Goal: Task Accomplishment & Management: Use online tool/utility

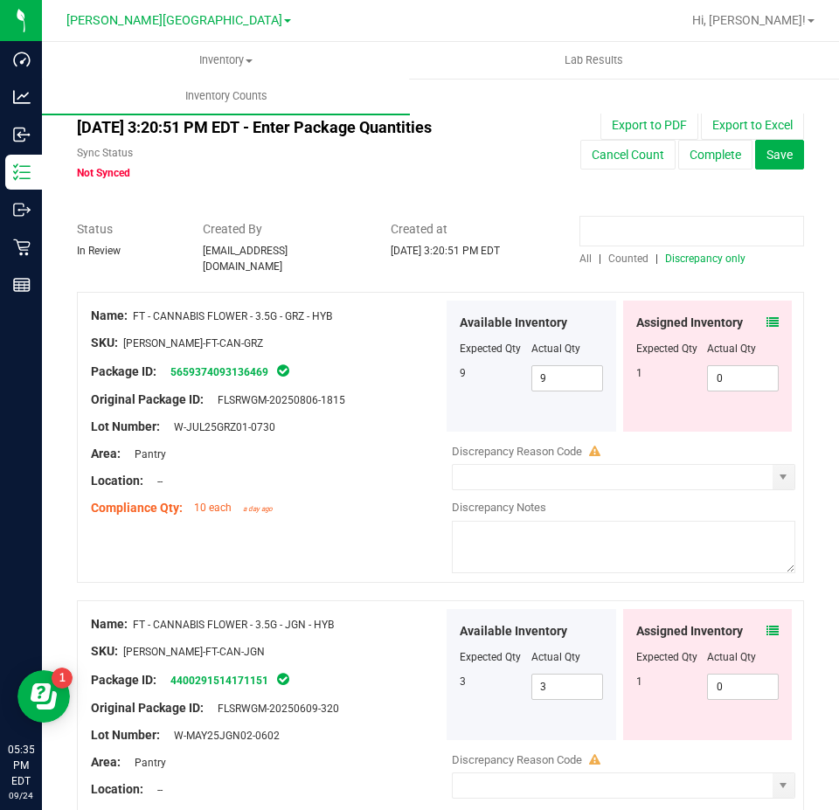
click at [612, 236] on input at bounding box center [691, 231] width 225 height 31
paste input "5659374093136469"
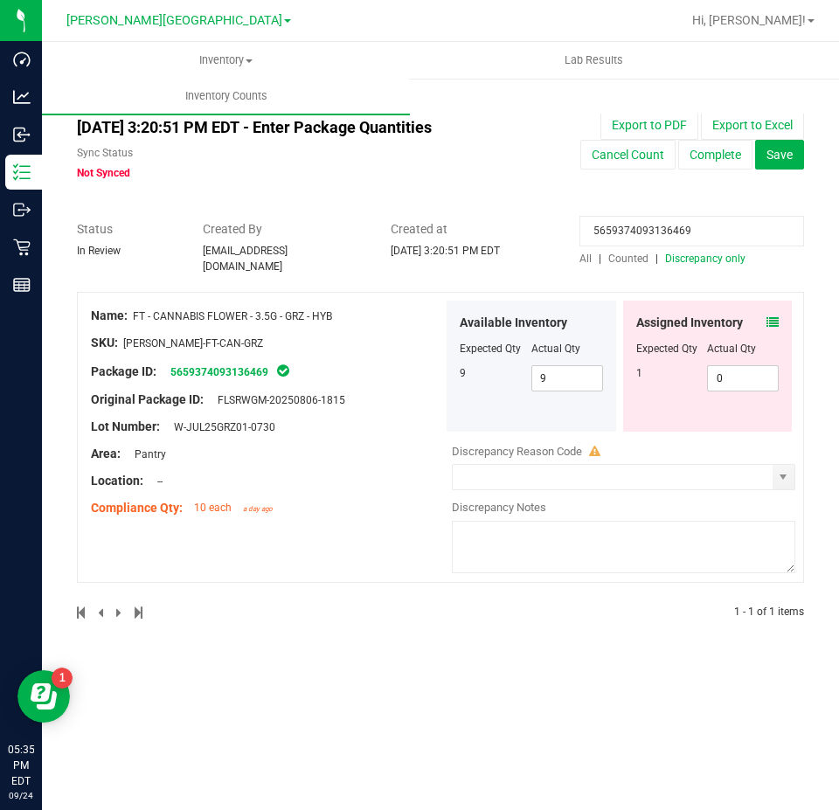
click at [773, 316] on icon at bounding box center [772, 322] width 12 height 12
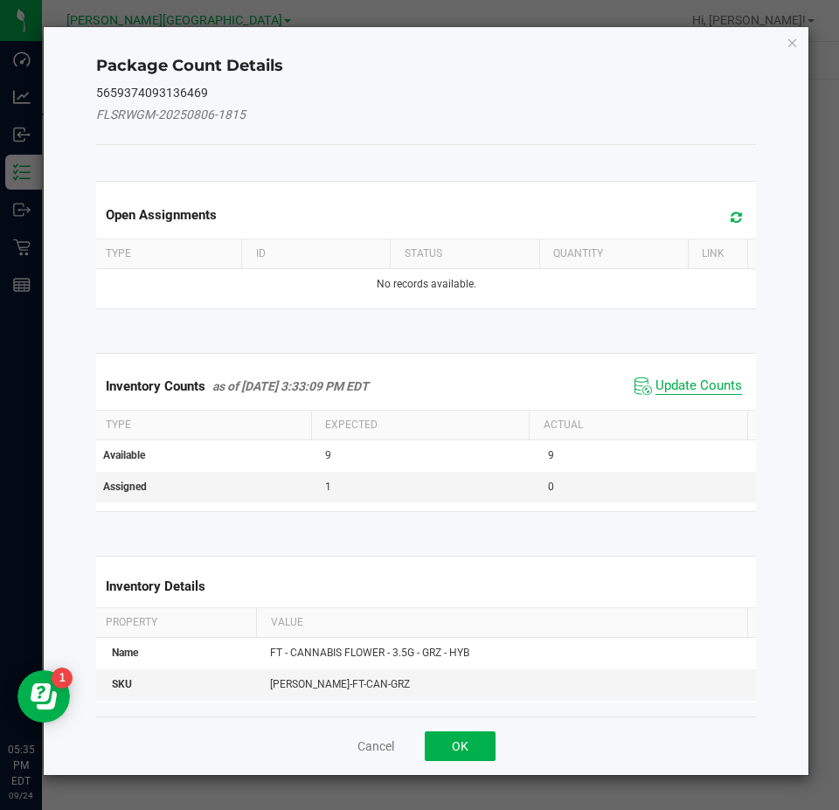
click at [695, 389] on span "Update Counts" at bounding box center [698, 385] width 86 height 17
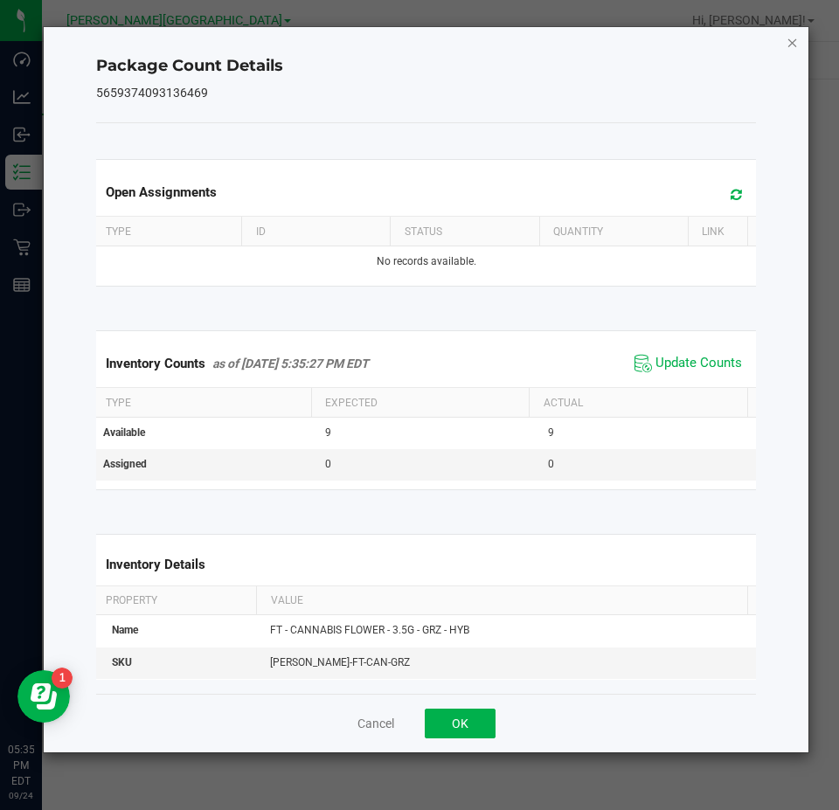
click at [787, 39] on icon "Close" at bounding box center [792, 41] width 12 height 21
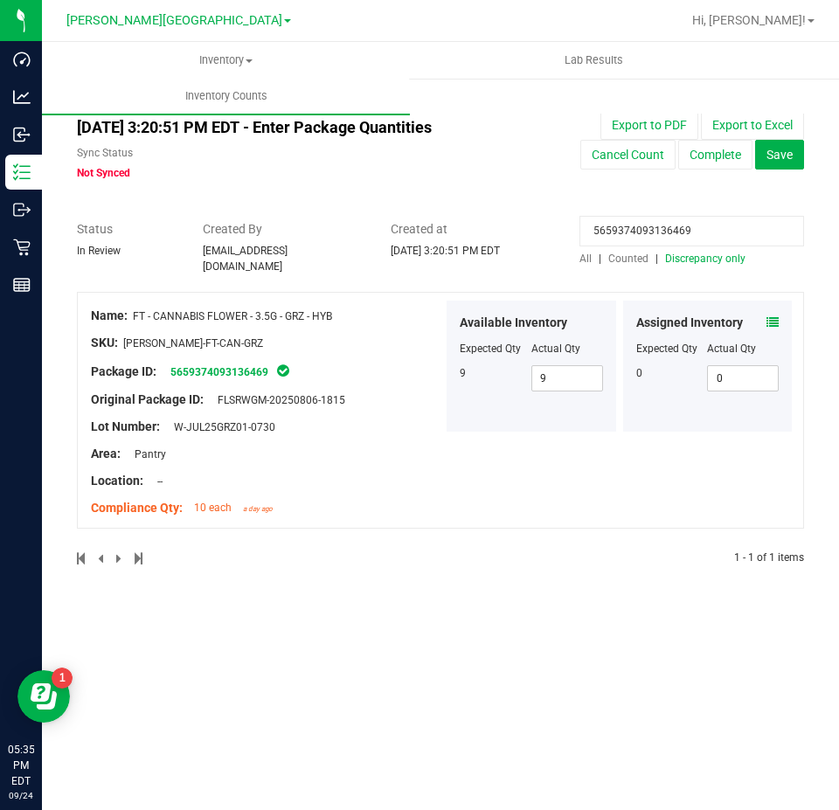
click at [673, 227] on input "5659374093136469" at bounding box center [691, 231] width 225 height 31
paste input "9050473987109976"
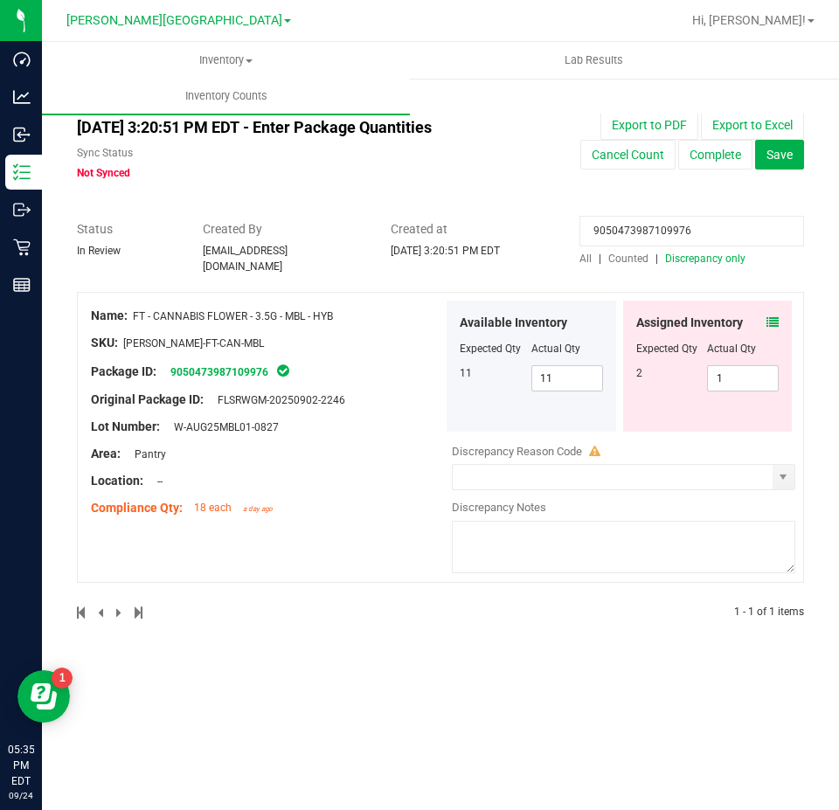
click at [778, 316] on icon at bounding box center [772, 322] width 12 height 12
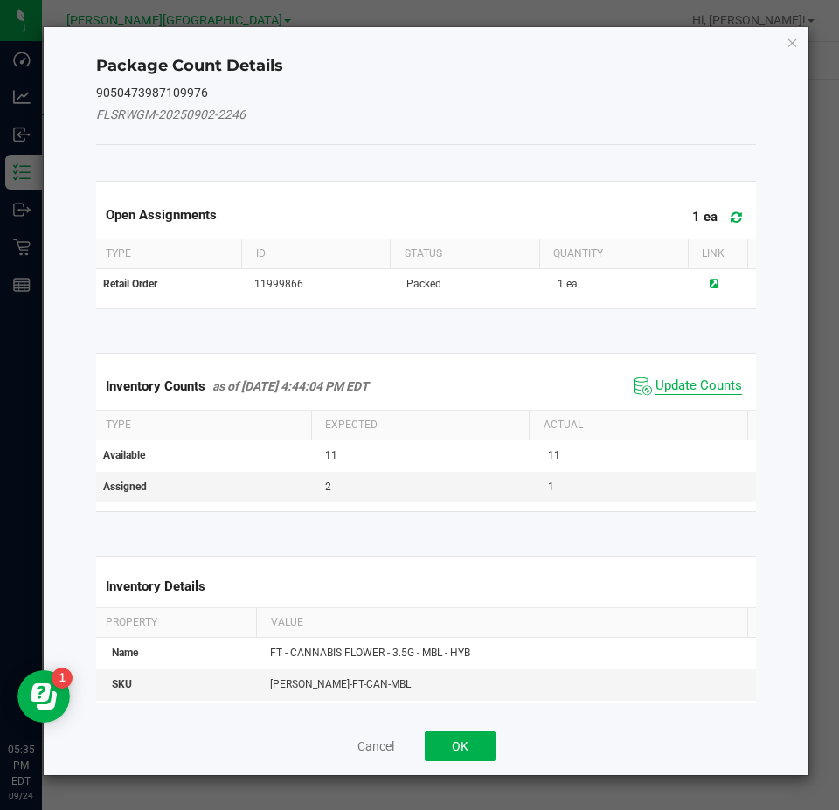
click at [682, 380] on span "Update Counts" at bounding box center [698, 385] width 86 height 17
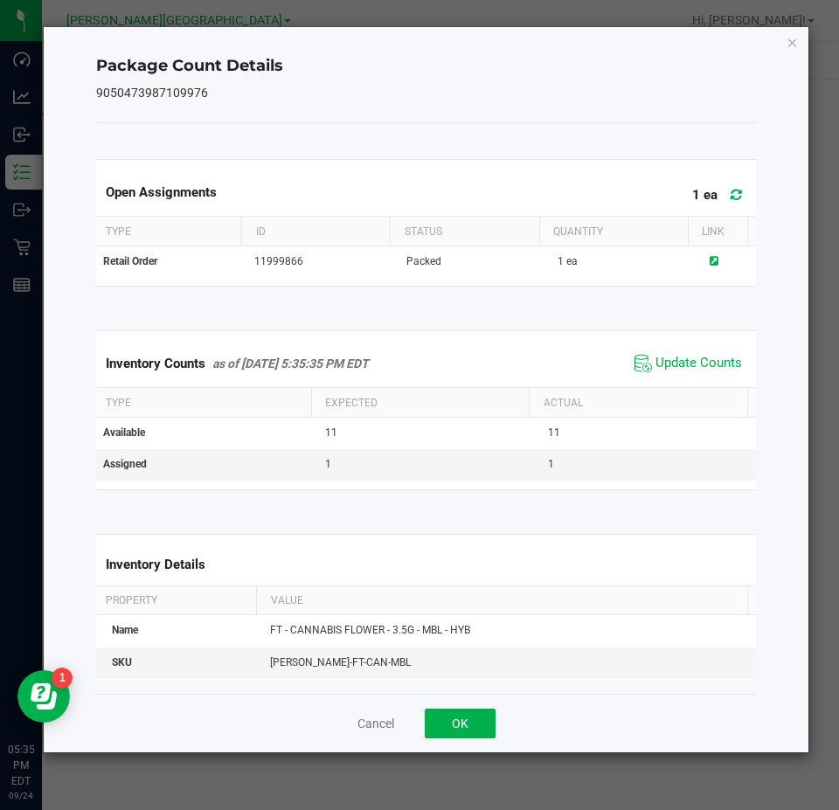
click at [785, 39] on div "Package Count Details 9050473987109976 Open Assignments 1 ea Type ID Status Qua…" at bounding box center [426, 389] width 765 height 725
click at [791, 41] on icon "Close" at bounding box center [792, 41] width 12 height 21
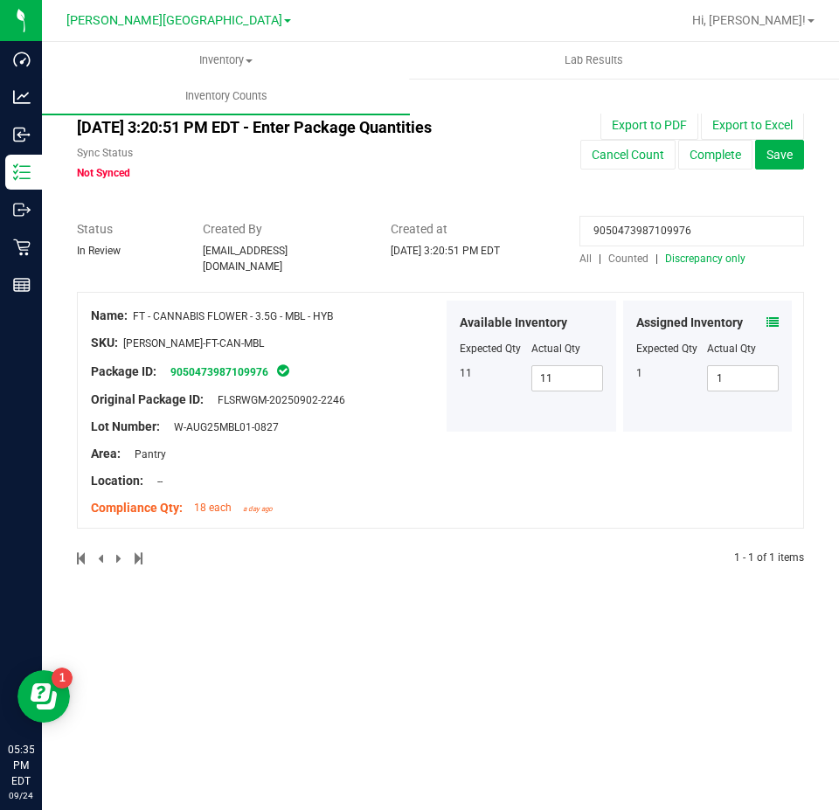
click at [646, 239] on input "9050473987109976" at bounding box center [691, 231] width 225 height 31
paste input "0983876426960931"
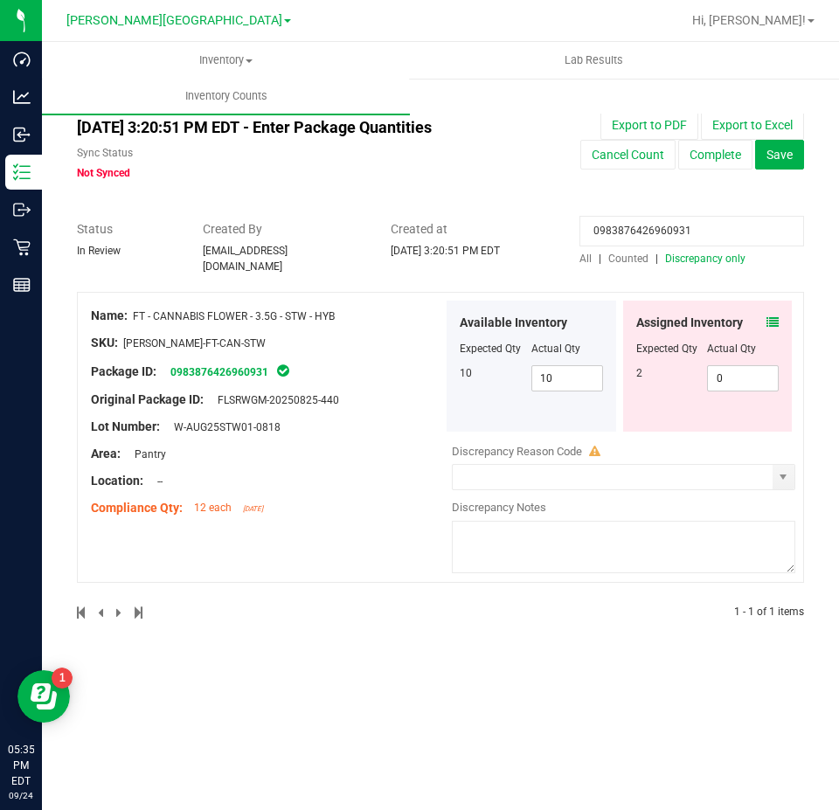
click at [775, 316] on icon at bounding box center [772, 322] width 12 height 12
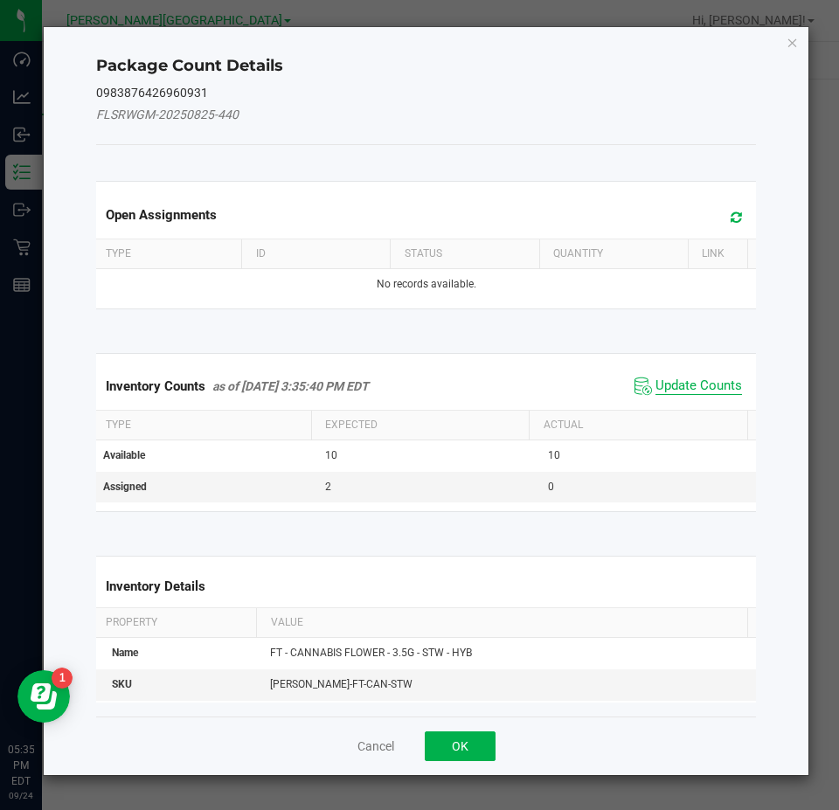
click at [697, 384] on span "Update Counts" at bounding box center [698, 385] width 86 height 17
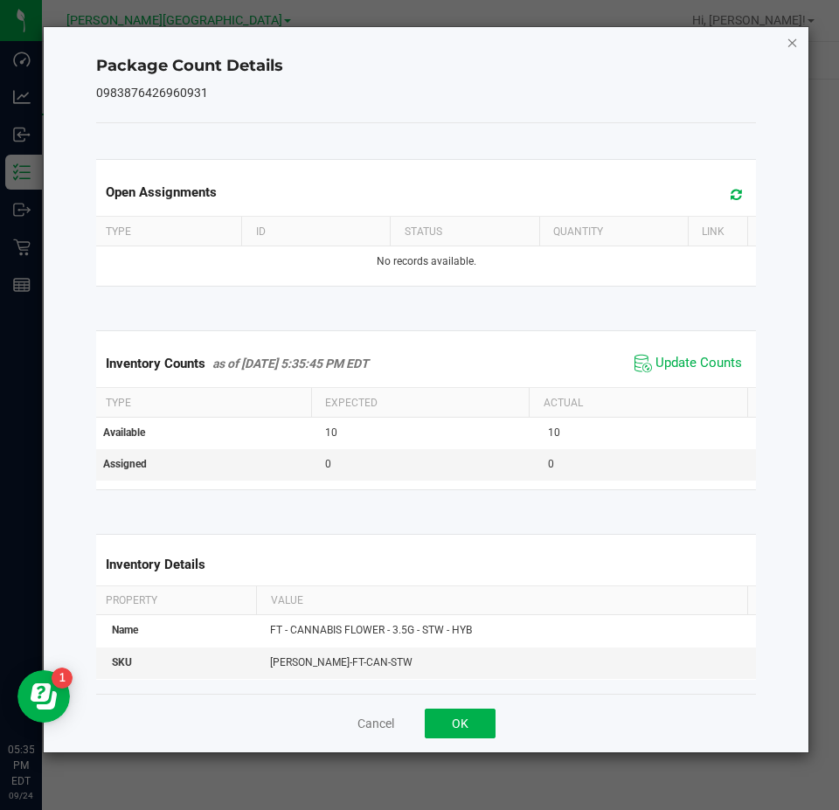
click at [789, 39] on icon "Close" at bounding box center [792, 41] width 12 height 21
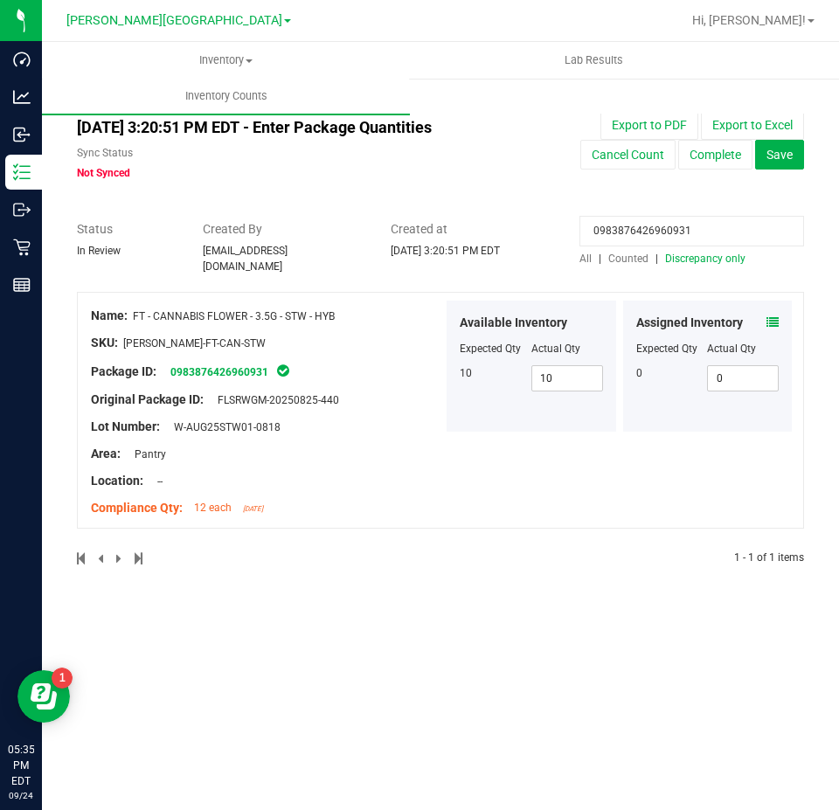
click at [633, 238] on input "0983876426960931" at bounding box center [691, 231] width 225 height 31
paste input "440029151417115"
type input "4400291514171151"
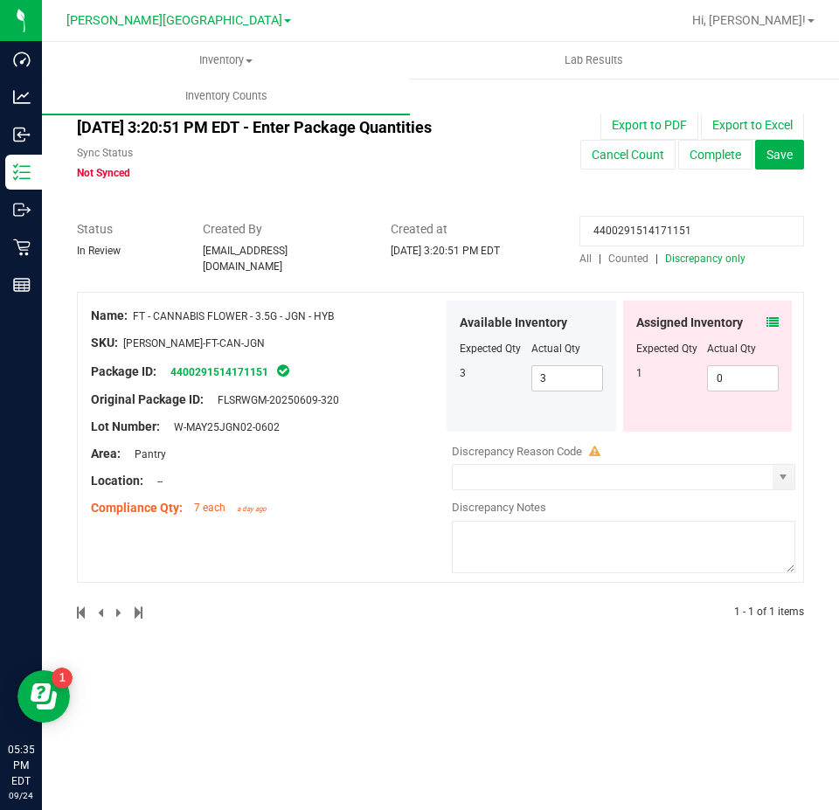
click at [770, 316] on icon at bounding box center [772, 322] width 12 height 12
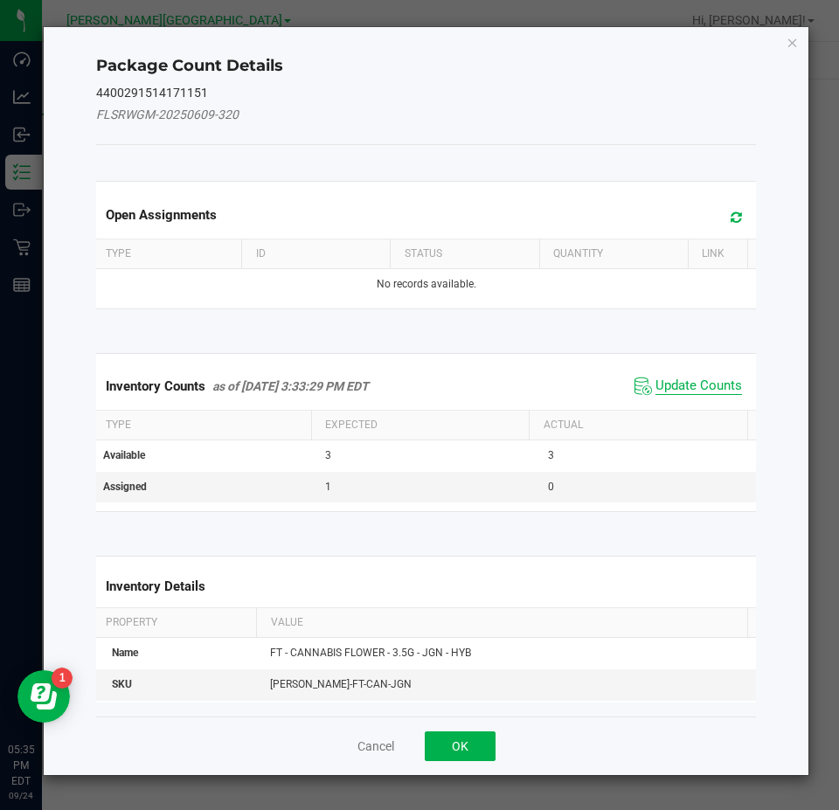
click at [729, 377] on span "Update Counts" at bounding box center [698, 385] width 86 height 17
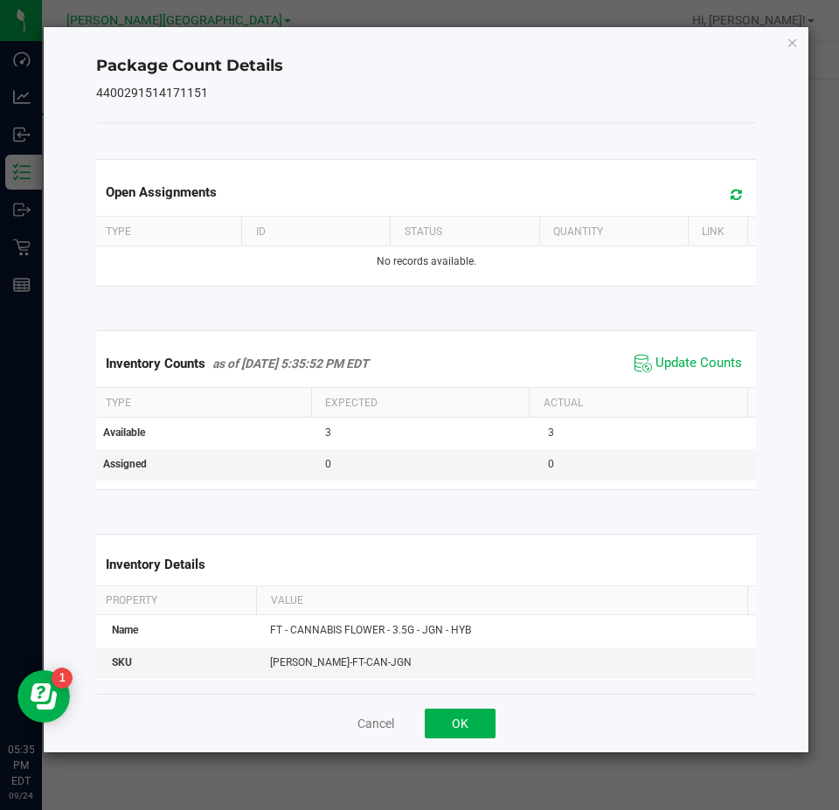
click at [785, 43] on div "Package Count Details 4400291514171151 Open Assignments Type ID Status Quantity…" at bounding box center [426, 389] width 765 height 725
click at [787, 55] on div "Package Count Details 4400291514171151 Open Assignments Type ID Status Quantity…" at bounding box center [426, 389] width 765 height 725
click at [805, 52] on div "Package Count Details 4400291514171151 Open Assignments Type ID Status Quantity…" at bounding box center [426, 389] width 765 height 725
click at [791, 44] on icon "Close" at bounding box center [792, 41] width 12 height 21
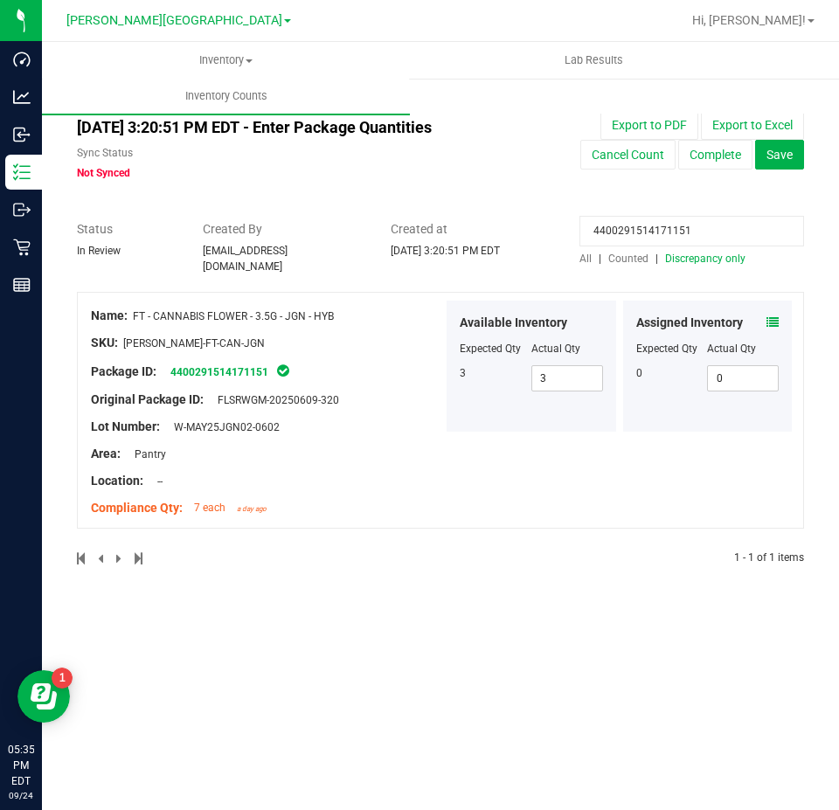
click at [694, 233] on input "4400291514171151" at bounding box center [691, 231] width 225 height 31
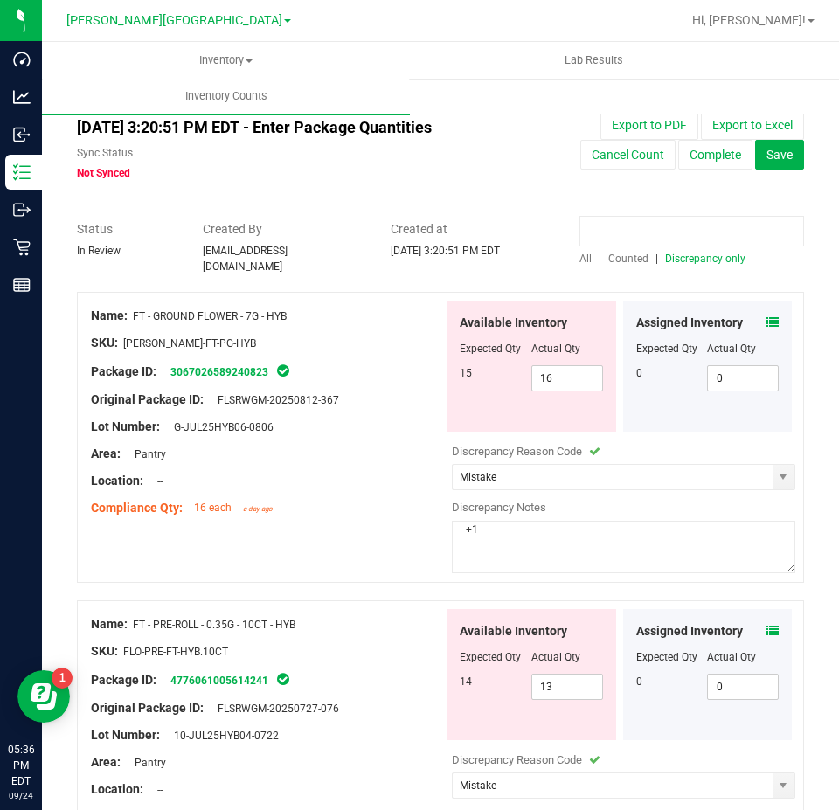
click at [610, 229] on input at bounding box center [691, 231] width 225 height 31
paste input "4086466341138945"
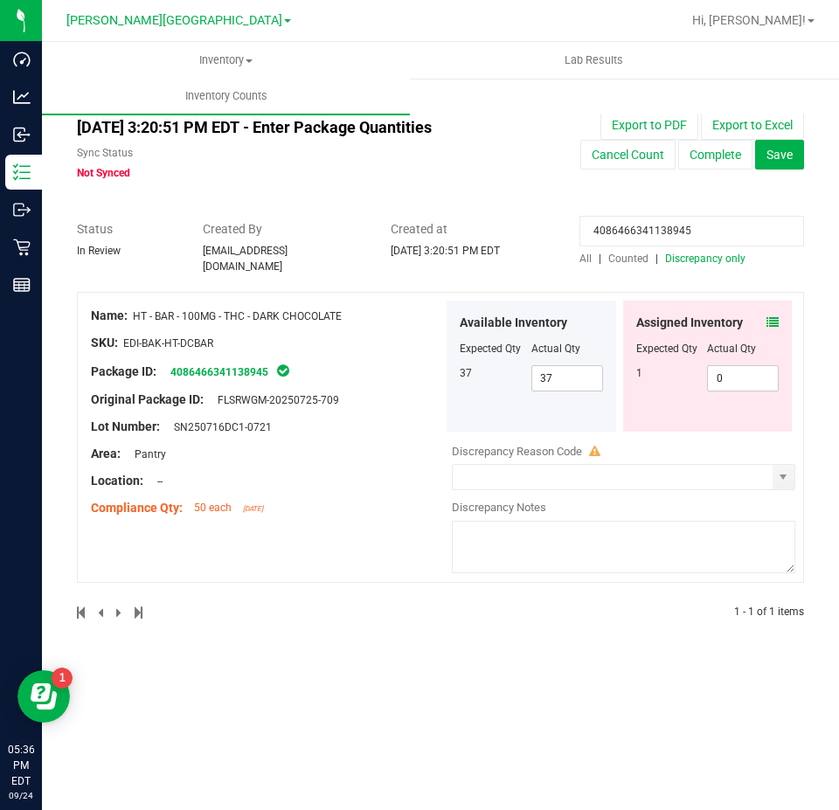
click at [768, 316] on div "Assigned Inventory" at bounding box center [707, 323] width 143 height 18
click at [767, 316] on icon at bounding box center [772, 322] width 12 height 12
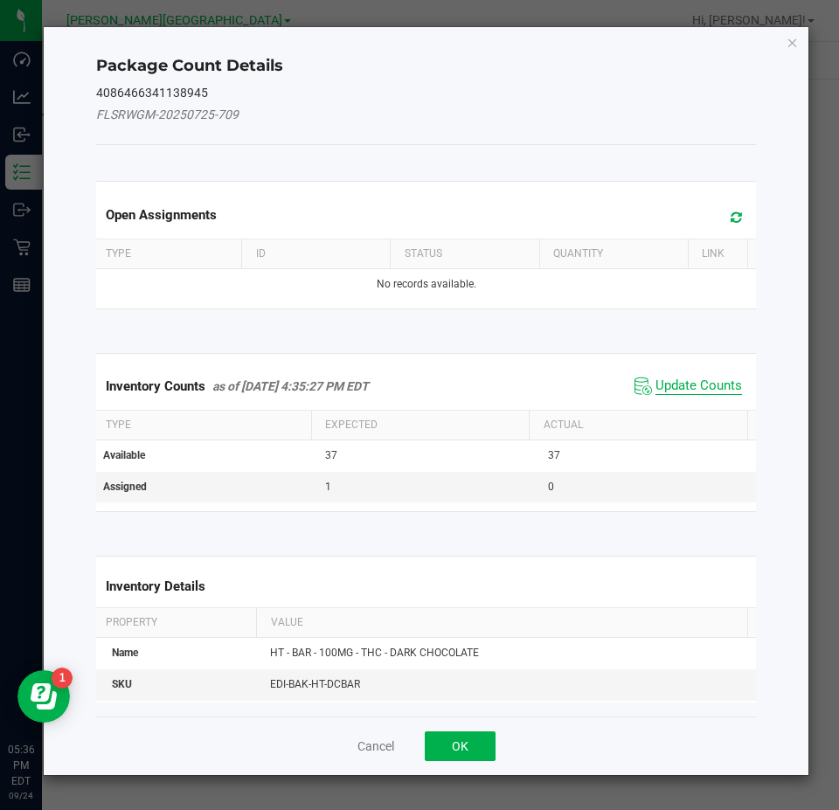
click at [721, 384] on span "Update Counts" at bounding box center [698, 385] width 86 height 17
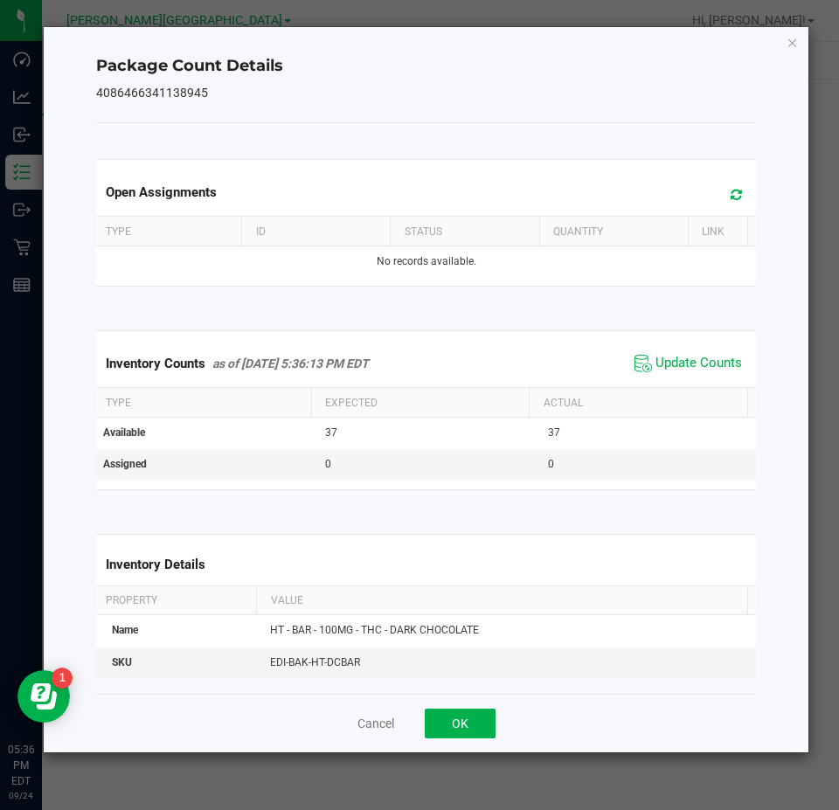
drag, startPoint x: 792, startPoint y: 36, endPoint x: 788, endPoint y: 52, distance: 17.0
click at [791, 35] on icon "Close" at bounding box center [792, 41] width 12 height 21
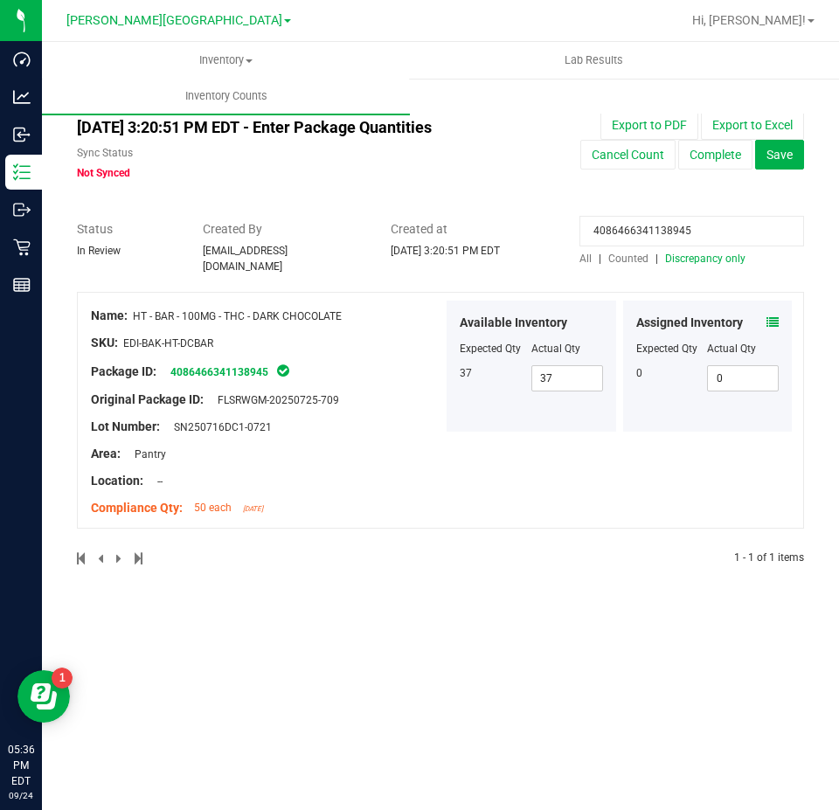
click at [702, 238] on input "4086466341138945" at bounding box center [691, 231] width 225 height 31
paste input "9799320576283076"
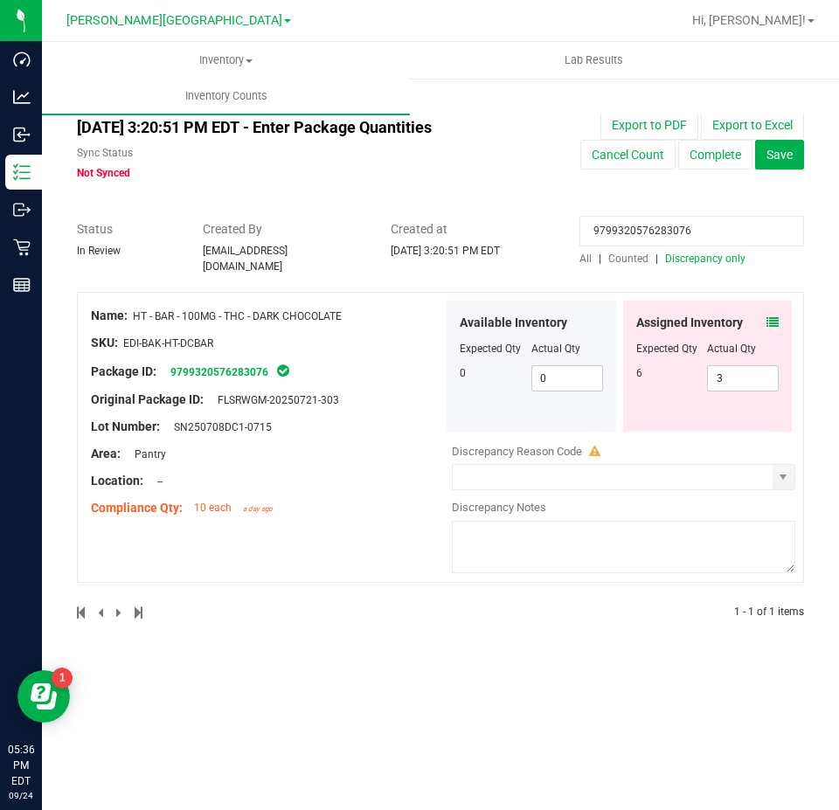
type input "9799320576283076"
click at [771, 316] on icon at bounding box center [772, 322] width 12 height 12
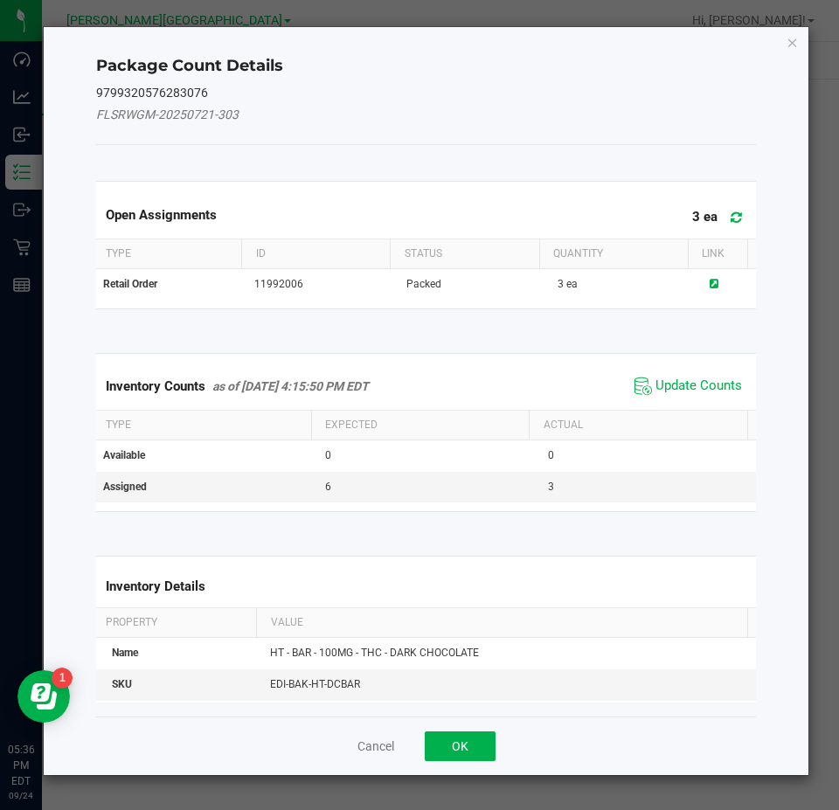
click at [730, 378] on span "Update Counts" at bounding box center [688, 386] width 116 height 26
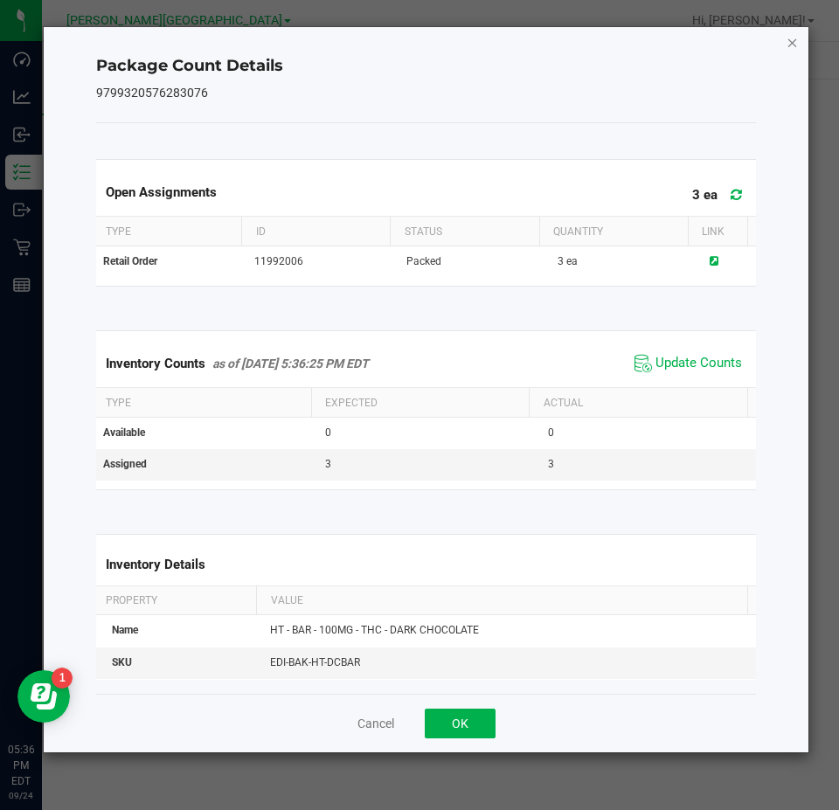
click at [789, 37] on icon "Close" at bounding box center [792, 41] width 12 height 21
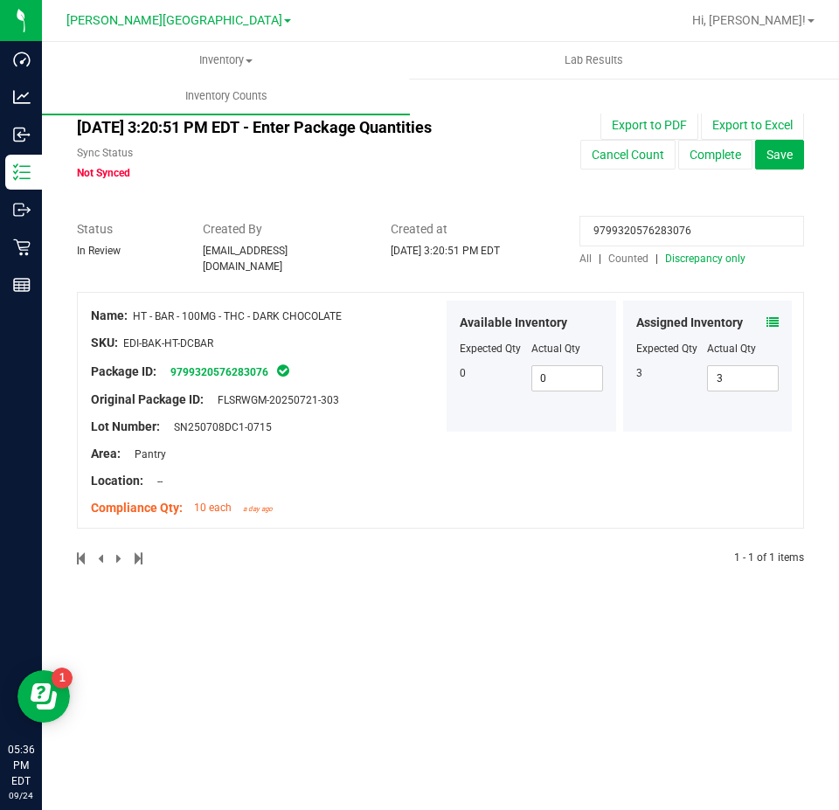
click at [690, 228] on input "9799320576283076" at bounding box center [691, 231] width 225 height 31
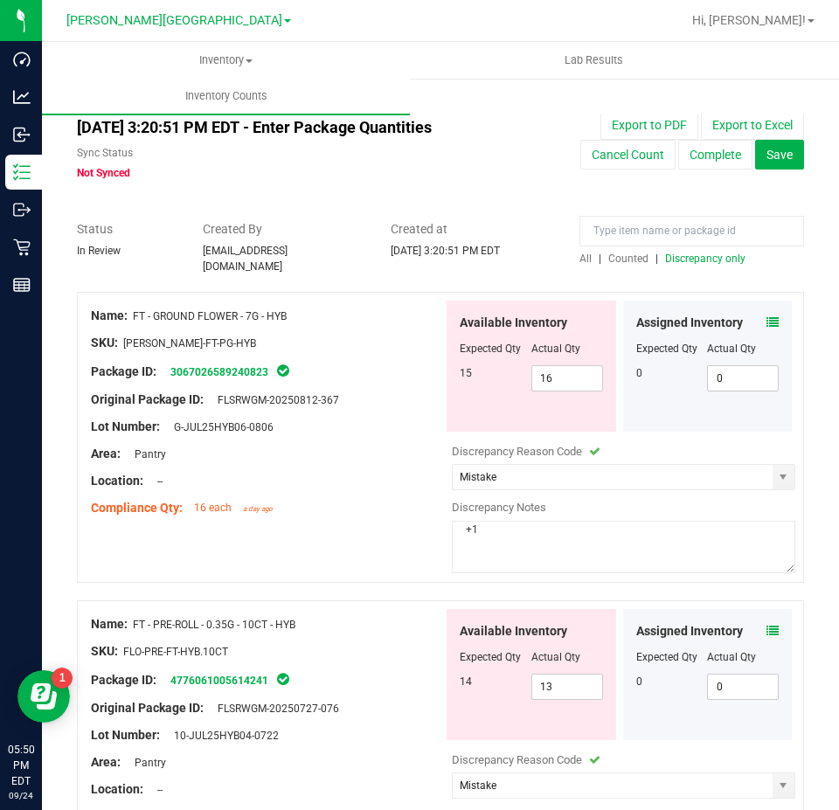
click at [614, 255] on span "Counted" at bounding box center [628, 258] width 40 height 12
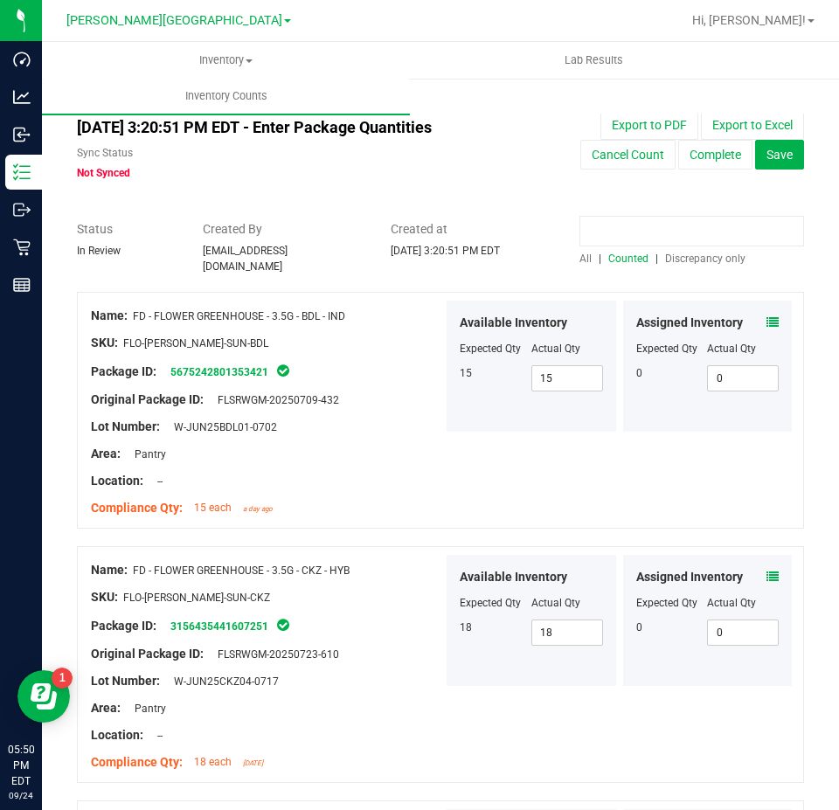
paste input "2457231144364656"
type input "2457231144364656"
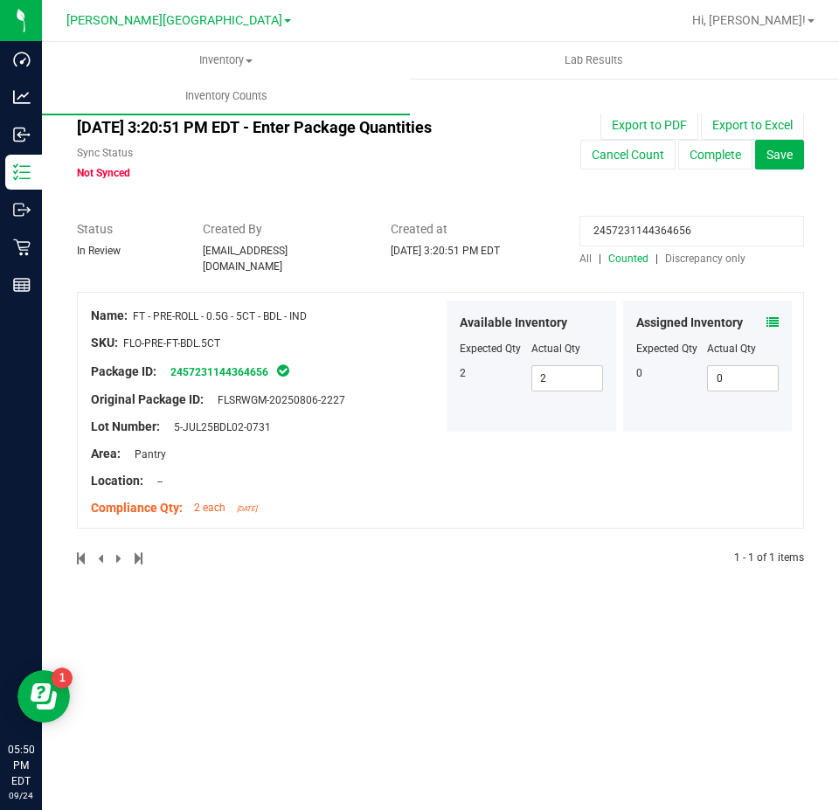
click at [770, 316] on icon at bounding box center [772, 322] width 12 height 12
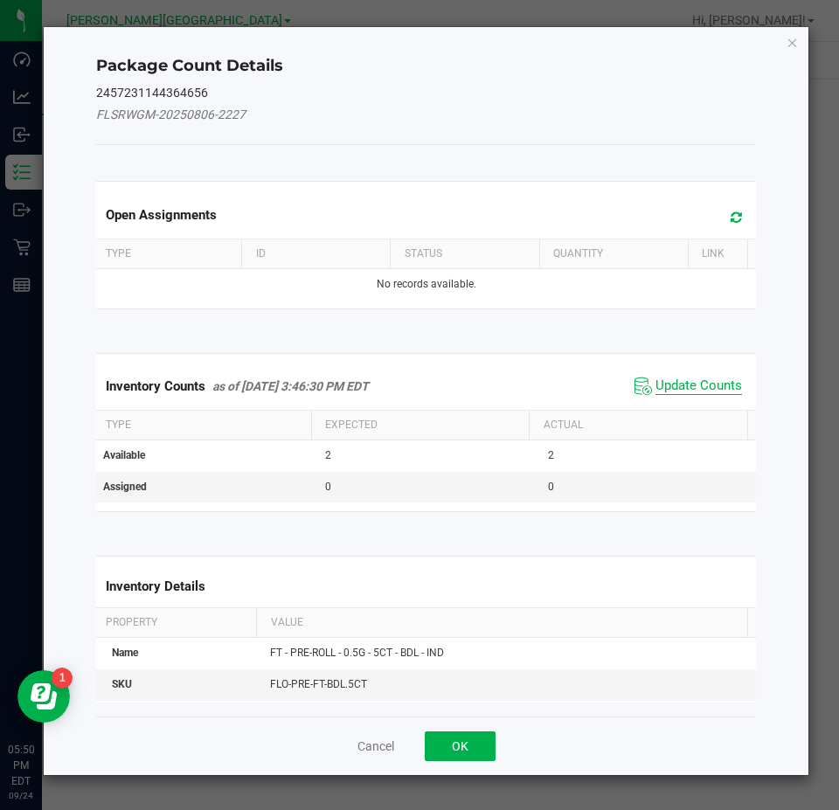
click at [704, 388] on span "Update Counts" at bounding box center [698, 385] width 86 height 17
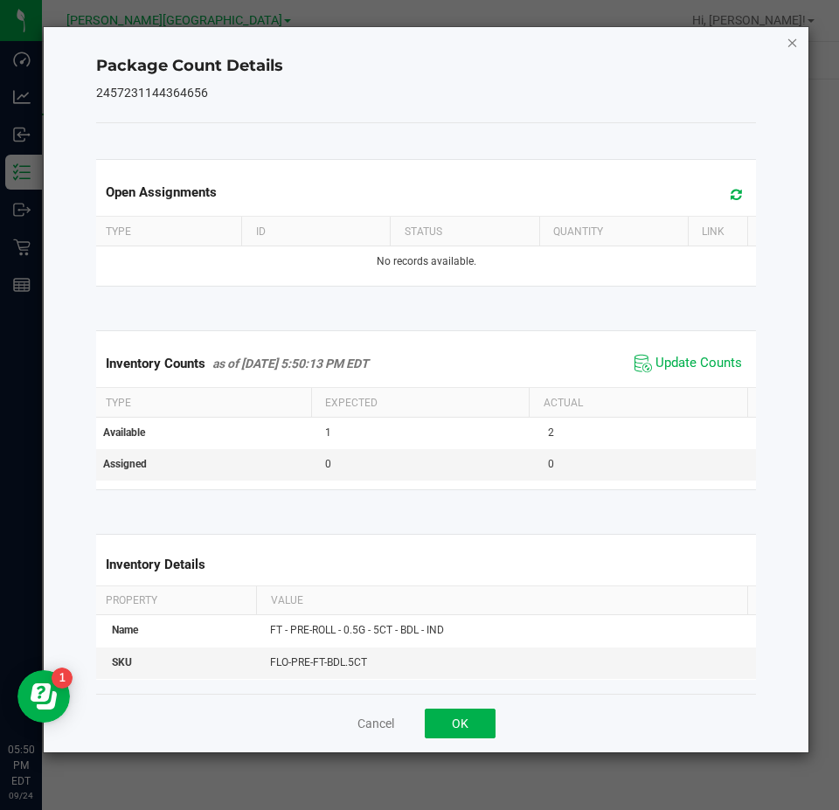
click at [789, 45] on icon "Close" at bounding box center [792, 41] width 12 height 21
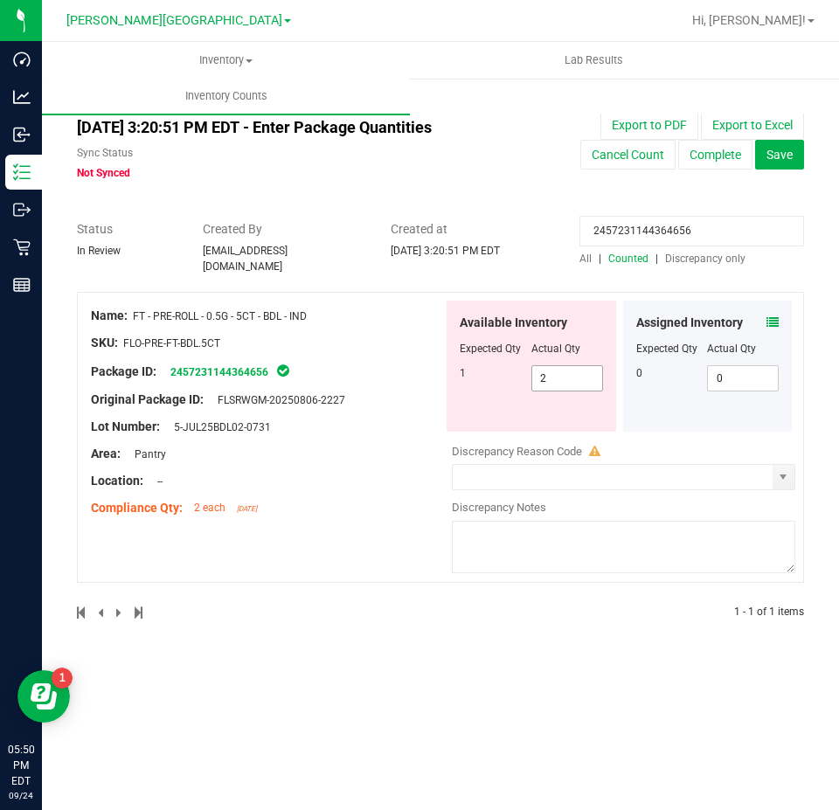
click at [595, 365] on span "2 2" at bounding box center [567, 378] width 72 height 26
click at [594, 366] on input "2" at bounding box center [567, 378] width 70 height 24
type input "1"
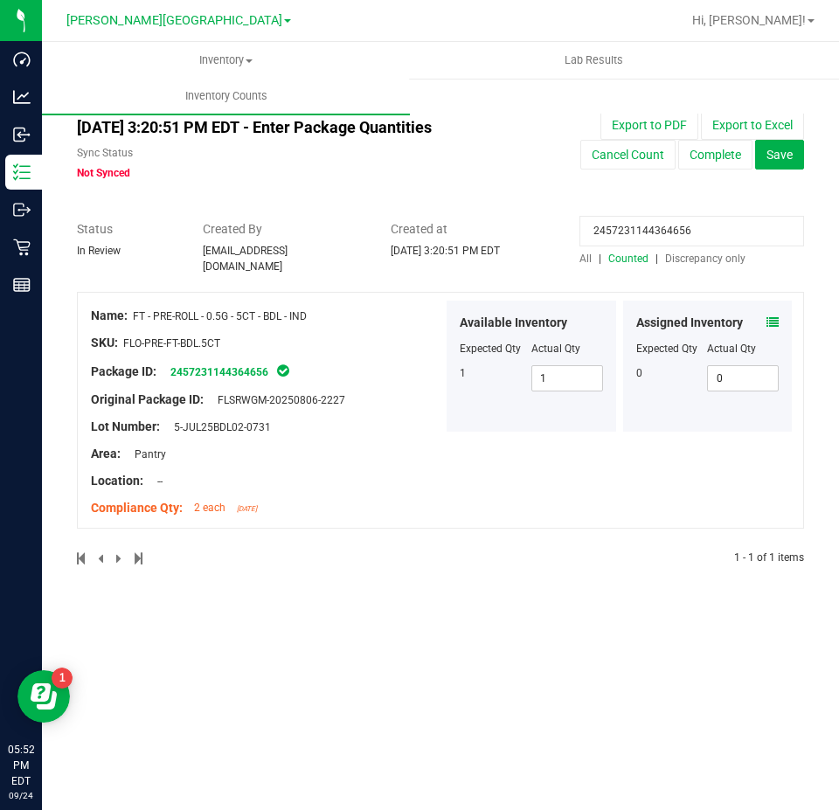
click at [726, 216] on input "2457231144364656" at bounding box center [691, 231] width 225 height 31
paste input "4248215027368330"
type input "4248215027368330"
click at [773, 319] on icon at bounding box center [772, 322] width 12 height 12
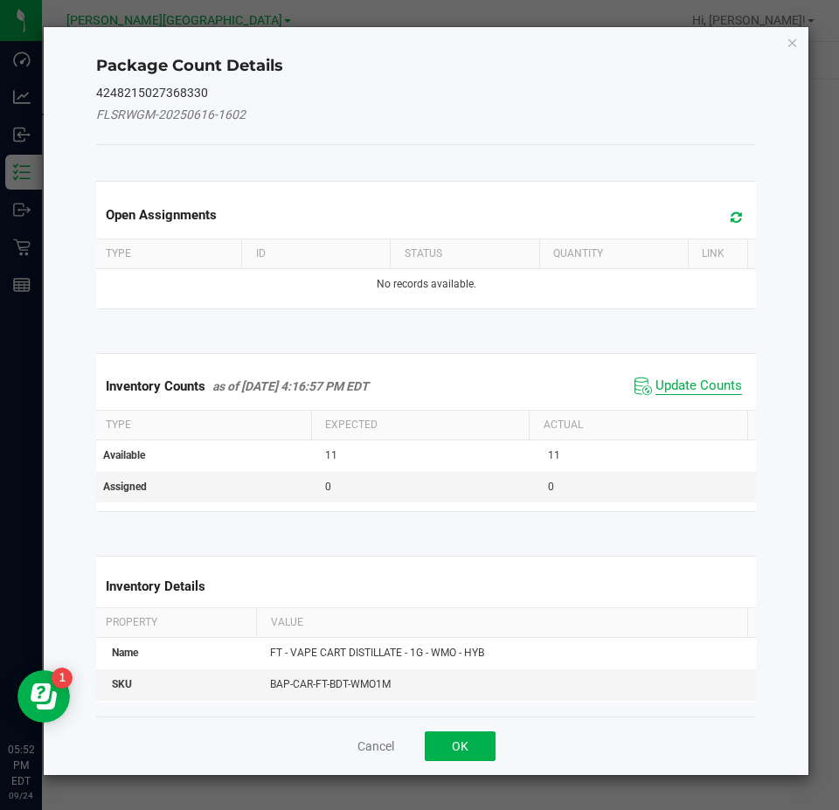
click at [705, 386] on span "Update Counts" at bounding box center [698, 385] width 86 height 17
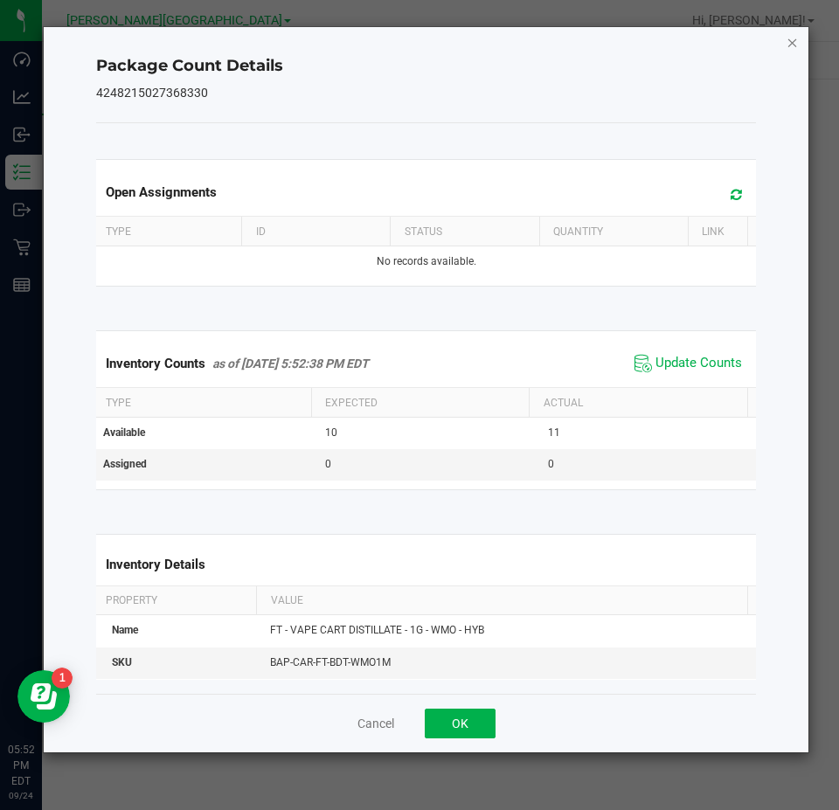
click at [792, 31] on icon "Close" at bounding box center [792, 41] width 12 height 21
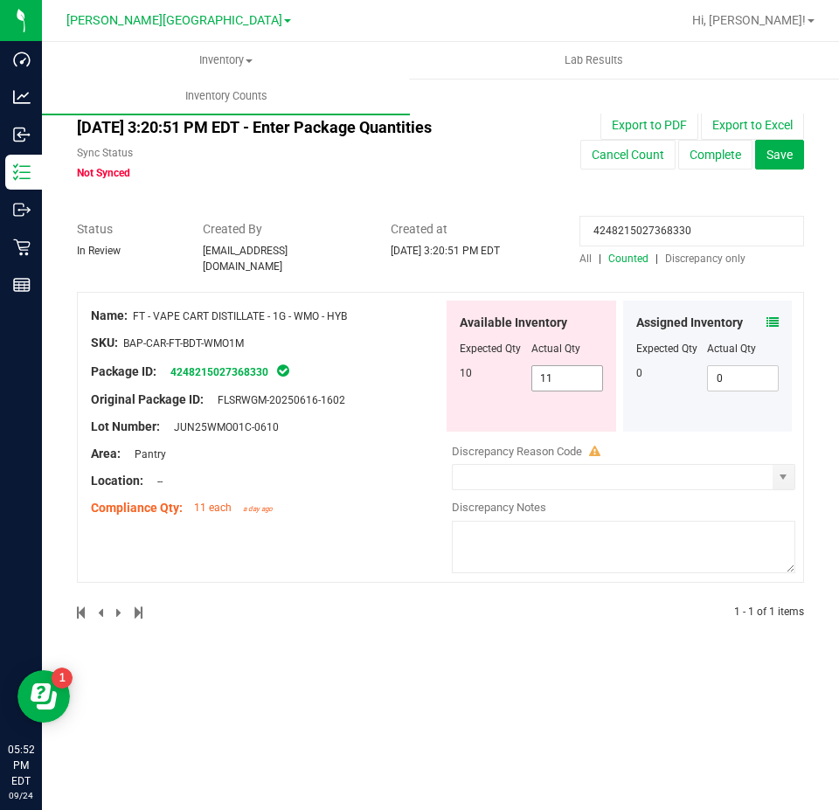
click at [561, 365] on span "11 11" at bounding box center [567, 378] width 72 height 26
click at [561, 366] on input "11" at bounding box center [567, 378] width 70 height 24
type input "10"
click at [676, 236] on input "4248215027368330" at bounding box center [691, 231] width 225 height 31
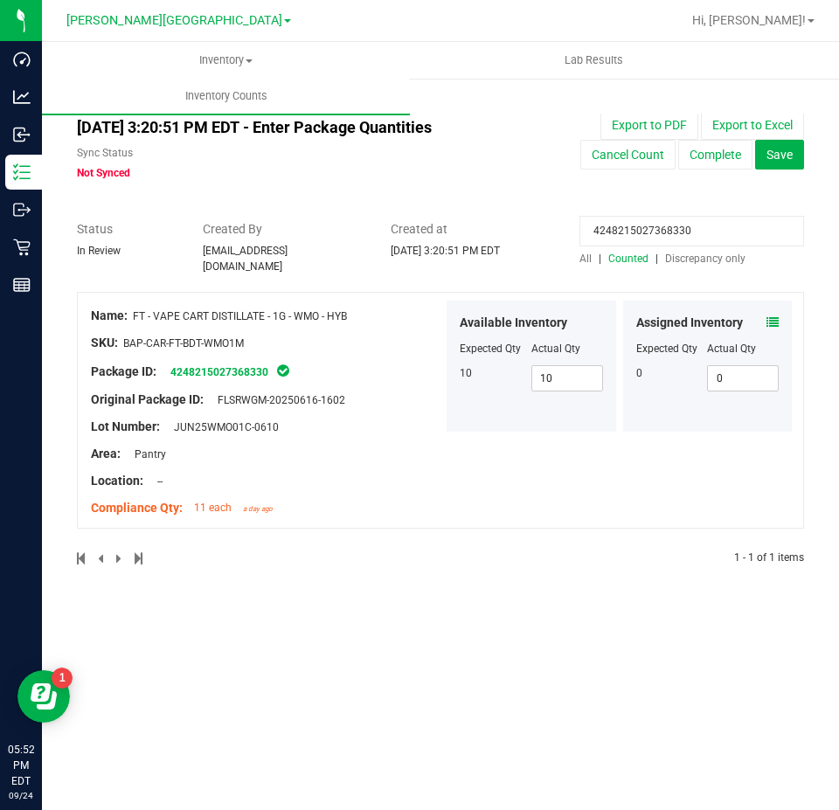
click at [676, 236] on input "4248215027368330" at bounding box center [691, 231] width 225 height 31
paste input "3067026589240823"
type input "3067026589240823"
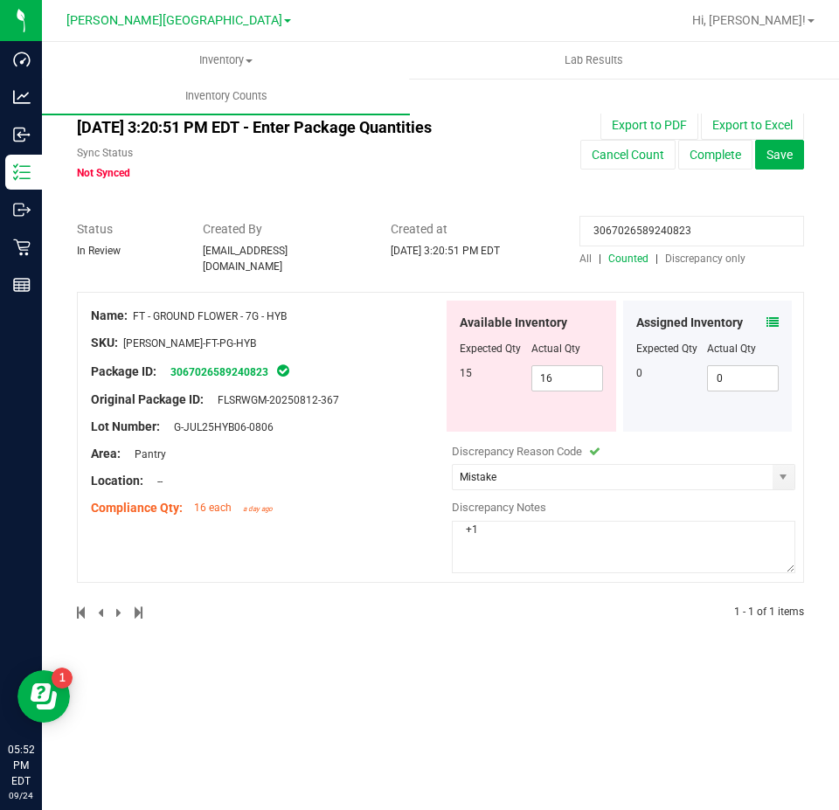
click at [776, 316] on icon at bounding box center [772, 322] width 12 height 12
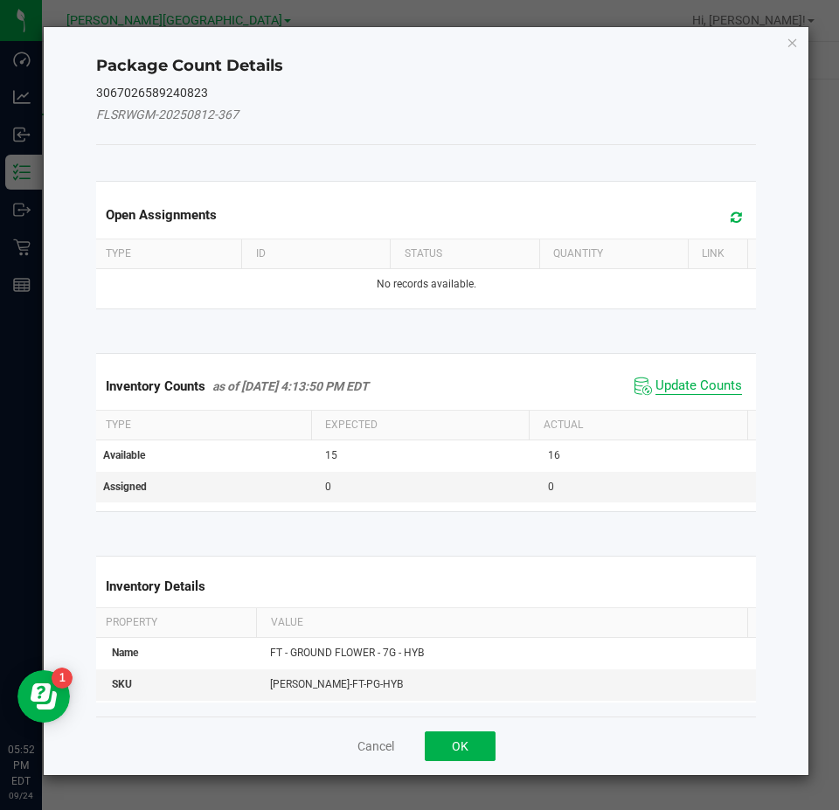
click at [699, 394] on span "Update Counts" at bounding box center [698, 385] width 86 height 17
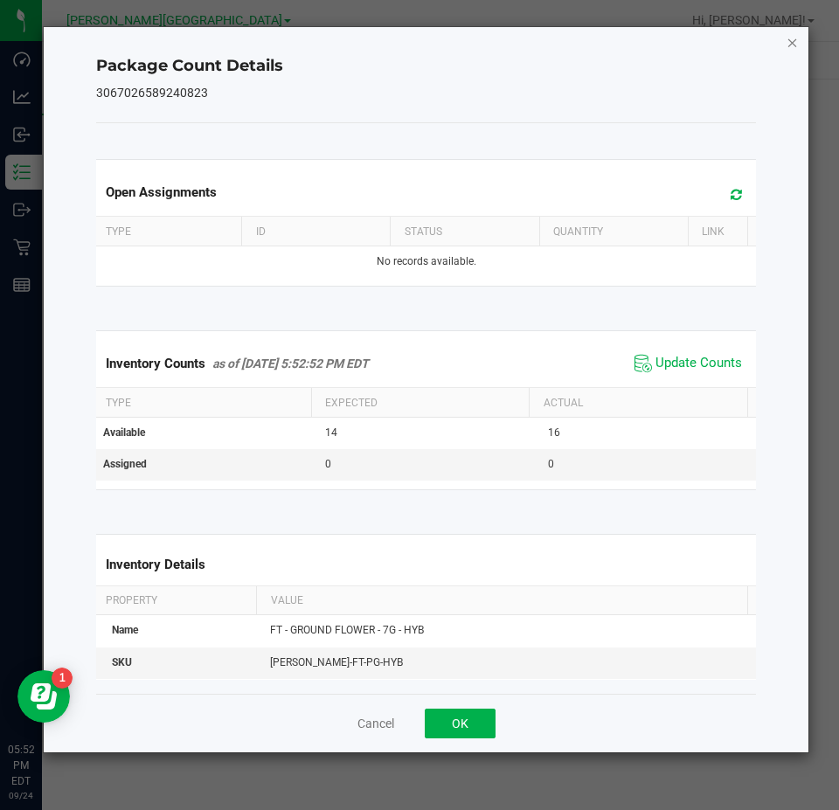
click at [796, 41] on icon "Close" at bounding box center [792, 41] width 12 height 21
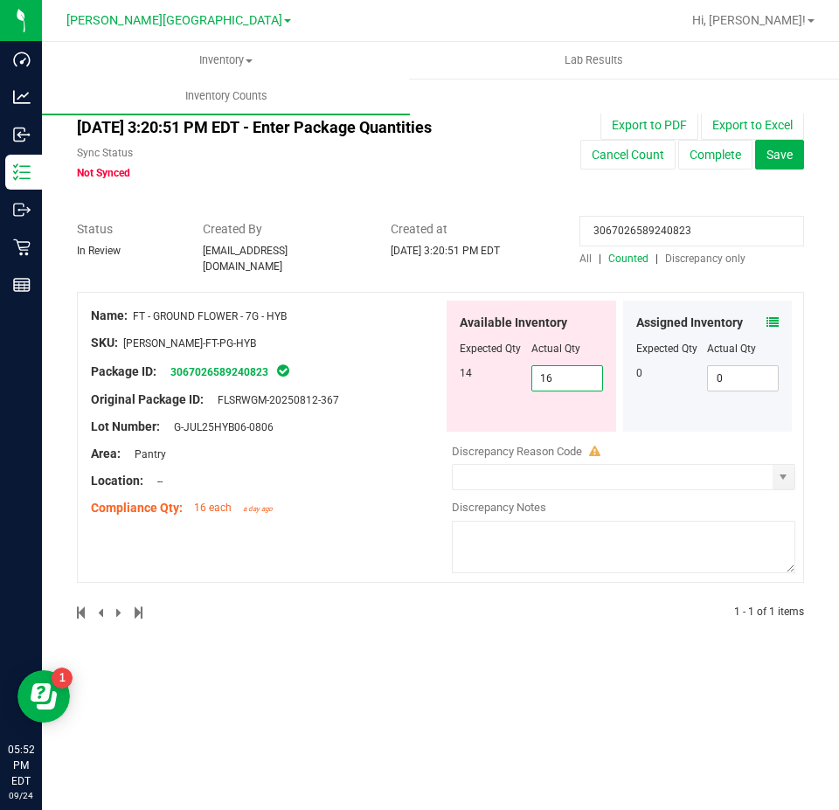
click at [581, 365] on span "16 16" at bounding box center [567, 378] width 72 height 26
type input "15"
click at [629, 223] on input "3067026589240823" at bounding box center [691, 231] width 225 height 31
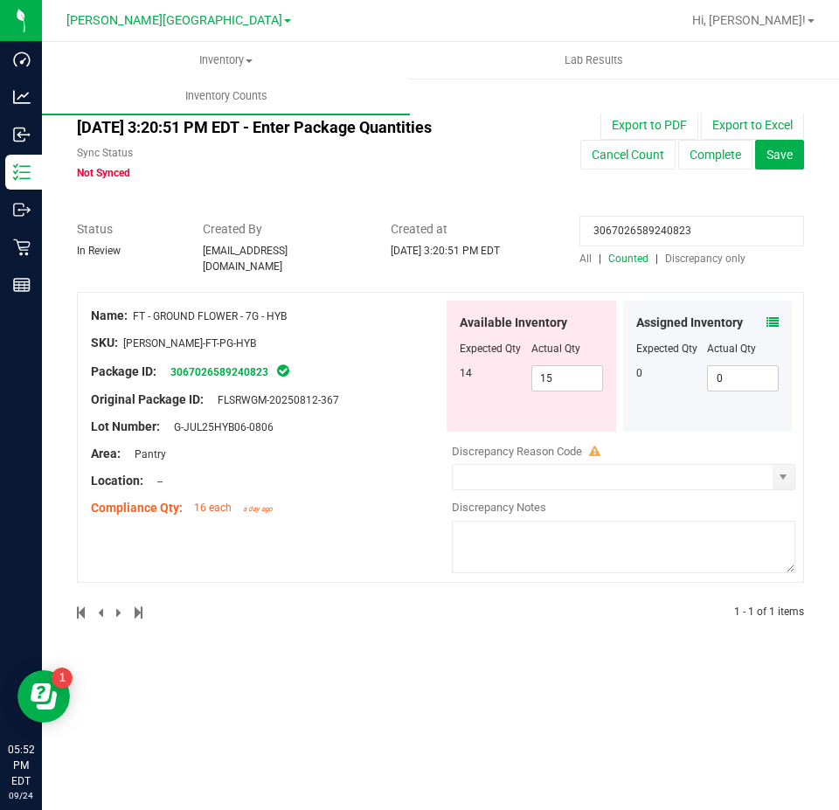
paste input "6560950462665281"
type input "6560950462665281"
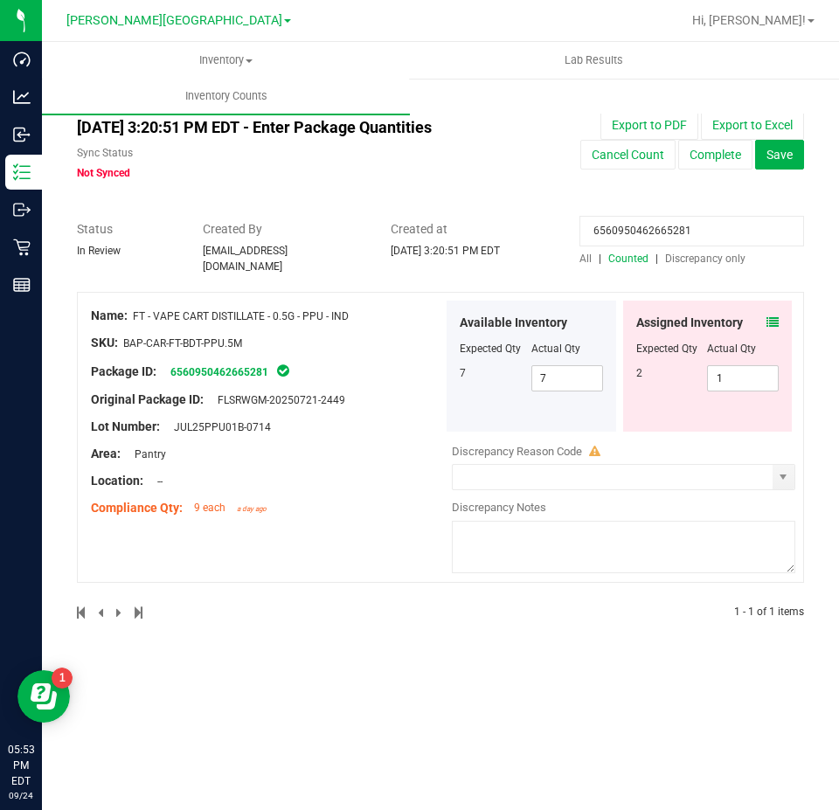
click at [770, 316] on icon at bounding box center [772, 322] width 12 height 12
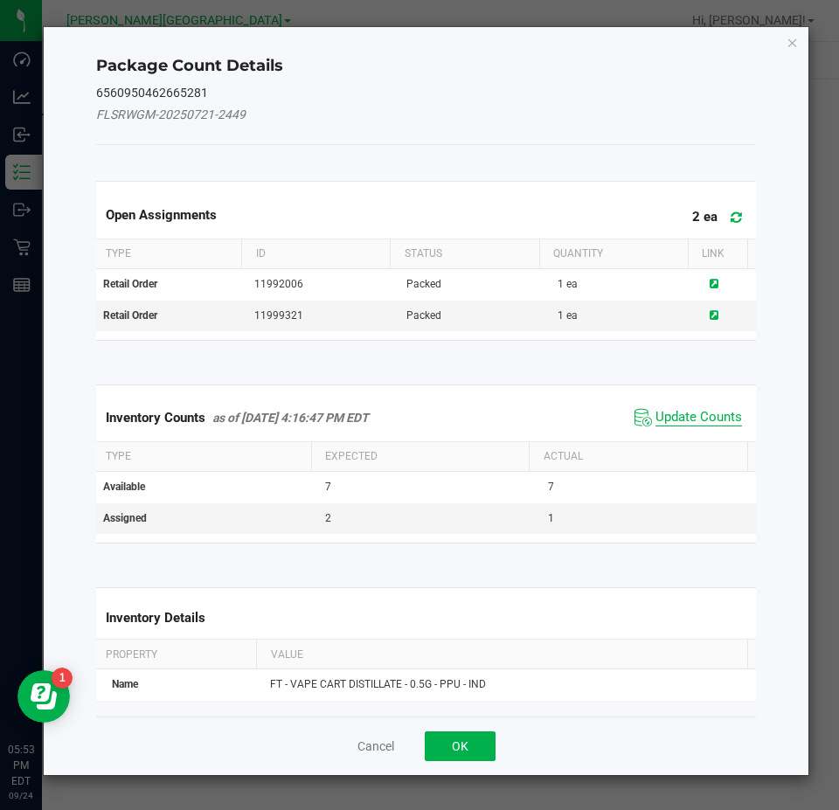
click at [716, 419] on span "Update Counts" at bounding box center [698, 417] width 86 height 17
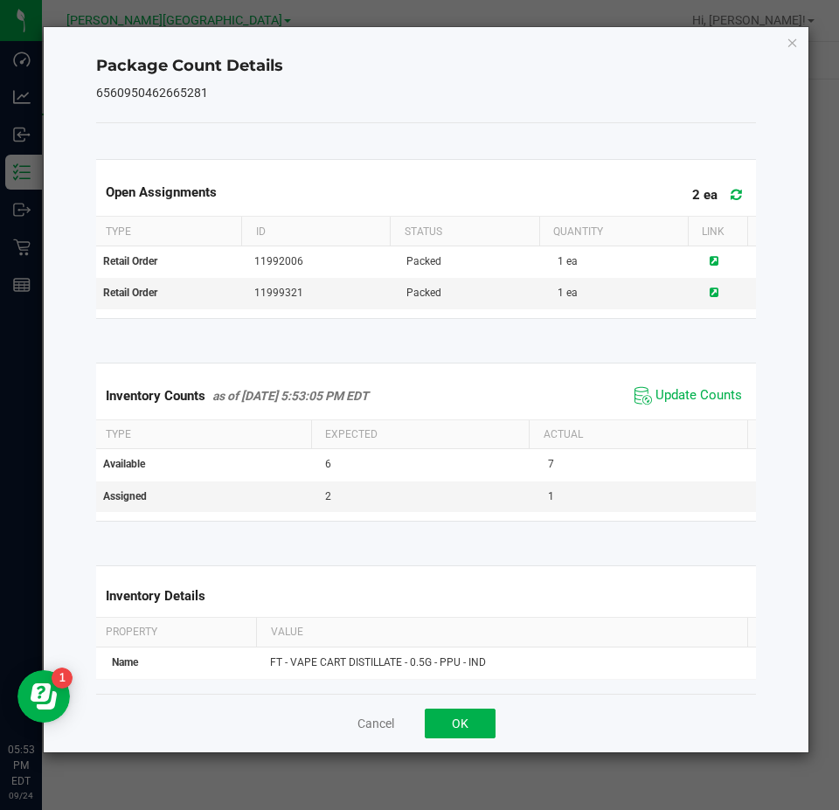
click at [787, 38] on icon "Close" at bounding box center [792, 41] width 12 height 21
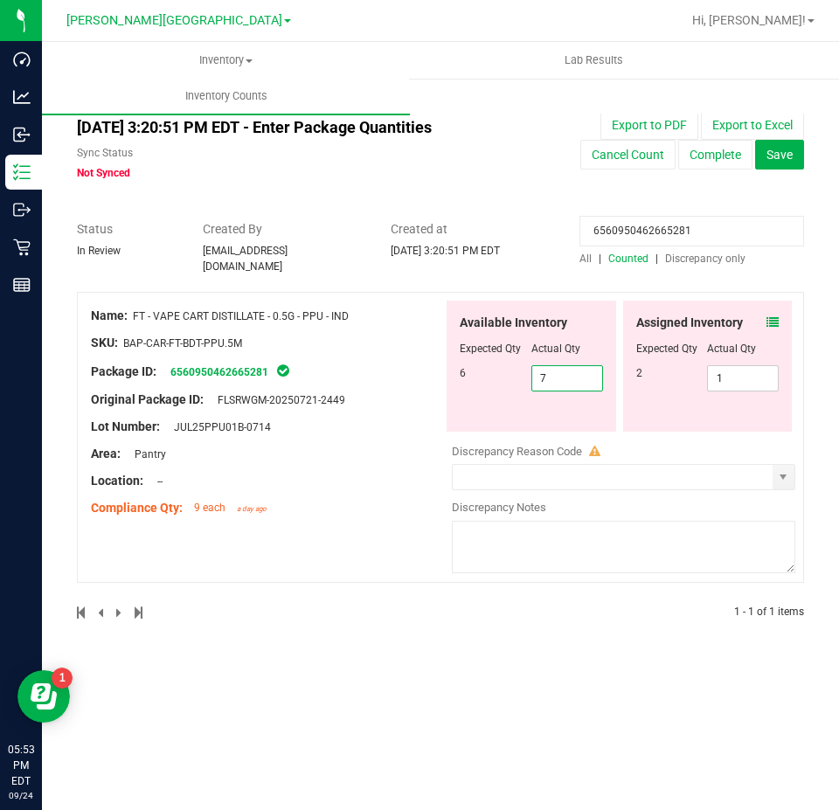
click at [588, 372] on span "7 7" at bounding box center [567, 378] width 72 height 26
click at [588, 372] on input "7" at bounding box center [567, 378] width 70 height 24
type input "6"
click at [678, 227] on input "6560950462665281" at bounding box center [691, 231] width 225 height 31
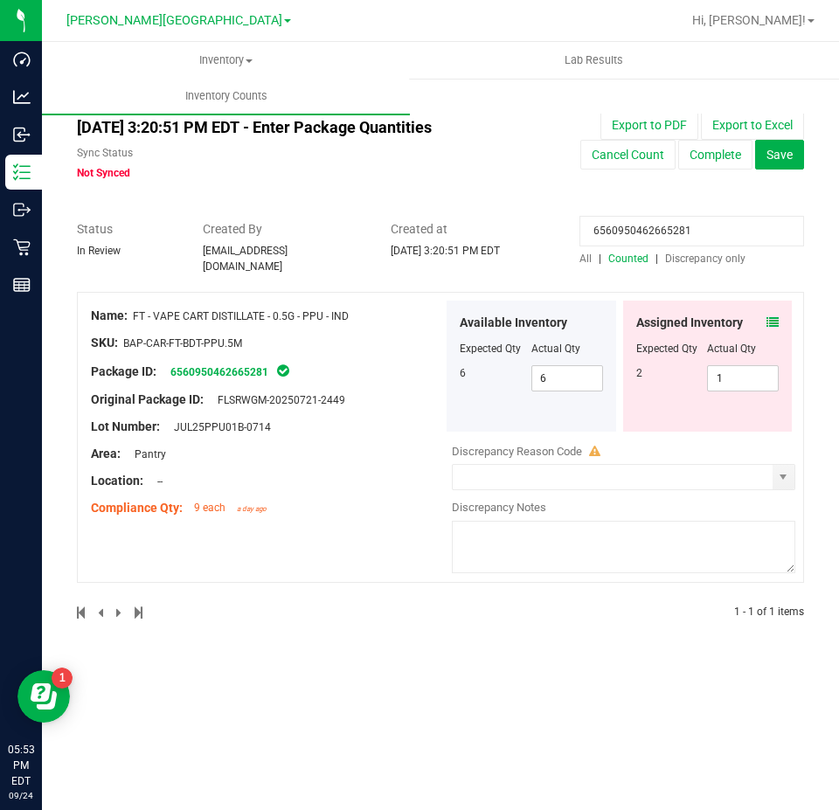
click at [678, 227] on input "6560950462665281" at bounding box center [691, 231] width 225 height 31
paste input "1847804247045835"
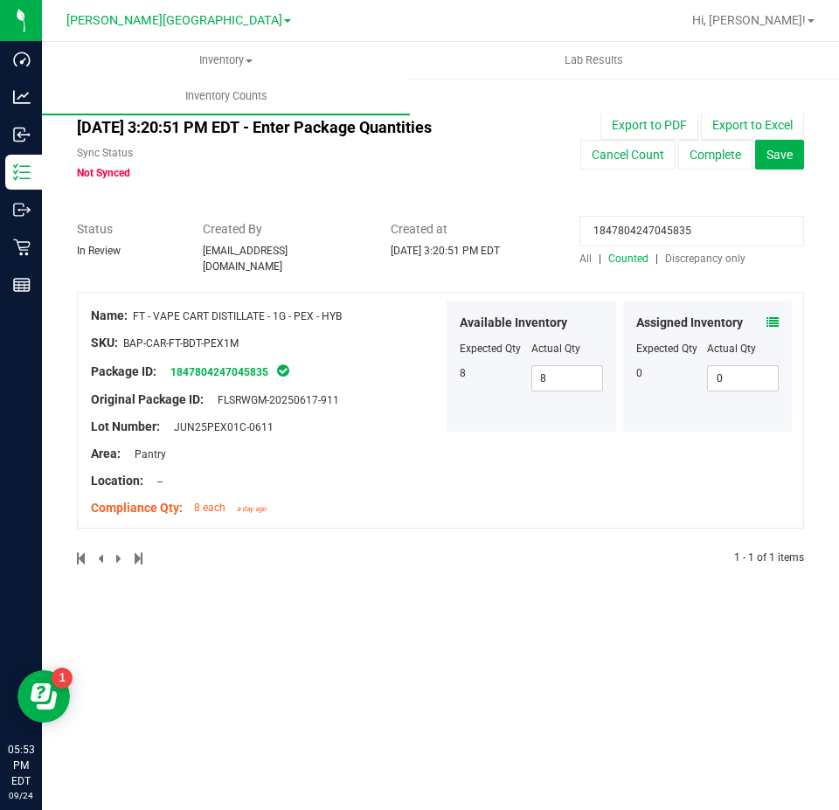
type input "1847804247045835"
click at [779, 318] on div "Assigned Inventory Expected Qty Actual Qty 0 0 0" at bounding box center [707, 366] width 169 height 131
click at [770, 316] on icon at bounding box center [772, 322] width 12 height 12
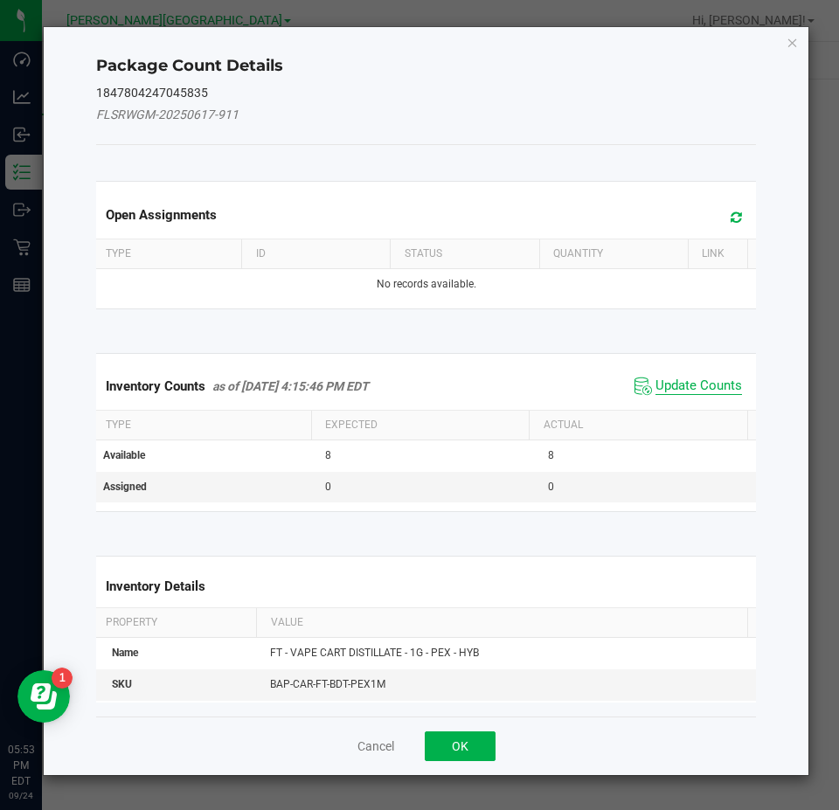
click at [695, 384] on span "Update Counts" at bounding box center [698, 385] width 86 height 17
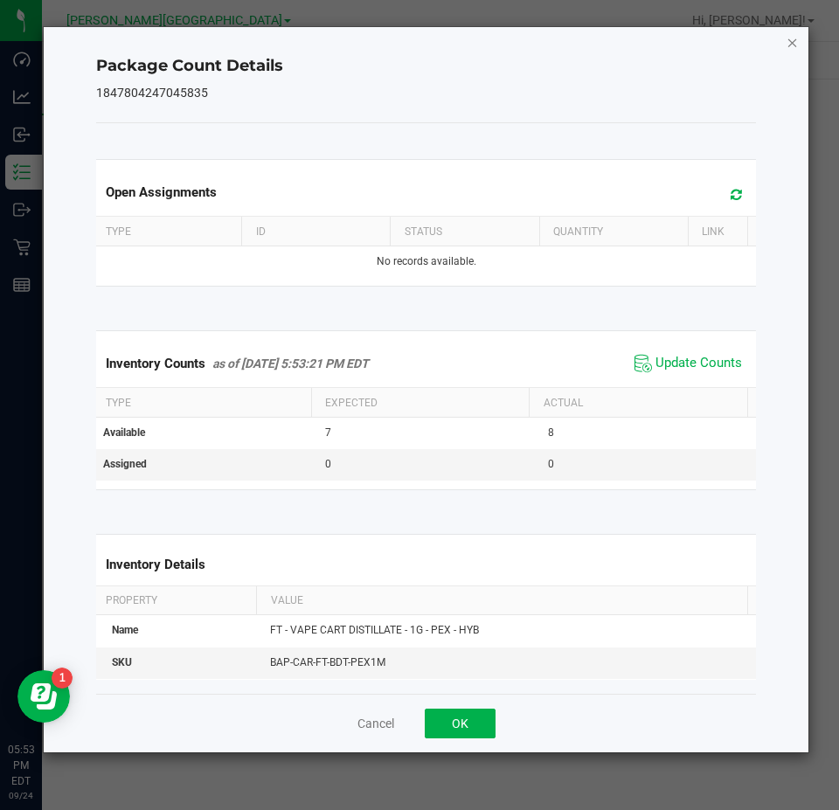
click at [797, 42] on div "Package Count Details 1847804247045835 Open Assignments Type ID Status Quantity…" at bounding box center [426, 389] width 765 height 725
click at [794, 42] on icon "Close" at bounding box center [792, 41] width 12 height 21
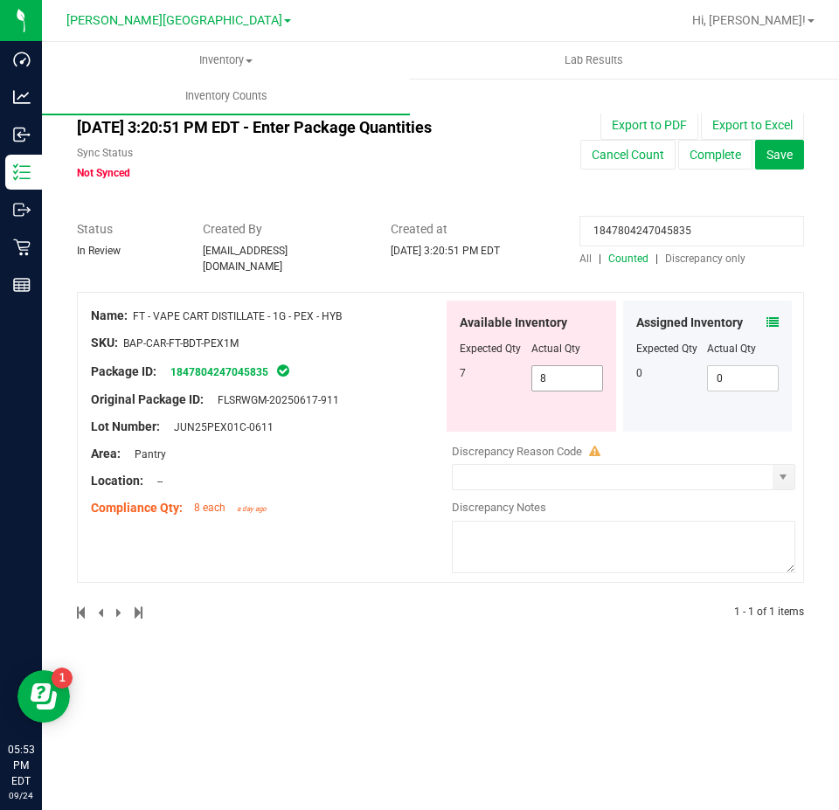
click at [559, 372] on span "8 8" at bounding box center [567, 378] width 72 height 26
click at [559, 372] on input "8" at bounding box center [567, 378] width 70 height 24
type input "7"
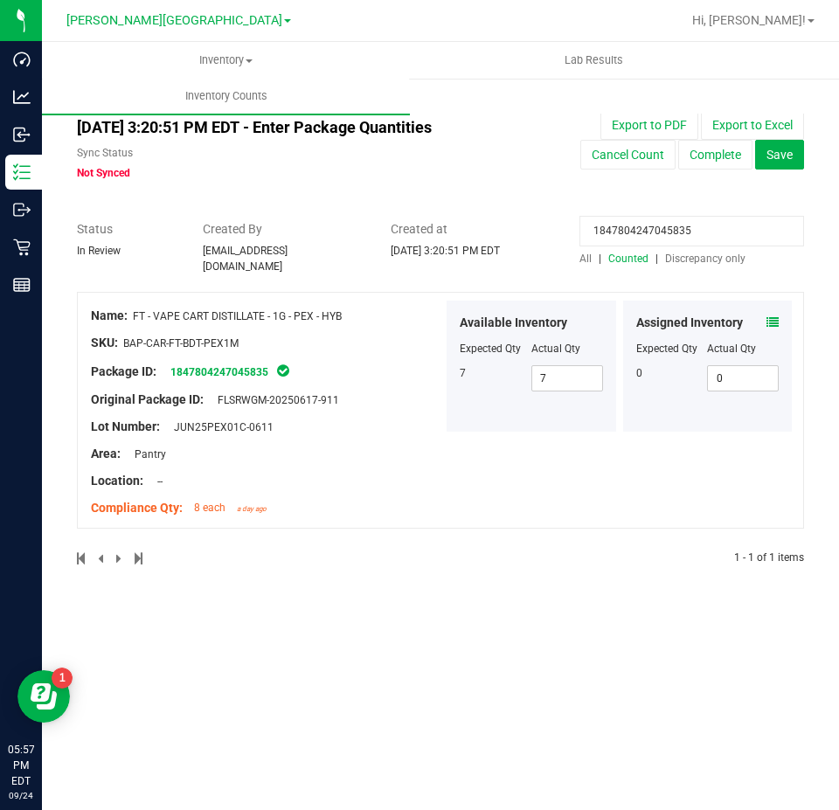
click at [640, 224] on input "1847804247045835" at bounding box center [691, 231] width 225 height 31
paste input "4400291514171151"
type input "4400291514171151"
click at [770, 316] on icon at bounding box center [772, 322] width 12 height 12
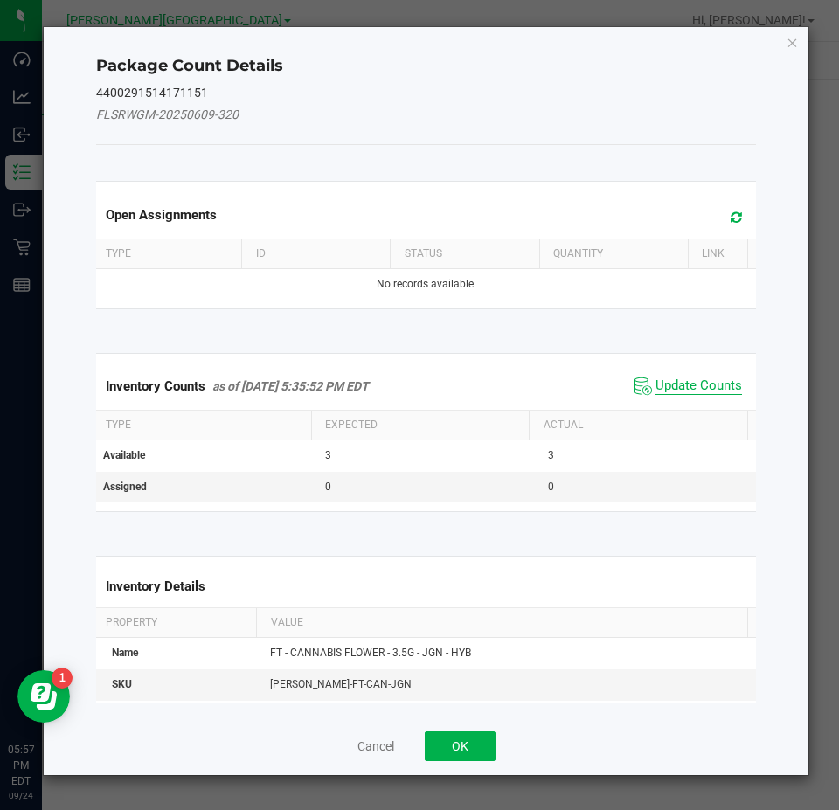
click at [721, 377] on span "Update Counts" at bounding box center [698, 385] width 86 height 17
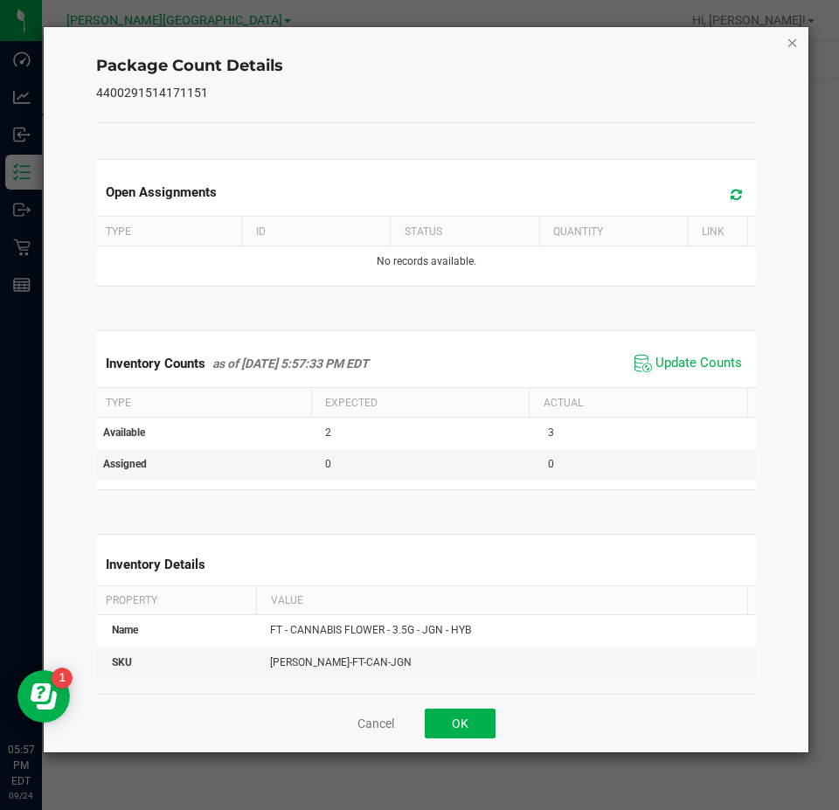
click at [786, 41] on icon "Close" at bounding box center [792, 41] width 12 height 21
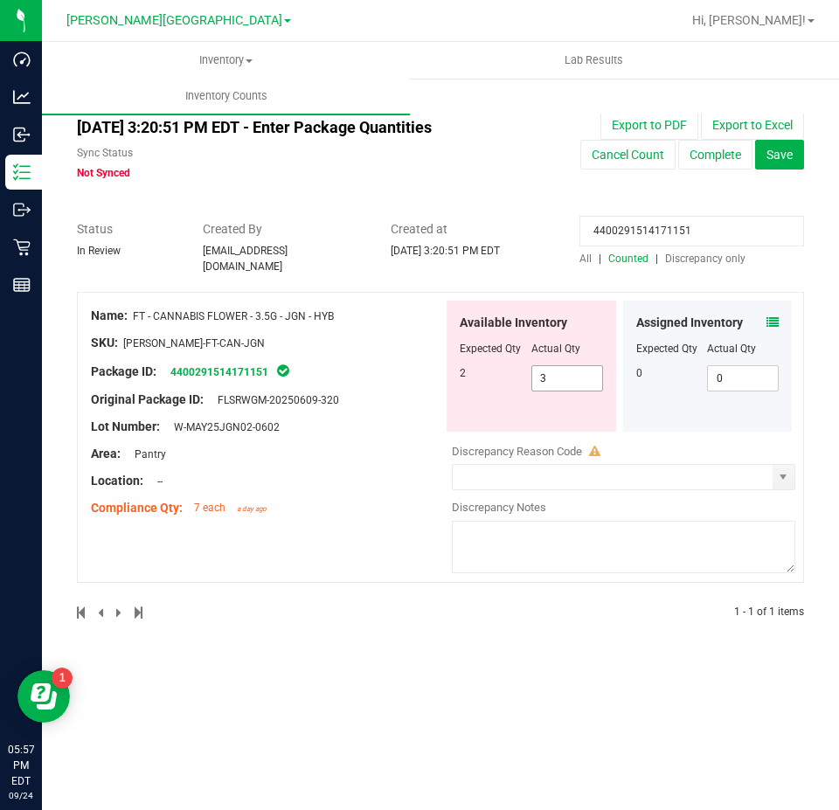
click at [571, 381] on span "3 3" at bounding box center [567, 378] width 72 height 26
click at [569, 380] on span "3 3" at bounding box center [567, 378] width 72 height 26
click at [562, 373] on input "3" at bounding box center [567, 378] width 70 height 24
type input "2"
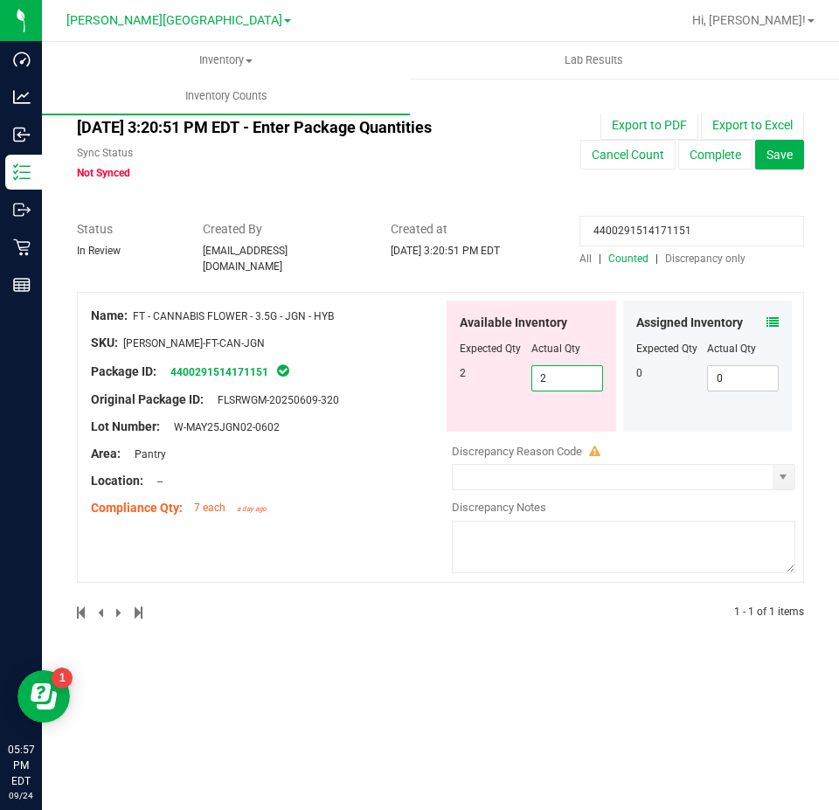
type input "2"
click at [681, 232] on input "4400291514171151" at bounding box center [691, 231] width 225 height 31
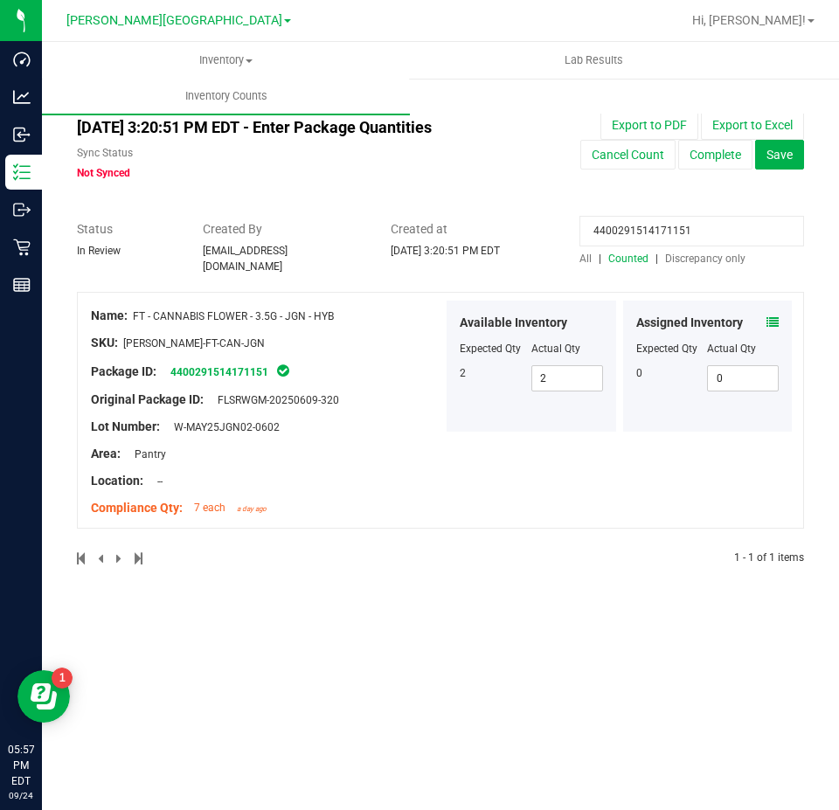
click at [681, 232] on input "4400291514171151" at bounding box center [691, 231] width 225 height 31
paste input "9050473987109976"
type input "9050473987109976"
click at [771, 316] on icon at bounding box center [772, 322] width 12 height 12
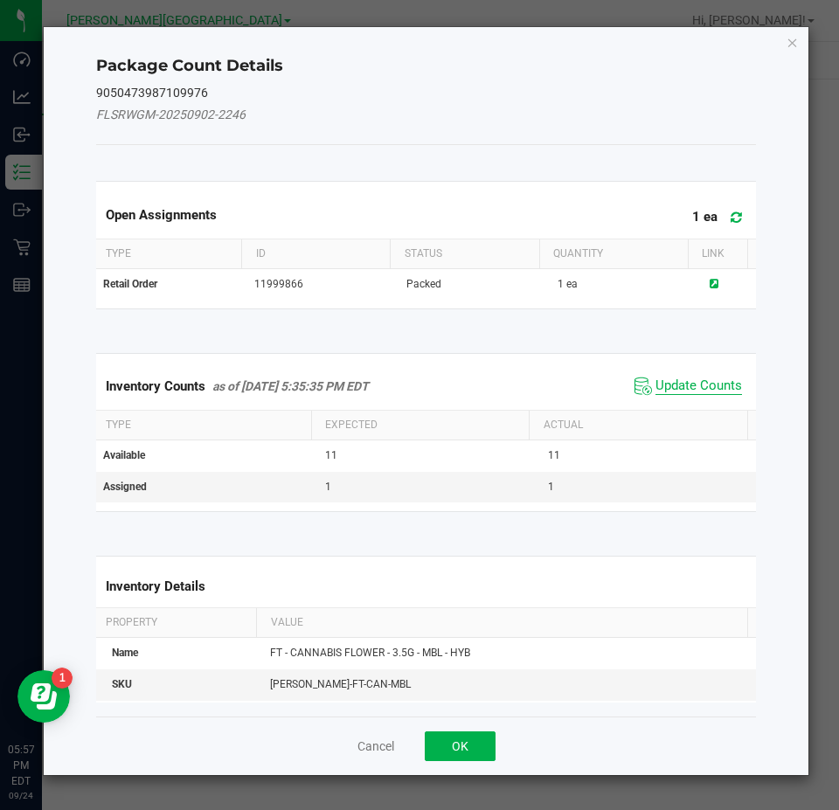
click at [720, 393] on span "Update Counts" at bounding box center [698, 385] width 86 height 17
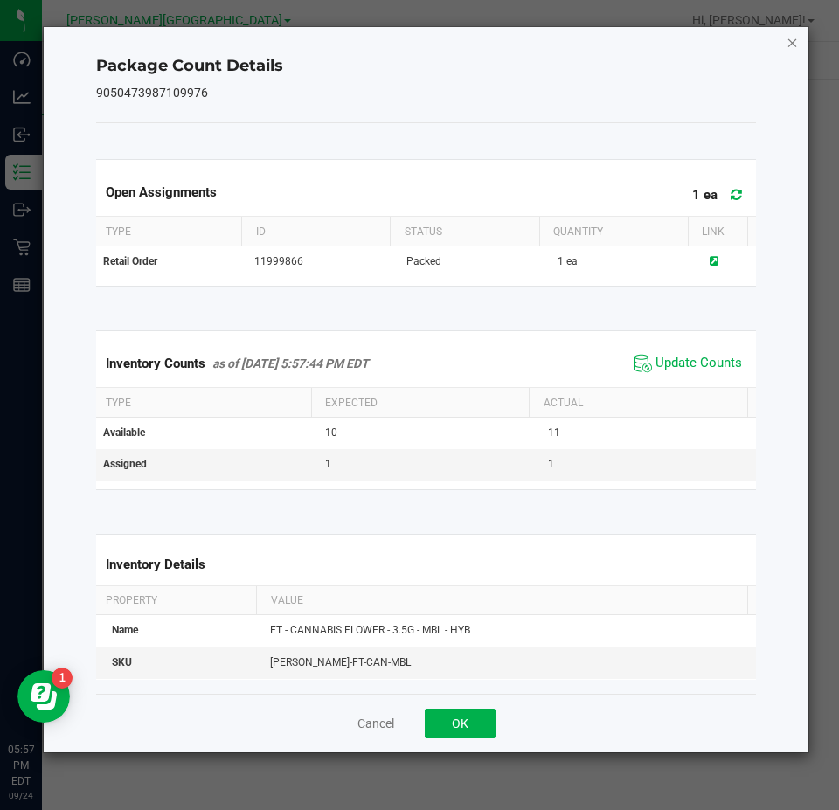
drag, startPoint x: 802, startPoint y: 46, endPoint x: 790, endPoint y: 42, distance: 13.0
click at [796, 45] on div "Package Count Details 9050473987109976 Open Assignments 1 ea Type ID Status Qua…" at bounding box center [426, 389] width 765 height 725
click at [786, 39] on icon "Close" at bounding box center [792, 41] width 12 height 21
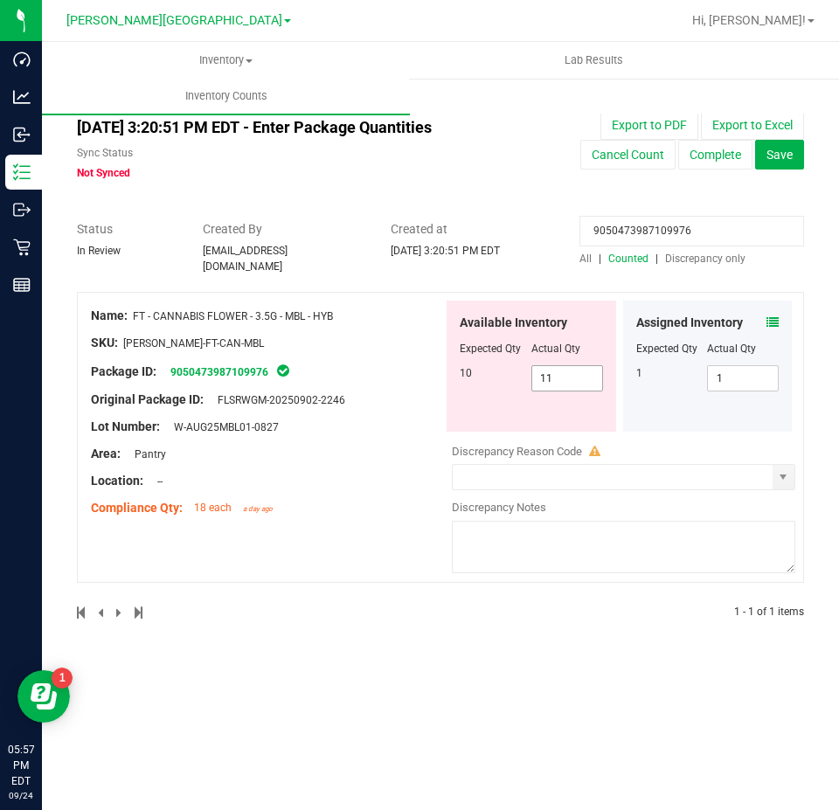
click at [566, 369] on span "11 11" at bounding box center [567, 378] width 72 height 26
click at [566, 369] on input "11" at bounding box center [567, 378] width 70 height 24
type input "10"
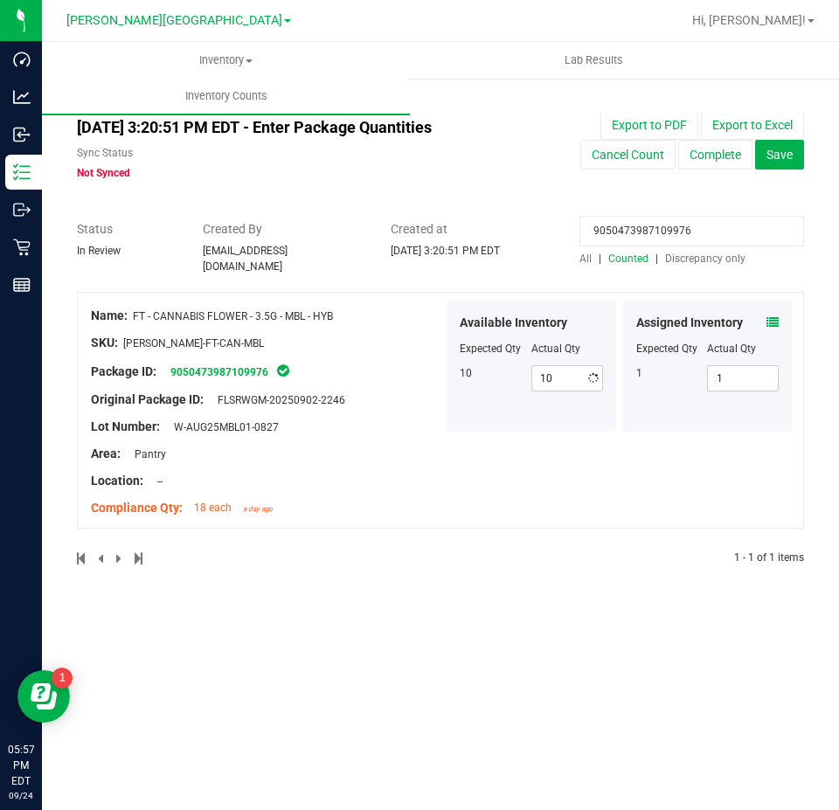
click at [672, 232] on input "9050473987109976" at bounding box center [691, 231] width 225 height 31
paste input "4975045555027098"
type input "4975045555027098"
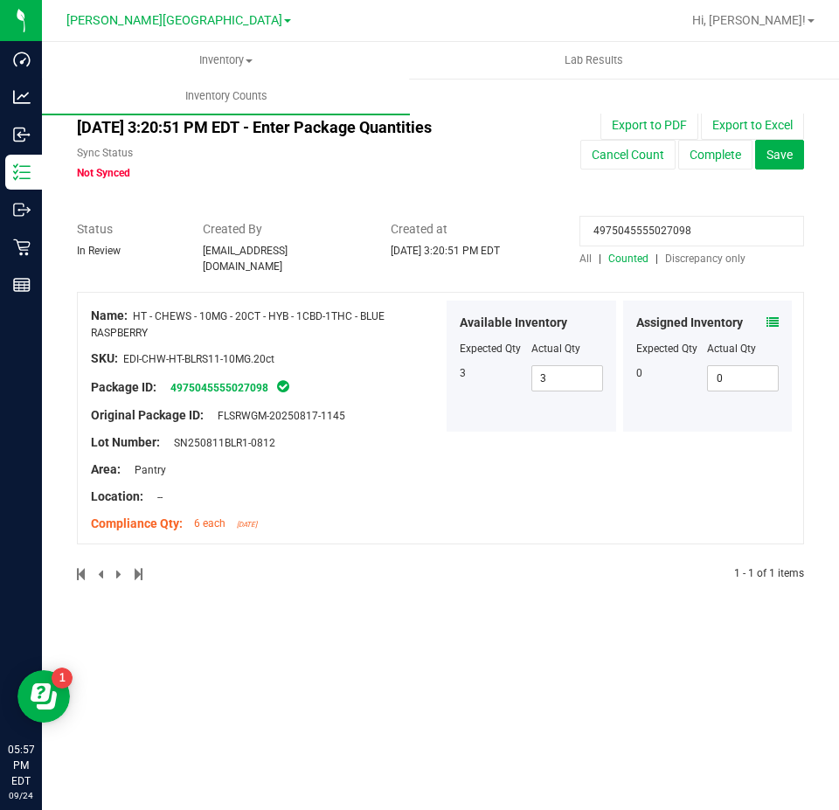
click at [771, 319] on icon at bounding box center [772, 322] width 12 height 12
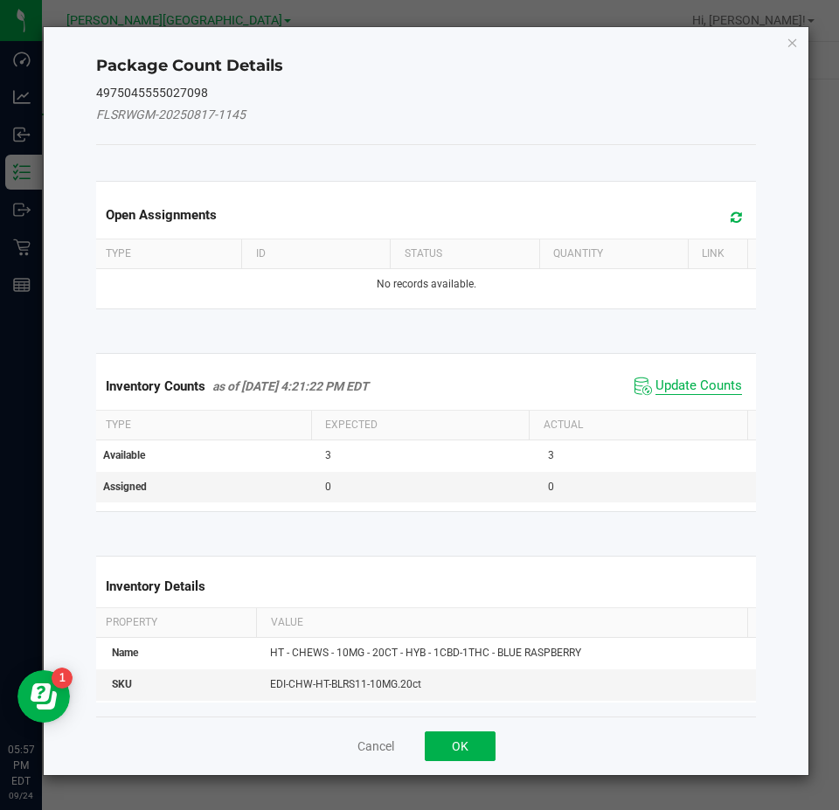
click at [717, 381] on span "Update Counts" at bounding box center [698, 385] width 86 height 17
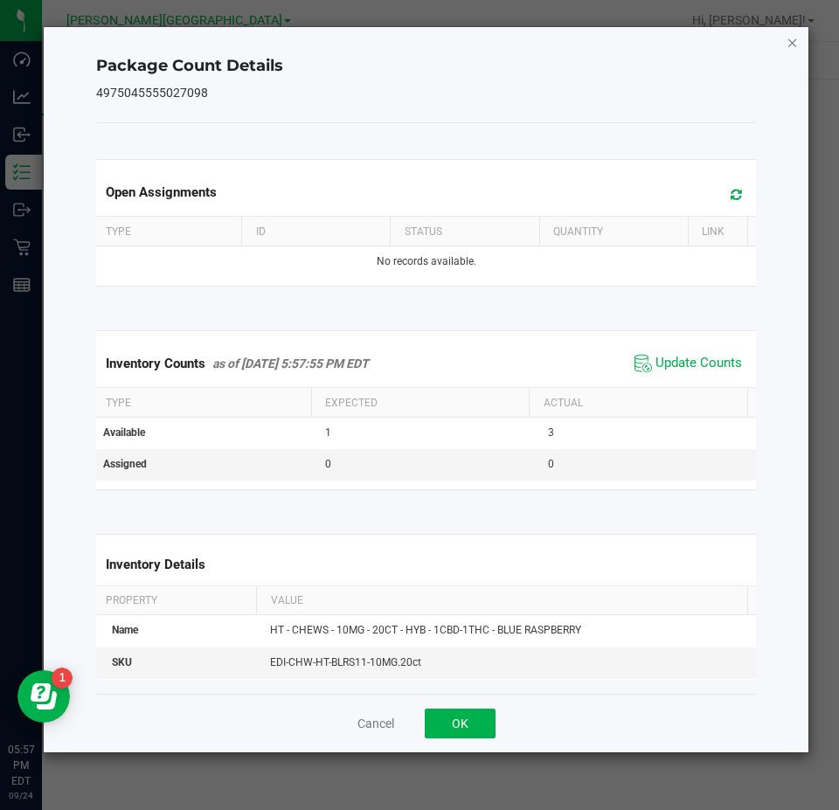
click at [794, 34] on icon "Close" at bounding box center [792, 41] width 12 height 21
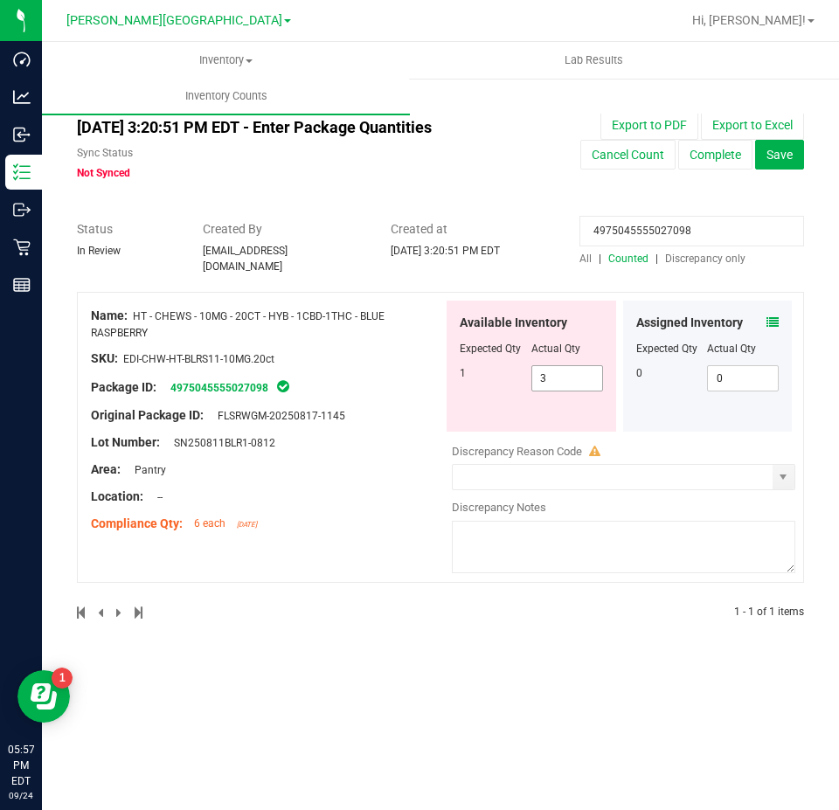
click at [597, 365] on span "3 3" at bounding box center [567, 378] width 72 height 26
click at [0, 0] on input "3" at bounding box center [0, 0] width 0 height 0
type input "1"
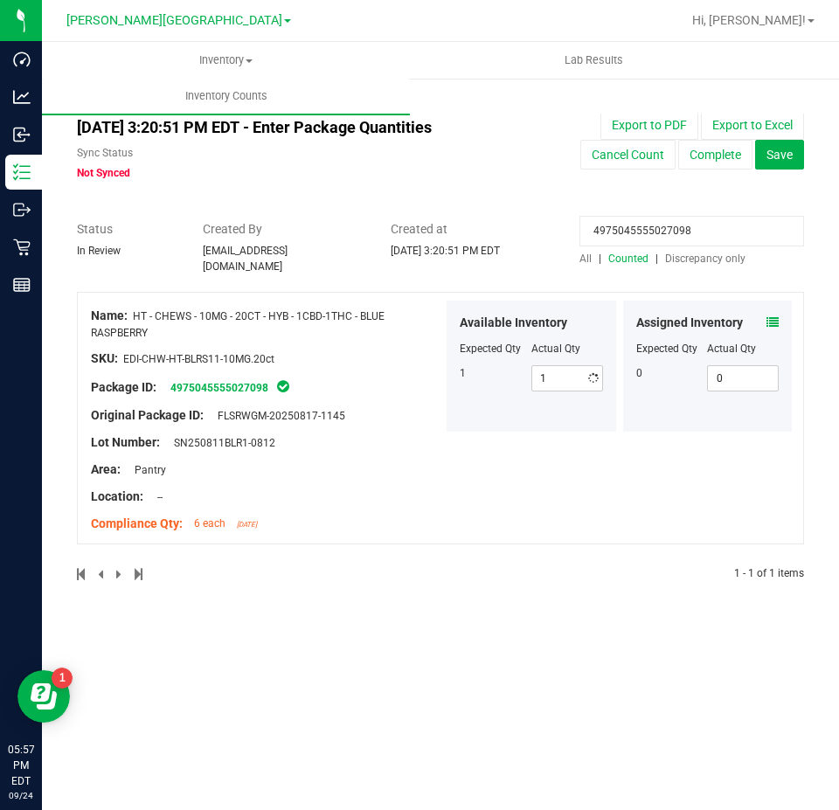
click at [684, 232] on input "4975045555027098" at bounding box center [691, 231] width 225 height 31
paste input "086466341138945"
type input "4086466341138945"
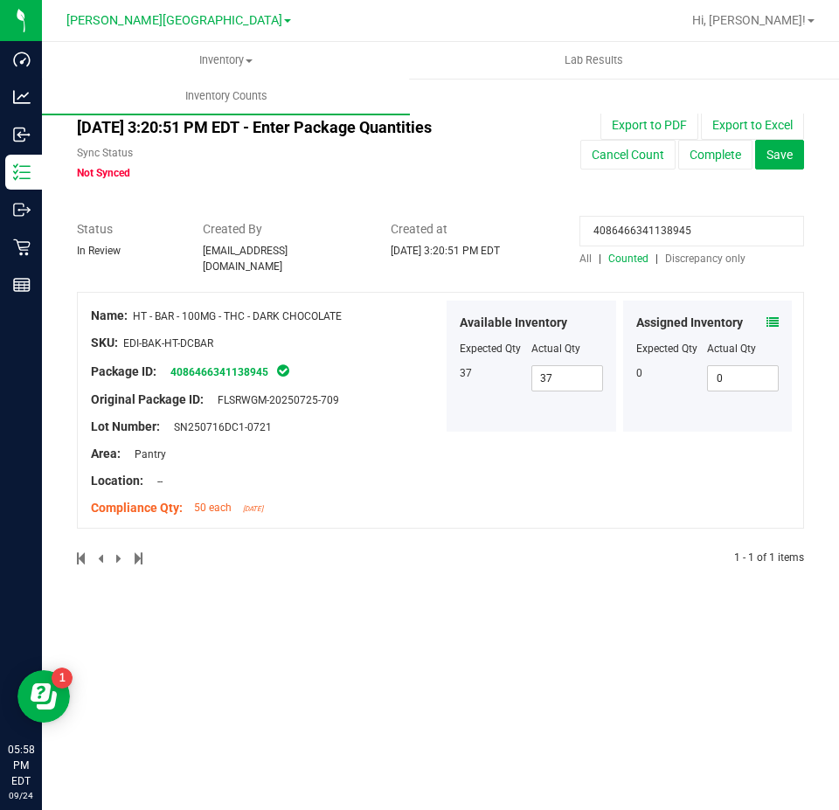
click at [772, 316] on icon at bounding box center [772, 322] width 12 height 12
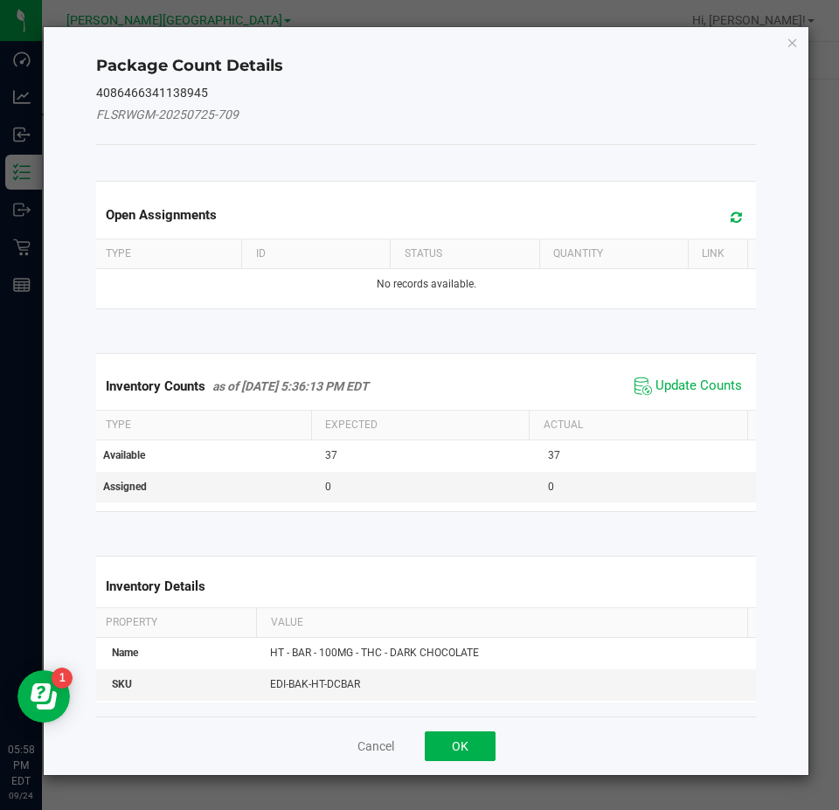
click at [688, 371] on div "Inventory Counts as of Sep 24, 2025 5:36:13 PM EDT Update Counts" at bounding box center [426, 386] width 667 height 47
click at [696, 377] on span "Update Counts" at bounding box center [698, 385] width 86 height 17
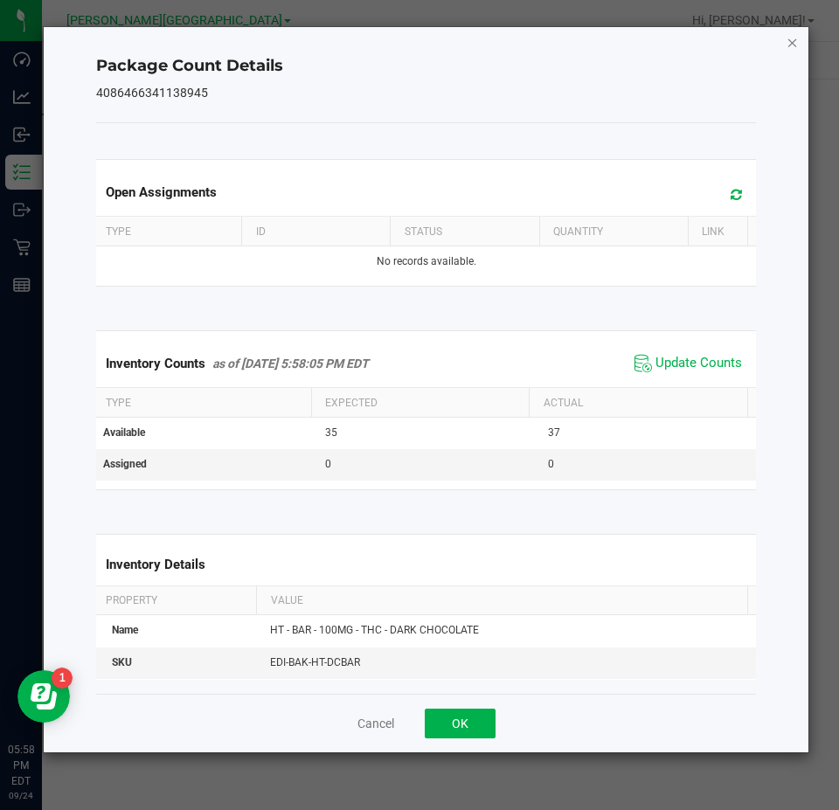
click at [790, 50] on icon "Close" at bounding box center [792, 41] width 12 height 21
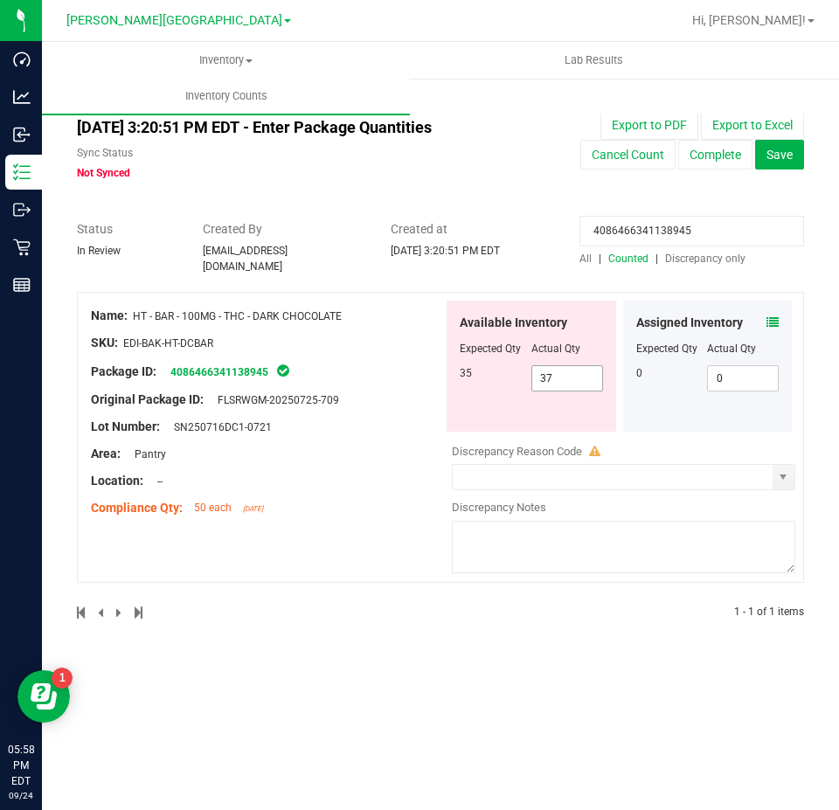
click at [556, 379] on span "37 37" at bounding box center [567, 378] width 72 height 26
click at [0, 0] on input "37" at bounding box center [0, 0] width 0 height 0
type input "35"
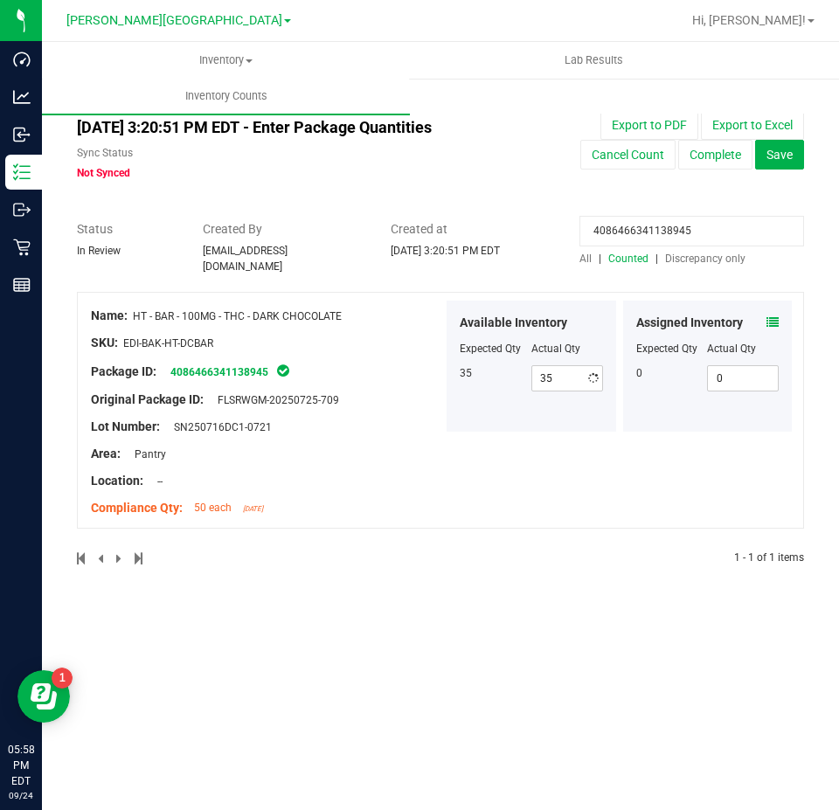
click at [633, 225] on input "4086466341138945" at bounding box center [691, 231] width 225 height 31
paste input "023702653597509"
type input "0237026535975095"
click at [773, 316] on icon at bounding box center [772, 322] width 12 height 12
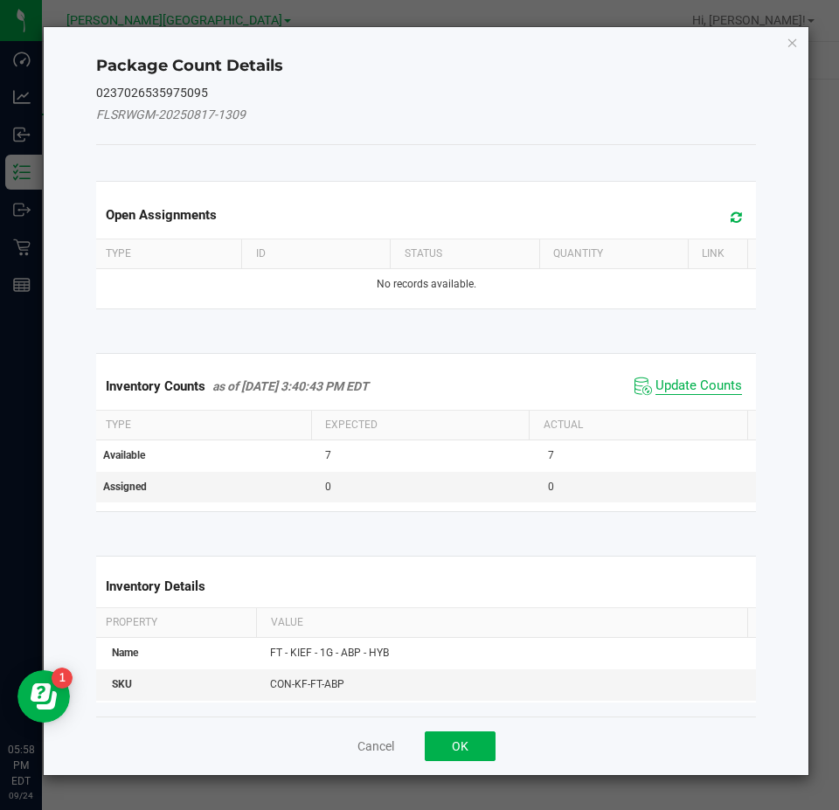
click at [701, 392] on span "Update Counts" at bounding box center [698, 385] width 86 height 17
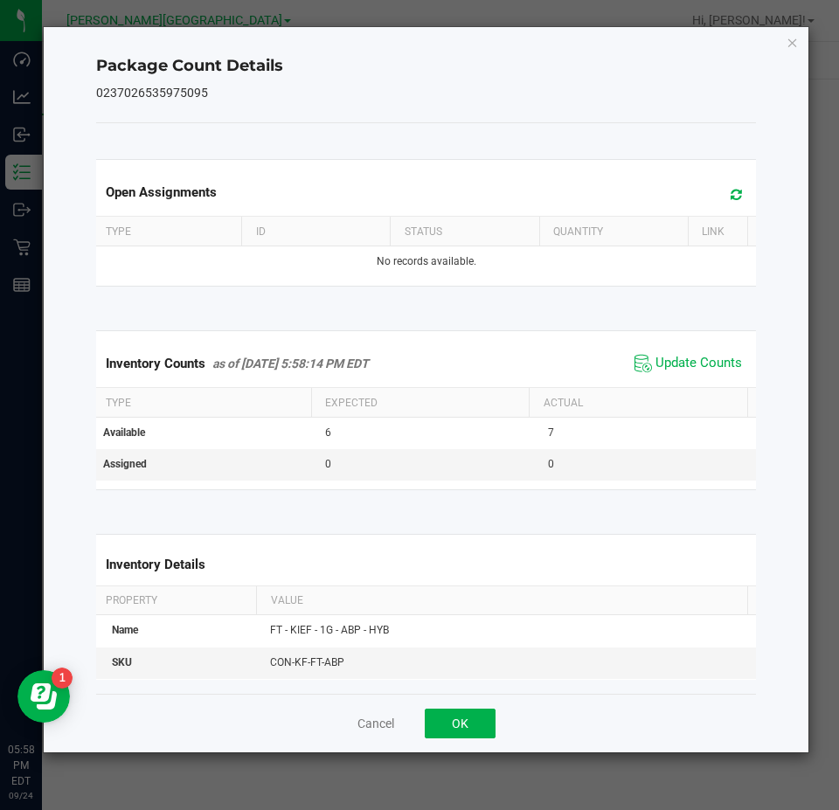
click at [799, 47] on div "Package Count Details 0237026535975095 Open Assignments Type ID Status Quantity…" at bounding box center [426, 389] width 765 height 725
click at [790, 41] on icon "Close" at bounding box center [792, 41] width 12 height 21
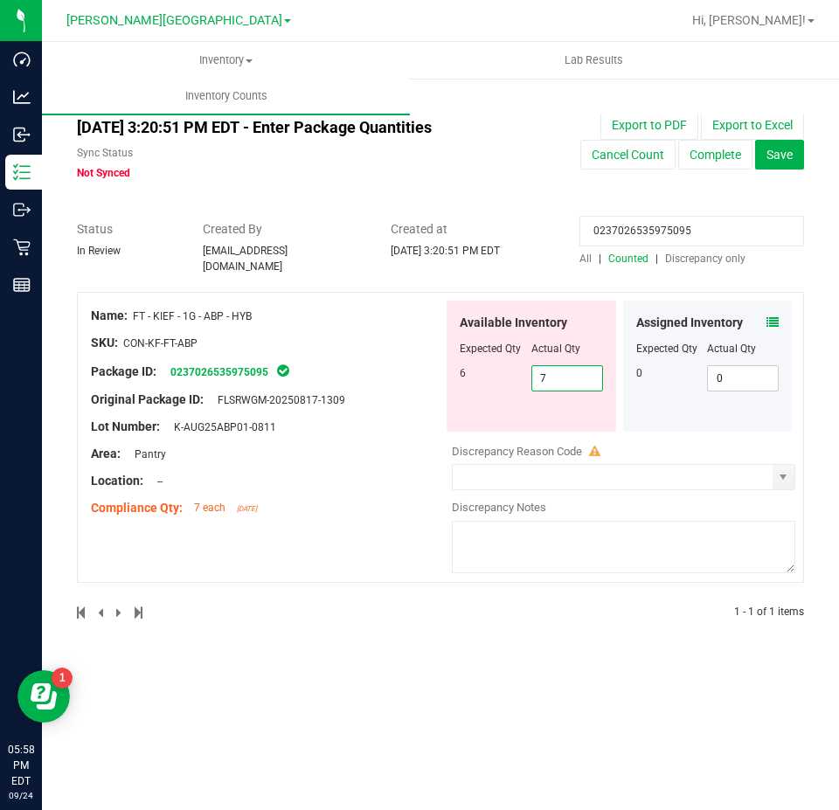
click at [593, 365] on span "7 7" at bounding box center [567, 378] width 72 height 26
click at [592, 366] on input "7" at bounding box center [567, 378] width 70 height 24
type input "6"
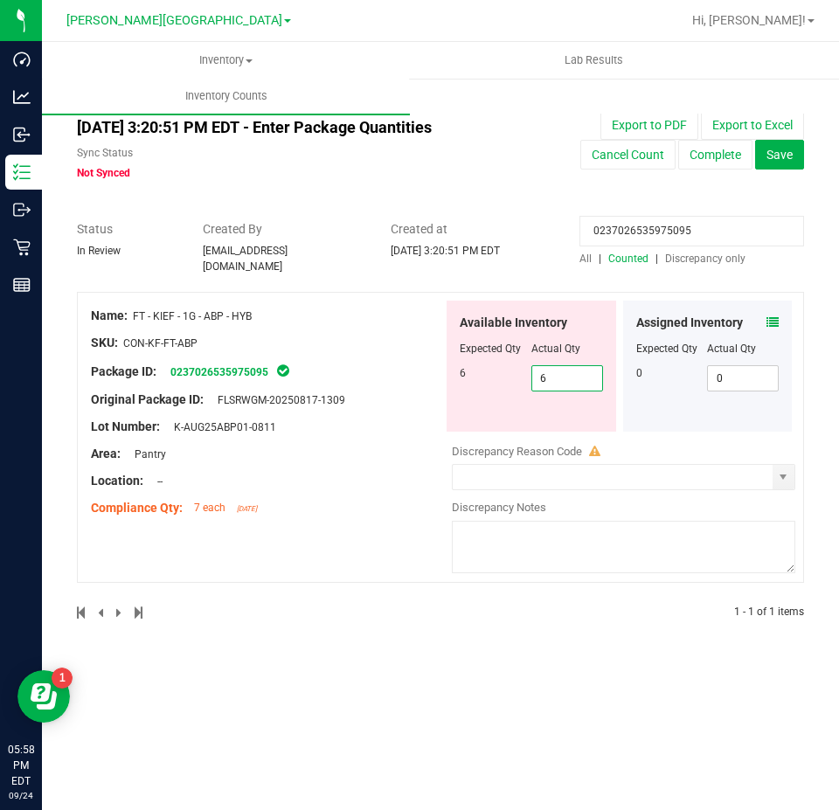
type input "6"
click at [529, 193] on div "All counts Sep 24, 2025 3:20:51 PM EDT - Enter Package Quantities Sync Status N…" at bounding box center [440, 368] width 727 height 548
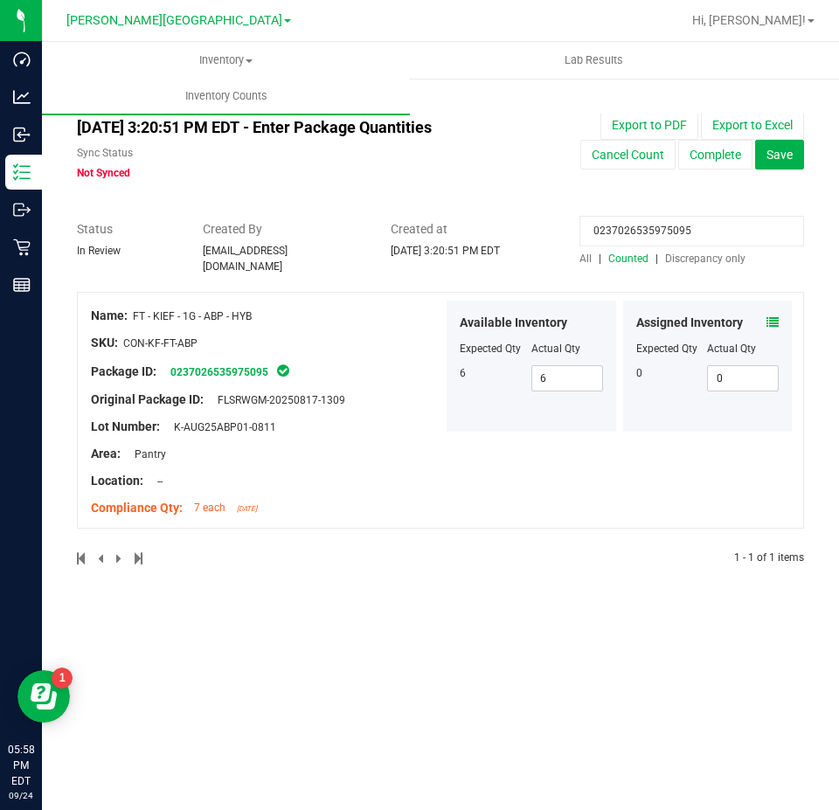
click at [635, 216] on input "0237026535975095" at bounding box center [691, 231] width 225 height 31
click at [685, 260] on span "Discrepancy only" at bounding box center [705, 258] width 80 height 12
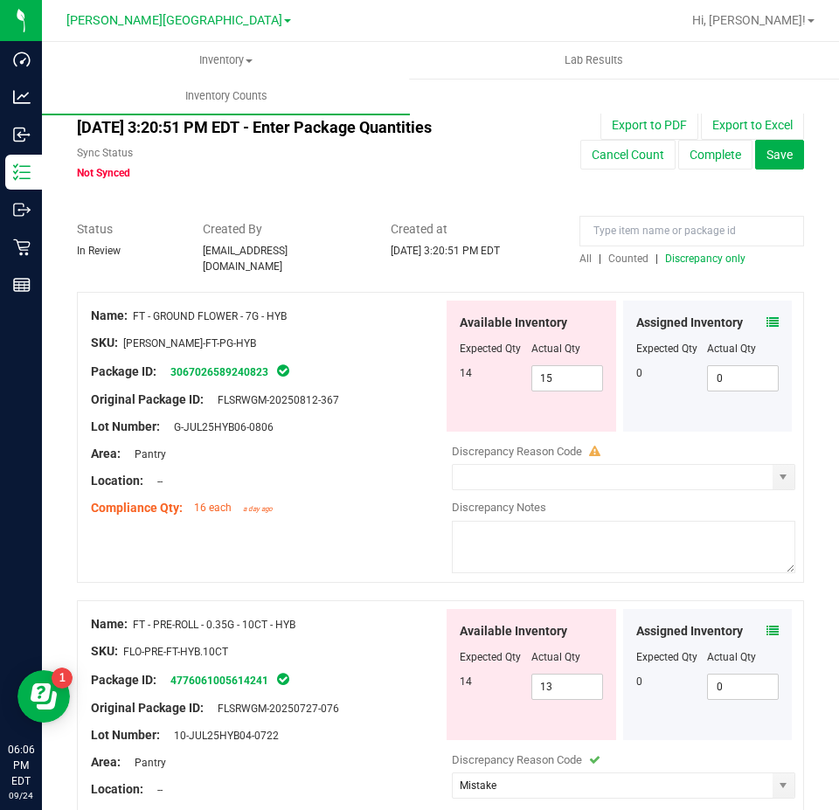
click at [621, 254] on span "Counted" at bounding box center [628, 258] width 40 height 12
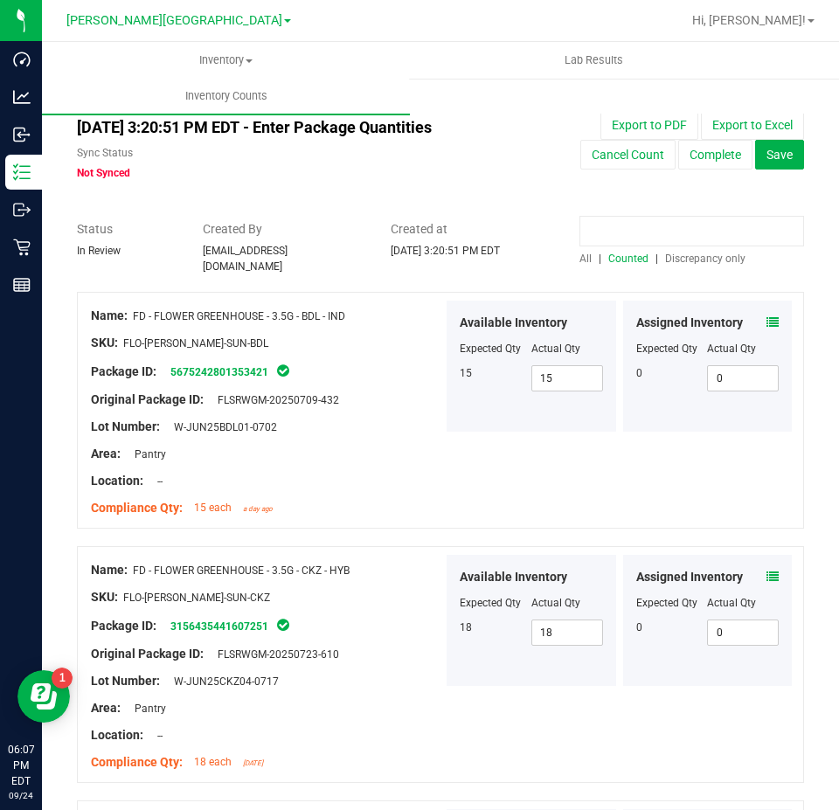
paste input "0753488141229641"
type input "0753488141229641"
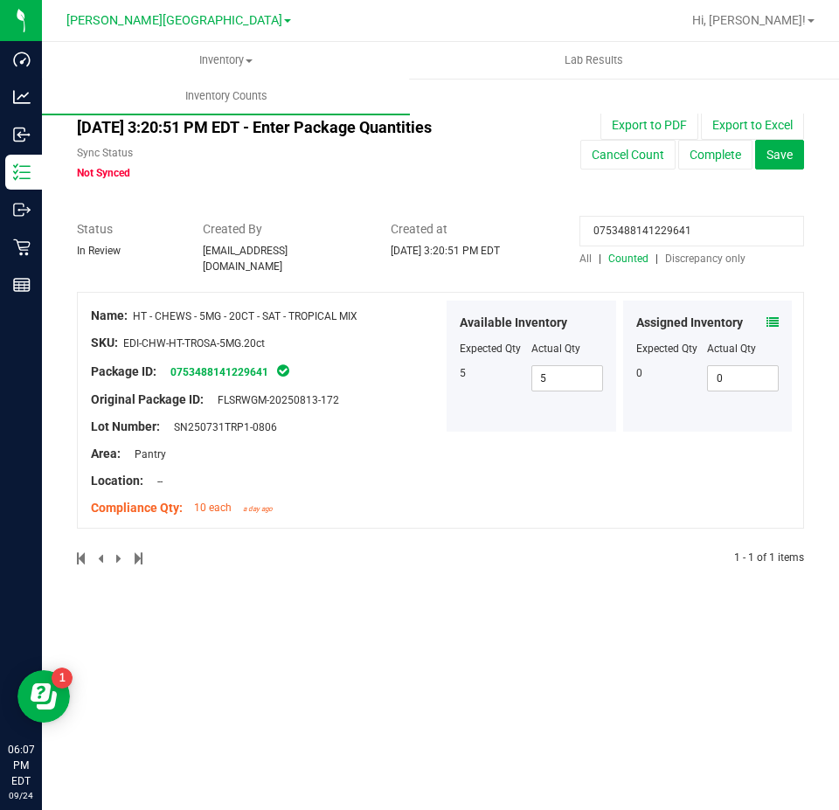
click at [772, 316] on icon at bounding box center [772, 322] width 12 height 12
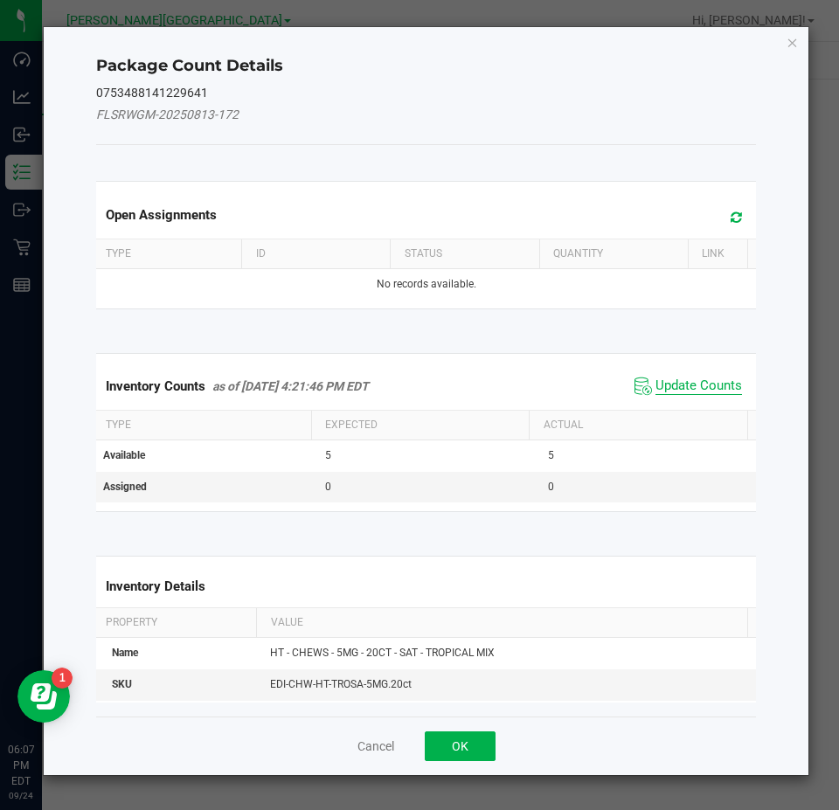
click at [714, 383] on span "Update Counts" at bounding box center [698, 385] width 86 height 17
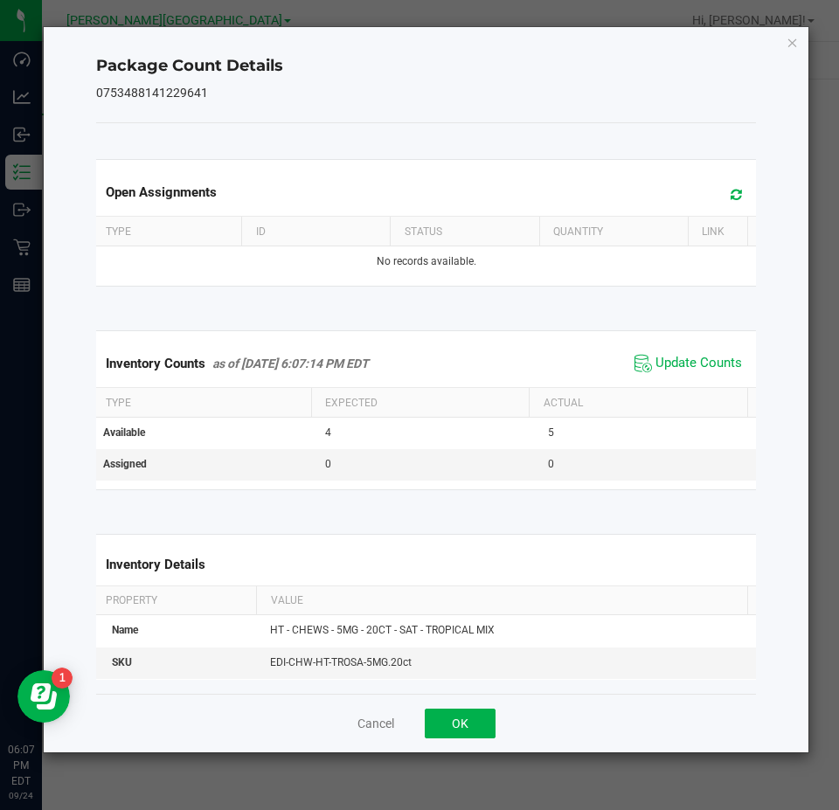
click at [795, 34] on icon "Close" at bounding box center [792, 41] width 12 height 21
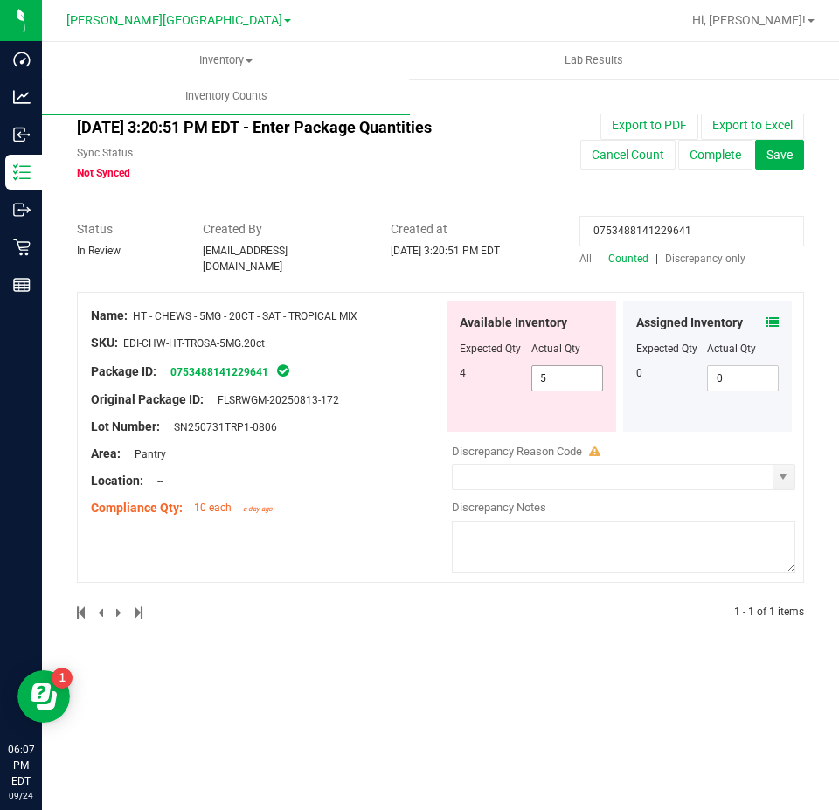
click at [555, 374] on span "5 5" at bounding box center [567, 378] width 72 height 26
click at [555, 374] on input "5" at bounding box center [567, 378] width 70 height 24
type input "4"
click at [672, 216] on input "0753488141229641" at bounding box center [691, 231] width 225 height 31
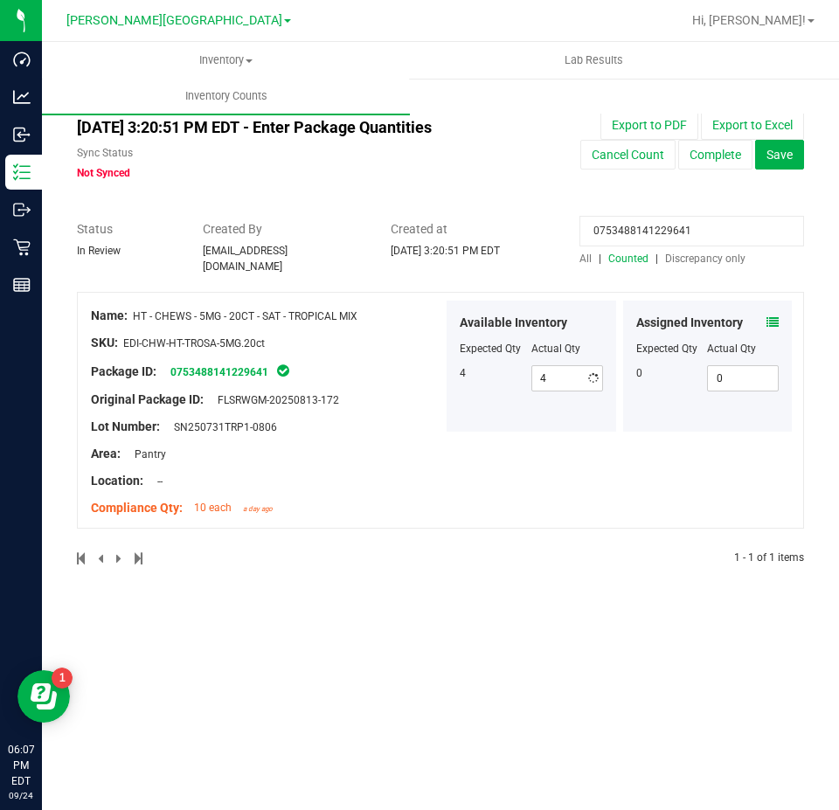
click at [672, 216] on input "0753488141229641" at bounding box center [691, 231] width 225 height 31
paste input "3070267081662563"
type input "3070267081662563"
click at [766, 316] on icon at bounding box center [772, 322] width 12 height 12
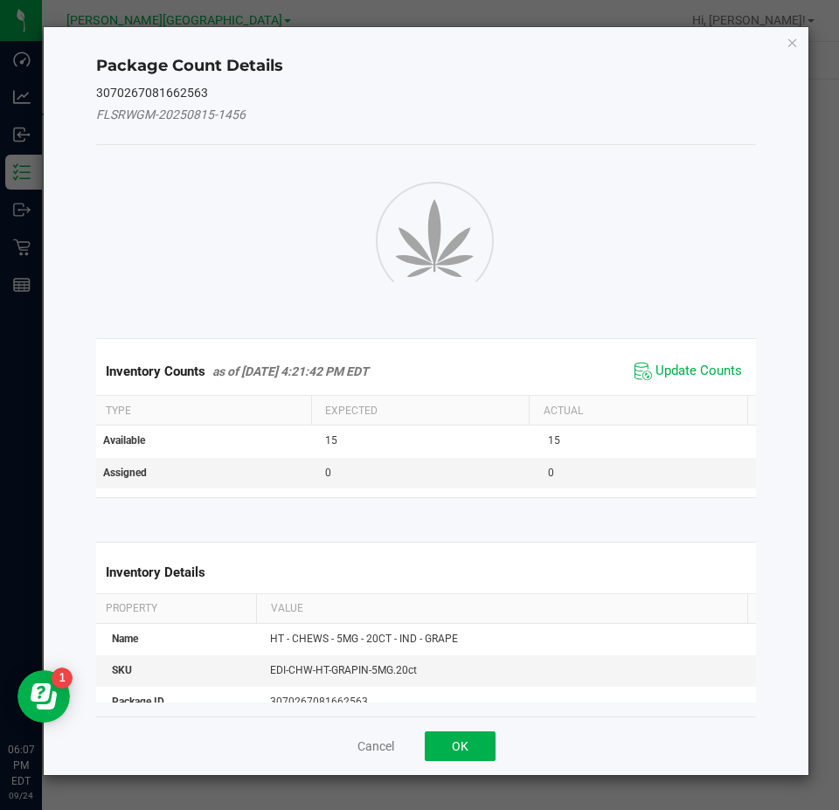
click at [702, 387] on div "Inventory Counts as of Sep 24, 2025 4:21:42 PM EDT Update Counts" at bounding box center [426, 371] width 667 height 47
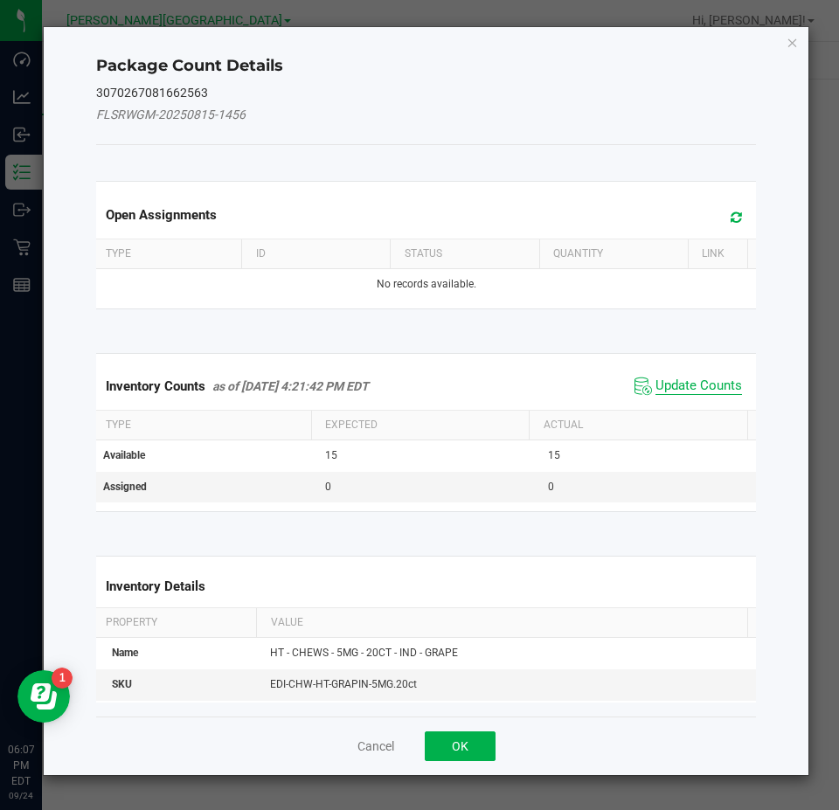
click at [696, 381] on span "Update Counts" at bounding box center [698, 385] width 86 height 17
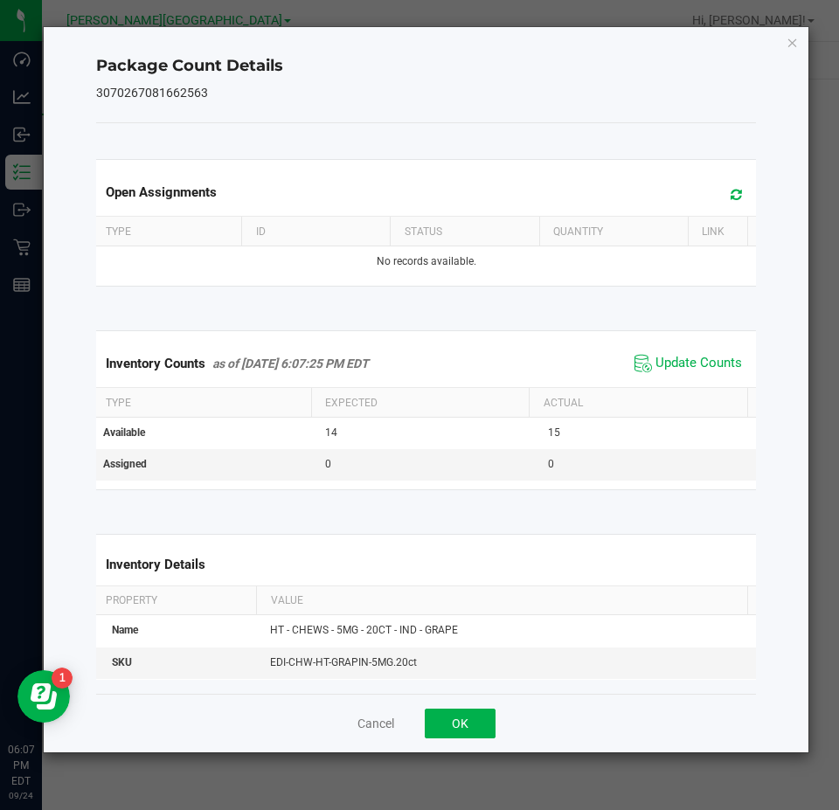
click at [800, 27] on div "Package Count Details 3070267081662563 Open Assignments Type ID Status Quantity…" at bounding box center [426, 389] width 765 height 725
click at [793, 38] on icon "Close" at bounding box center [792, 41] width 12 height 21
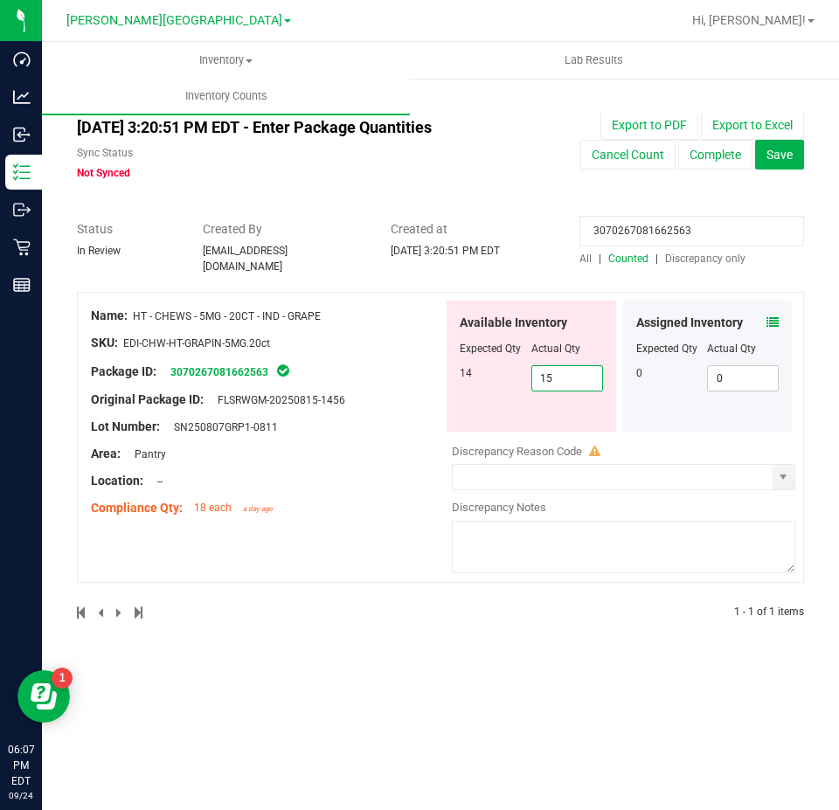
click at [553, 377] on span "15 15" at bounding box center [567, 378] width 72 height 26
click at [553, 377] on input "15" at bounding box center [567, 378] width 70 height 24
type input "4"
type input "14"
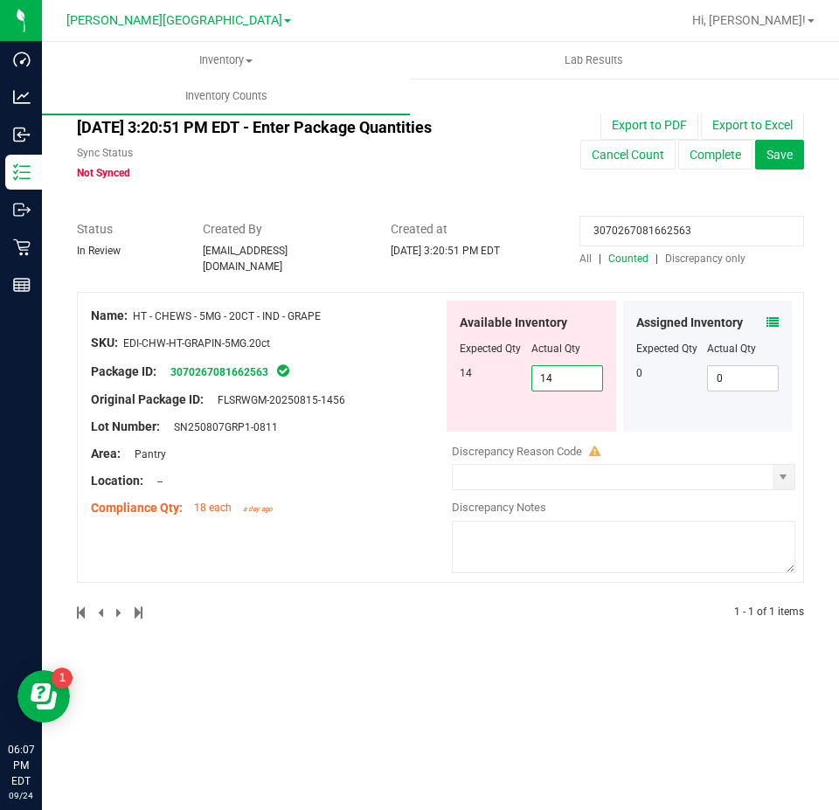
click at [698, 236] on input "3070267081662563" at bounding box center [691, 231] width 225 height 31
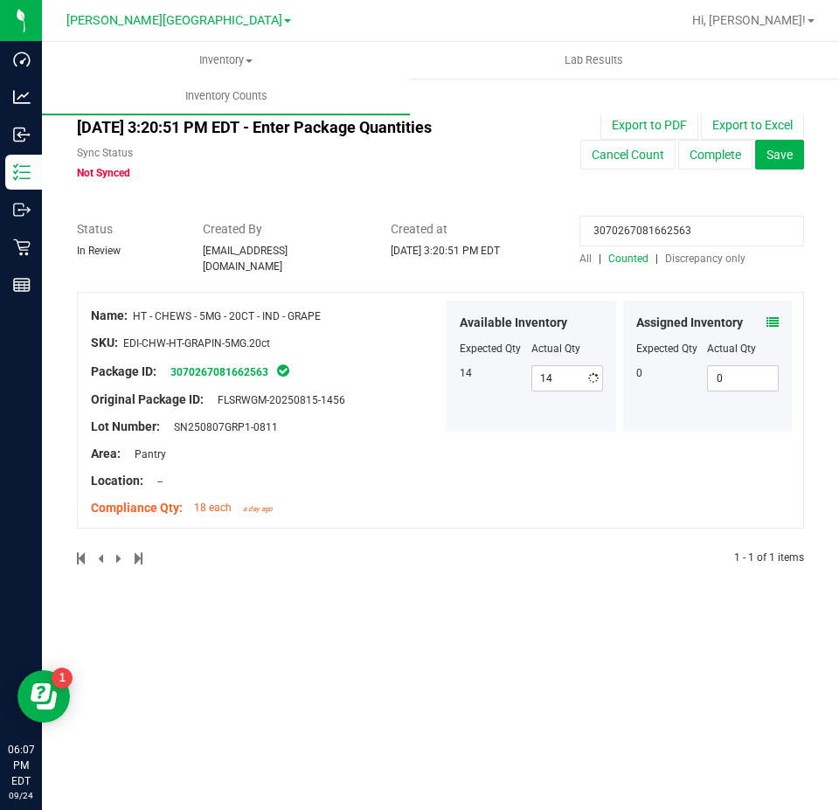
click at [698, 236] on input "3070267081662563" at bounding box center [691, 231] width 225 height 31
paste input "9050473987109976"
type input "9050473987109976"
click at [771, 316] on icon at bounding box center [772, 322] width 12 height 12
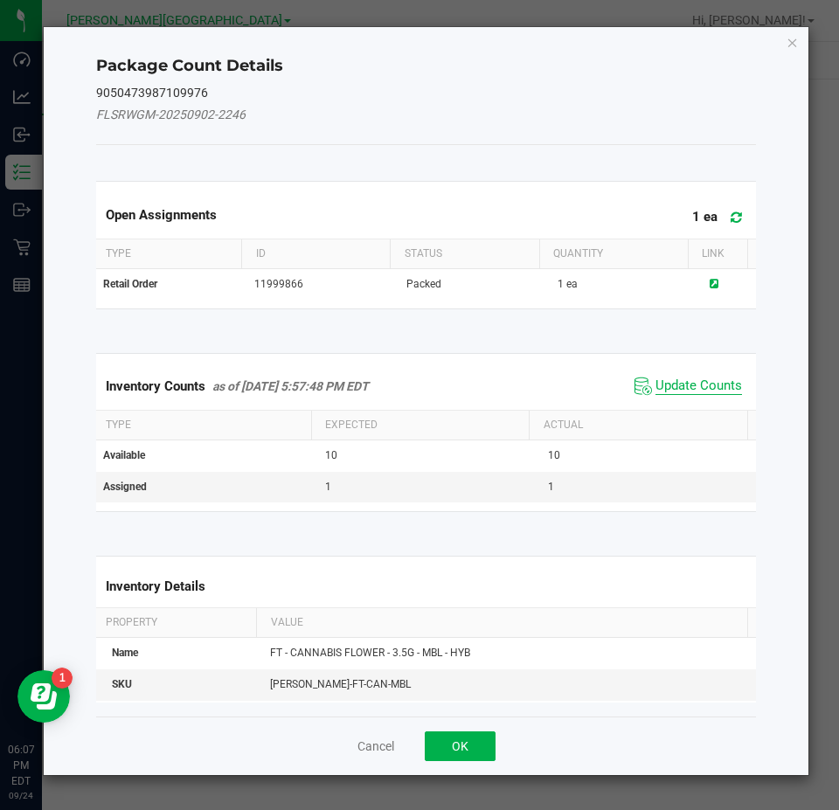
click at [716, 380] on span "Update Counts" at bounding box center [698, 385] width 86 height 17
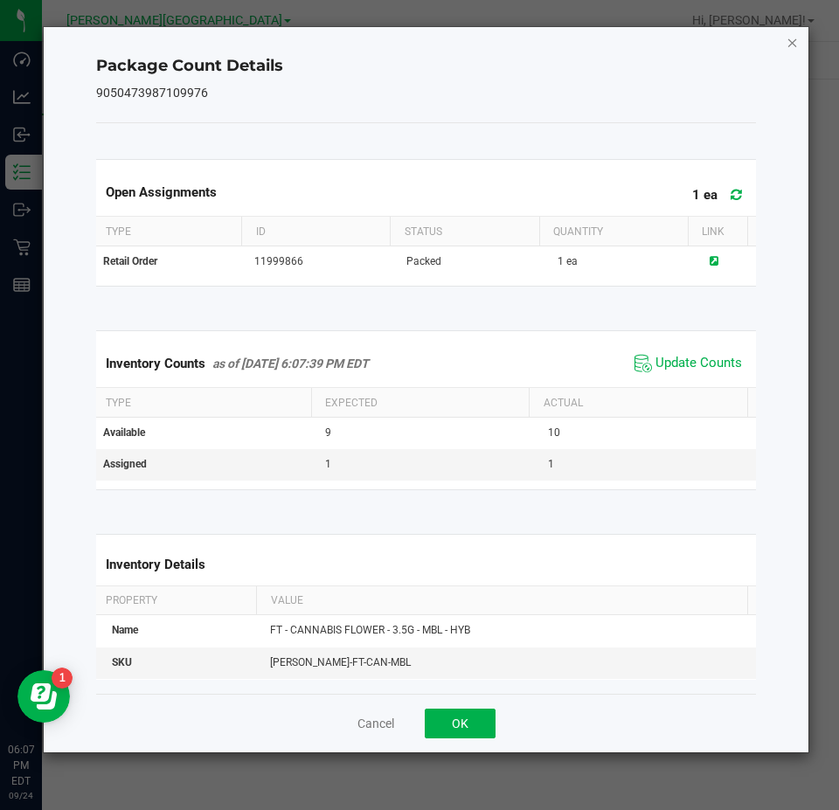
click at [787, 46] on icon "Close" at bounding box center [792, 41] width 12 height 21
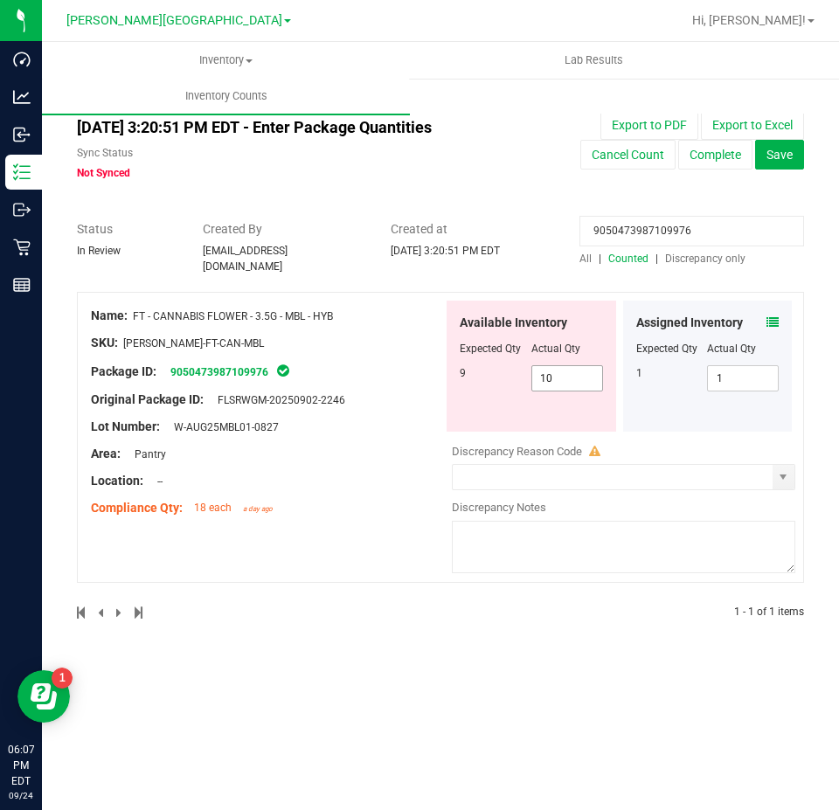
click at [559, 365] on span "10 10" at bounding box center [567, 378] width 72 height 26
click at [559, 366] on input "10" at bounding box center [567, 378] width 70 height 24
type input "9"
click at [682, 235] on input "9050473987109976" at bounding box center [691, 231] width 225 height 31
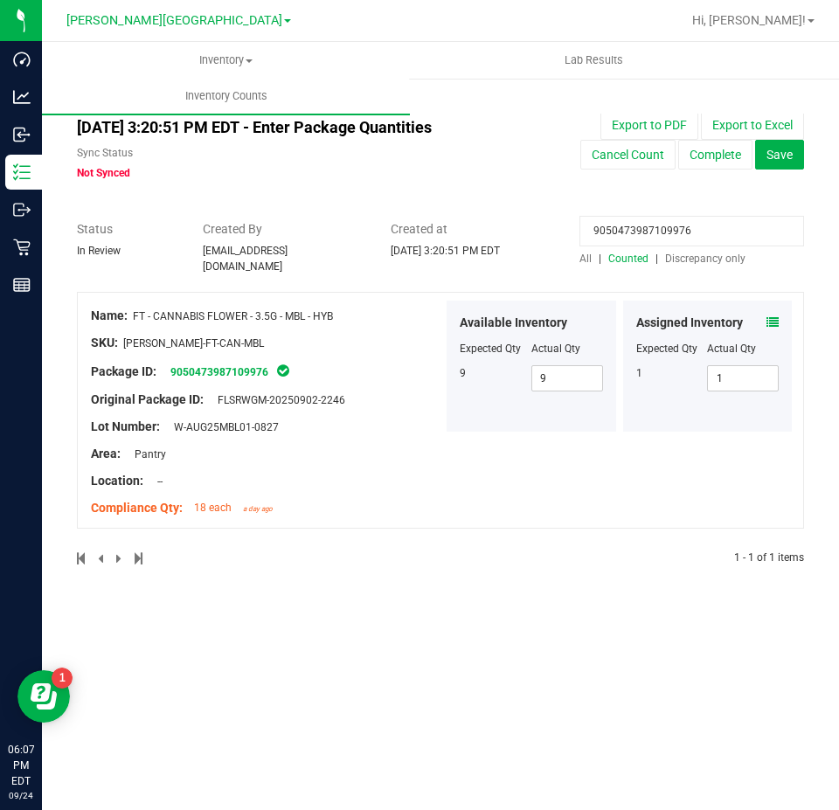
click at [682, 235] on input "9050473987109976" at bounding box center [691, 231] width 225 height 31
paste input "4086466341138945"
type input "4086466341138945"
click at [771, 320] on icon at bounding box center [772, 322] width 12 height 12
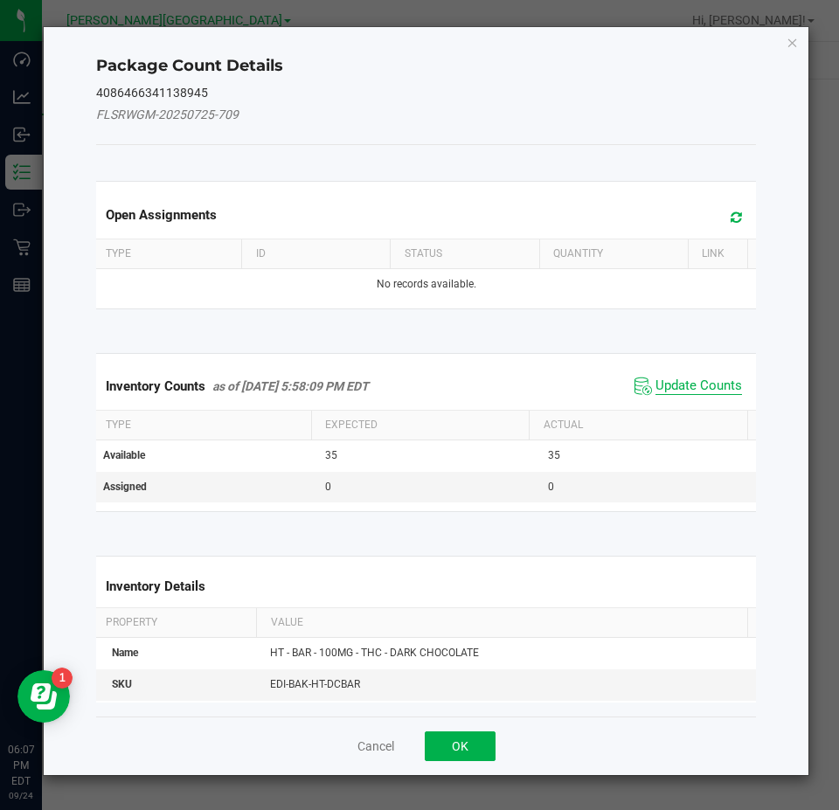
click at [716, 390] on span "Update Counts" at bounding box center [698, 385] width 86 height 17
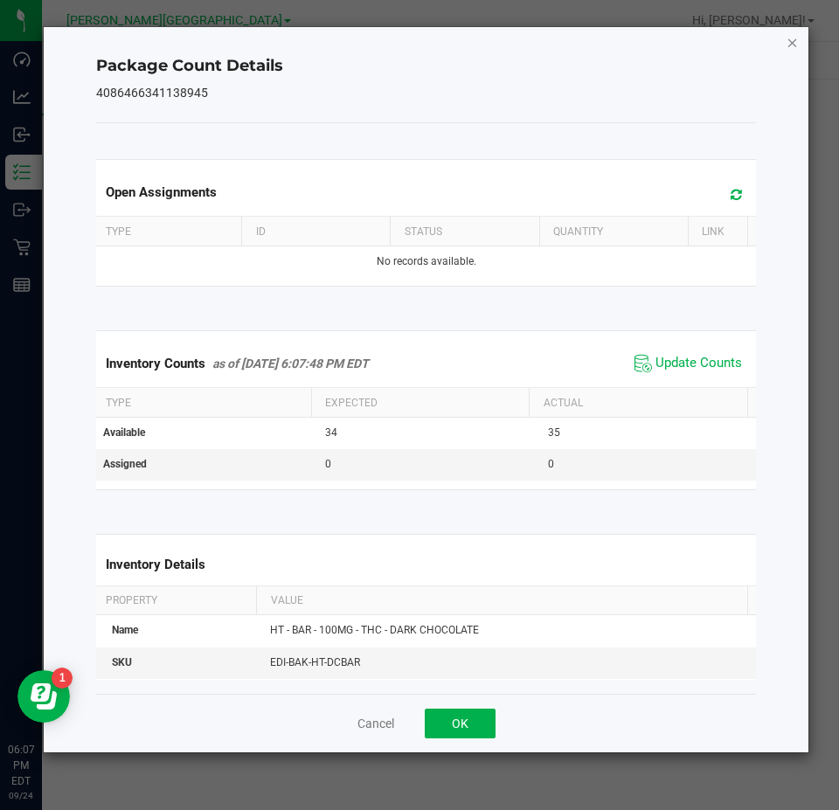
click at [790, 42] on icon "Close" at bounding box center [792, 41] width 12 height 21
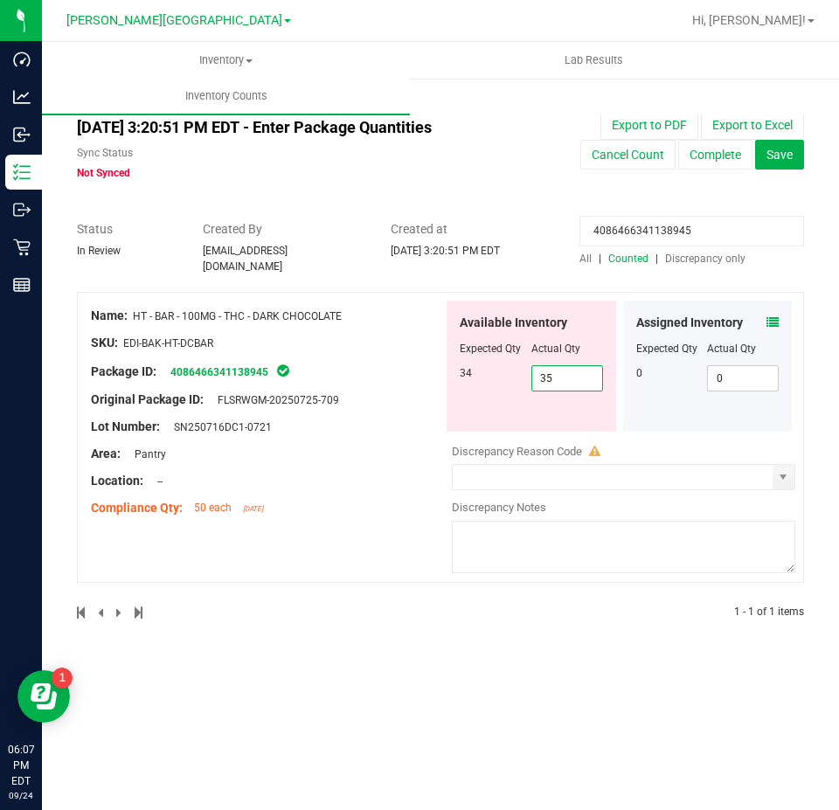
click at [583, 380] on span "35 35" at bounding box center [567, 378] width 72 height 26
click at [583, 380] on input "35" at bounding box center [567, 378] width 70 height 24
type input "34"
click at [686, 225] on input "4086466341138945" at bounding box center [691, 231] width 225 height 31
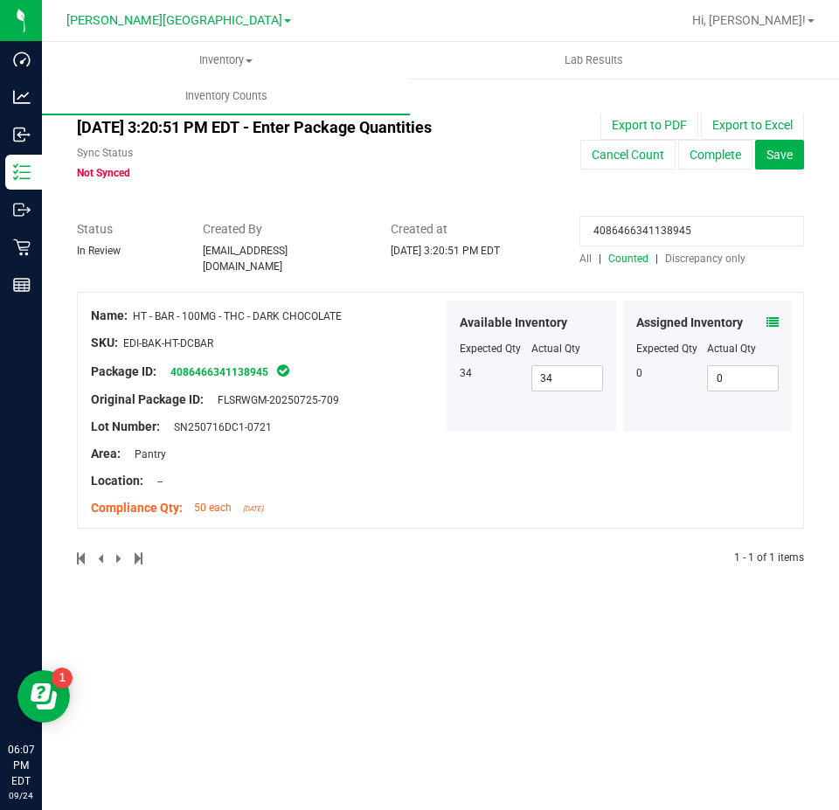
click at [686, 225] on input "4086466341138945" at bounding box center [691, 231] width 225 height 31
paste input "2657883947434513"
type input "2657883947434513"
click at [771, 316] on icon at bounding box center [772, 322] width 12 height 12
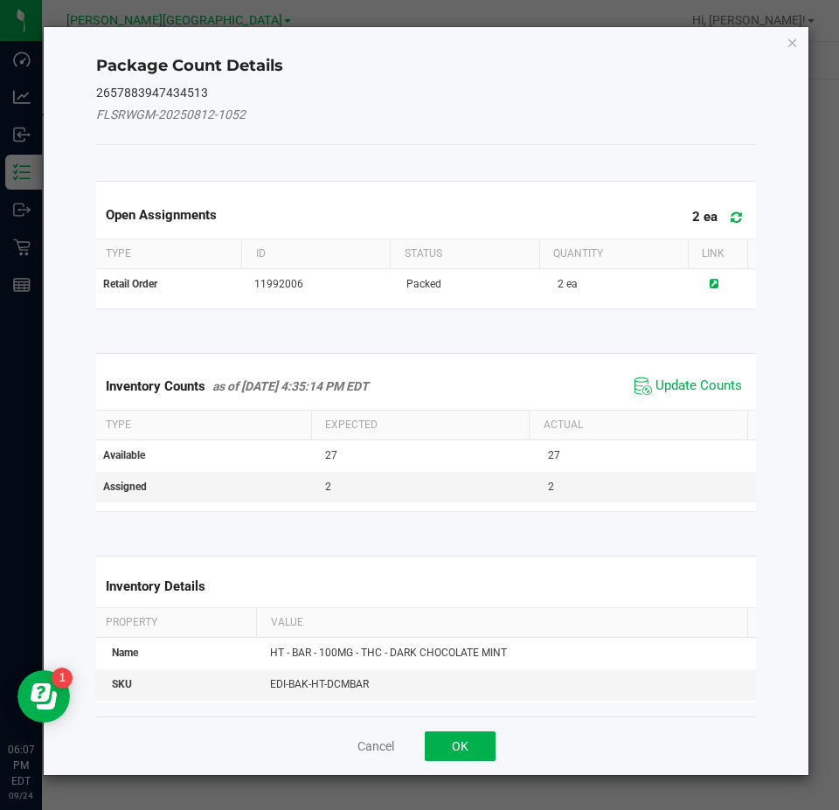
click at [682, 368] on div "Inventory Counts as of Sep 24, 2025 4:35:14 PM EDT Update Counts" at bounding box center [426, 386] width 667 height 47
click at [675, 384] on span "Update Counts" at bounding box center [698, 385] width 86 height 17
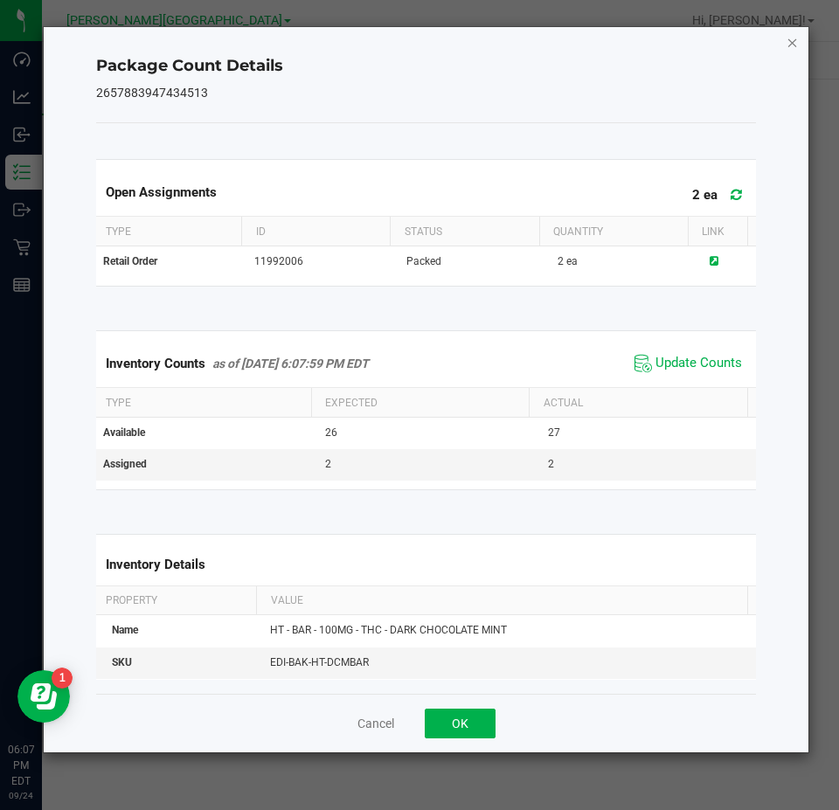
click at [791, 49] on icon "Close" at bounding box center [792, 41] width 12 height 21
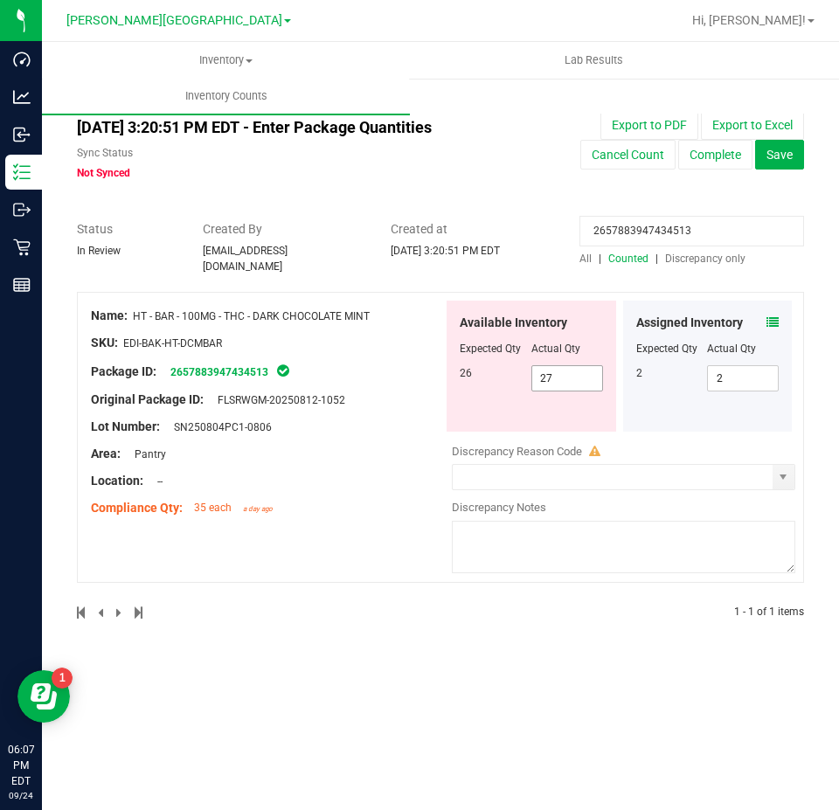
click at [581, 370] on span "27 27" at bounding box center [567, 378] width 72 height 26
click at [0, 0] on input "27" at bounding box center [0, 0] width 0 height 0
type input "26"
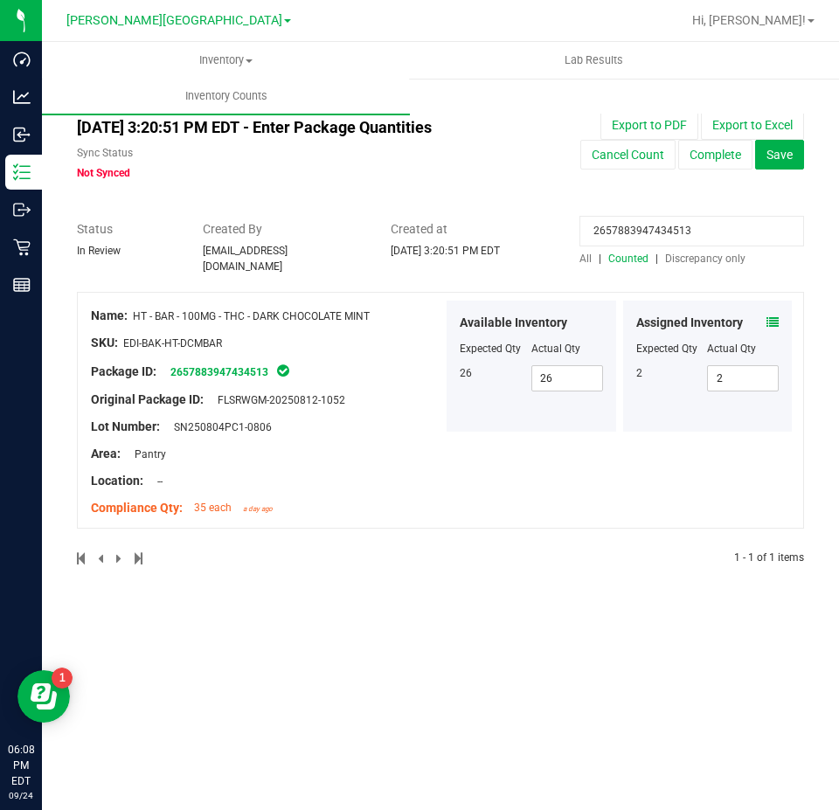
click at [691, 239] on input "2657883947434513" at bounding box center [691, 231] width 225 height 31
paste input "0961091035787629"
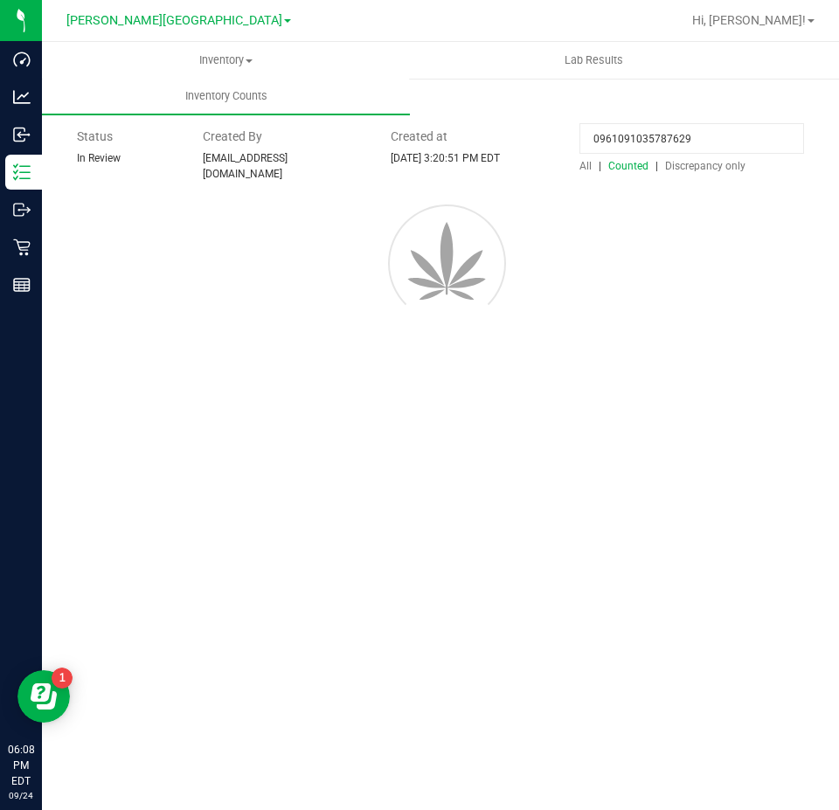
type input "0961091035787629"
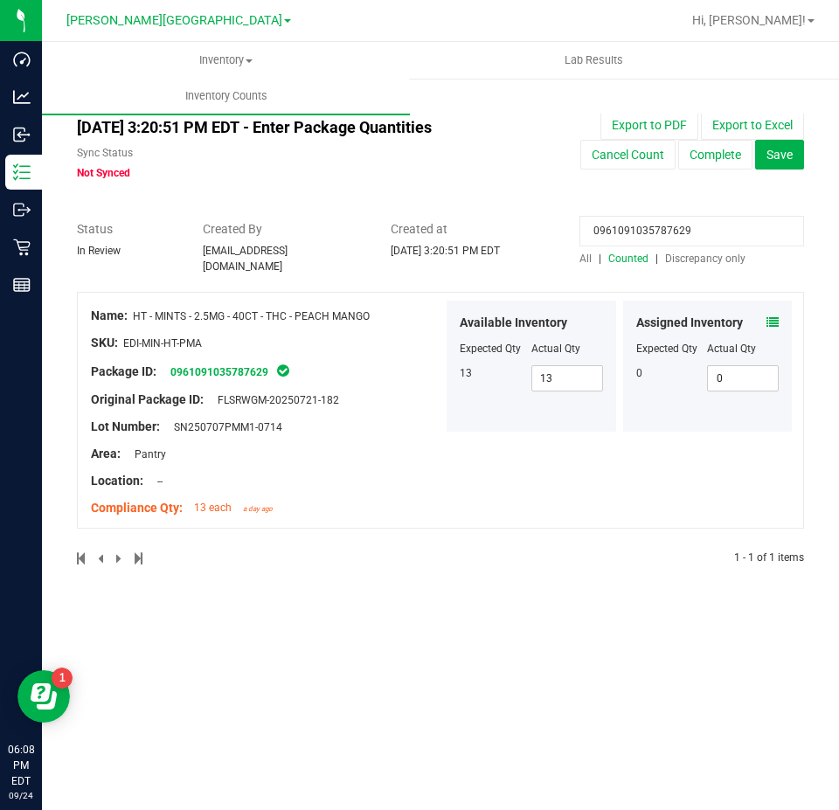
click at [768, 316] on icon at bounding box center [772, 322] width 12 height 12
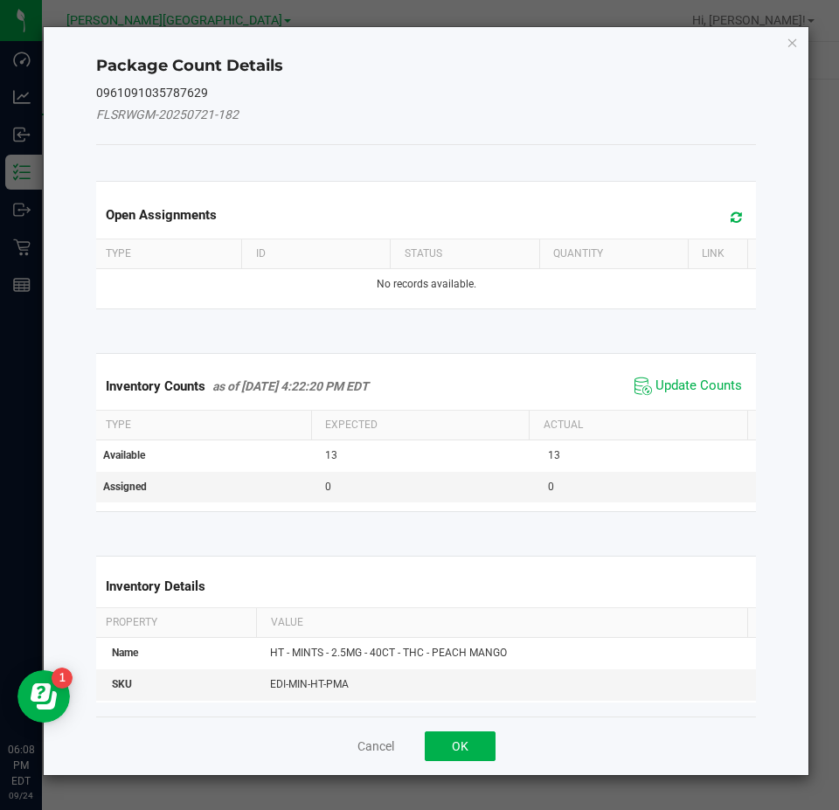
click at [735, 368] on div "Inventory Counts as of Sep 24, 2025 4:22:20 PM EDT Update Counts" at bounding box center [426, 386] width 667 height 47
click at [718, 373] on span "Update Counts" at bounding box center [688, 386] width 116 height 26
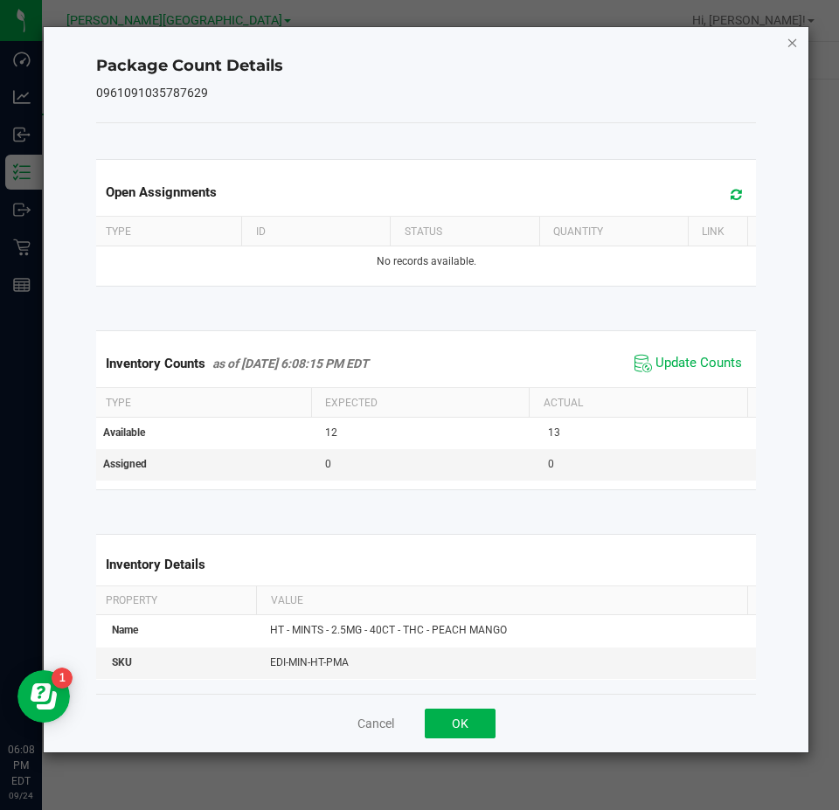
click at [794, 38] on icon "Close" at bounding box center [792, 41] width 12 height 21
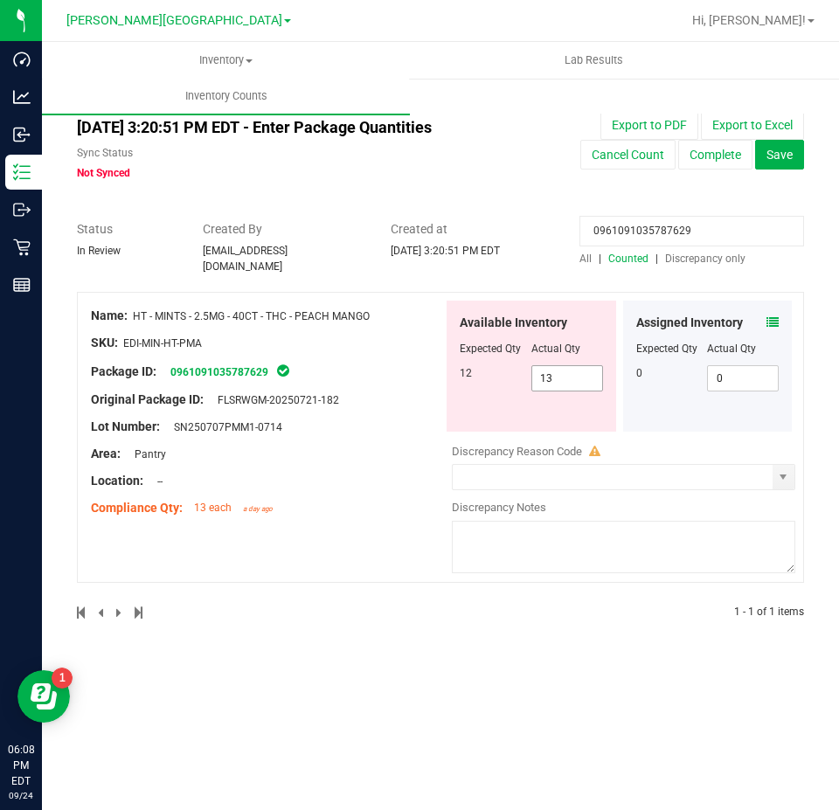
click at [591, 376] on span "13 13" at bounding box center [567, 378] width 72 height 26
click at [591, 376] on input "13" at bounding box center [567, 378] width 70 height 24
type input "12"
click at [567, 232] on div "0961091035787629 All | Counted | Discrepancy only" at bounding box center [691, 243] width 251 height 46
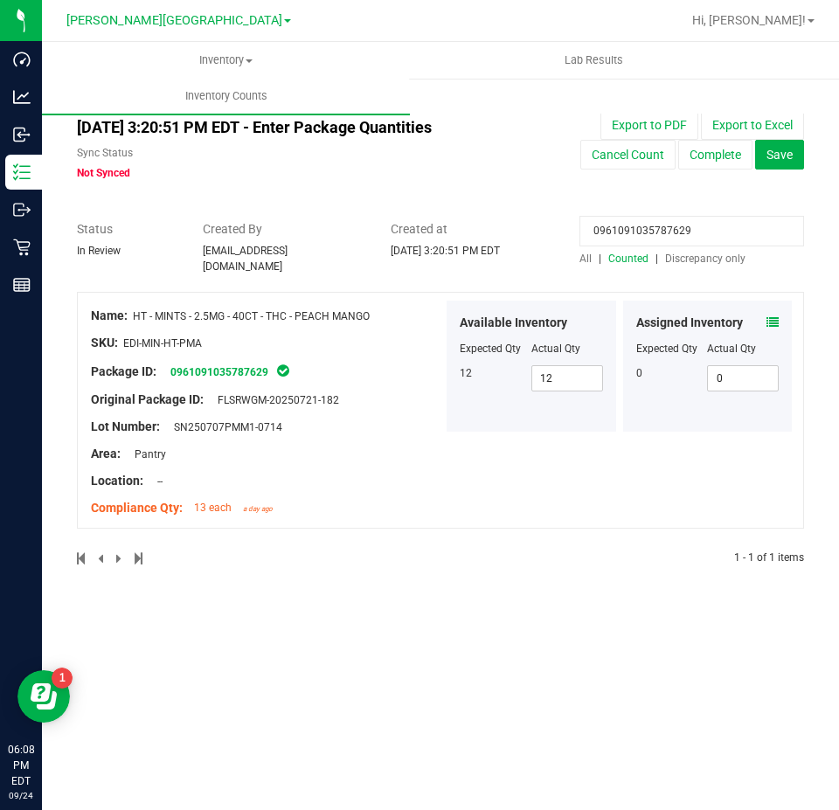
click at [661, 229] on input "0961091035787629" at bounding box center [691, 231] width 225 height 31
click at [571, 209] on div at bounding box center [440, 211] width 727 height 17
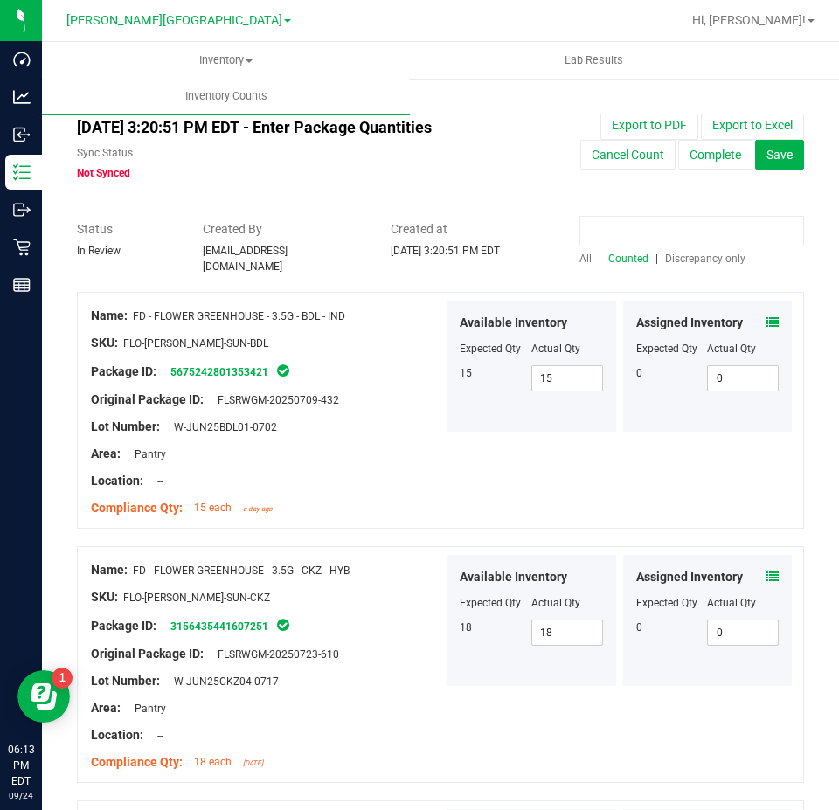
paste input "3041678820812591"
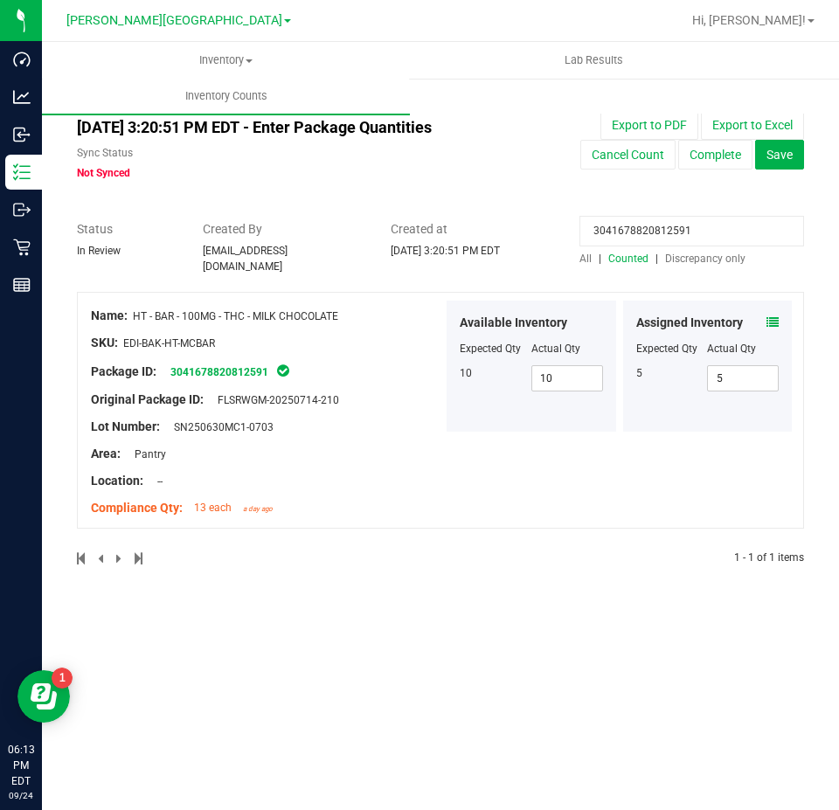
type input "3041678820812591"
click at [772, 316] on icon at bounding box center [772, 322] width 12 height 12
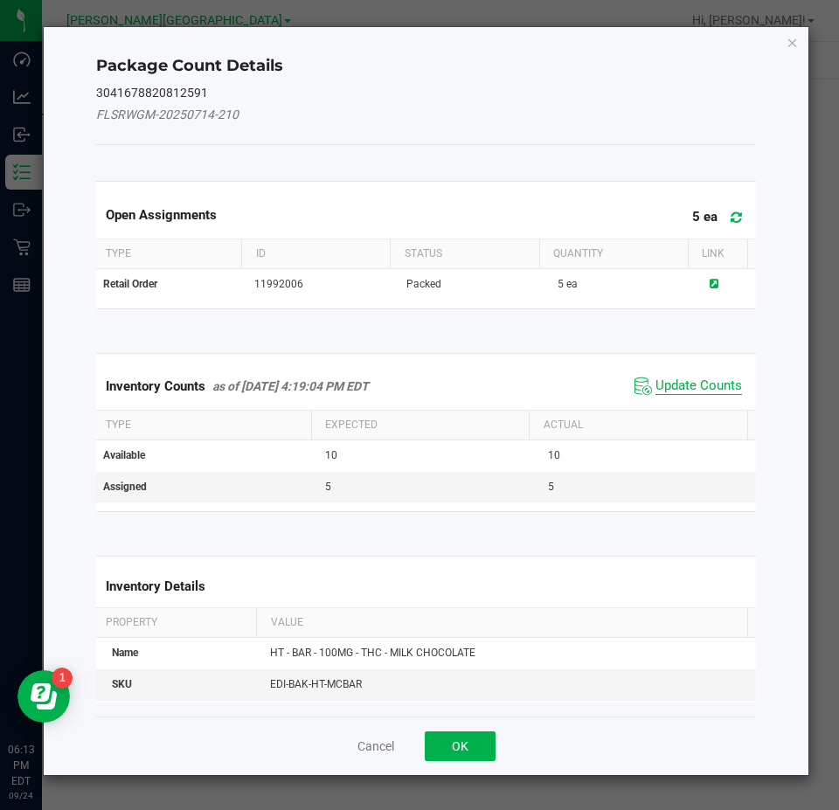
click at [683, 389] on span "Update Counts" at bounding box center [698, 385] width 86 height 17
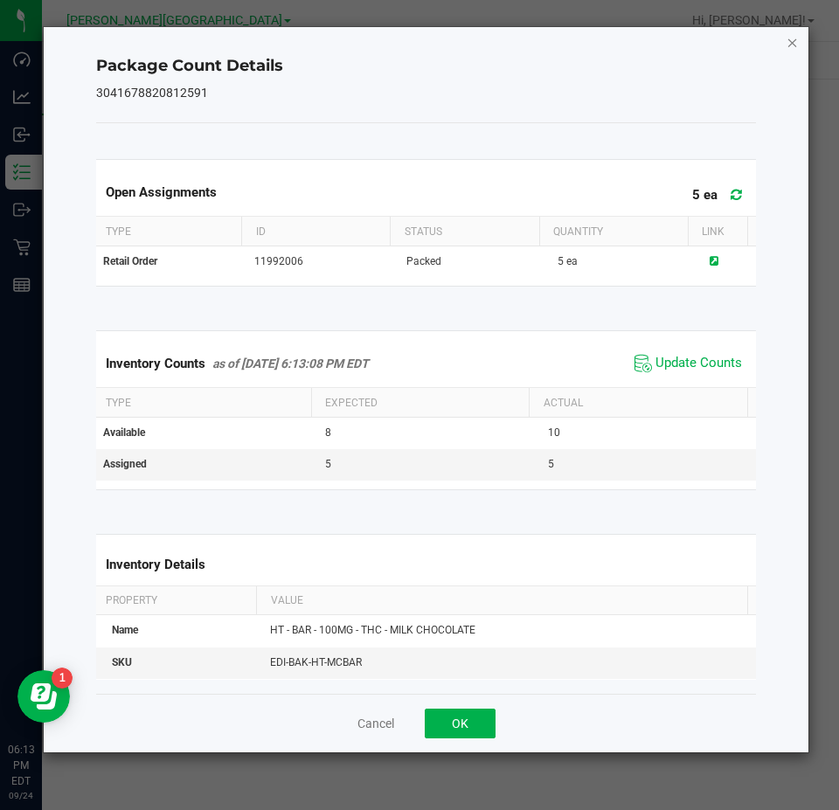
click at [788, 39] on icon "Close" at bounding box center [792, 41] width 12 height 21
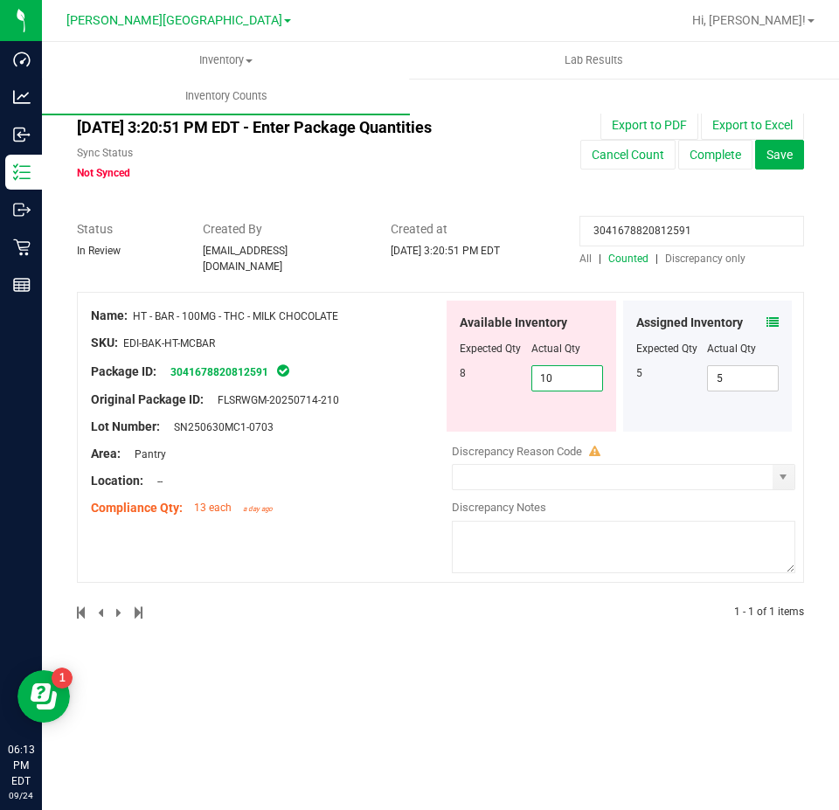
click at [596, 365] on span "10 10" at bounding box center [567, 378] width 72 height 26
click at [596, 366] on input "10" at bounding box center [567, 378] width 70 height 24
type input "8"
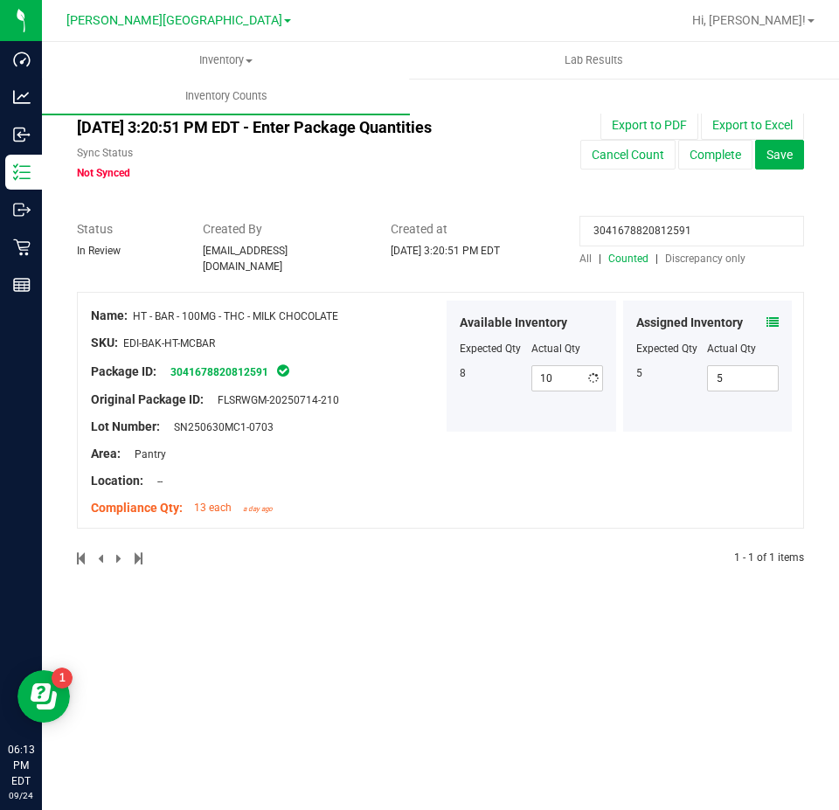
type input "8"
click at [637, 222] on input "3041678820812591" at bounding box center [691, 231] width 225 height 31
paste input "656095046266528"
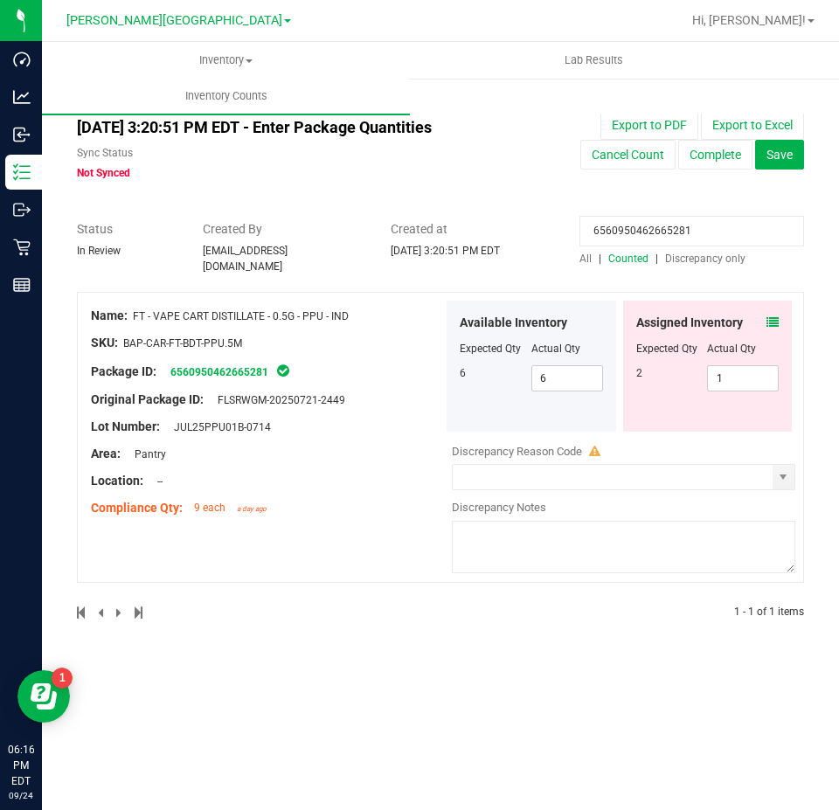
click at [773, 316] on icon at bounding box center [772, 322] width 12 height 12
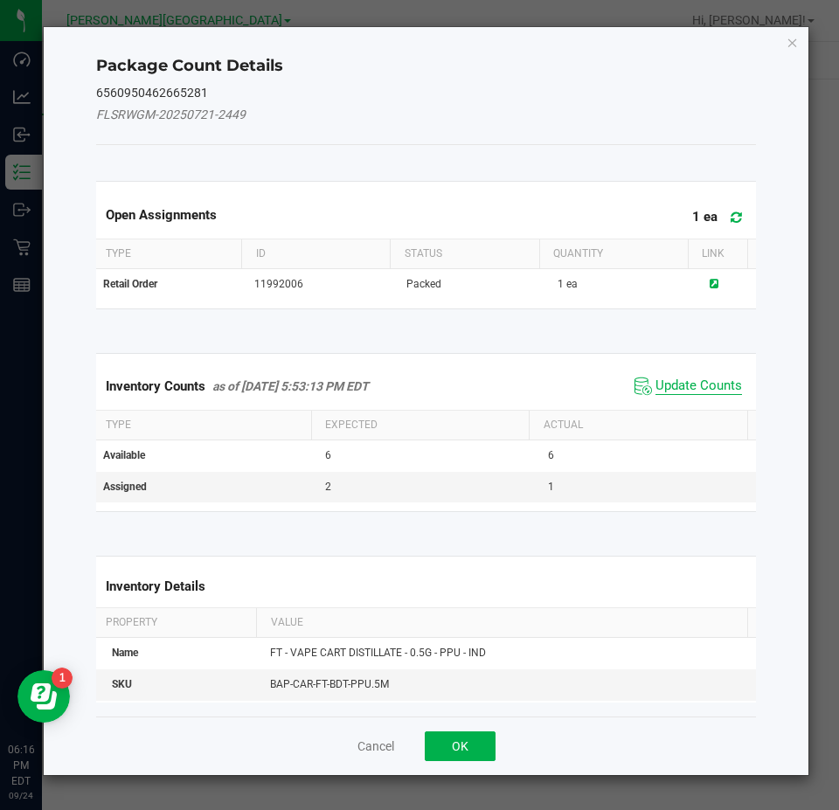
click at [691, 383] on span "Update Counts" at bounding box center [698, 385] width 86 height 17
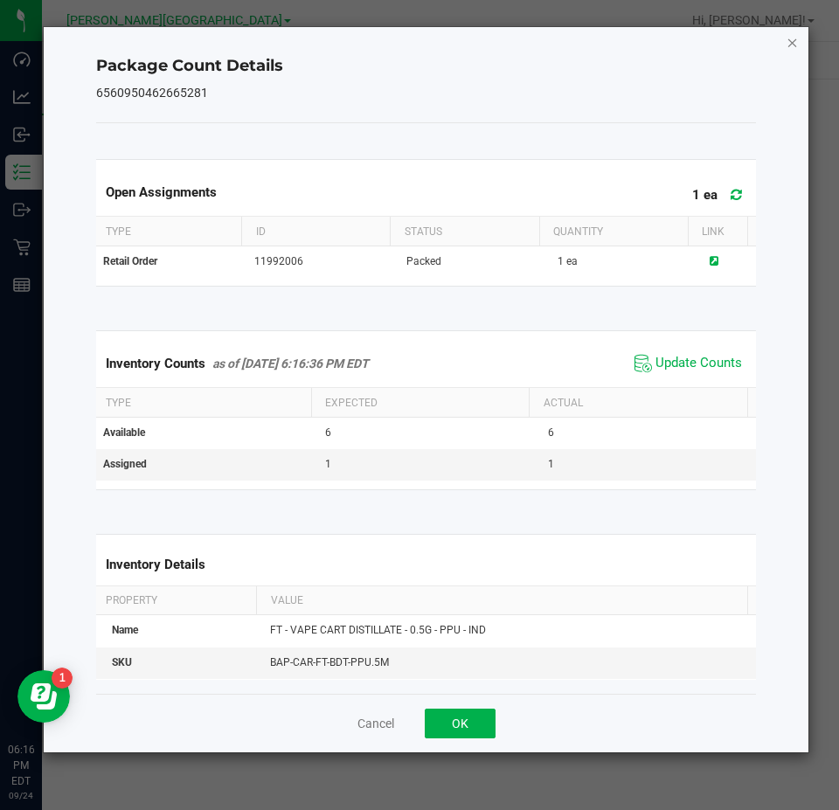
click at [794, 45] on icon "Close" at bounding box center [792, 41] width 12 height 21
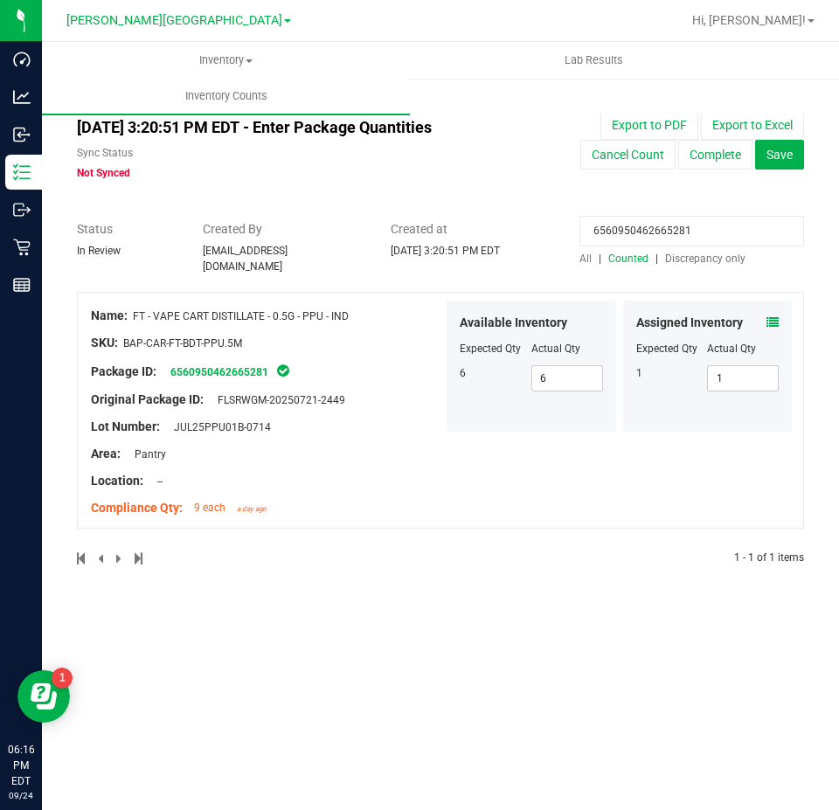
click at [674, 234] on input "6560950462665281" at bounding box center [691, 231] width 225 height 31
paste input "0833721374667264"
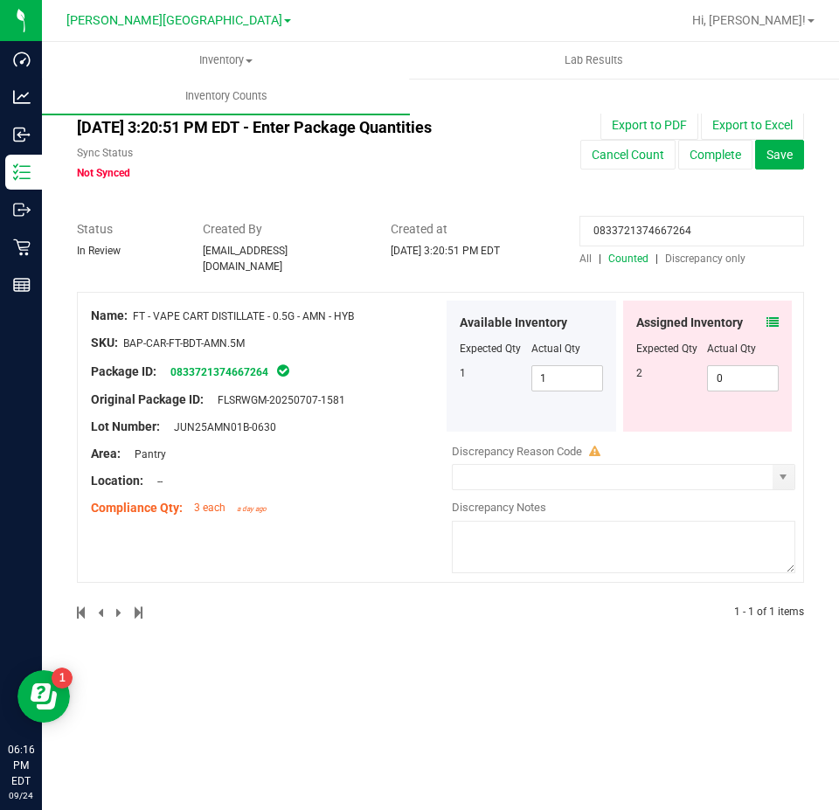
click at [775, 316] on icon at bounding box center [772, 322] width 12 height 12
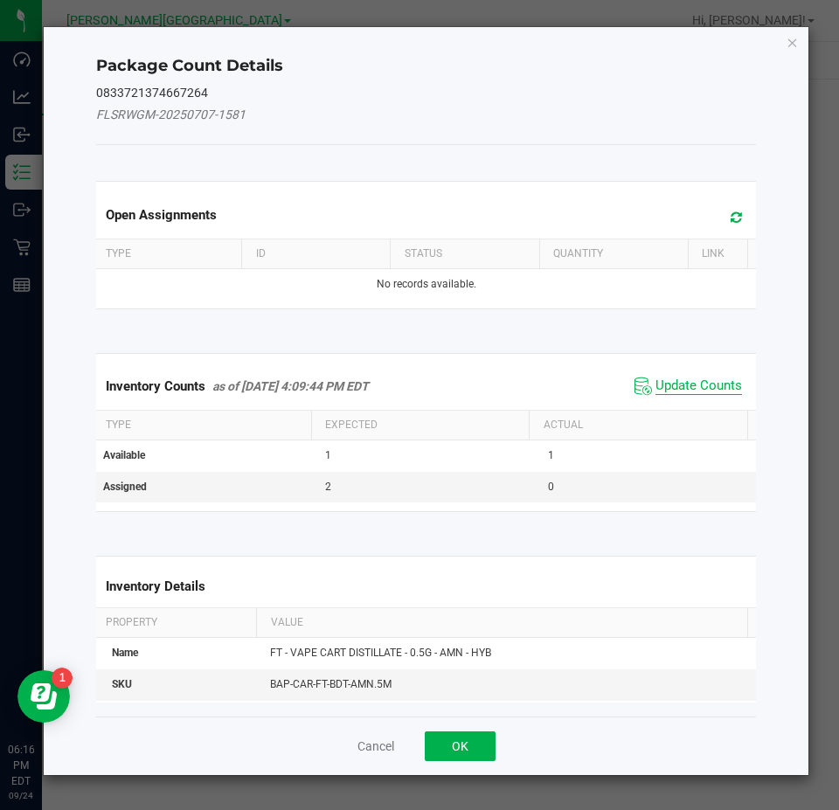
click at [710, 389] on span "Update Counts" at bounding box center [698, 385] width 86 height 17
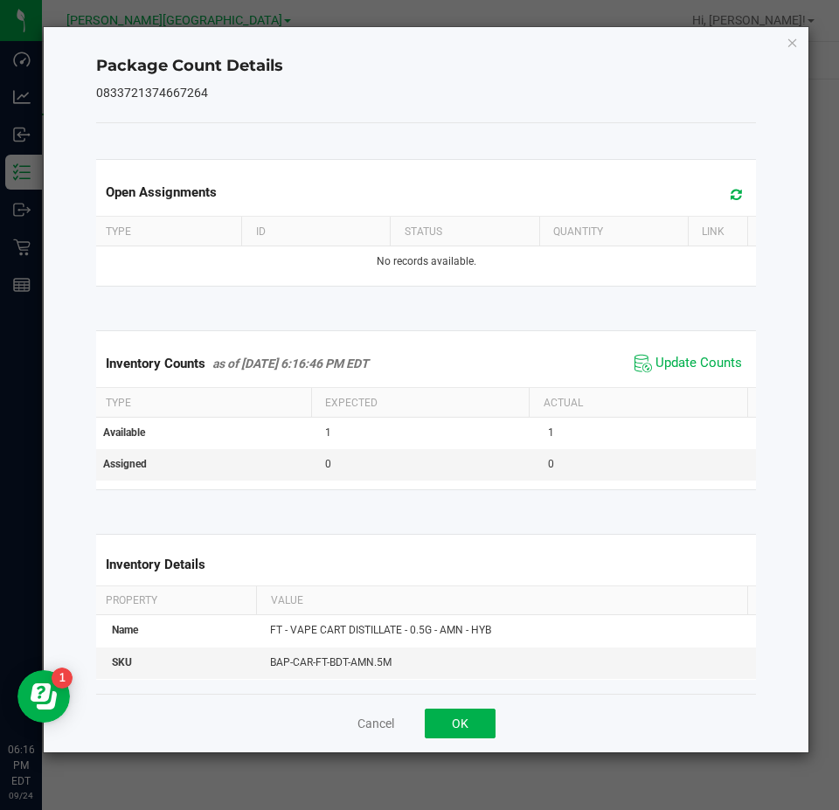
drag, startPoint x: 788, startPoint y: 39, endPoint x: 790, endPoint y: 55, distance: 15.8
click at [789, 39] on icon "Close" at bounding box center [792, 41] width 12 height 21
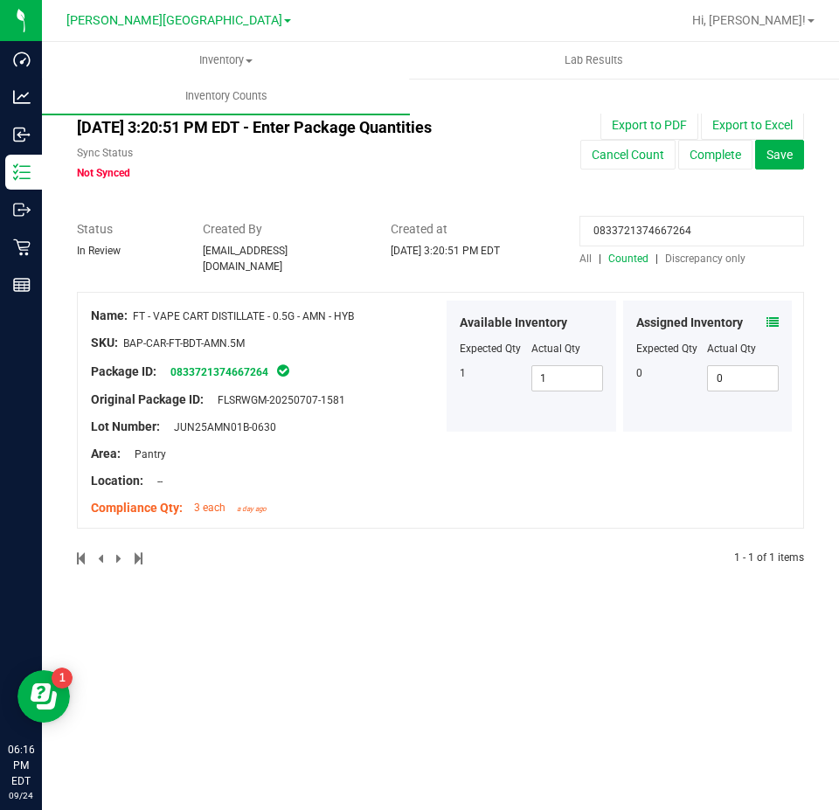
click at [694, 236] on input "0833721374667264" at bounding box center [691, 231] width 225 height 31
paste input "2476769544375185"
type input "2476769544375185"
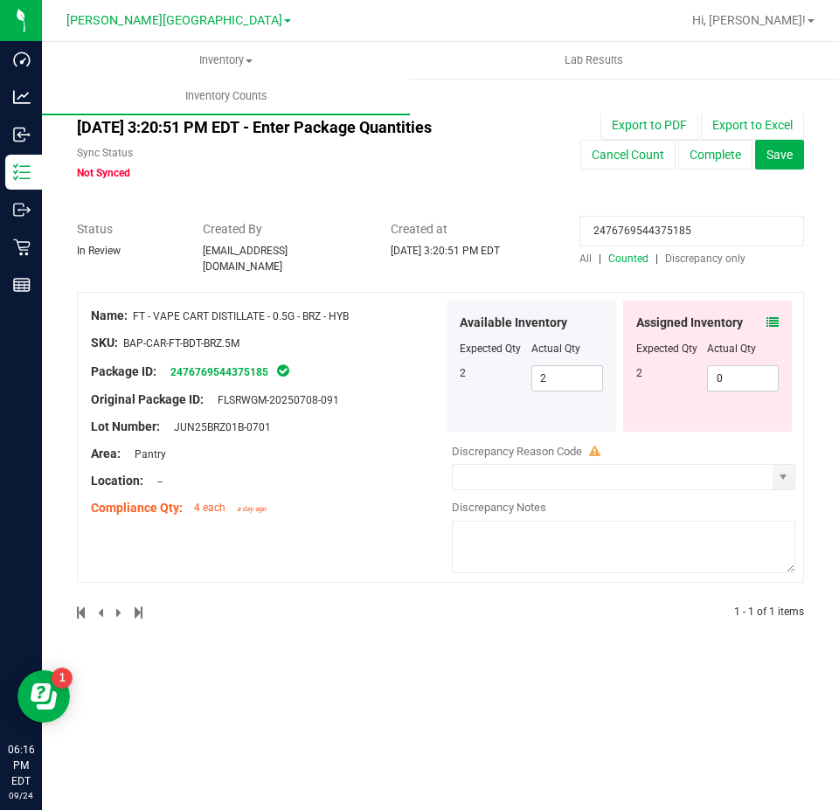
click at [771, 316] on icon at bounding box center [772, 322] width 12 height 12
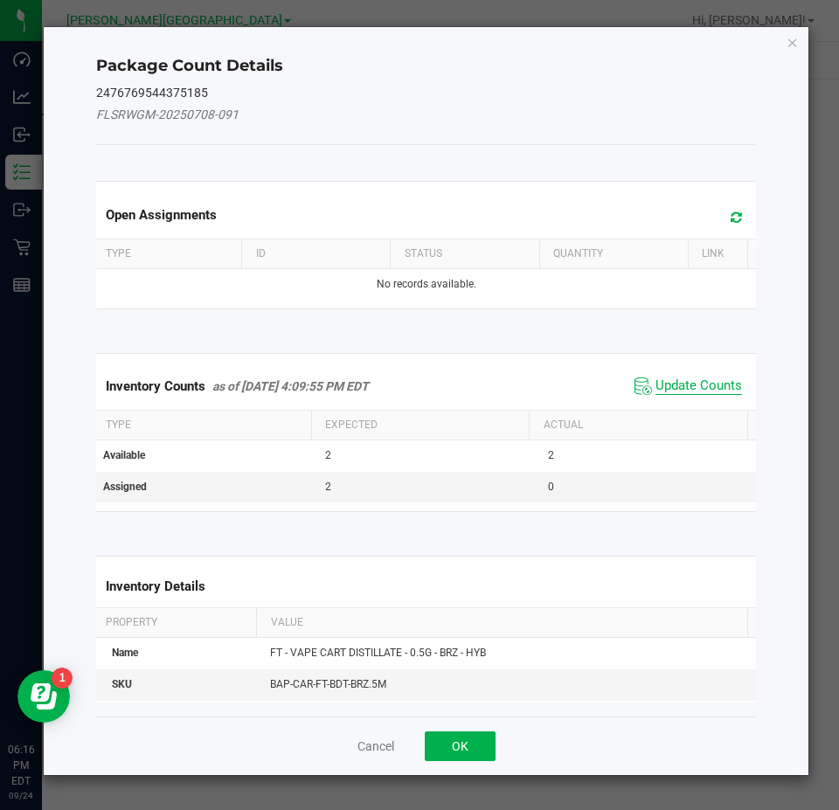
click at [695, 388] on span "Update Counts" at bounding box center [698, 385] width 86 height 17
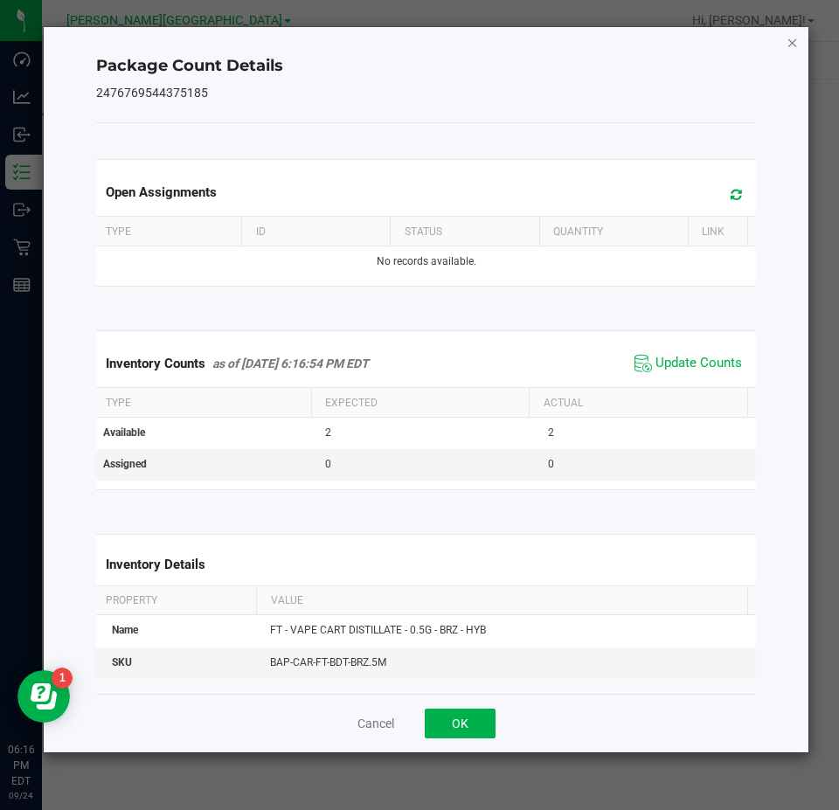
click at [792, 41] on icon "Close" at bounding box center [792, 41] width 12 height 21
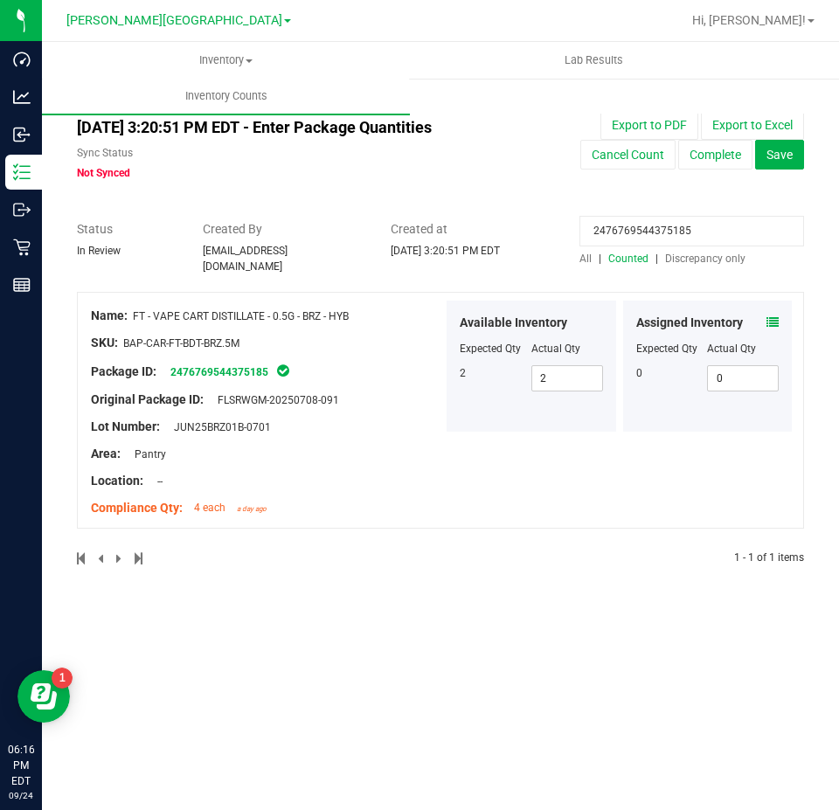
click at [687, 240] on input "2476769544375185" at bounding box center [691, 231] width 225 height 31
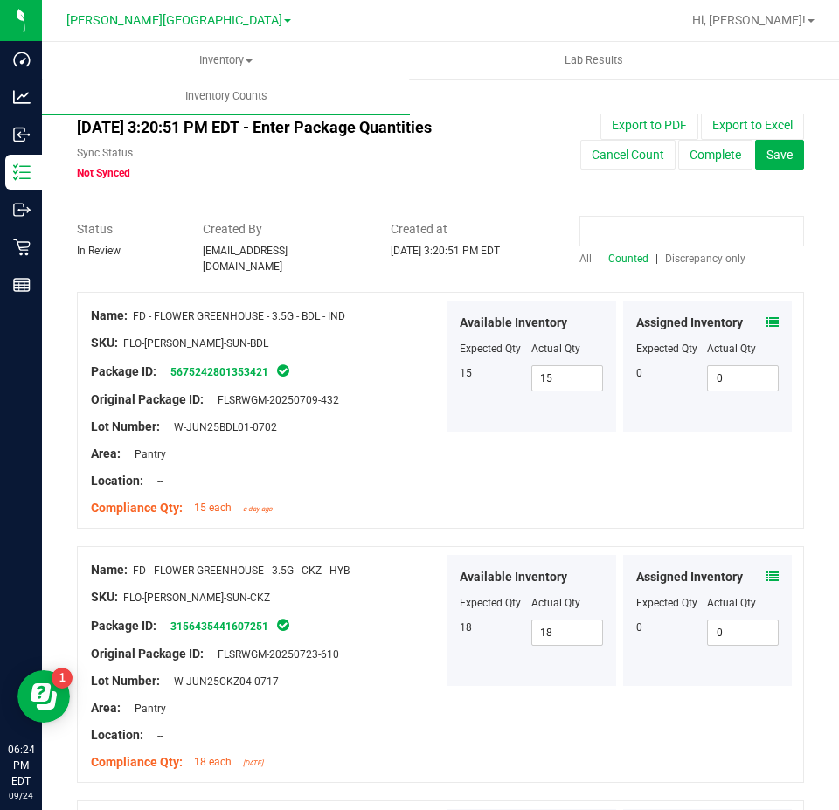
paste input "8233452004405429"
type input "8233452004405429"
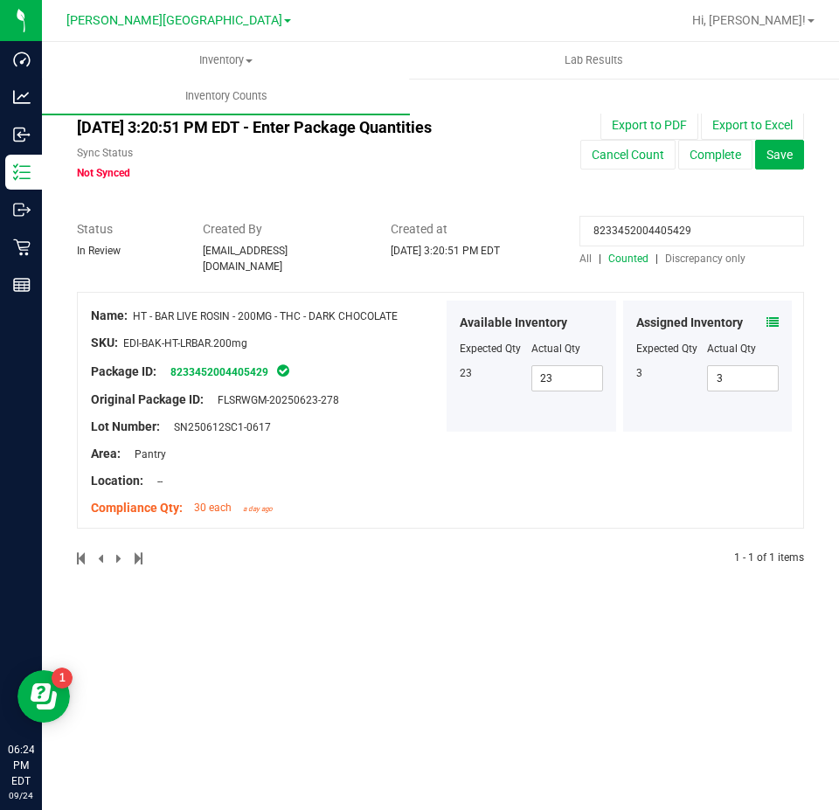
click at [777, 316] on icon at bounding box center [772, 322] width 12 height 12
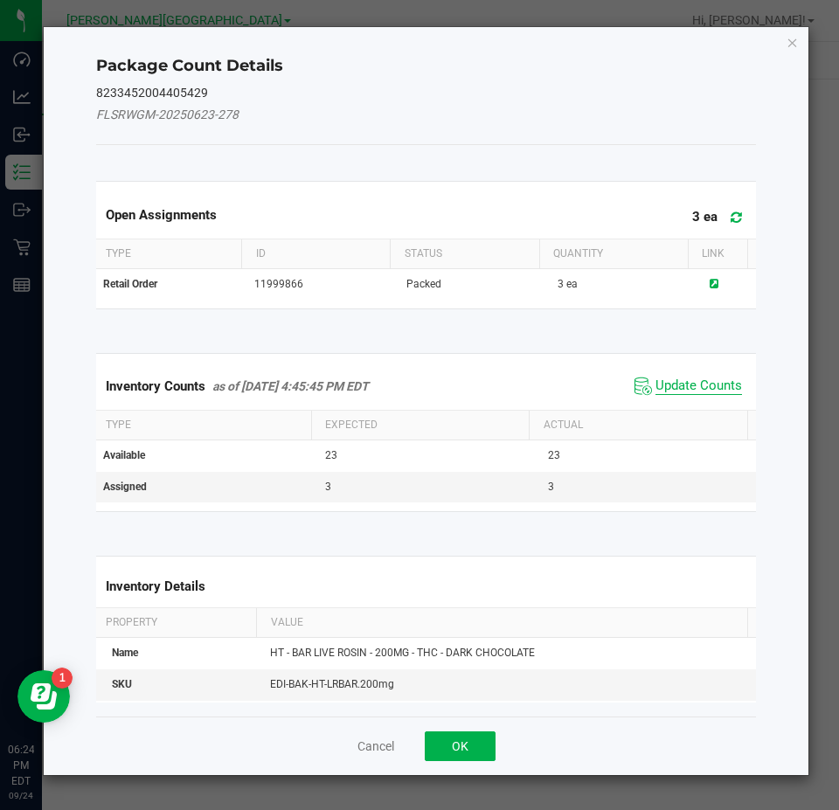
click at [695, 392] on span "Update Counts" at bounding box center [698, 385] width 86 height 17
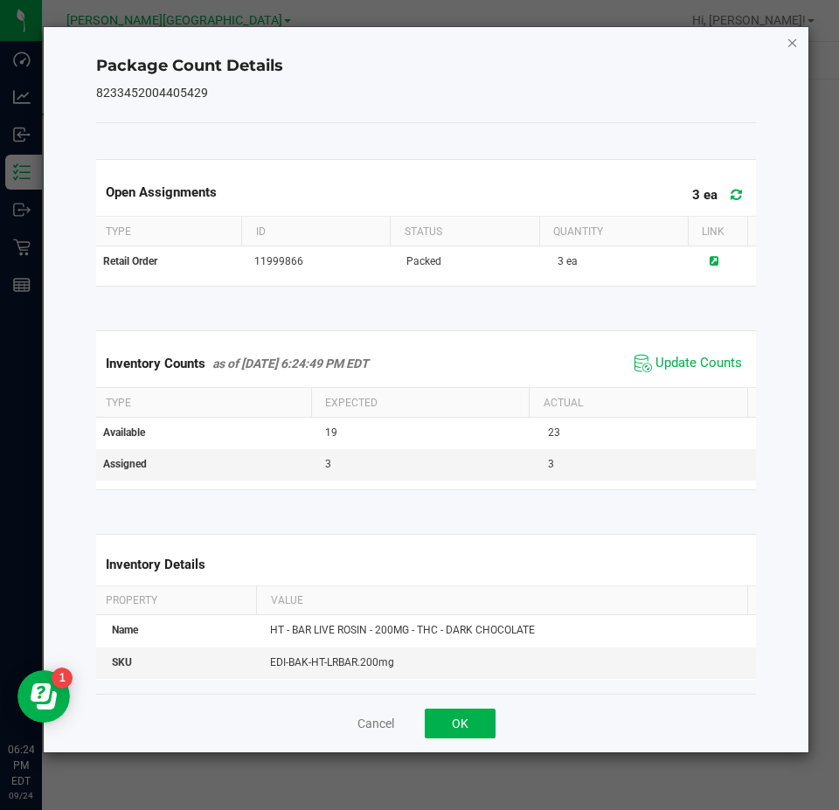
click at [793, 46] on icon "Close" at bounding box center [792, 41] width 12 height 21
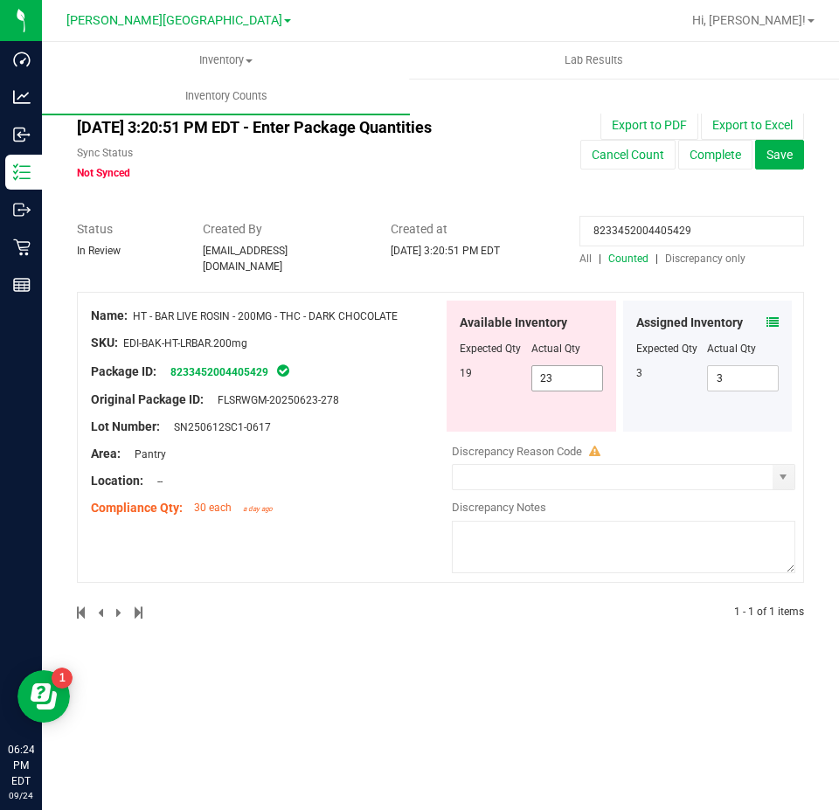
click at [565, 365] on span "23 23" at bounding box center [567, 378] width 72 height 26
click at [565, 366] on input "23" at bounding box center [567, 378] width 70 height 24
type input "19"
click at [626, 232] on input "8233452004405429" at bounding box center [691, 231] width 225 height 31
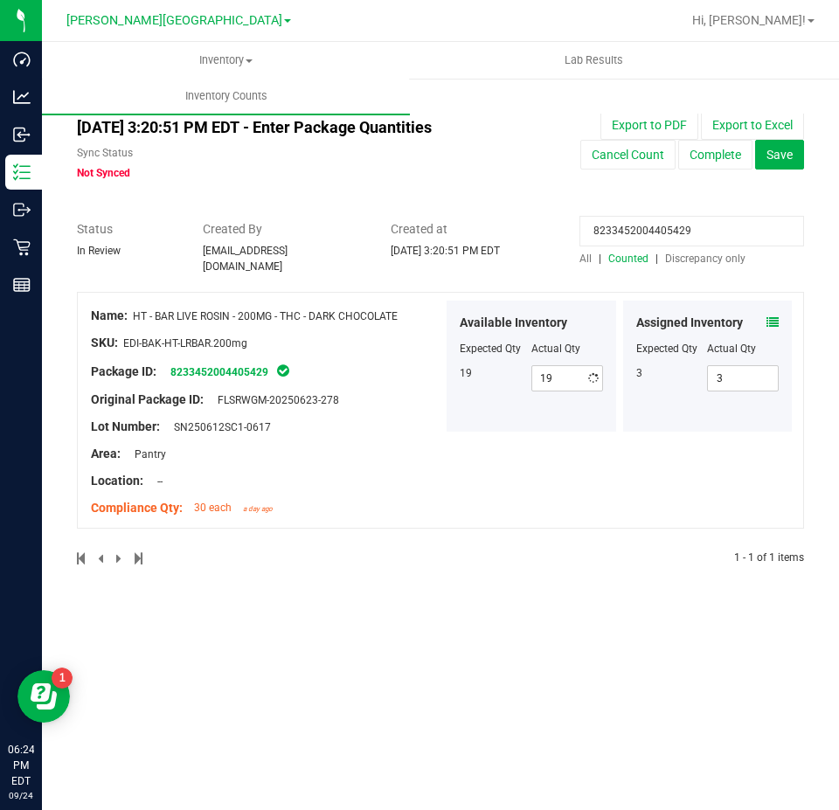
click at [626, 232] on input "8233452004405429" at bounding box center [691, 231] width 225 height 31
paste input "1193965718309218"
type input "1193965718309218"
click at [772, 316] on icon at bounding box center [772, 322] width 12 height 12
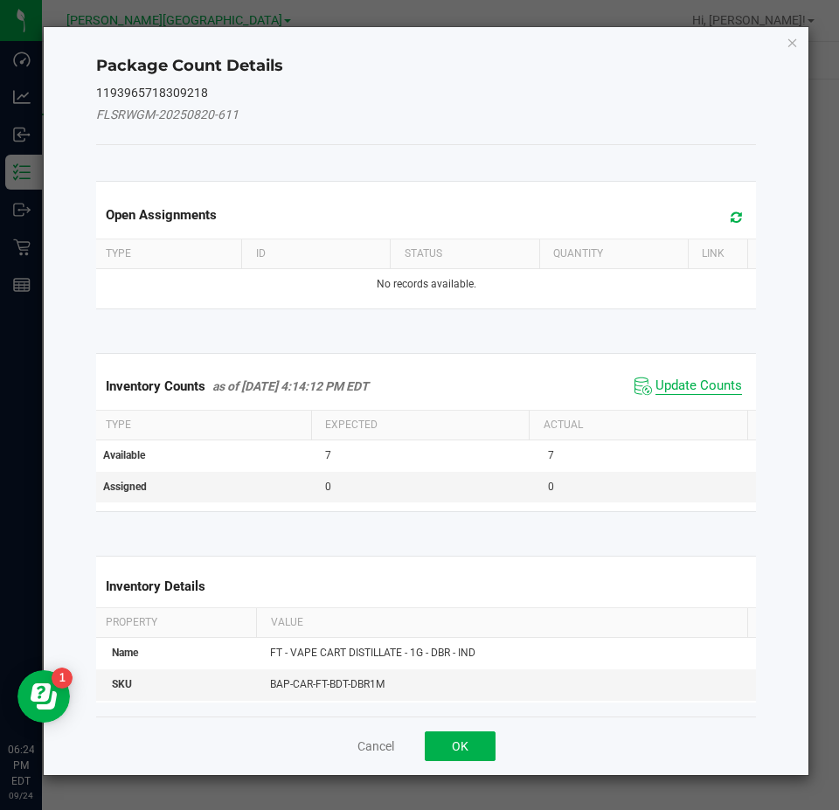
click at [675, 388] on span "Update Counts" at bounding box center [698, 385] width 86 height 17
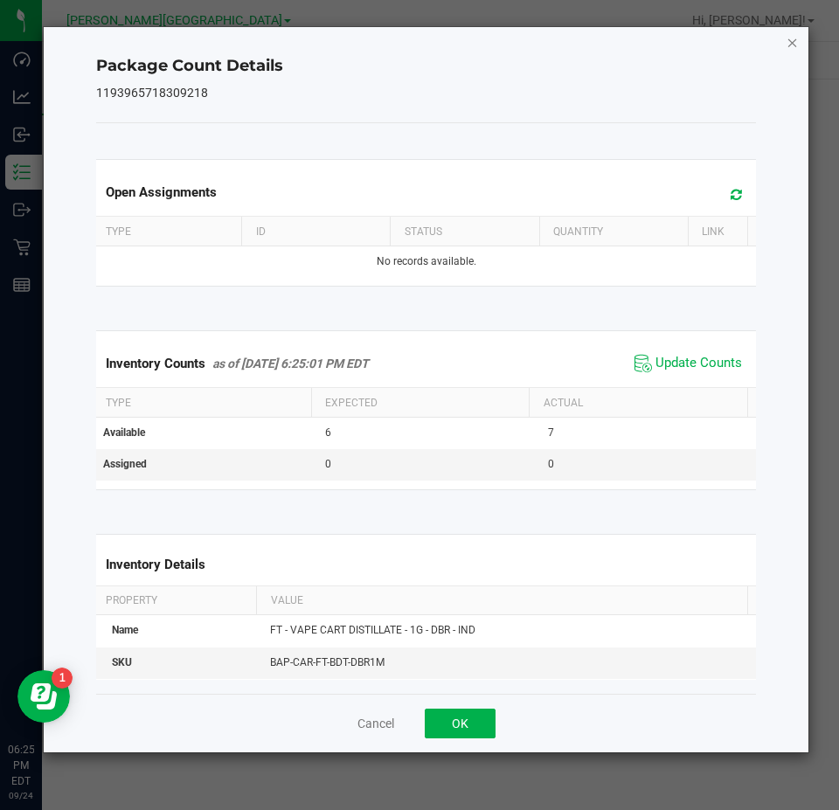
click at [797, 48] on icon "Close" at bounding box center [792, 41] width 12 height 21
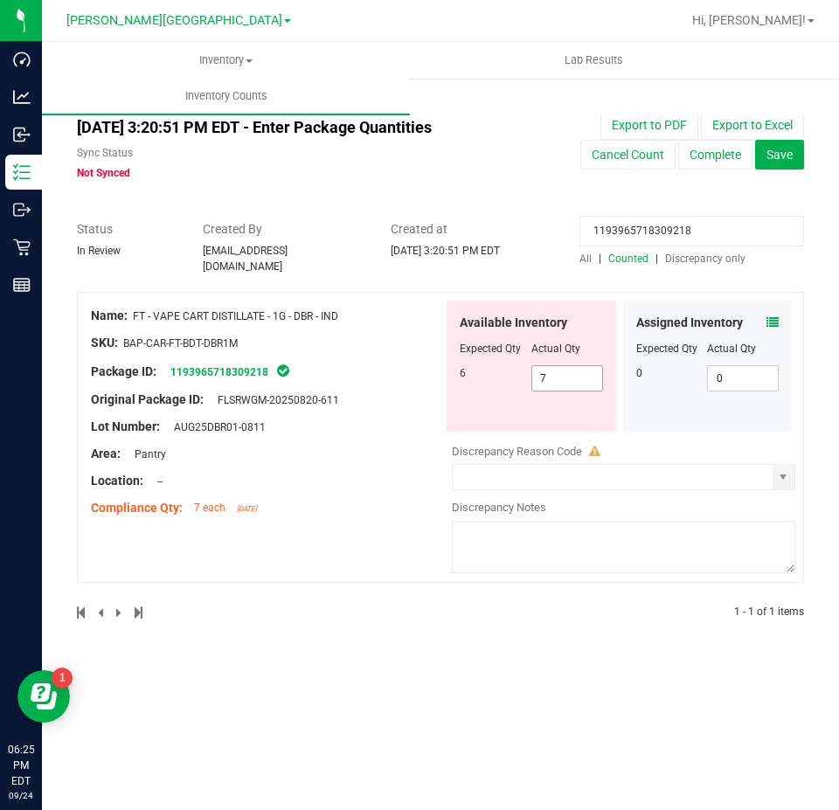
click at [552, 378] on span "7 7" at bounding box center [567, 378] width 72 height 26
click at [552, 378] on input "7" at bounding box center [567, 378] width 70 height 24
type input "6"
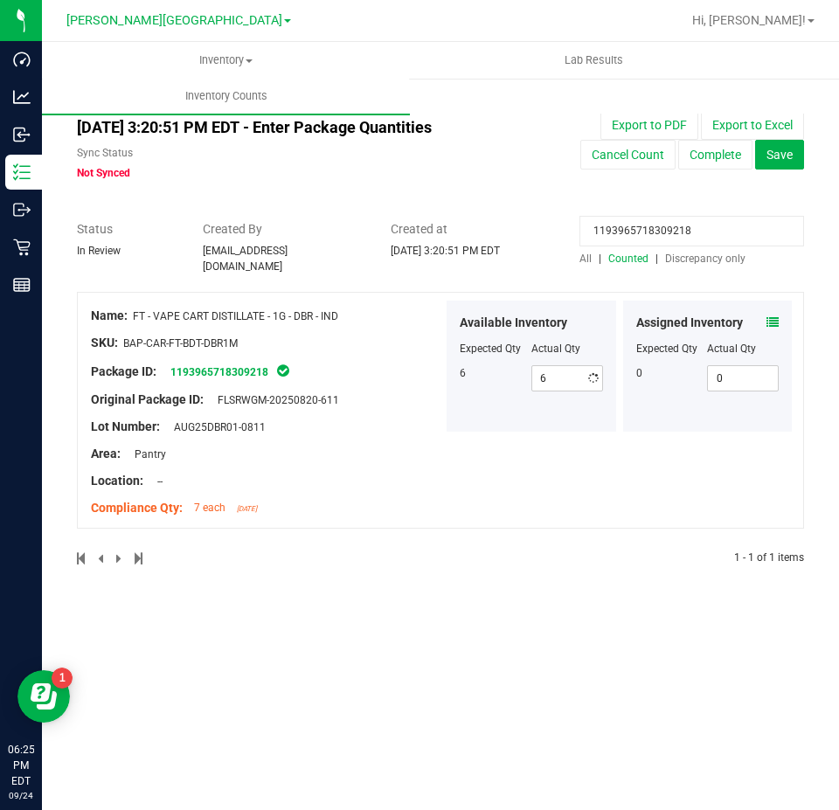
drag, startPoint x: 529, startPoint y: 258, endPoint x: 571, endPoint y: 254, distance: 41.2
click at [532, 256] on div "Created at Sep 24, 2025 3:20:51 PM EDT" at bounding box center [471, 239] width 189 height 38
click at [664, 239] on input "1193965718309218" at bounding box center [691, 231] width 225 height 31
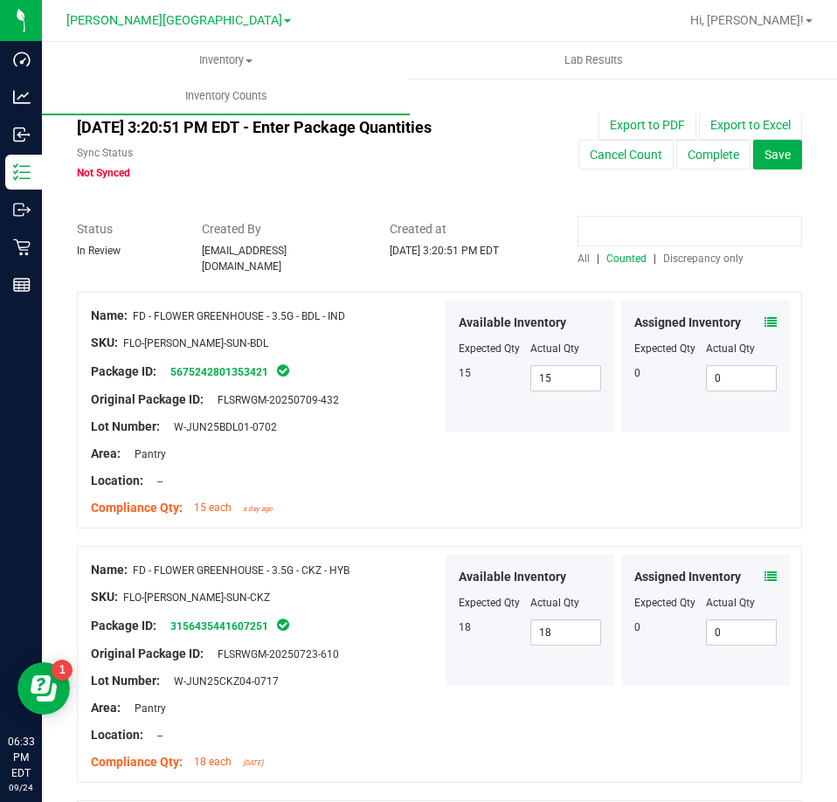
paste input "1193965718309218"
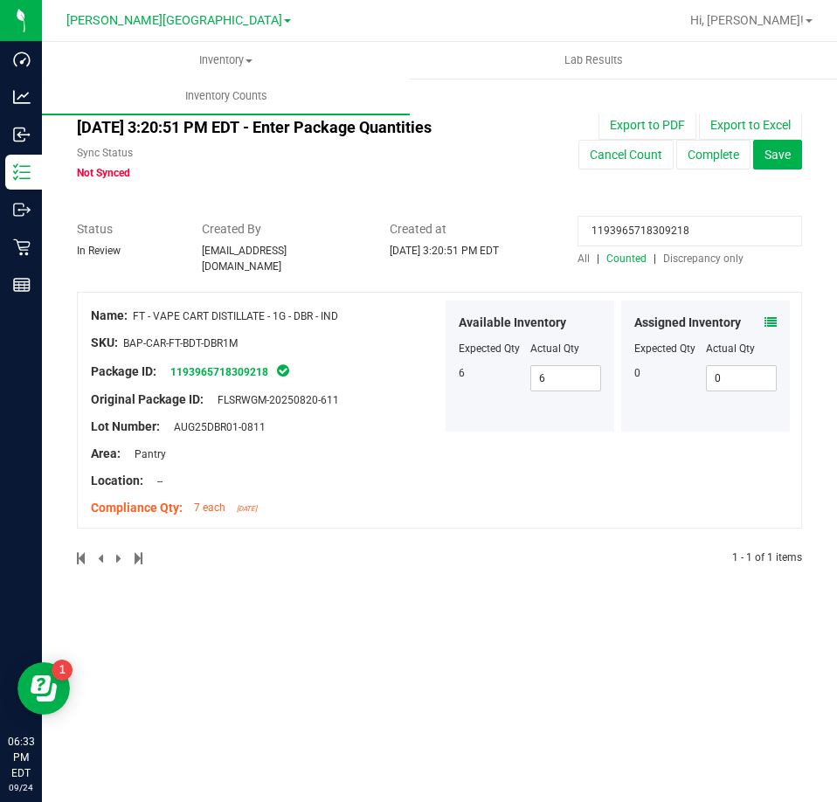
click at [764, 317] on icon at bounding box center [770, 322] width 12 height 12
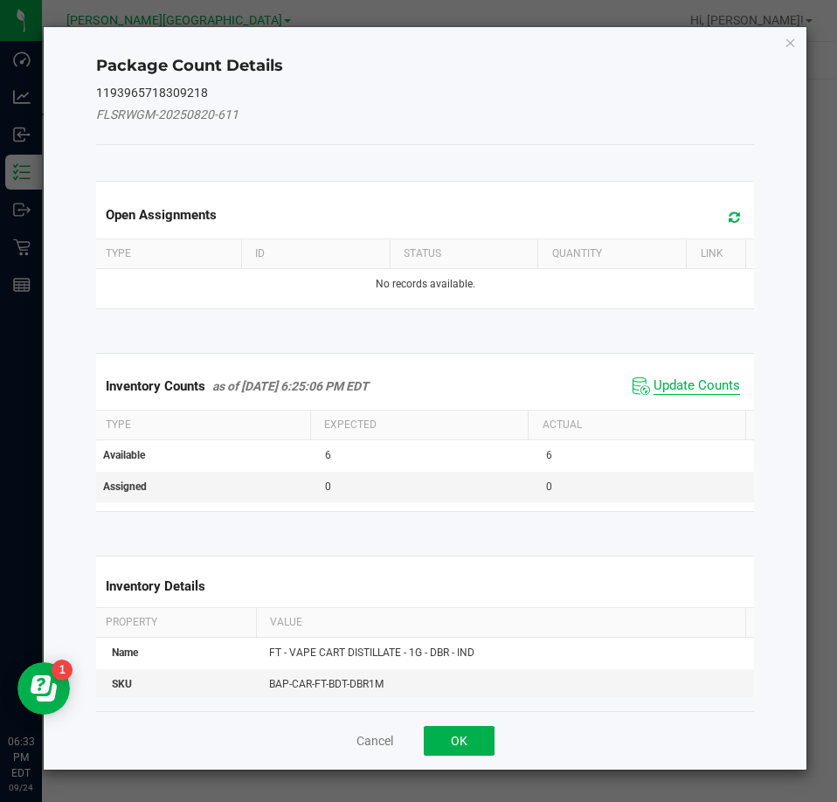
click at [707, 379] on span "Update Counts" at bounding box center [697, 385] width 86 height 17
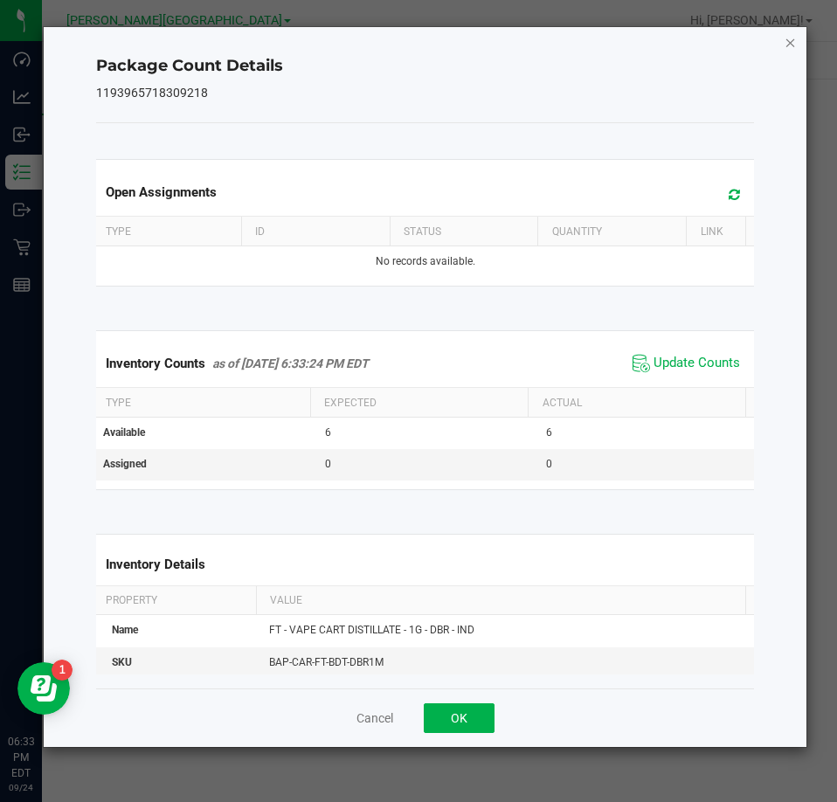
click at [785, 42] on icon "Close" at bounding box center [791, 41] width 12 height 21
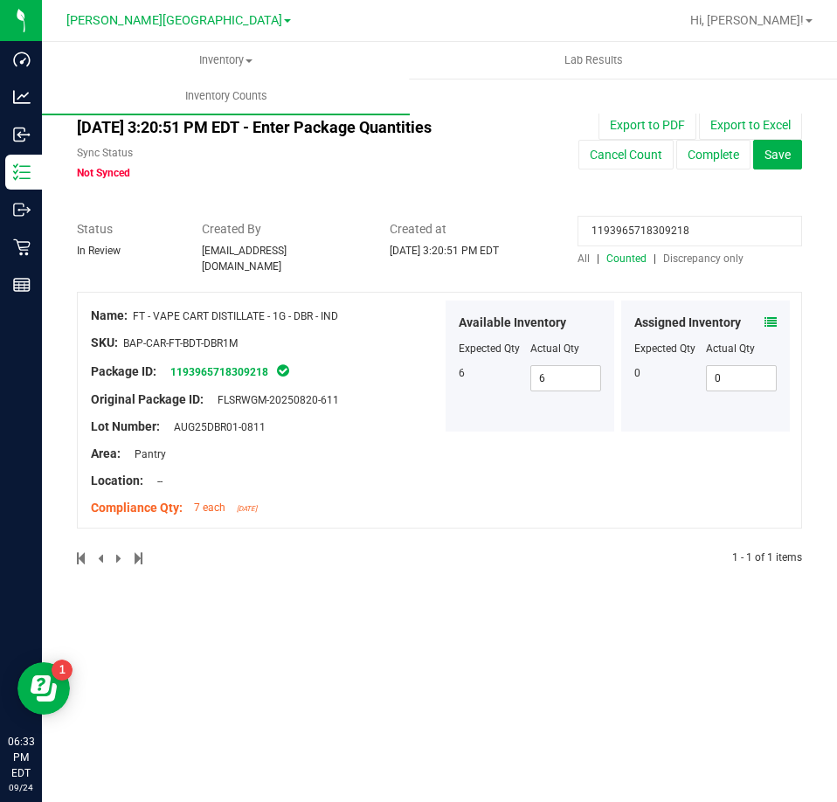
click at [707, 229] on input "1193965718309218" at bounding box center [690, 231] width 225 height 31
paste input "2500668060630673"
type input "2500668060630673"
click at [776, 316] on icon at bounding box center [770, 322] width 12 height 12
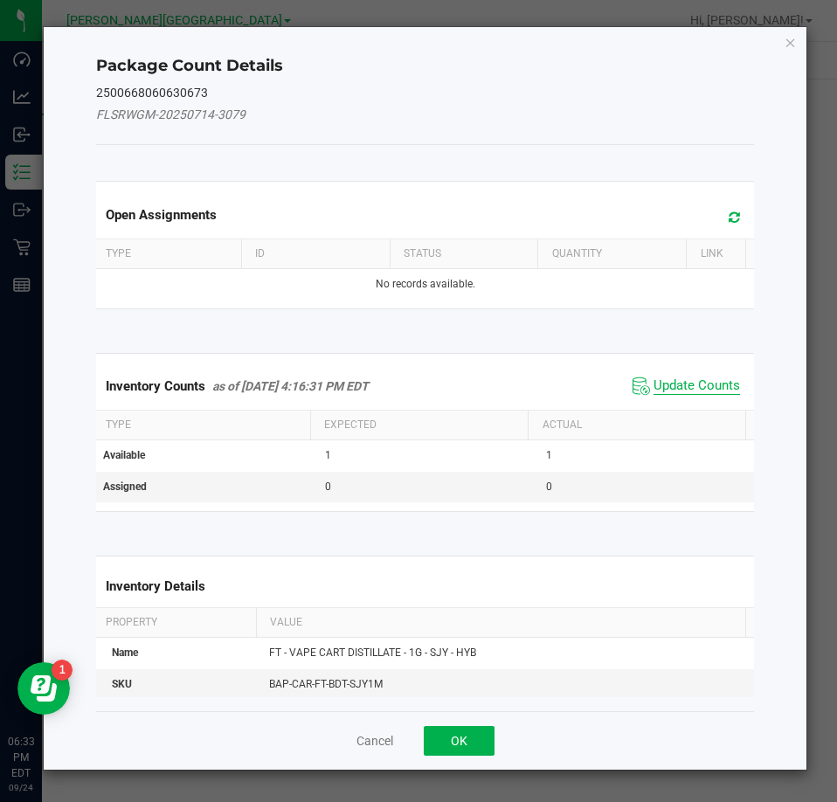
click at [671, 384] on span "Update Counts" at bounding box center [697, 385] width 86 height 17
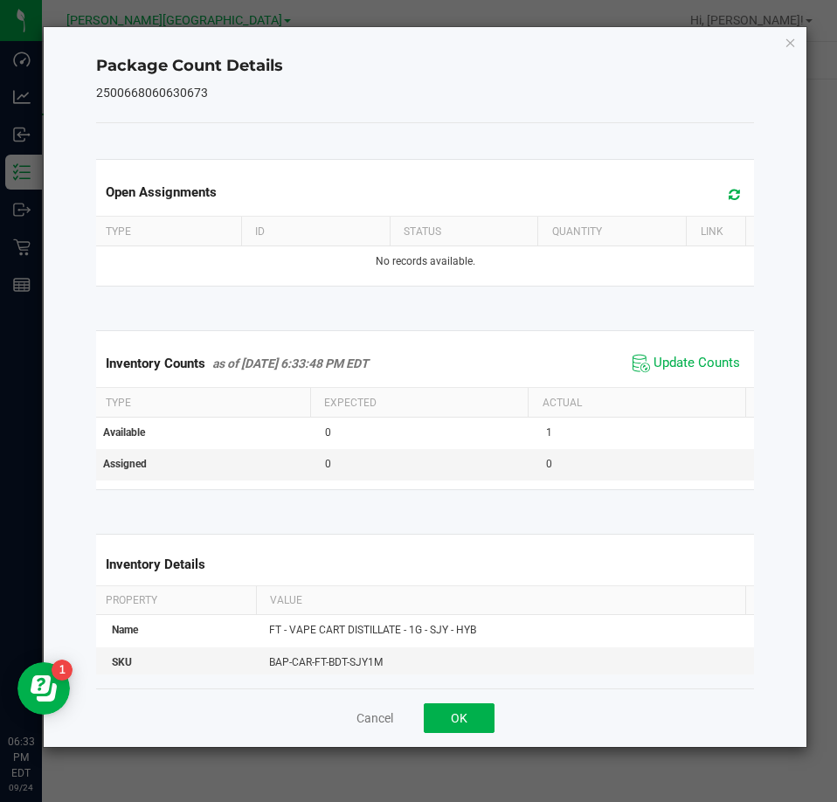
click at [791, 45] on icon "Close" at bounding box center [791, 41] width 12 height 21
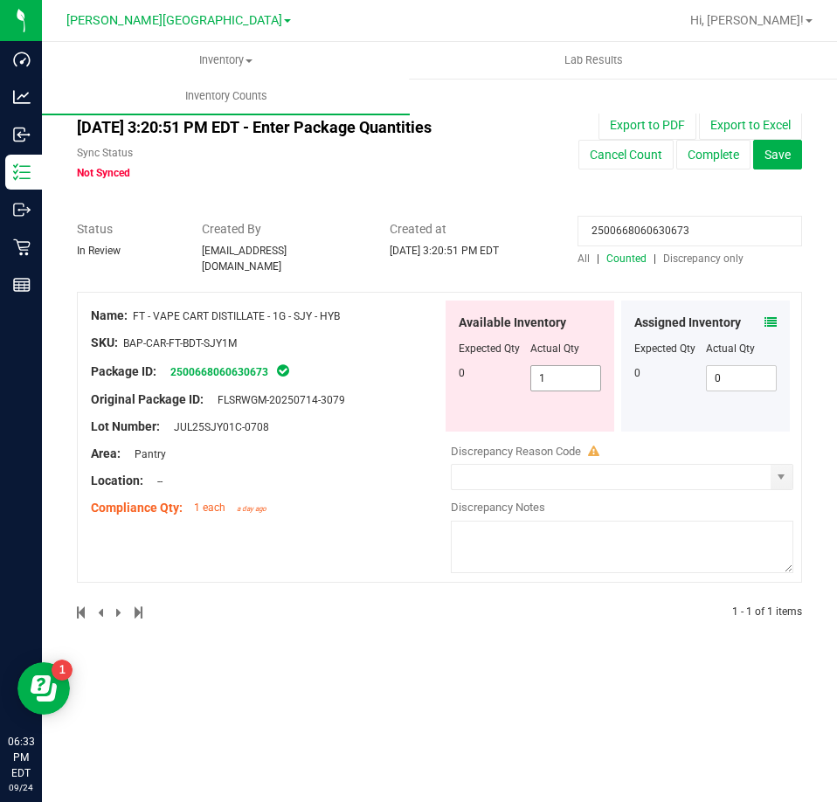
click at [543, 365] on span "1 1" at bounding box center [566, 378] width 72 height 26
click at [543, 366] on input "1" at bounding box center [566, 378] width 70 height 24
type input "0"
click at [685, 232] on input "2500668060630673" at bounding box center [690, 231] width 225 height 31
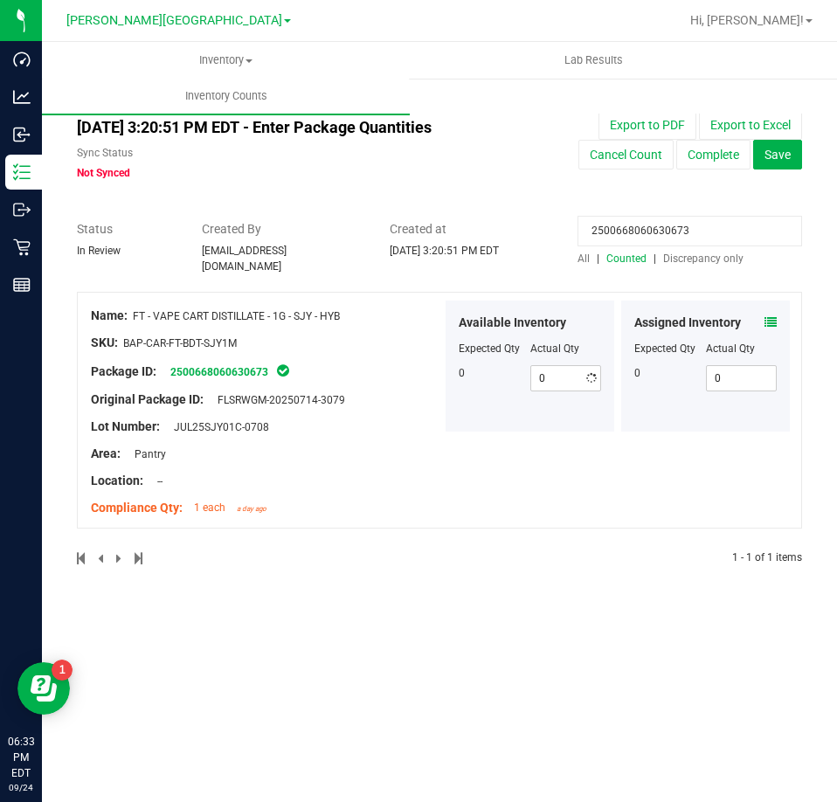
click at [685, 232] on input "2500668060630673" at bounding box center [690, 231] width 225 height 31
paste input "0645371577799115"
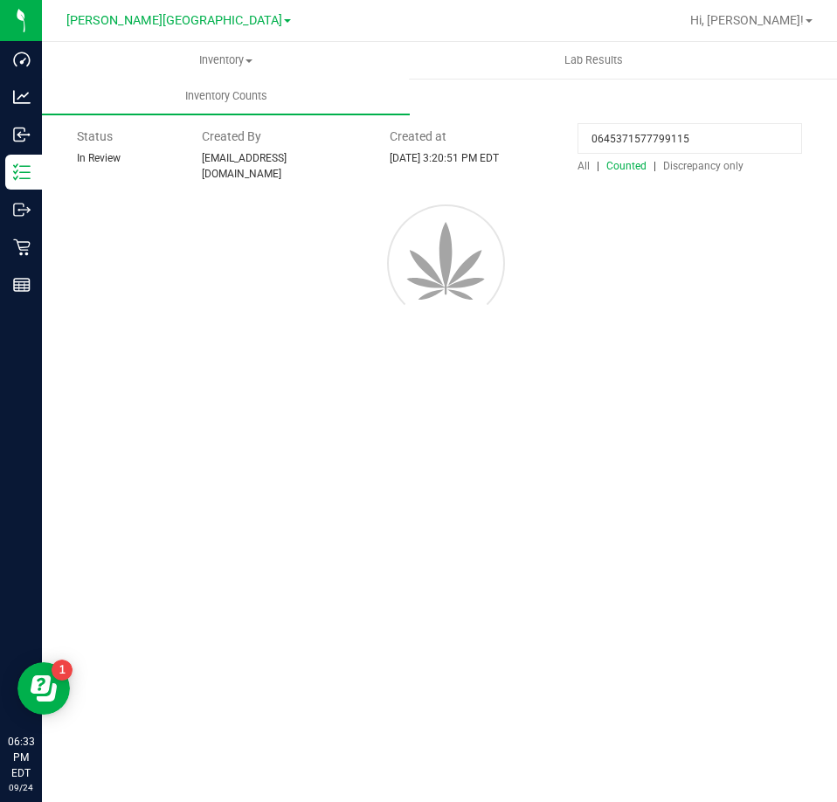
type input "0645371577799115"
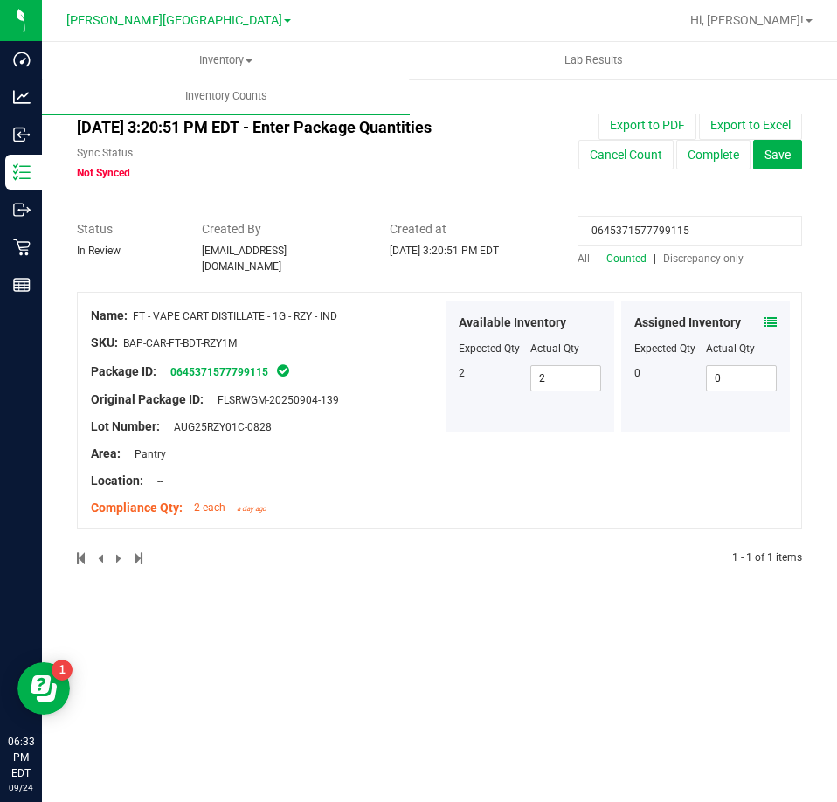
click at [771, 316] on icon at bounding box center [770, 322] width 12 height 12
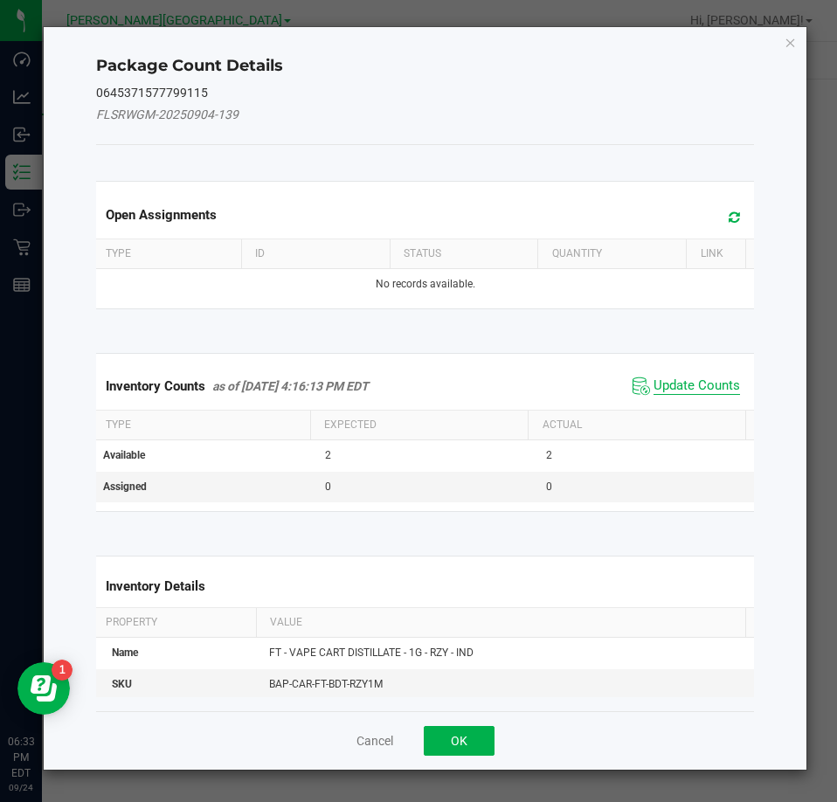
click at [660, 386] on span "Update Counts" at bounding box center [697, 385] width 86 height 17
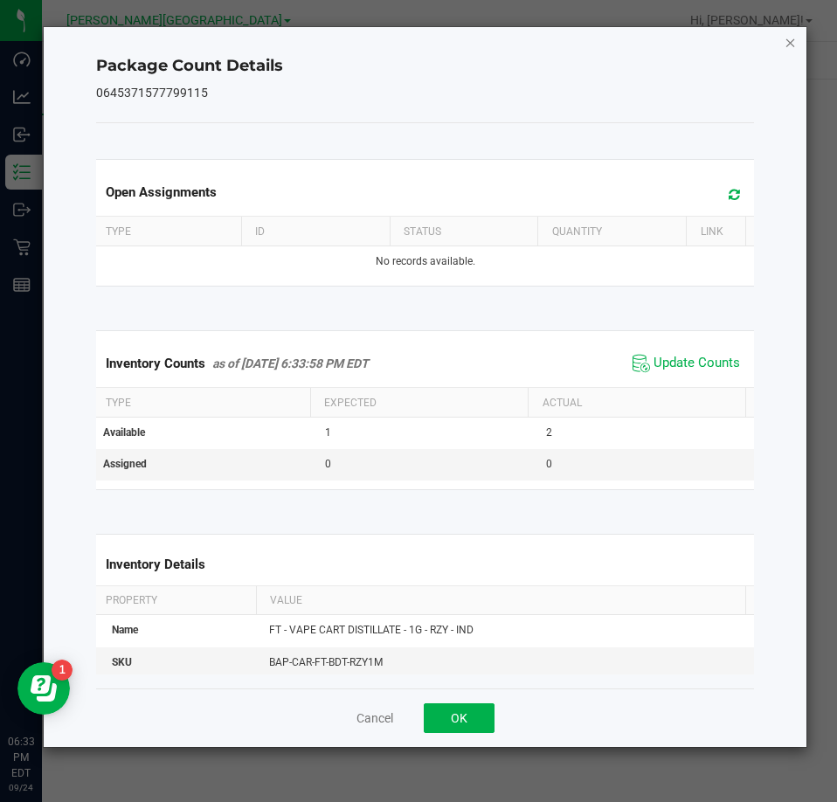
click at [789, 48] on icon "Close" at bounding box center [791, 41] width 12 height 21
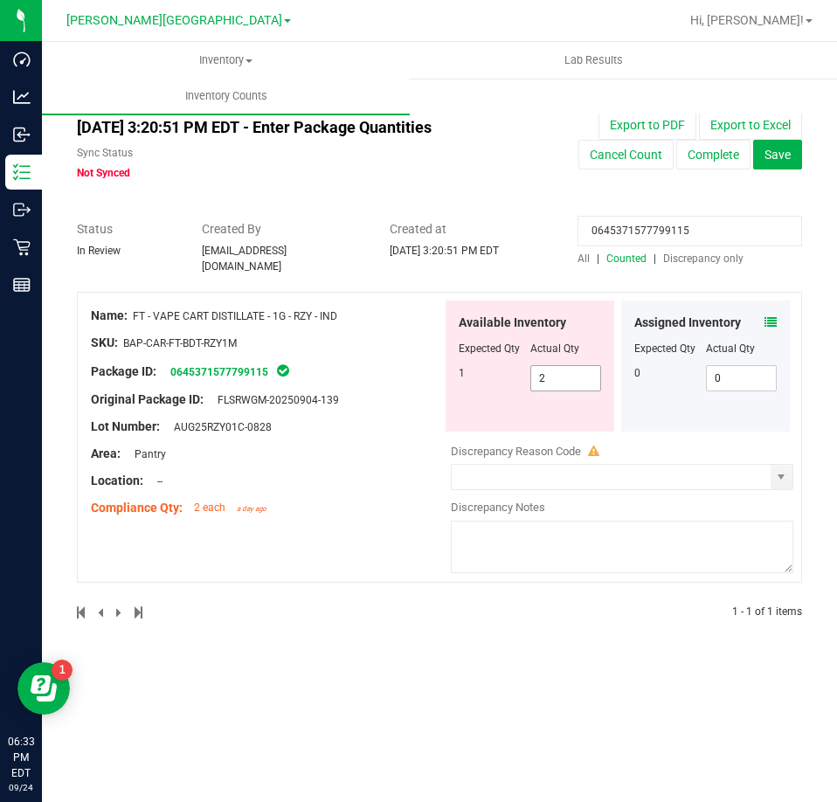
click at [582, 366] on span "2 2" at bounding box center [566, 378] width 72 height 26
click at [582, 366] on input "2" at bounding box center [566, 378] width 70 height 24
type input "1"
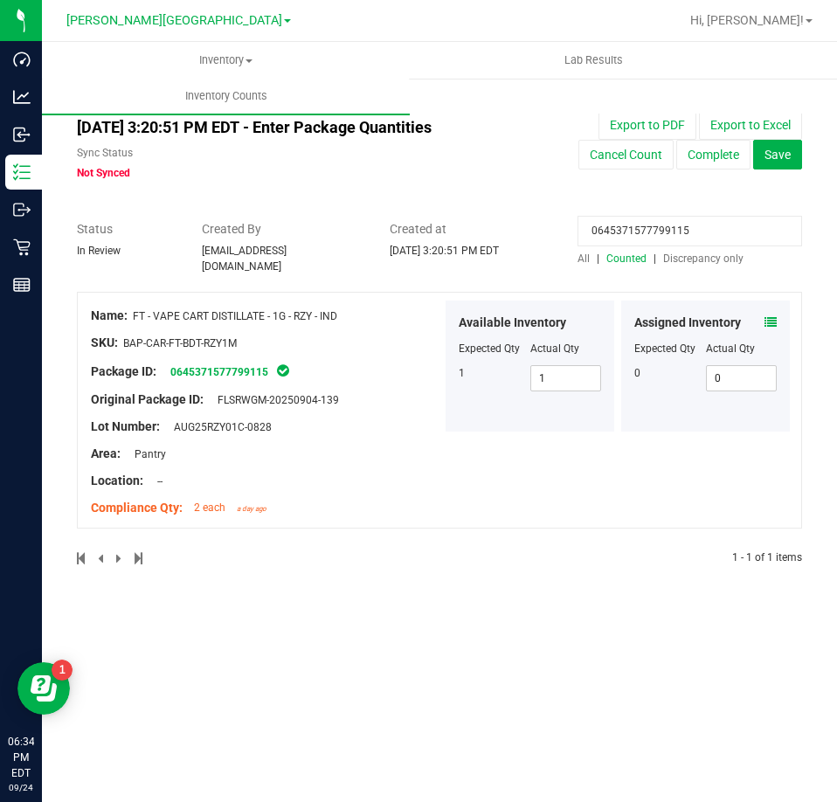
click at [654, 240] on input "0645371577799115" at bounding box center [690, 231] width 225 height 31
paste input "5252631730905551"
type input "5252631730905551"
click at [764, 316] on icon at bounding box center [770, 322] width 12 height 12
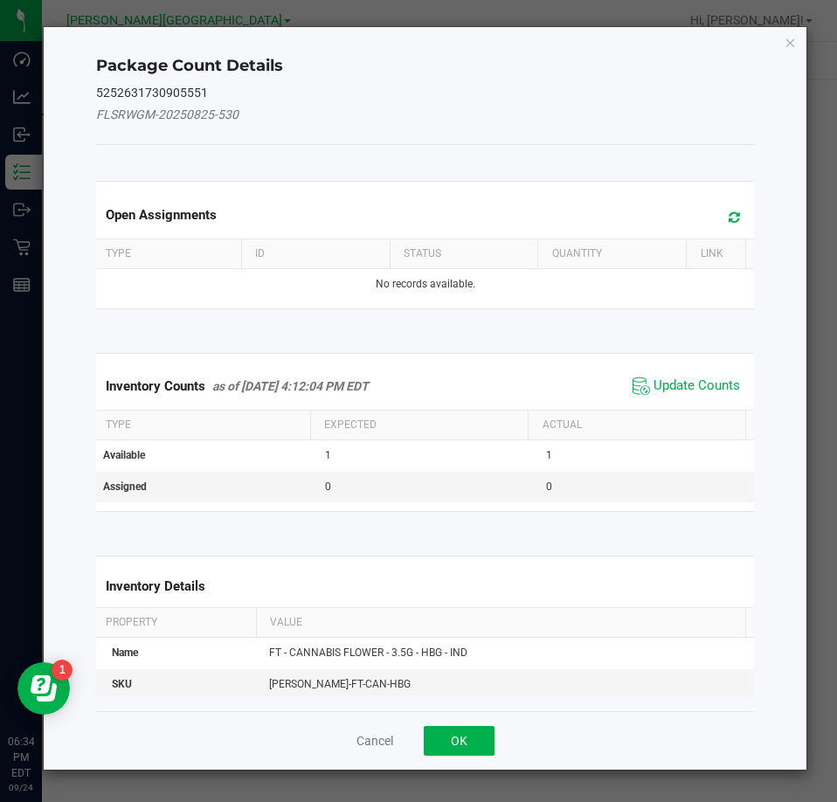
click at [689, 369] on div "Inventory Counts as of Sep 24, 2025 4:12:04 PM EDT Update Counts" at bounding box center [426, 386] width 666 height 47
click at [678, 391] on span "Update Counts" at bounding box center [697, 385] width 86 height 17
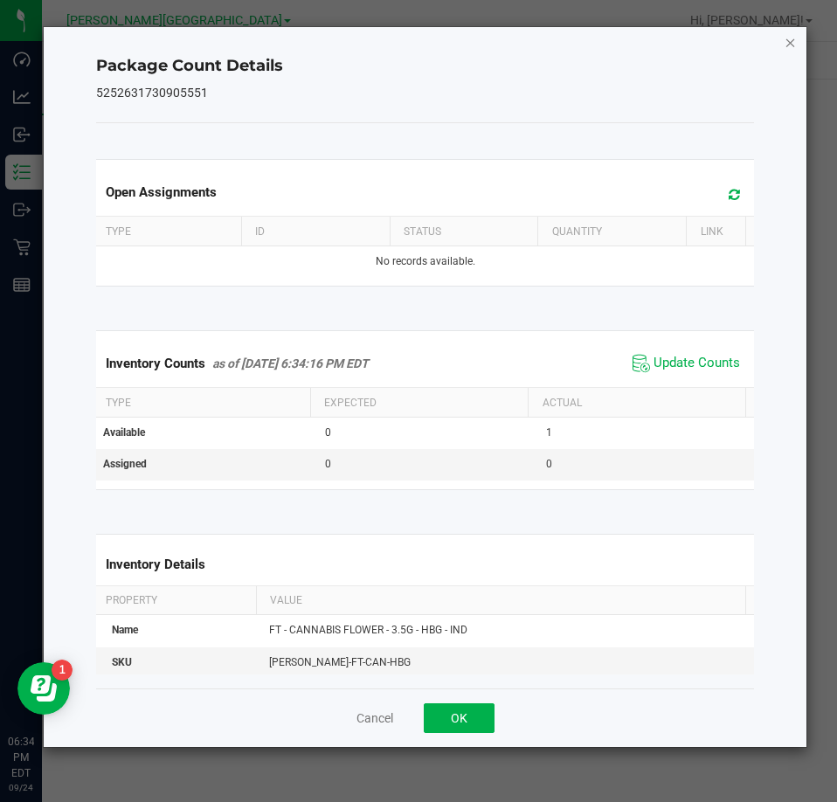
click at [795, 32] on icon "Close" at bounding box center [791, 41] width 12 height 21
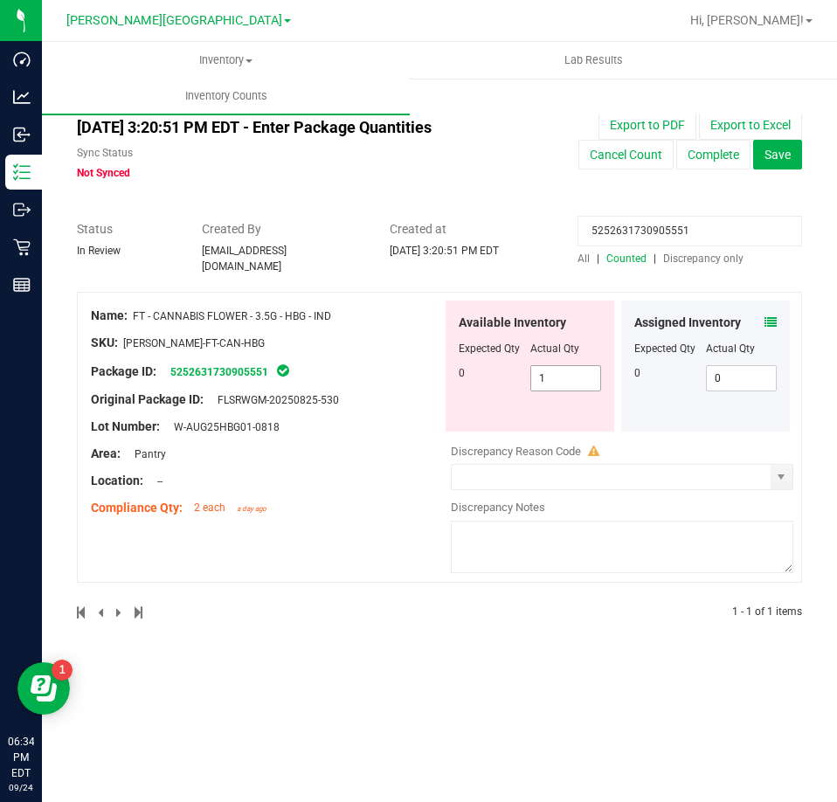
click at [582, 383] on span "1 1" at bounding box center [566, 378] width 72 height 26
click at [575, 365] on span "1 1" at bounding box center [566, 378] width 72 height 26
click at [0, 0] on input "1" at bounding box center [0, 0] width 0 height 0
type input "0"
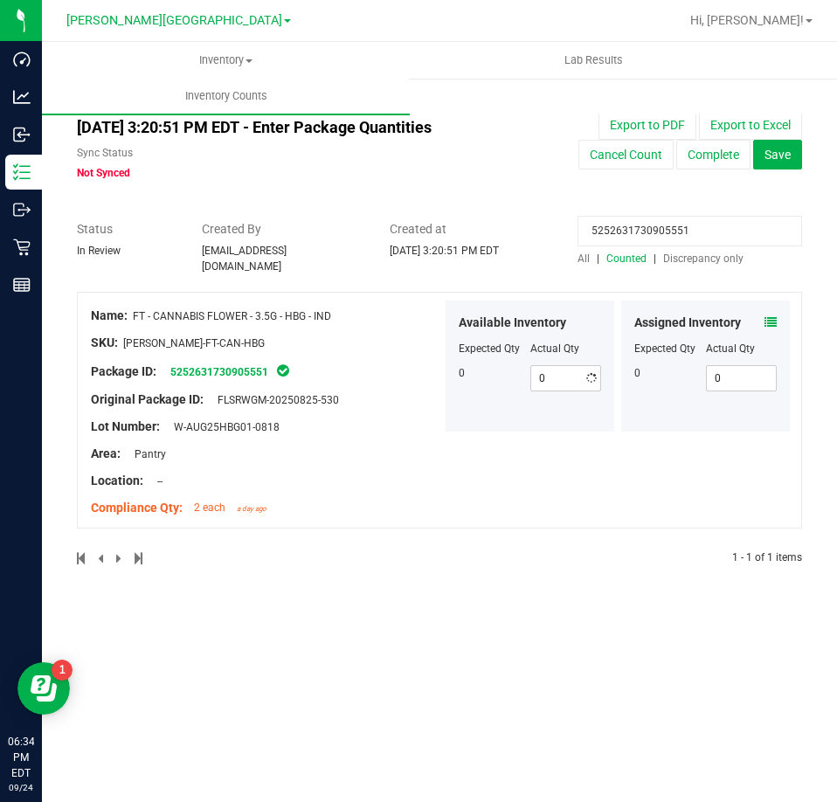
click at [665, 222] on input "5252631730905551" at bounding box center [690, 231] width 225 height 31
paste input "2105451922217757"
type input "2105451922217757"
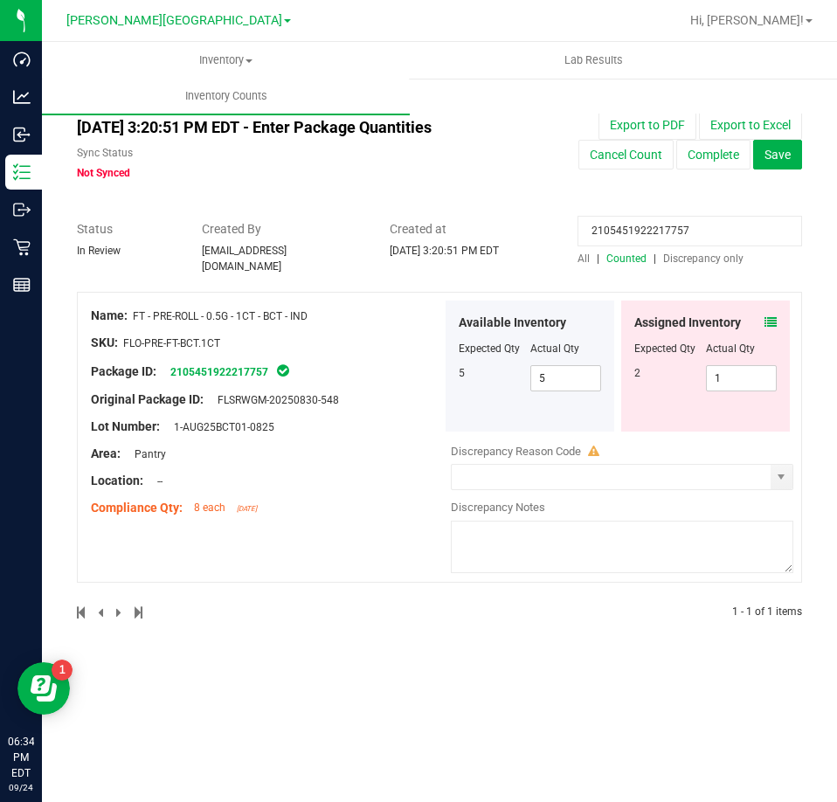
click at [778, 314] on div "Assigned Inventory Expected Qty Actual Qty 2 1 1" at bounding box center [705, 366] width 169 height 131
click at [772, 323] on span at bounding box center [770, 323] width 12 height 18
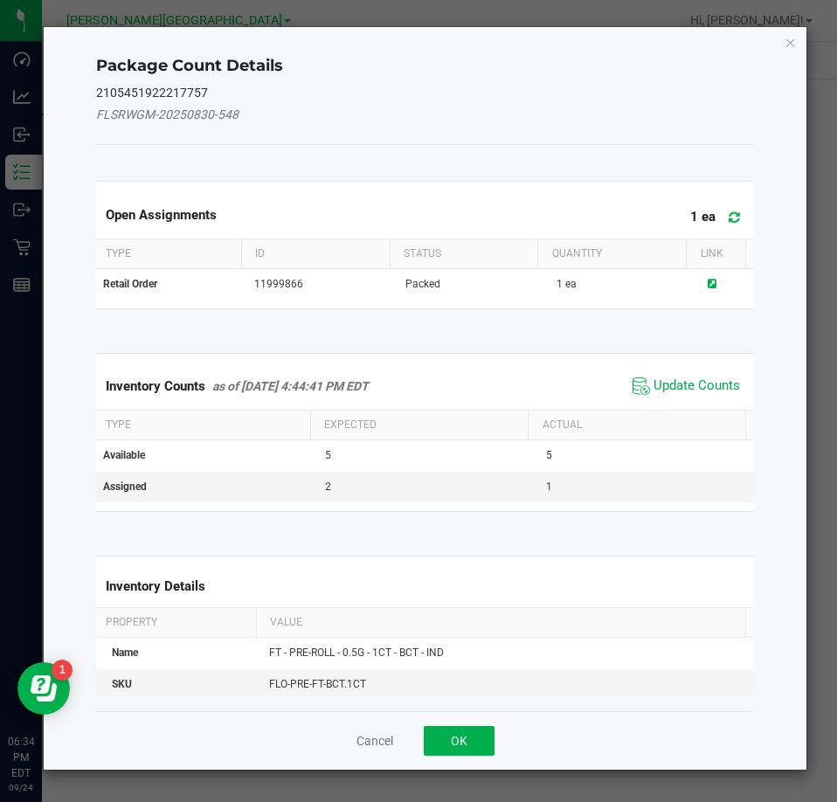
click at [719, 374] on span "Update Counts" at bounding box center [686, 386] width 116 height 26
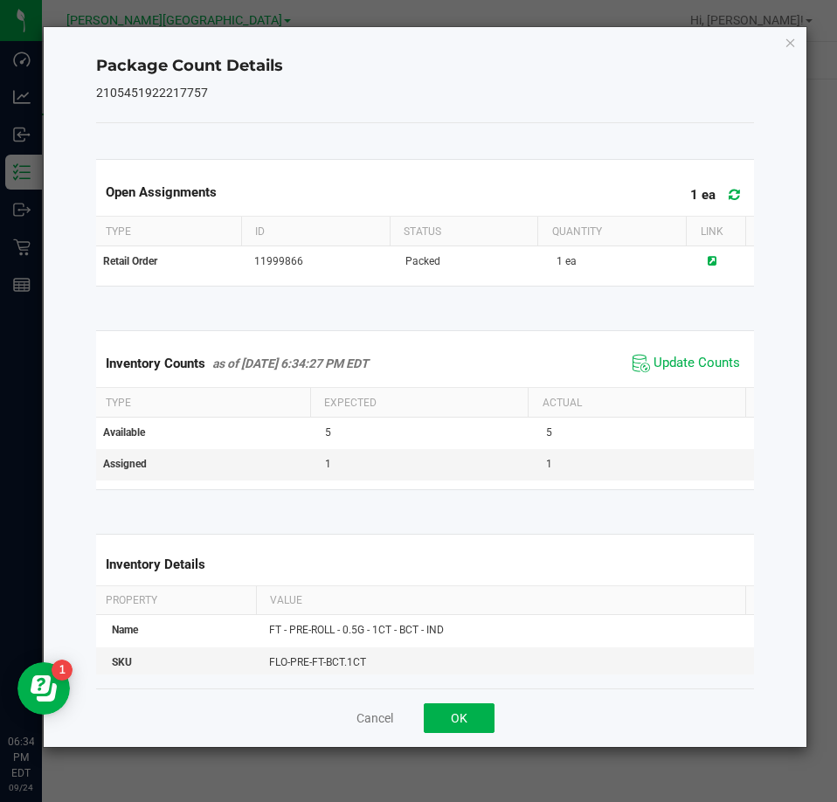
click at [789, 41] on icon "Close" at bounding box center [791, 41] width 12 height 21
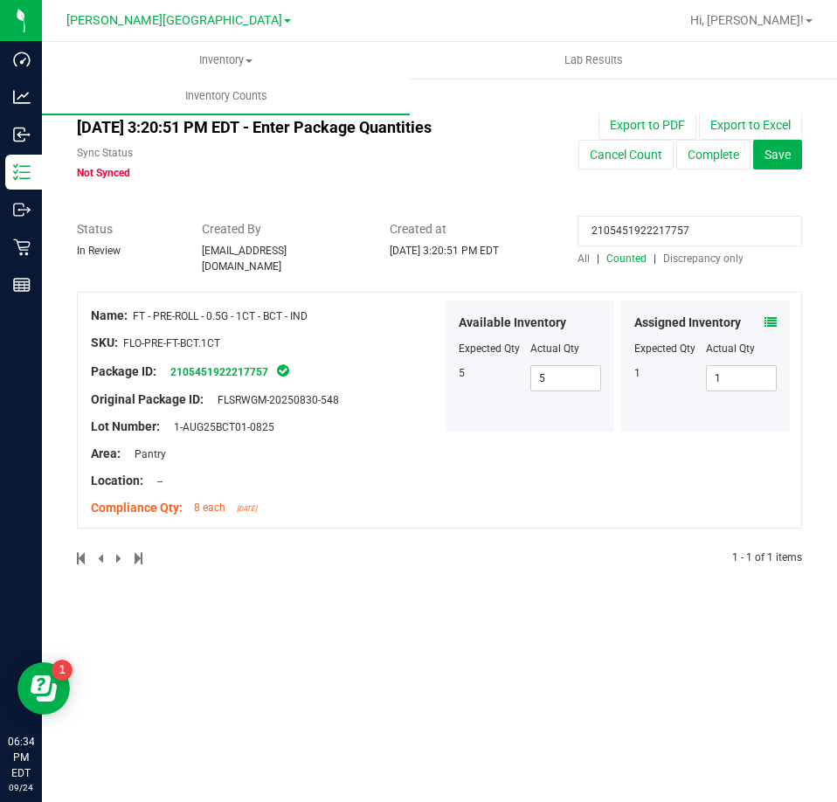
click at [716, 232] on input "2105451922217757" at bounding box center [690, 231] width 225 height 31
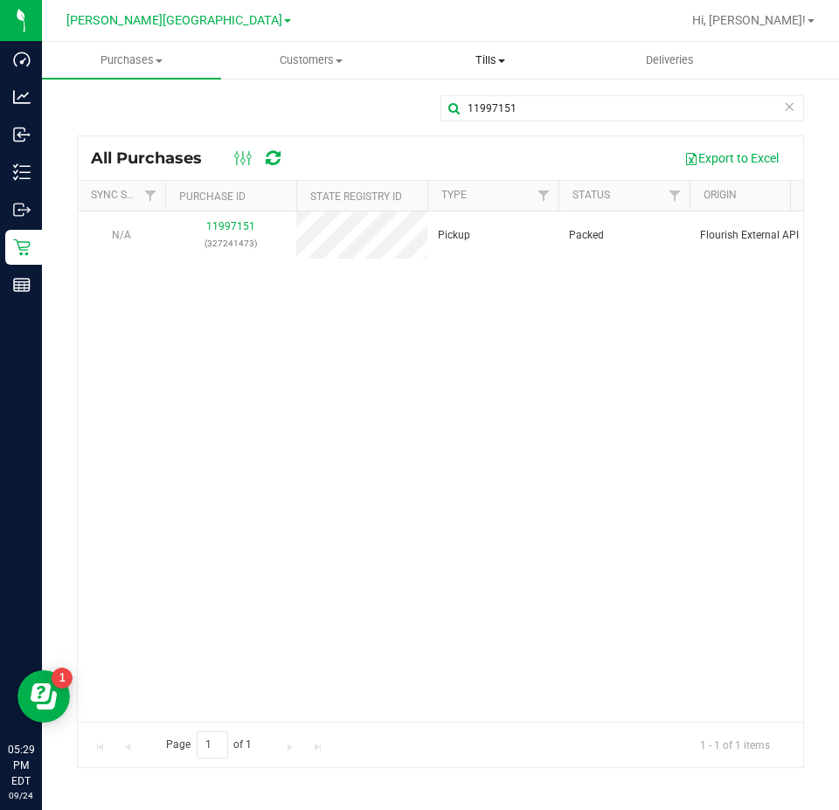
click at [495, 53] on span "Tills" at bounding box center [489, 60] width 177 height 16
click at [494, 105] on span "Manage tills" at bounding box center [459, 105] width 118 height 15
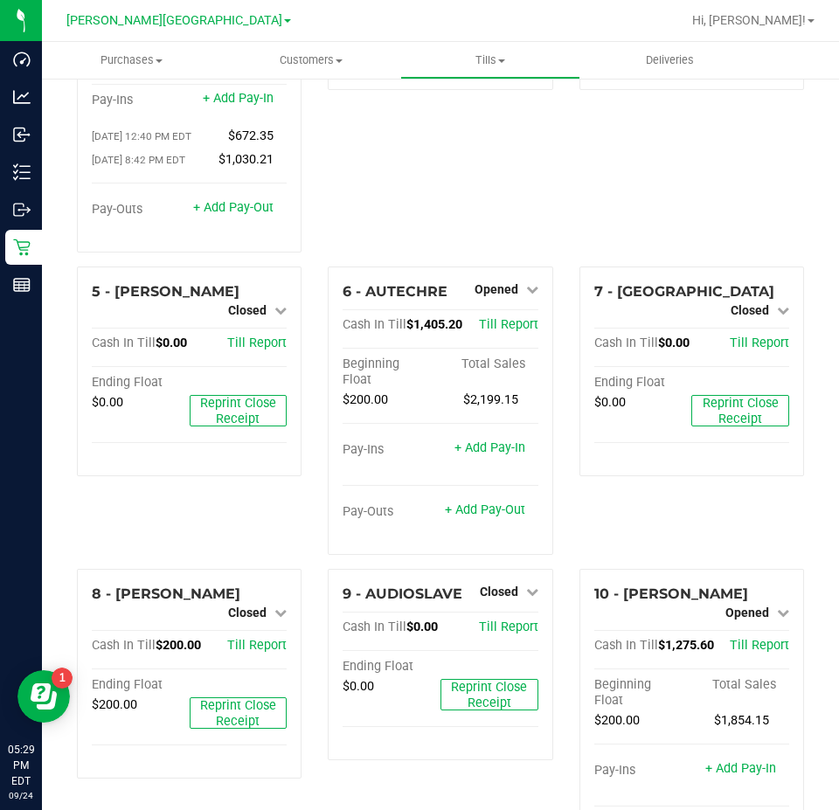
scroll to position [262, 0]
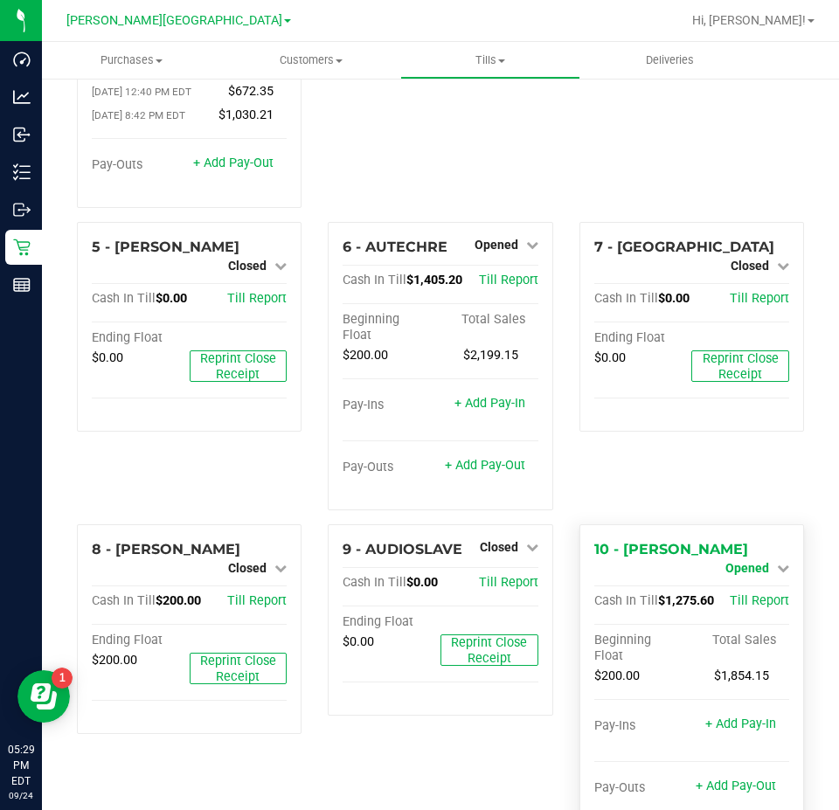
click at [730, 561] on span "Opened" at bounding box center [747, 568] width 44 height 14
click at [737, 576] on link "Close Till" at bounding box center [748, 583] width 47 height 14
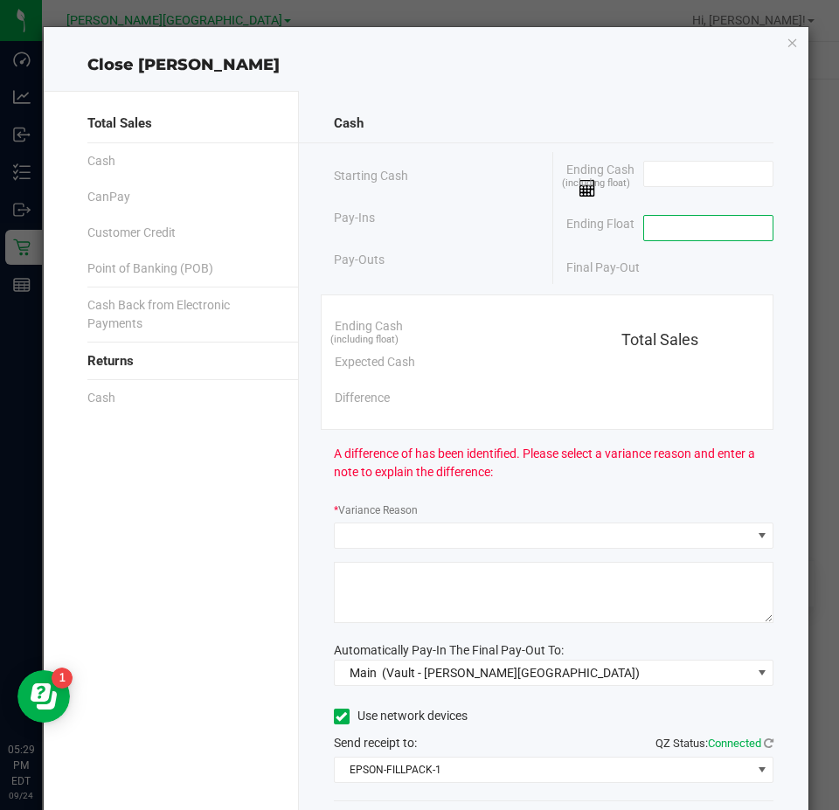
click at [695, 217] on input at bounding box center [708, 228] width 128 height 24
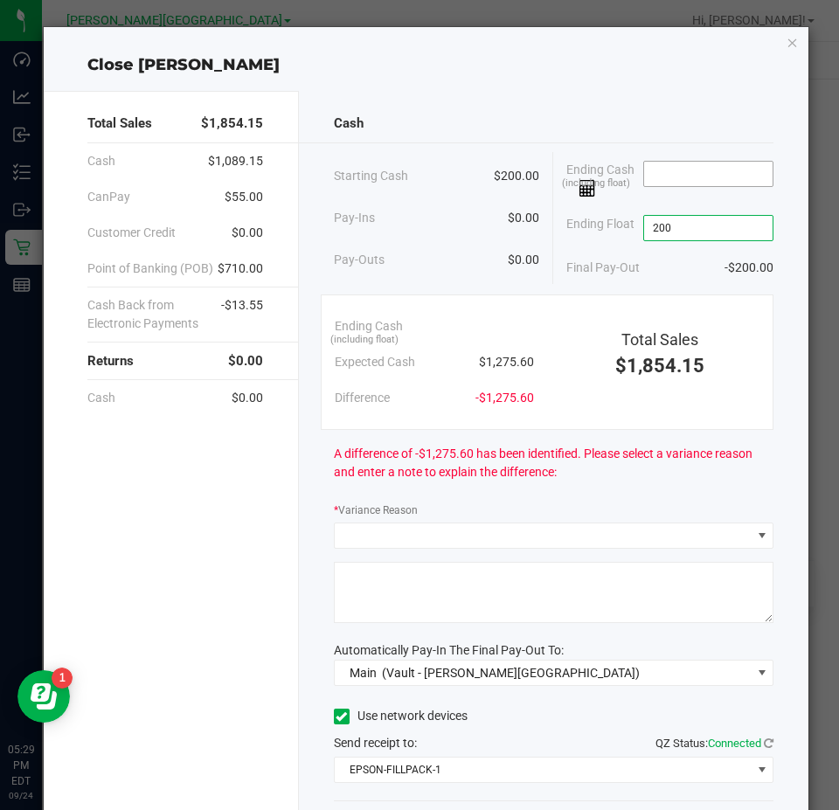
type input "$200.00"
click at [687, 172] on input at bounding box center [708, 174] width 128 height 24
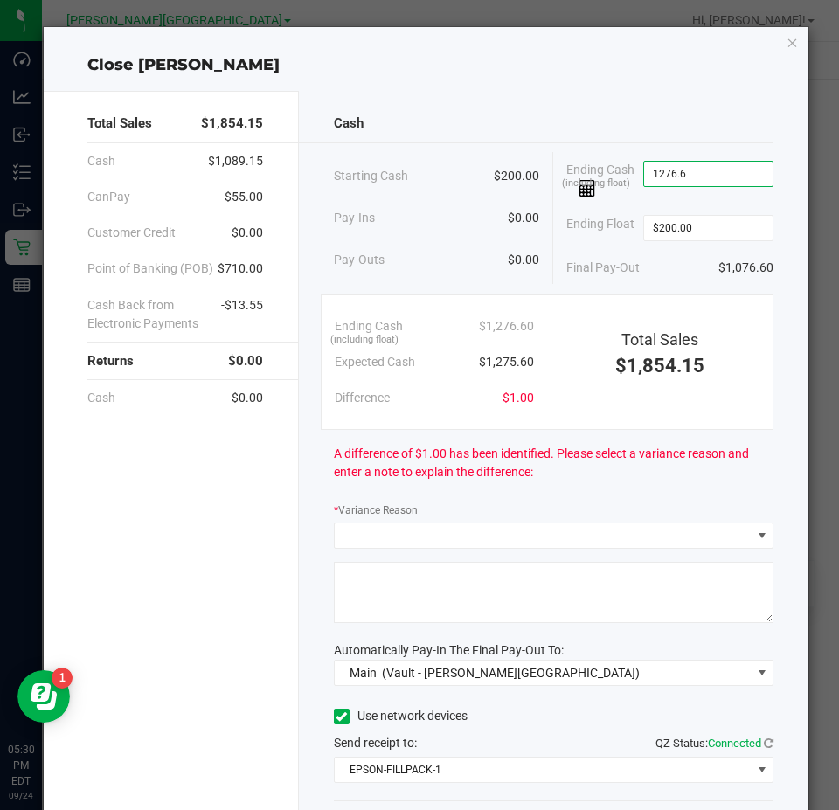
click at [665, 180] on input "1276.6" at bounding box center [708, 174] width 128 height 24
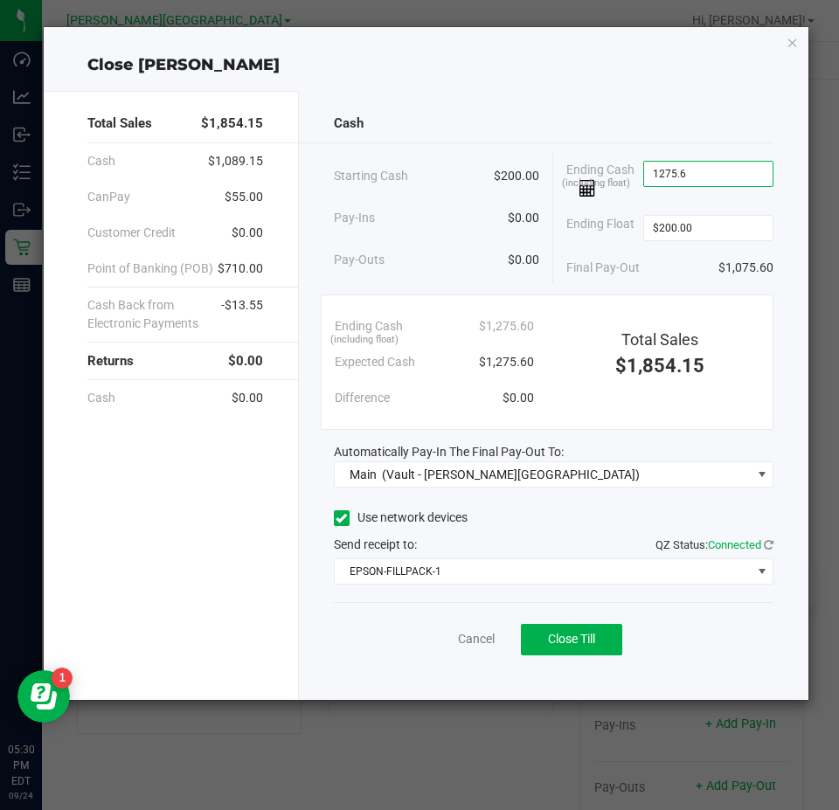
type input "$1,275.60"
click at [557, 528] on div "Use network devices" at bounding box center [554, 518] width 440 height 26
click at [563, 638] on span "Close Till" at bounding box center [571, 639] width 47 height 14
click at [433, 635] on link "Dismiss" at bounding box center [438, 639] width 42 height 18
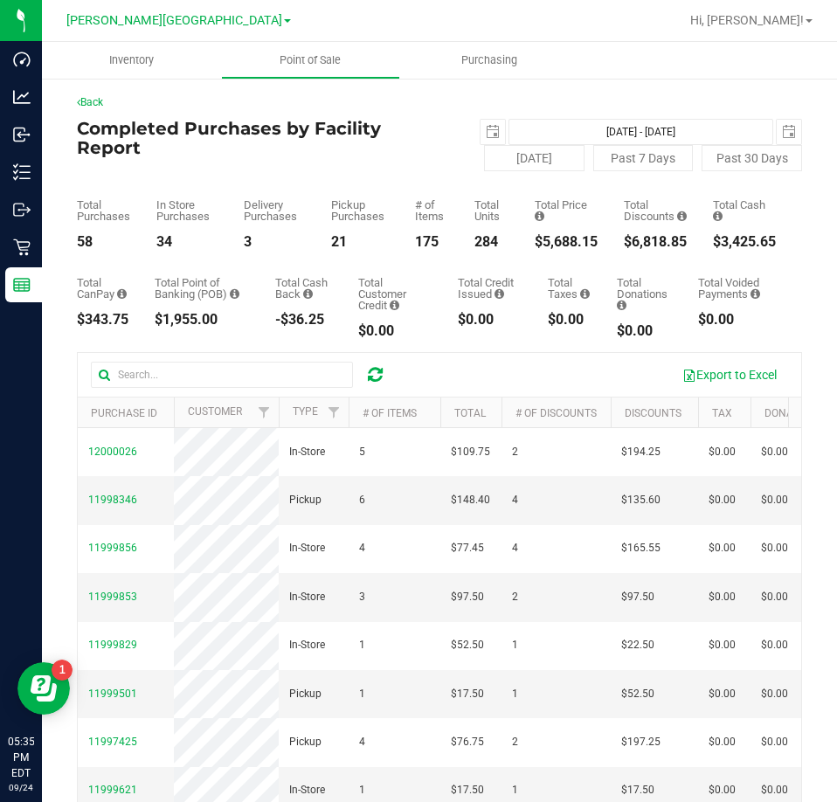
click at [382, 375] on div at bounding box center [375, 374] width 27 height 21
click at [375, 372] on icon at bounding box center [375, 374] width 15 height 17
click at [99, 499] on span "11997151" at bounding box center [112, 500] width 49 height 12
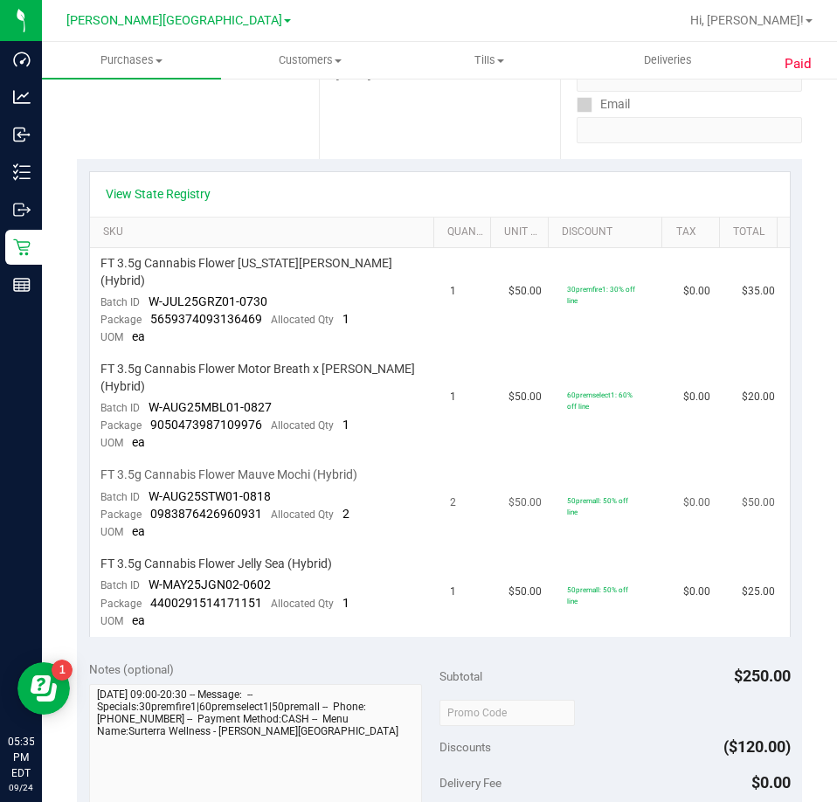
scroll to position [349, 0]
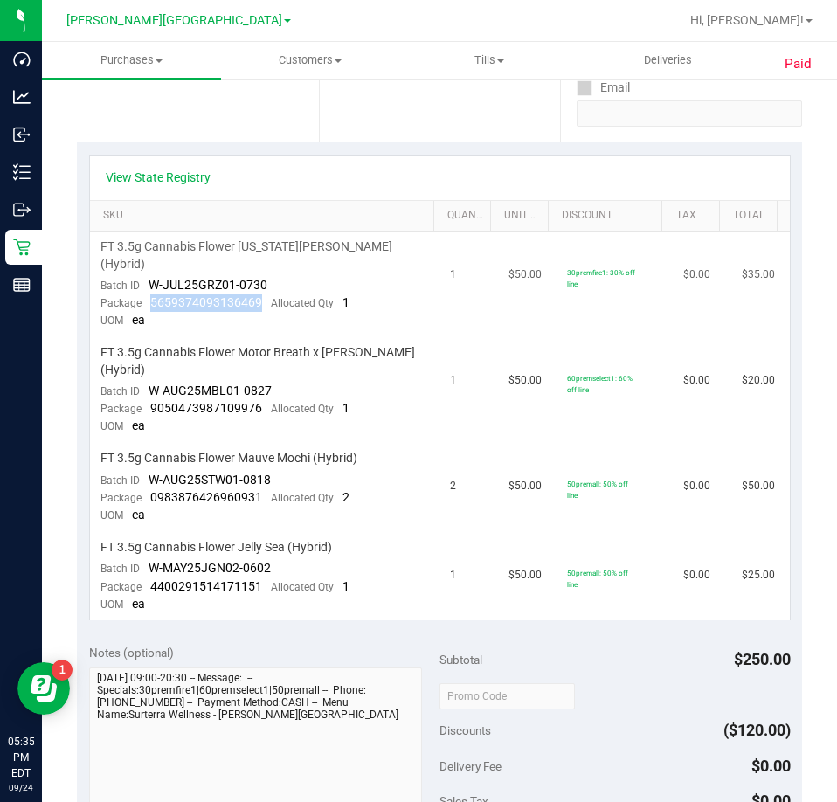
drag, startPoint x: 260, startPoint y: 285, endPoint x: 151, endPoint y: 289, distance: 109.3
click at [151, 294] on div "Package 5659374093136469 Allocated Qty 1" at bounding box center [224, 302] width 249 height 17
copy span "5659374093136469"
drag, startPoint x: 255, startPoint y: 394, endPoint x: 219, endPoint y: 395, distance: 35.8
click at [219, 401] on span "9050473987109976" at bounding box center [206, 408] width 112 height 14
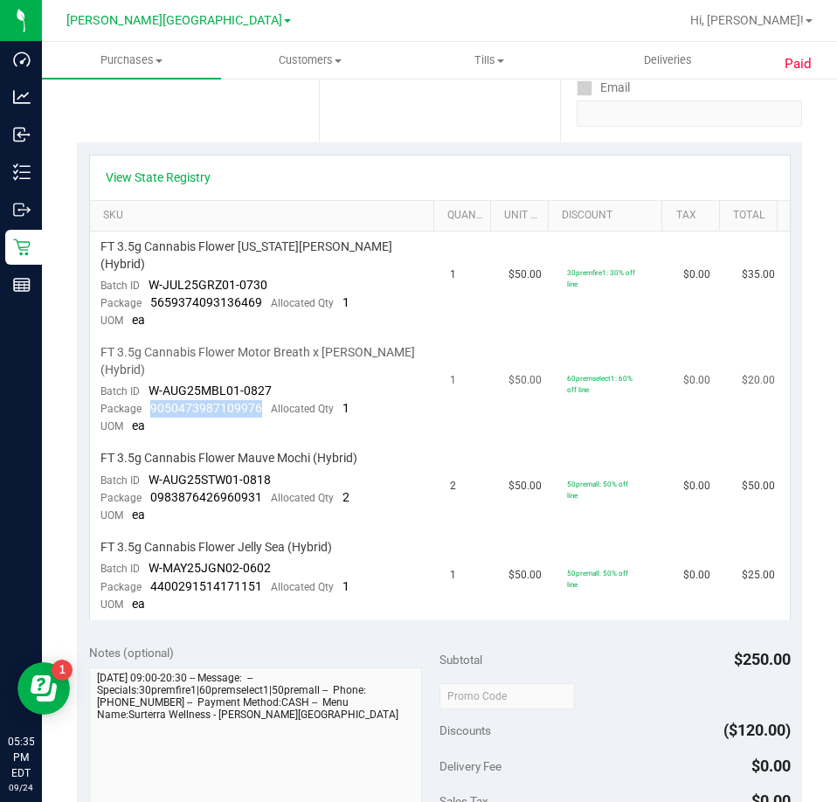
drag, startPoint x: 264, startPoint y: 387, endPoint x: 150, endPoint y: 397, distance: 114.0
click at [150, 400] on div "Package 9050473987109976 Allocated Qty 1" at bounding box center [224, 408] width 249 height 17
copy span "9050473987109976"
drag, startPoint x: 258, startPoint y: 483, endPoint x: 149, endPoint y: 479, distance: 108.4
click at [150, 490] on span "0983876426960931" at bounding box center [206, 497] width 112 height 14
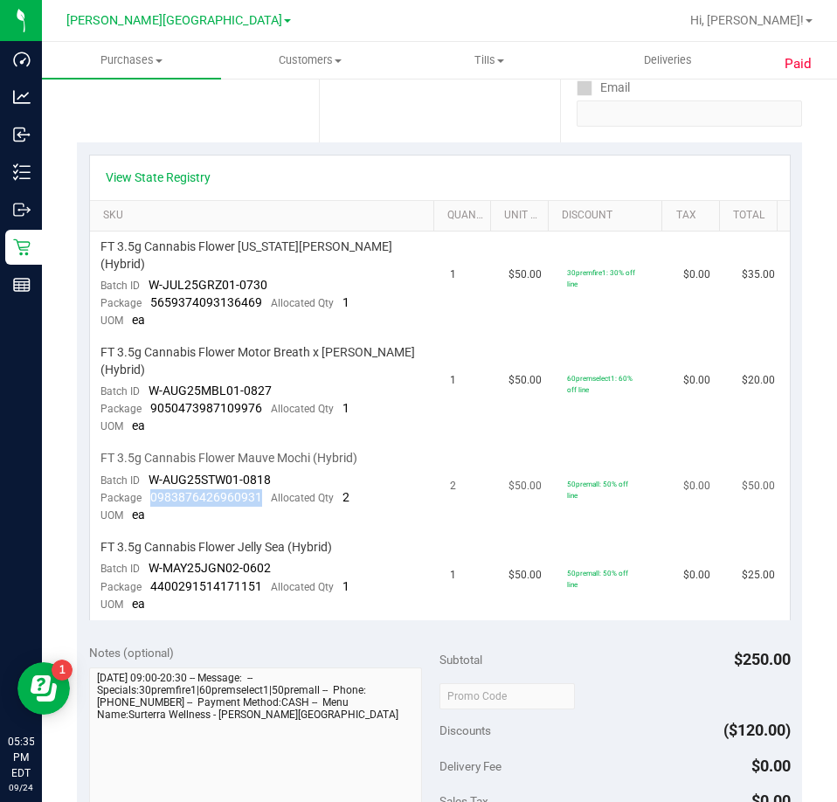
copy span "0983876426960931"
drag, startPoint x: 264, startPoint y: 574, endPoint x: 150, endPoint y: 567, distance: 113.8
click at [150, 578] on div "Package 4400291514171151 Allocated Qty 1" at bounding box center [224, 586] width 249 height 17
copy span "4400291514171151"
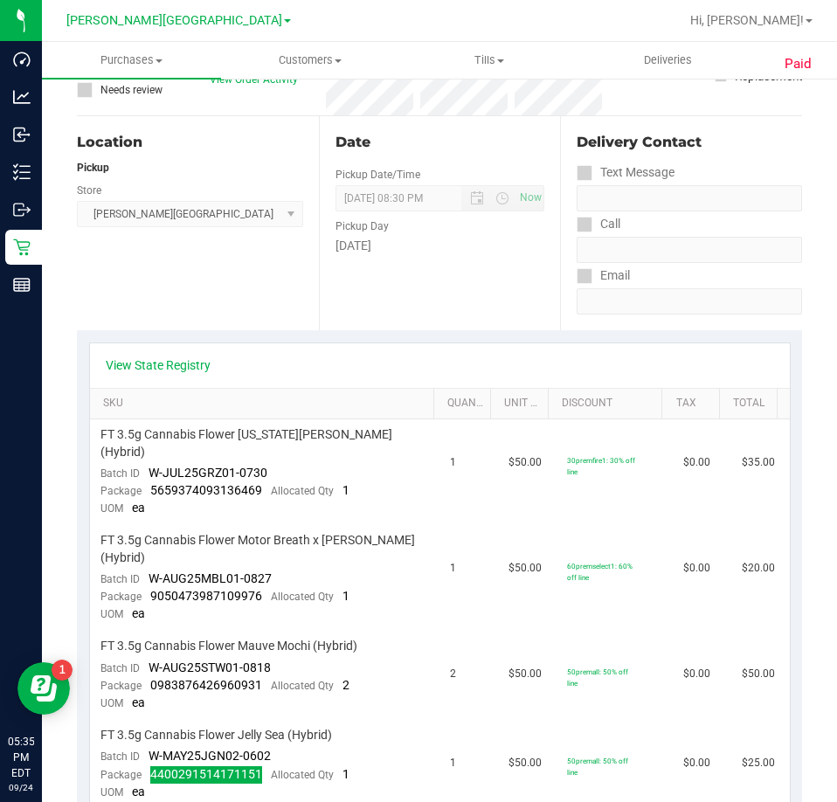
scroll to position [0, 0]
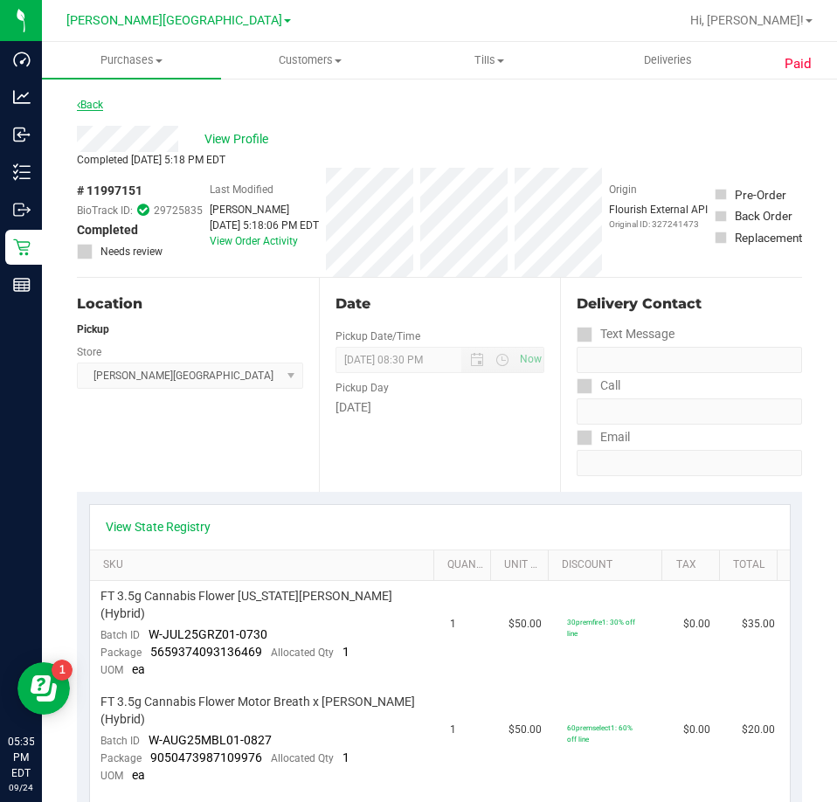
click at [86, 109] on link "Back" at bounding box center [90, 105] width 26 height 12
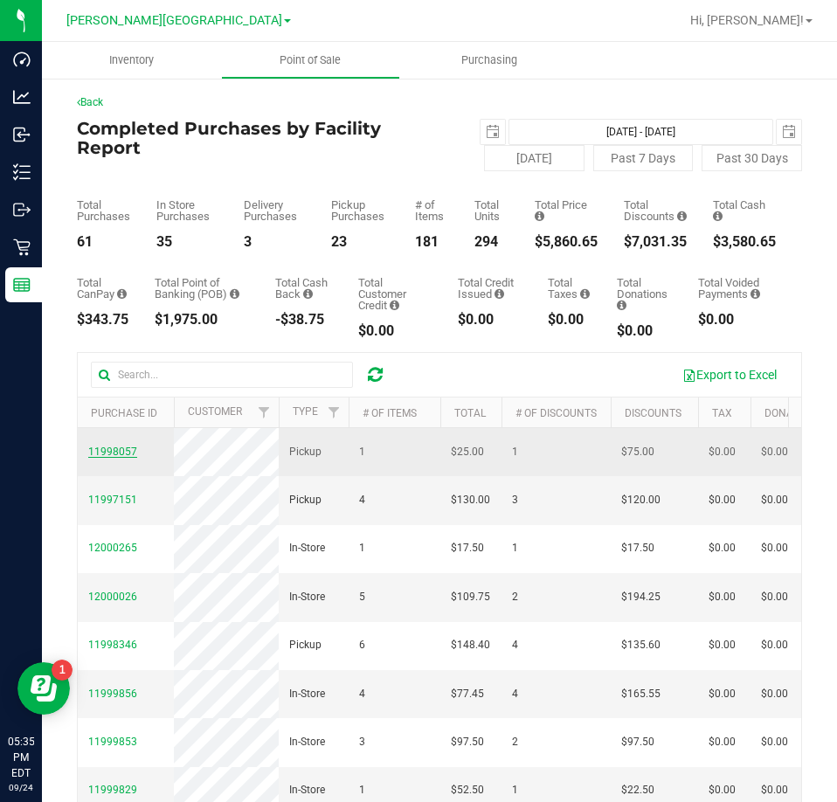
click at [127, 447] on span "11998057" at bounding box center [112, 452] width 49 height 12
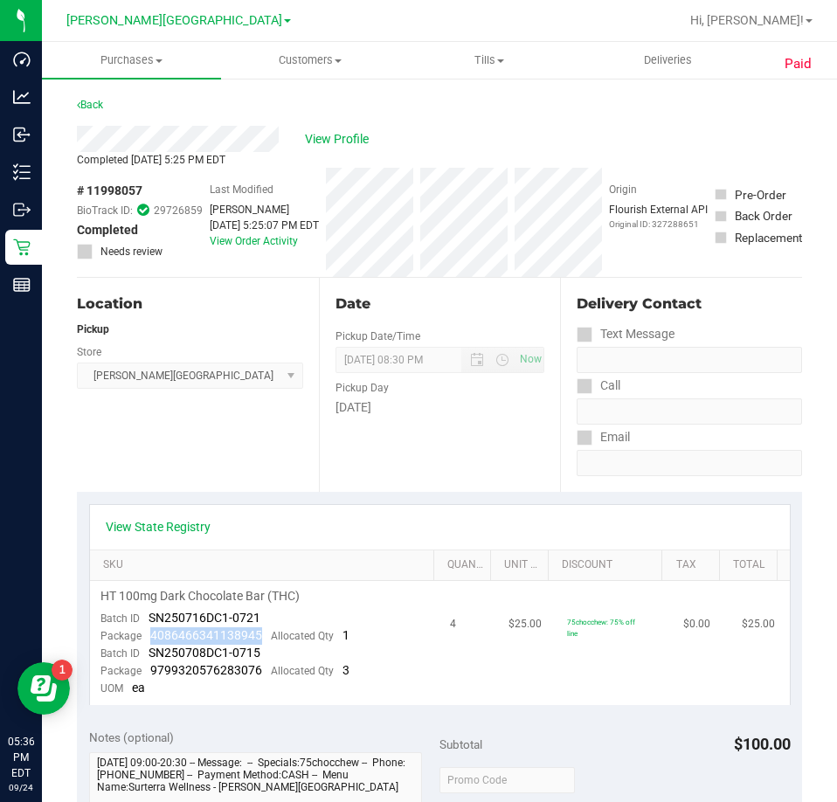
drag, startPoint x: 259, startPoint y: 640, endPoint x: 146, endPoint y: 637, distance: 113.6
click at [146, 637] on div "Package 4086466341138945 Allocated Qty 1" at bounding box center [224, 635] width 249 height 17
copy span "4086466341138945"
drag, startPoint x: 257, startPoint y: 674, endPoint x: 152, endPoint y: 671, distance: 104.9
click at [152, 671] on div "Package 9799320576283076 Allocated Qty 3" at bounding box center [224, 670] width 249 height 17
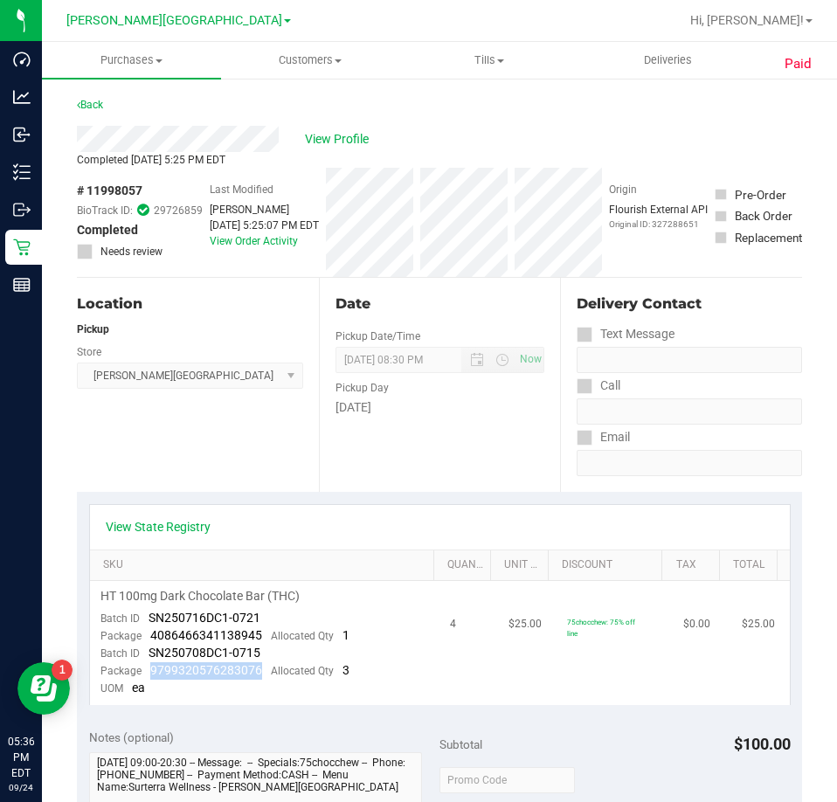
copy span "9799320576283076"
click at [101, 108] on link "Back" at bounding box center [90, 105] width 26 height 12
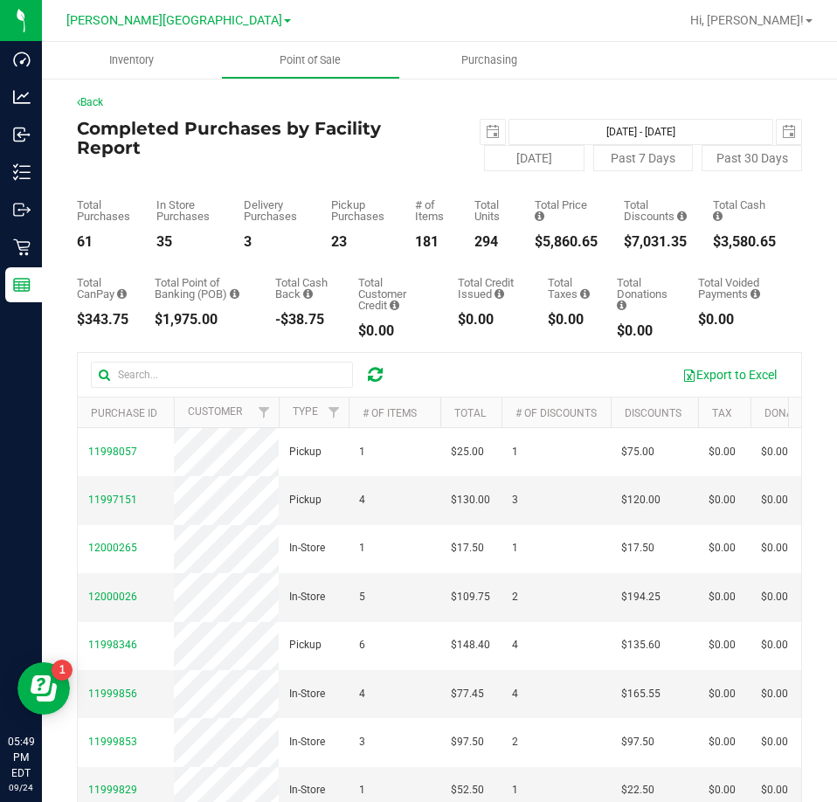
click at [372, 382] on icon at bounding box center [375, 374] width 15 height 17
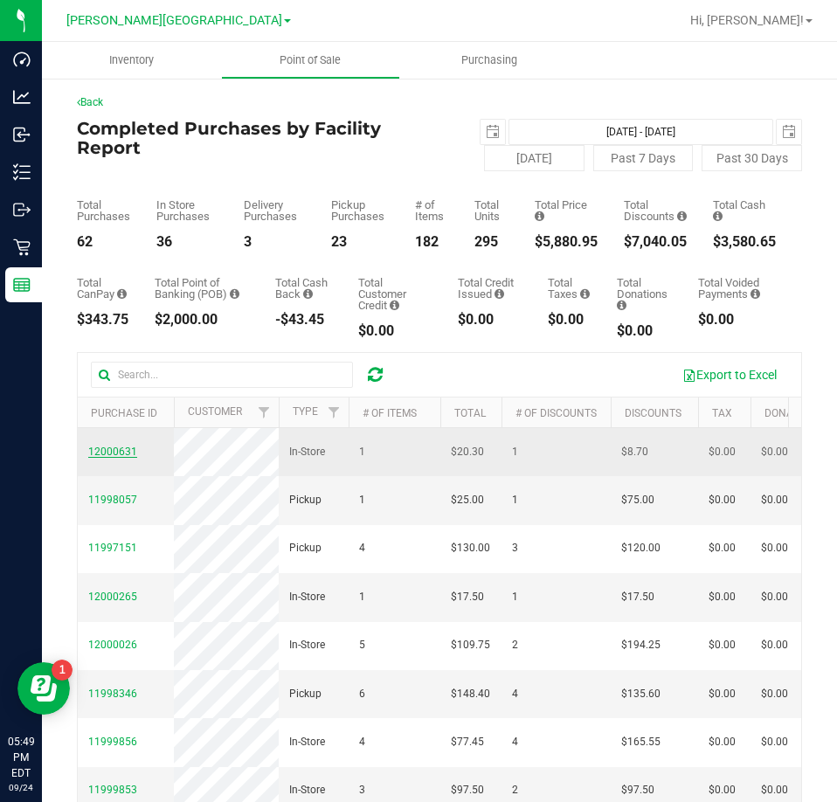
click at [111, 454] on span "12000631" at bounding box center [112, 452] width 49 height 12
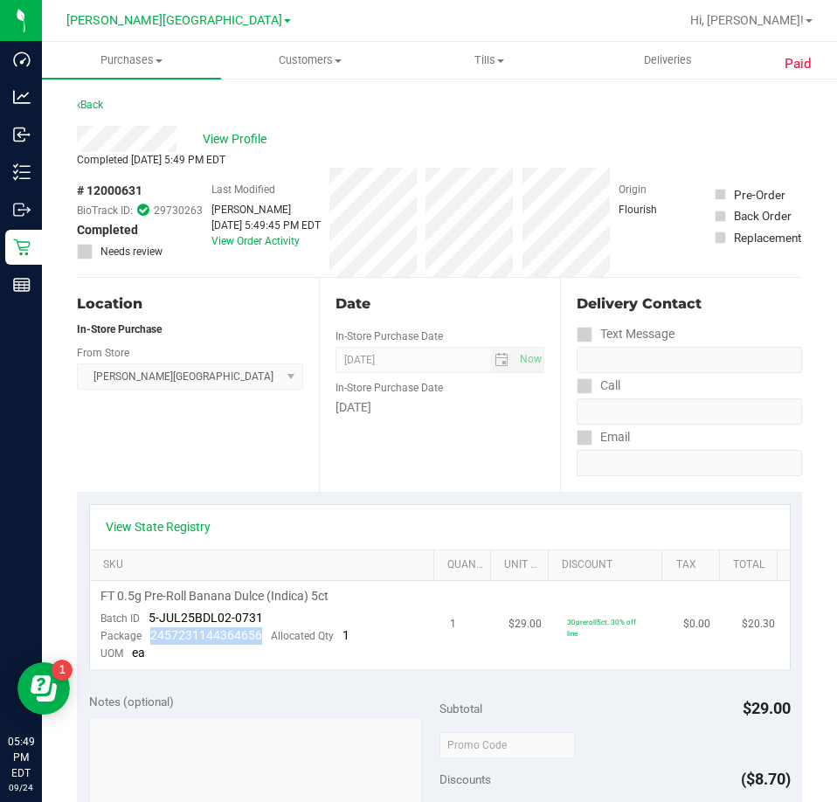
drag, startPoint x: 258, startPoint y: 635, endPoint x: 149, endPoint y: 638, distance: 109.2
click at [149, 638] on div "Package 2457231144364656 Allocated Qty 1" at bounding box center [224, 635] width 249 height 17
copy span "2457231144364656"
click at [96, 107] on link "Back" at bounding box center [90, 105] width 26 height 12
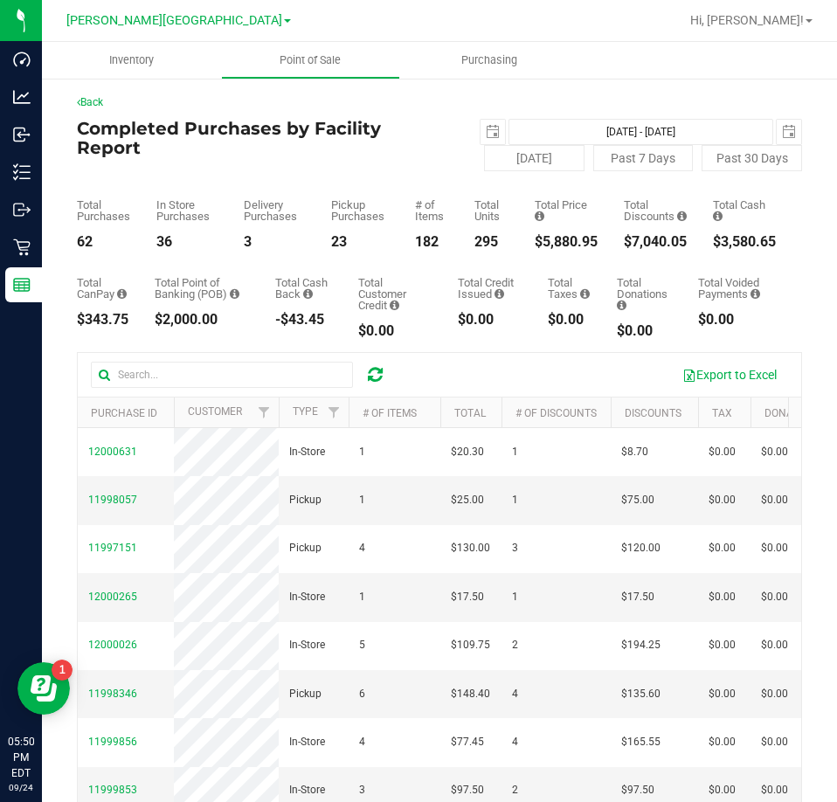
click at [377, 377] on icon at bounding box center [375, 374] width 15 height 17
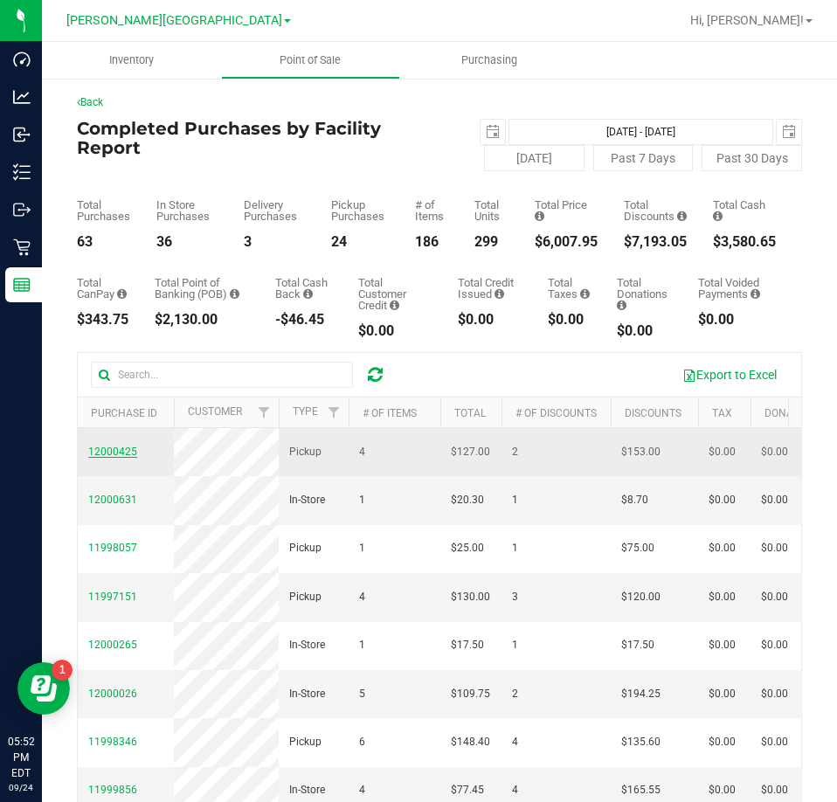
click at [122, 450] on span "12000425" at bounding box center [112, 452] width 49 height 12
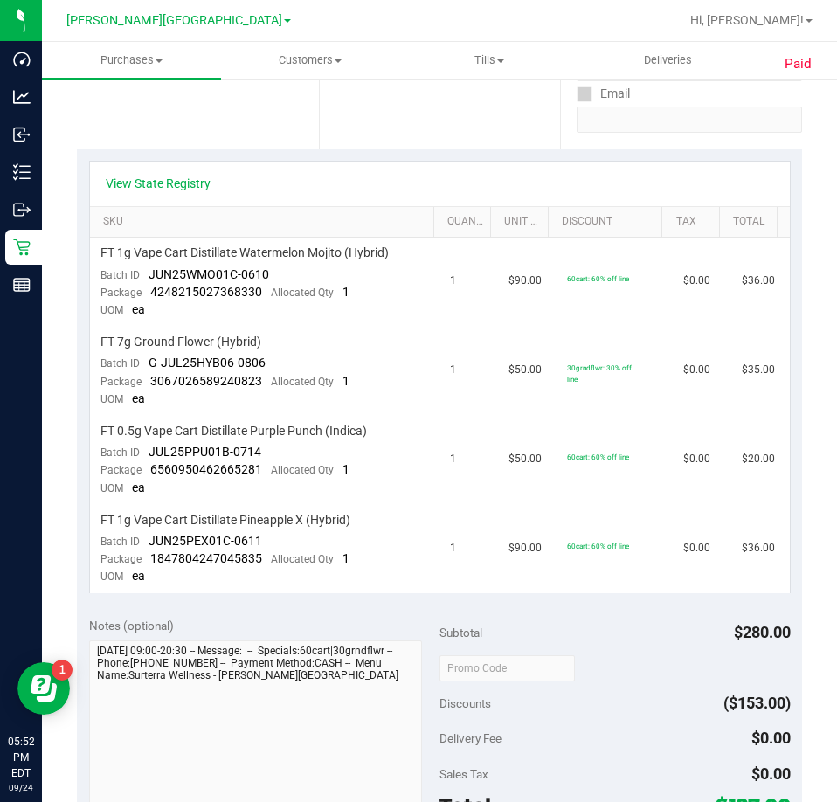
scroll to position [349, 0]
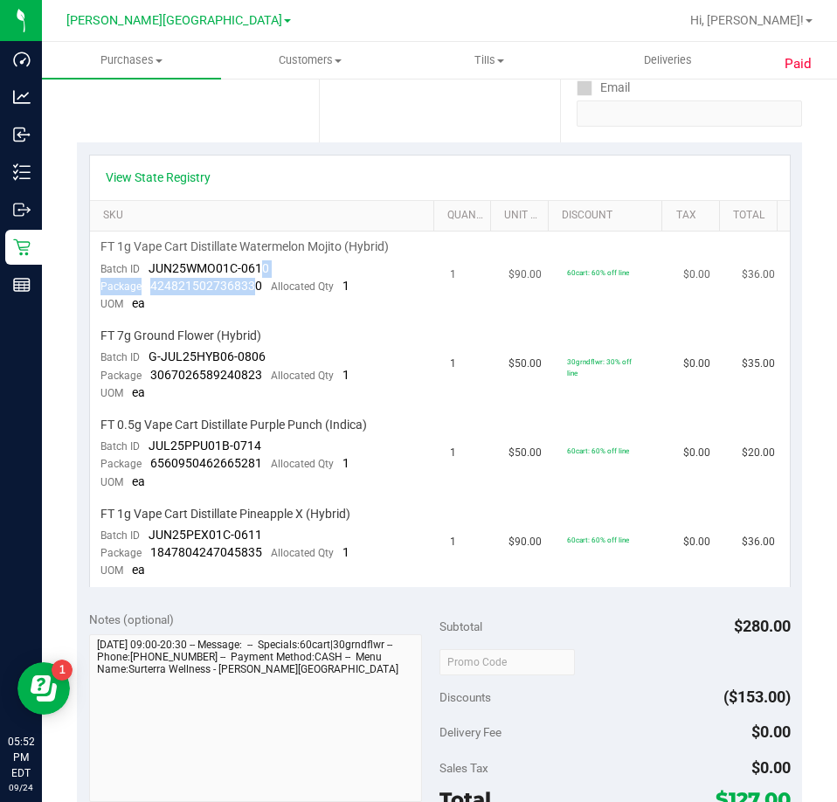
drag, startPoint x: 263, startPoint y: 275, endPoint x: 255, endPoint y: 283, distance: 11.1
click at [255, 283] on td "FT 1g Vape Cart Distillate Watermelon Mojito (Hybrid) Batch ID JUN25WMO01C-0610…" at bounding box center [265, 276] width 350 height 89
click at [261, 287] on div "Package 4248215027368330 Allocated Qty 1" at bounding box center [224, 286] width 249 height 17
drag, startPoint x: 261, startPoint y: 287, endPoint x: 236, endPoint y: 281, distance: 26.1
click at [236, 283] on div "Package 4248215027368330 Allocated Qty 1" at bounding box center [224, 286] width 249 height 17
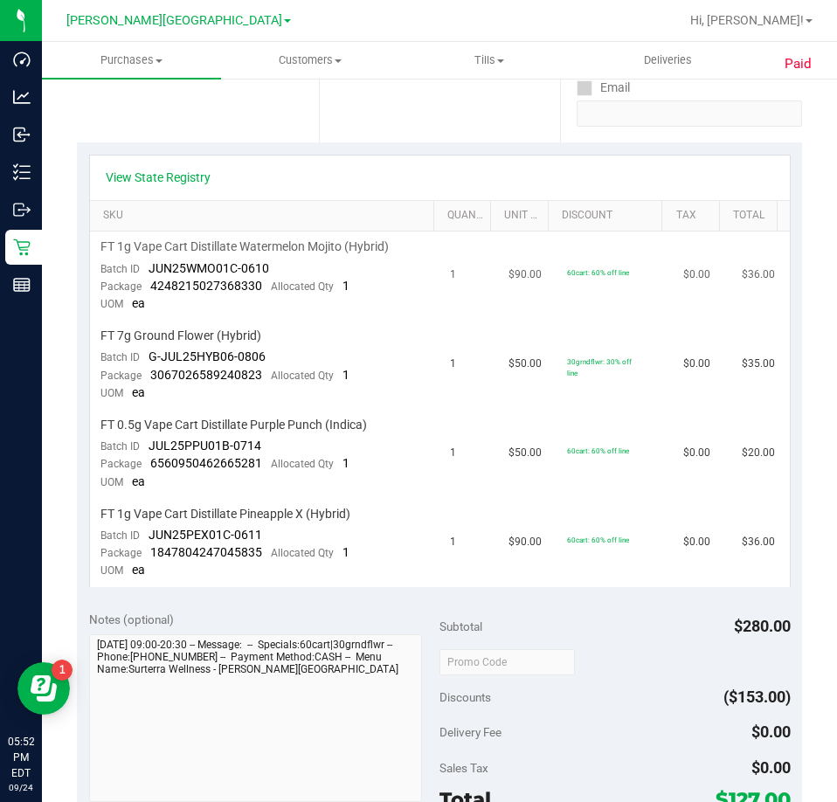
click at [248, 278] on div "Package 4248215027368330 Allocated Qty 1" at bounding box center [224, 286] width 249 height 17
drag, startPoint x: 259, startPoint y: 280, endPoint x: 149, endPoint y: 294, distance: 111.7
click at [149, 294] on div "Package 4248215027368330 Allocated Qty 1" at bounding box center [224, 286] width 249 height 17
drag, startPoint x: 155, startPoint y: 295, endPoint x: 259, endPoint y: 285, distance: 105.4
click at [259, 285] on div "Package 4248215027368330 Allocated Qty 1" at bounding box center [224, 286] width 249 height 17
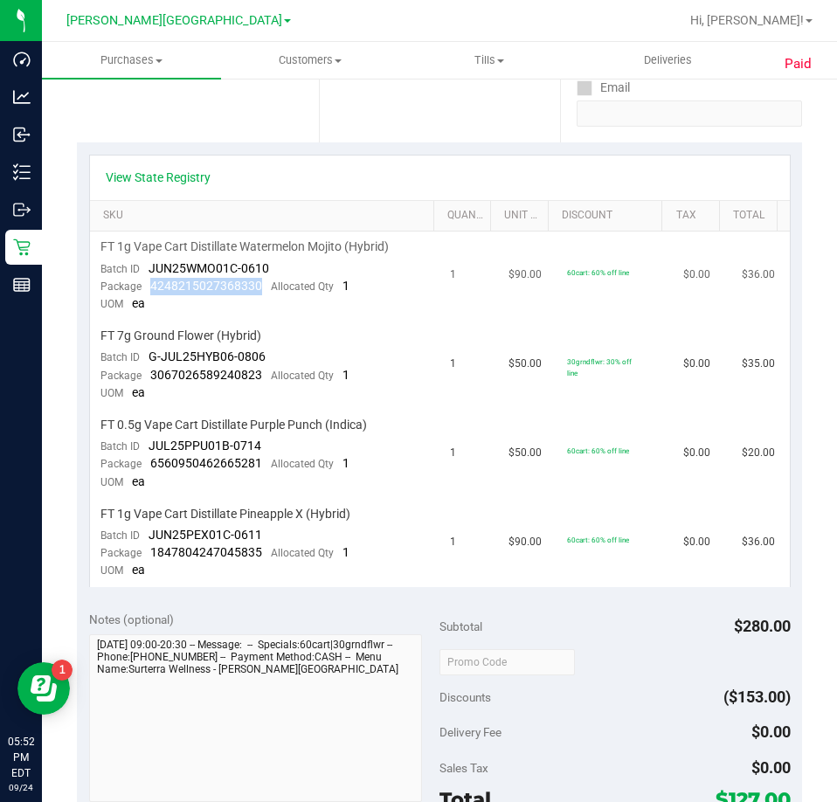
drag, startPoint x: 259, startPoint y: 285, endPoint x: 151, endPoint y: 284, distance: 108.3
click at [151, 284] on div "Package 4248215027368330 Allocated Qty 1" at bounding box center [224, 286] width 249 height 17
copy span "4248215027368330"
drag, startPoint x: 260, startPoint y: 377, endPoint x: 151, endPoint y: 368, distance: 109.6
click at [151, 368] on div "Package 3067026589240823 Allocated Qty 1" at bounding box center [224, 375] width 249 height 17
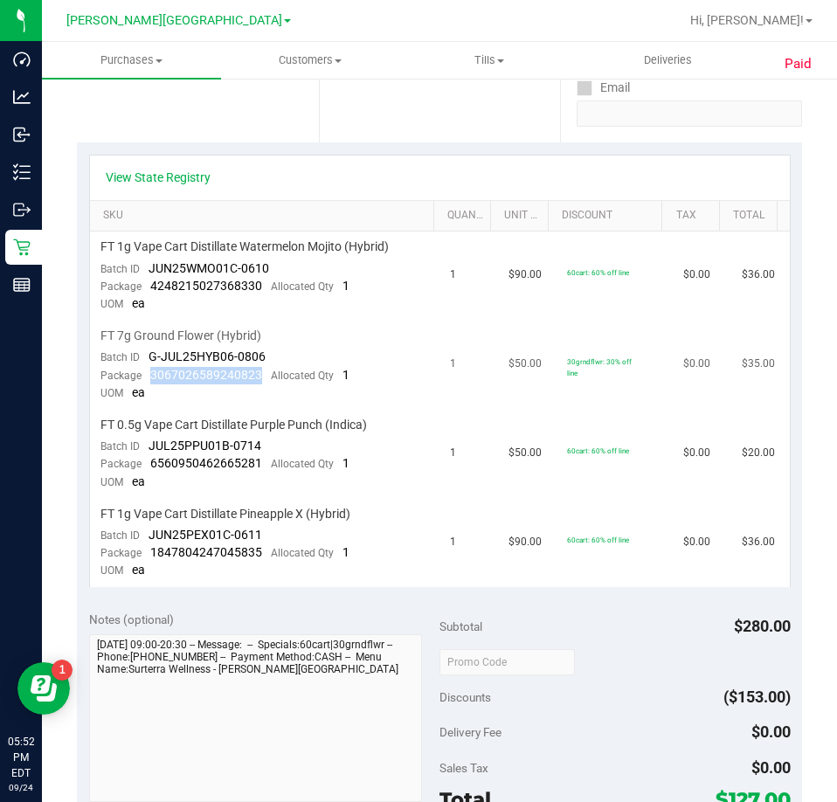
copy span "3067026589240823"
drag, startPoint x: 259, startPoint y: 463, endPoint x: 151, endPoint y: 460, distance: 108.4
click at [151, 460] on div "Package 6560950462665281 Allocated Qty 1" at bounding box center [224, 463] width 249 height 17
copy span "6560950462665281"
drag, startPoint x: 262, startPoint y: 554, endPoint x: 148, endPoint y: 555, distance: 114.5
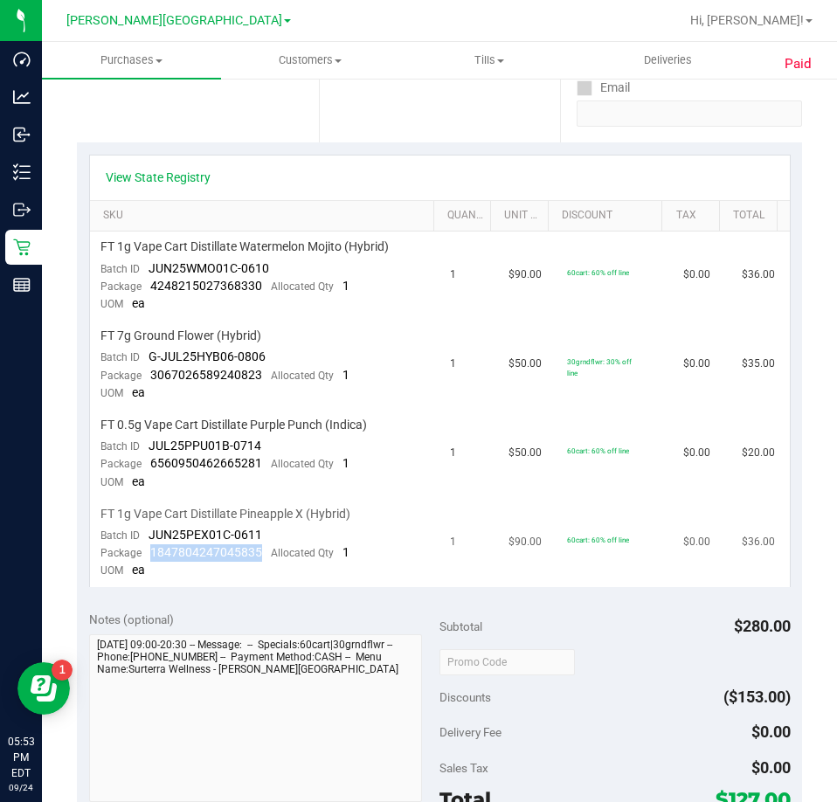
click at [148, 555] on div "Package 1847804247045835 Allocated Qty 1" at bounding box center [224, 552] width 249 height 17
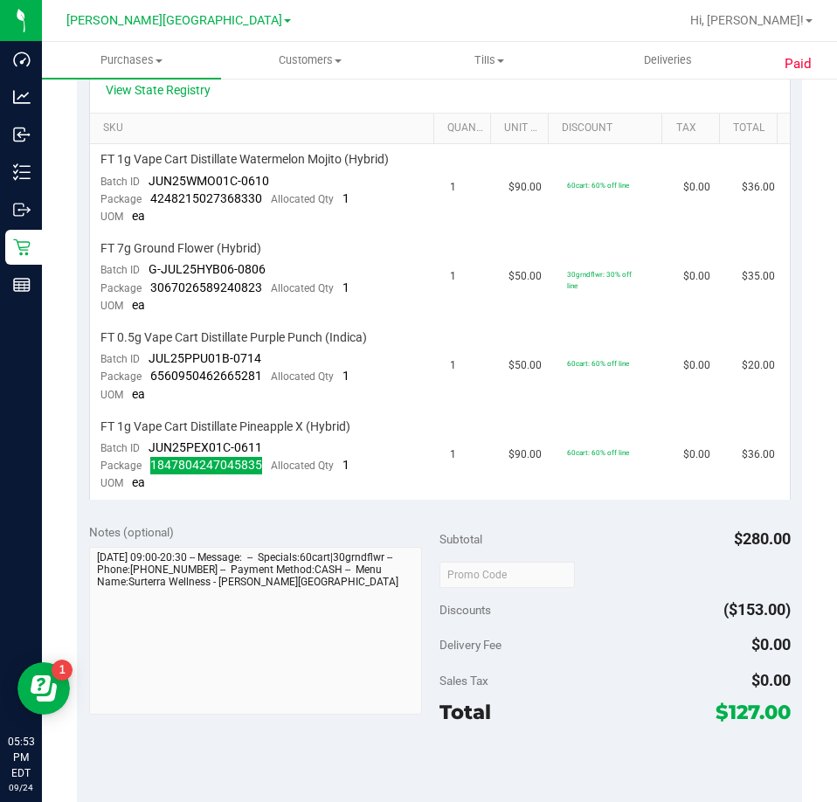
scroll to position [0, 0]
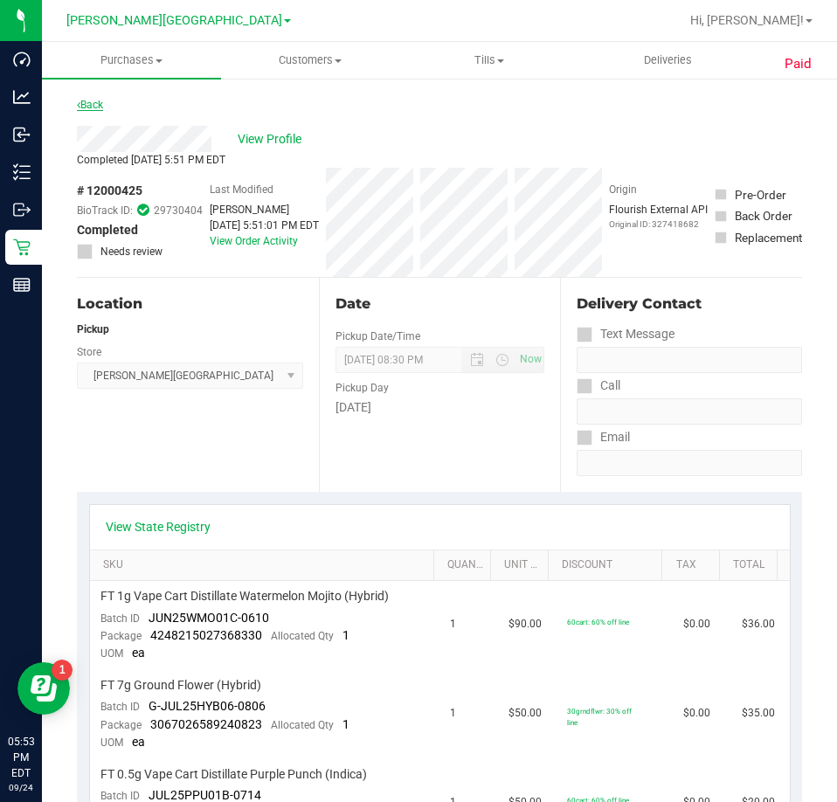
click at [89, 106] on link "Back" at bounding box center [90, 105] width 26 height 12
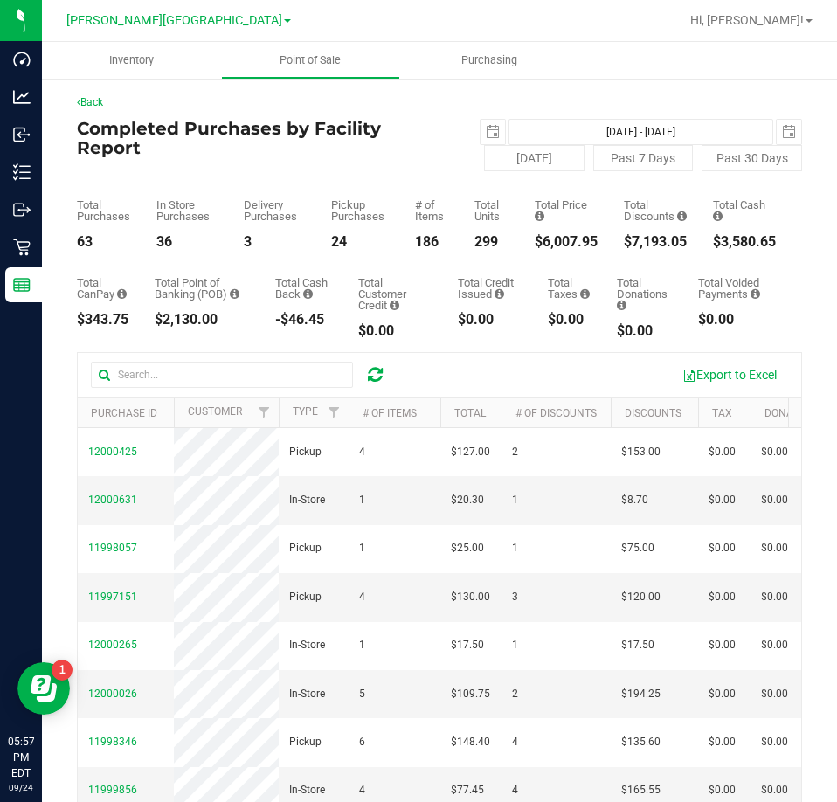
click at [365, 371] on div at bounding box center [375, 374] width 27 height 21
click at [369, 374] on div at bounding box center [375, 374] width 27 height 21
click at [376, 374] on icon at bounding box center [375, 374] width 15 height 17
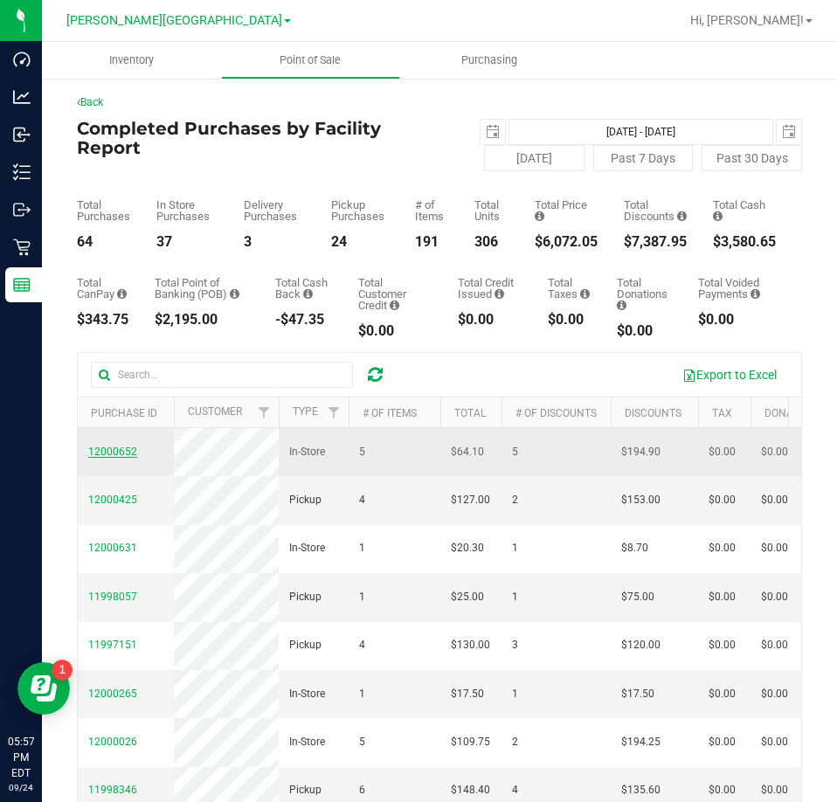
click at [98, 454] on span "12000652" at bounding box center [112, 452] width 49 height 12
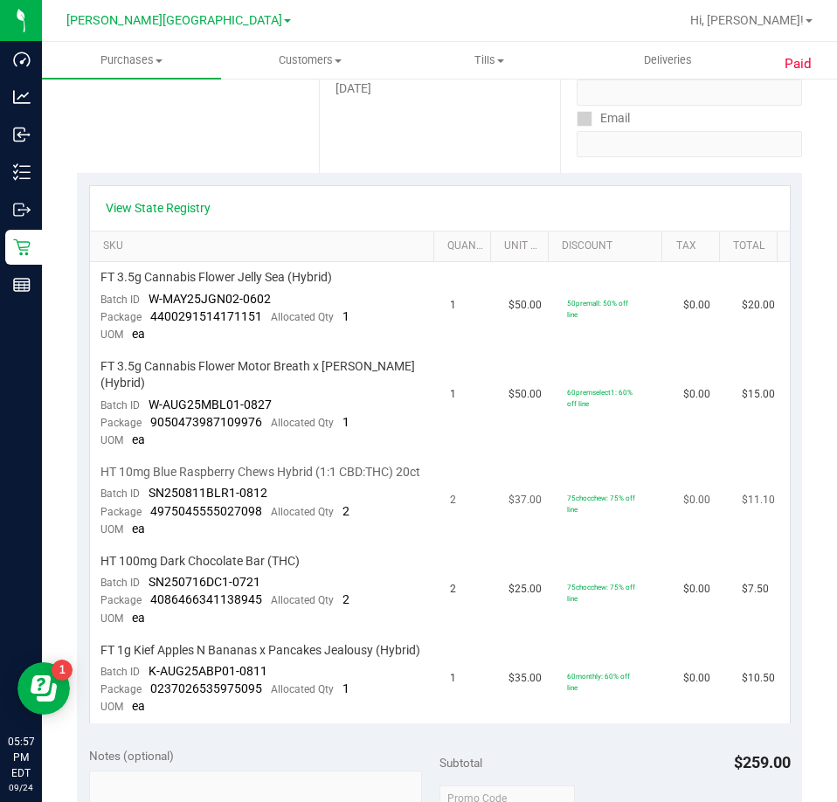
scroll to position [349, 0]
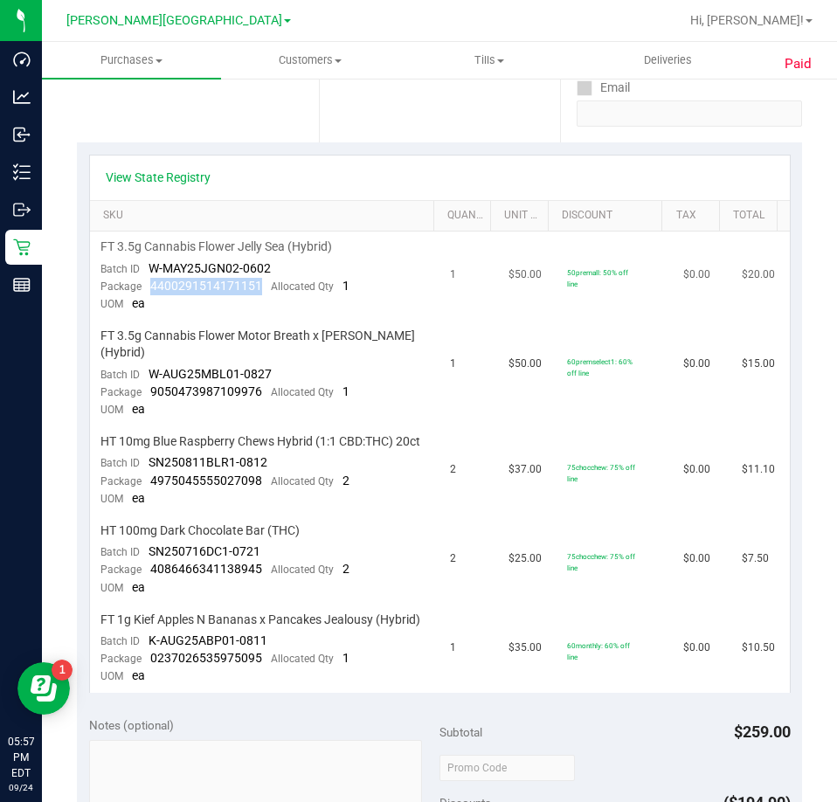
drag, startPoint x: 258, startPoint y: 292, endPoint x: 151, endPoint y: 292, distance: 106.6
click at [151, 292] on span "4400291514171151" at bounding box center [206, 286] width 112 height 14
drag, startPoint x: 271, startPoint y: 387, endPoint x: 152, endPoint y: 387, distance: 118.8
click at [152, 387] on div "Package 9050473987109976 Allocated Qty 1" at bounding box center [224, 392] width 249 height 17
drag, startPoint x: 264, startPoint y: 498, endPoint x: 149, endPoint y: 496, distance: 114.5
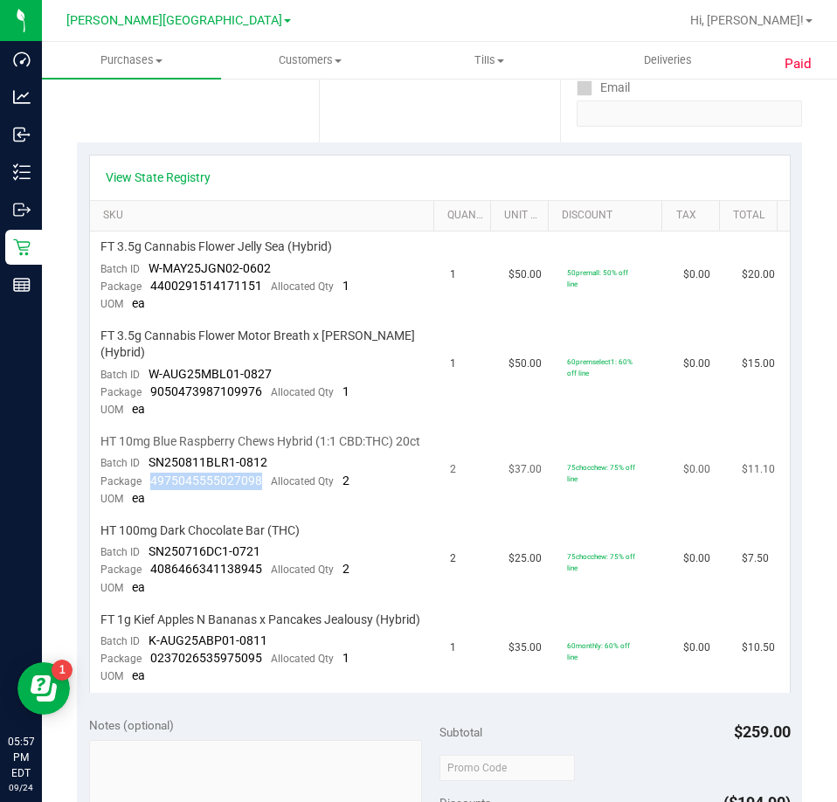
click at [149, 490] on div "Package 4975045555027098 Allocated Qty 2" at bounding box center [224, 481] width 249 height 17
drag, startPoint x: 262, startPoint y: 584, endPoint x: 150, endPoint y: 587, distance: 111.9
click at [150, 578] on div "Package 4086466341138945 Allocated Qty 2" at bounding box center [224, 569] width 249 height 17
drag, startPoint x: 262, startPoint y: 693, endPoint x: 151, endPoint y: 688, distance: 111.1
click at [151, 667] on div "Package 0237026535975095 Allocated Qty 1" at bounding box center [224, 658] width 249 height 17
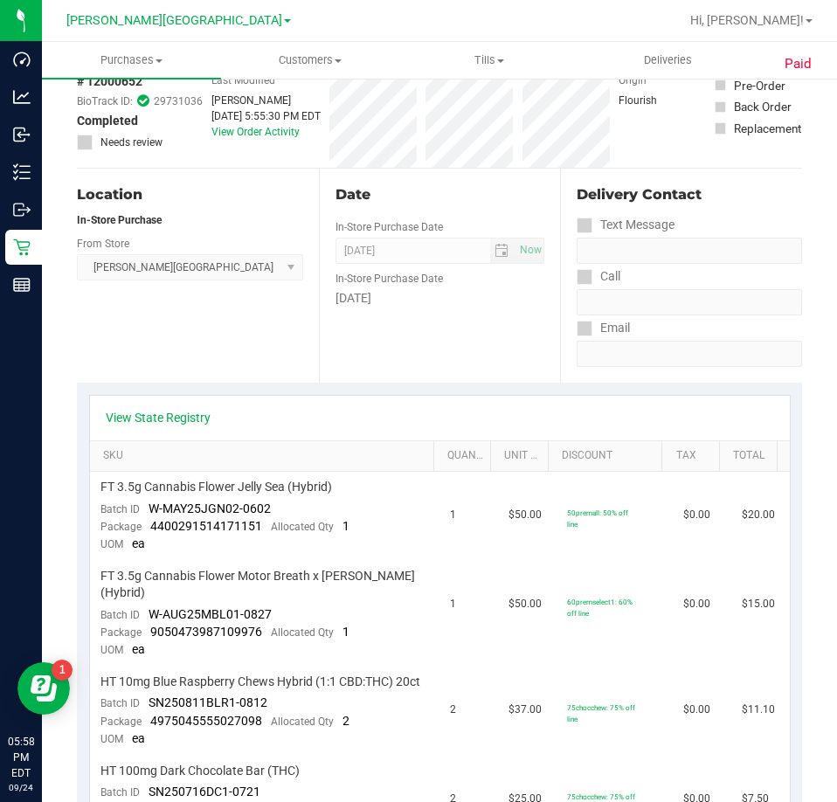
scroll to position [0, 0]
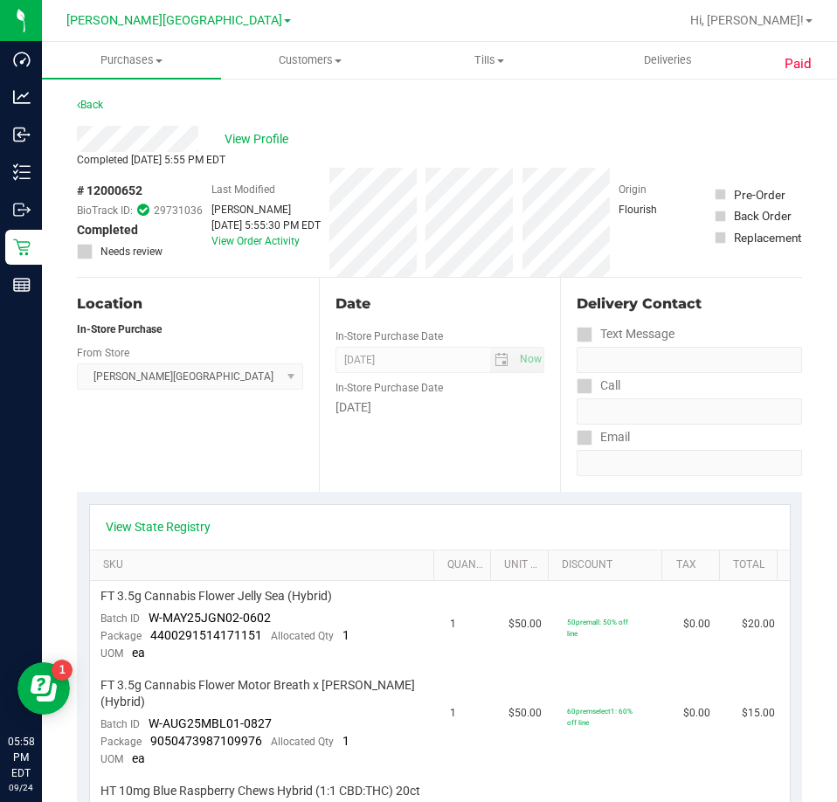
click at [86, 98] on div "Back" at bounding box center [90, 104] width 26 height 21
click at [89, 106] on link "Back" at bounding box center [90, 105] width 26 height 12
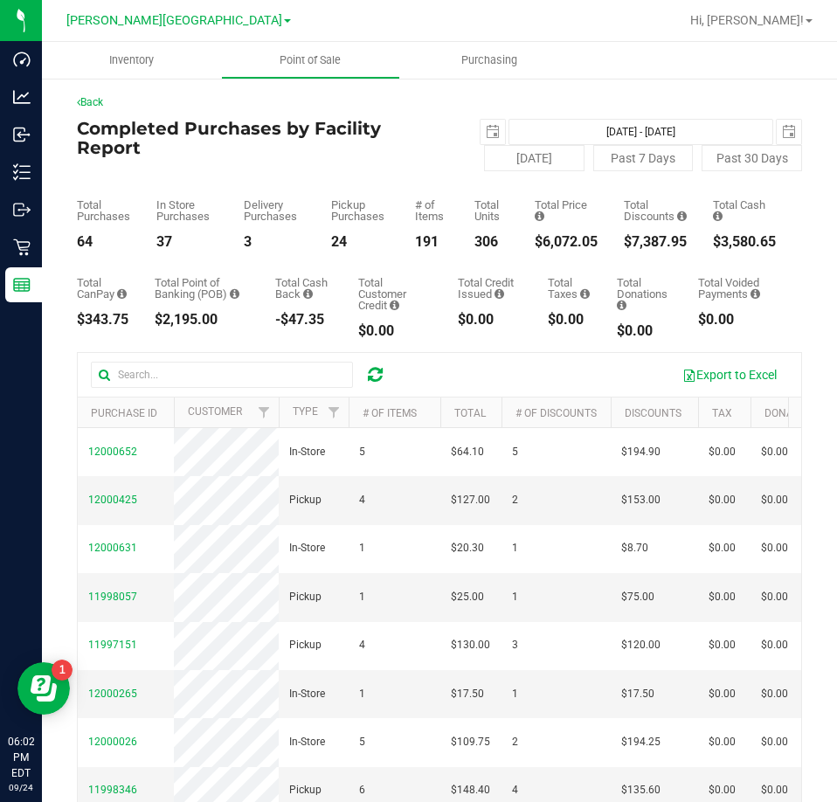
click at [377, 378] on icon at bounding box center [375, 374] width 15 height 17
click at [382, 371] on div at bounding box center [375, 374] width 27 height 21
click at [382, 371] on icon at bounding box center [375, 374] width 15 height 17
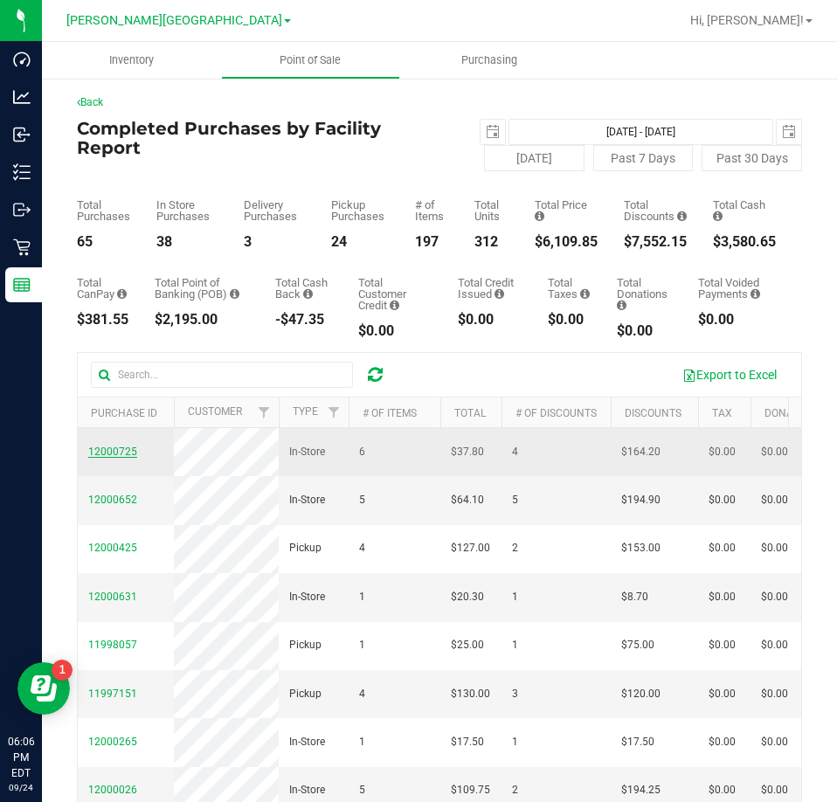
click at [105, 458] on span "12000725" at bounding box center [112, 452] width 49 height 12
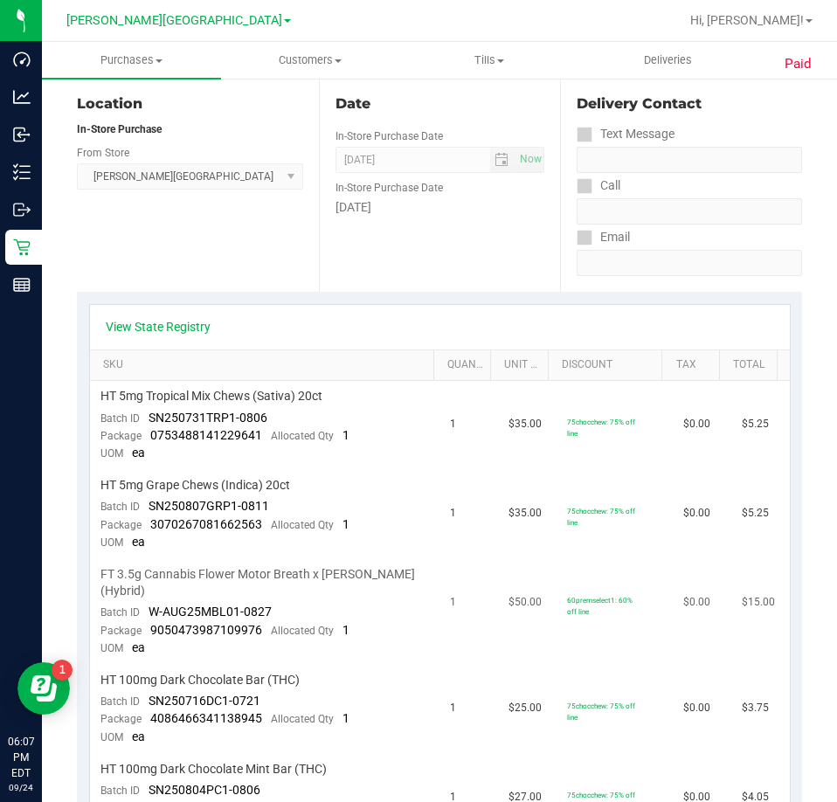
scroll to position [262, 0]
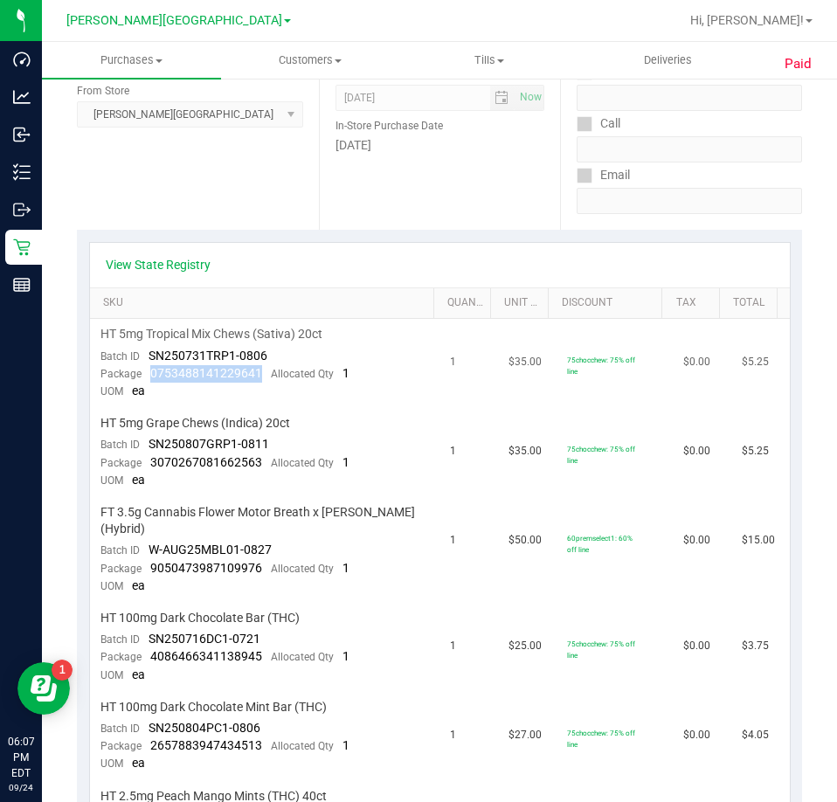
drag, startPoint x: 259, startPoint y: 370, endPoint x: 151, endPoint y: 368, distance: 108.4
click at [151, 368] on div "Package 0753488141229641 Allocated Qty 1" at bounding box center [224, 373] width 249 height 17
drag, startPoint x: 263, startPoint y: 460, endPoint x: 151, endPoint y: 463, distance: 111.9
click at [151, 463] on div "Package 3070267081662563 Allocated Qty 1" at bounding box center [224, 462] width 249 height 17
drag, startPoint x: 256, startPoint y: 574, endPoint x: 152, endPoint y: 570, distance: 104.1
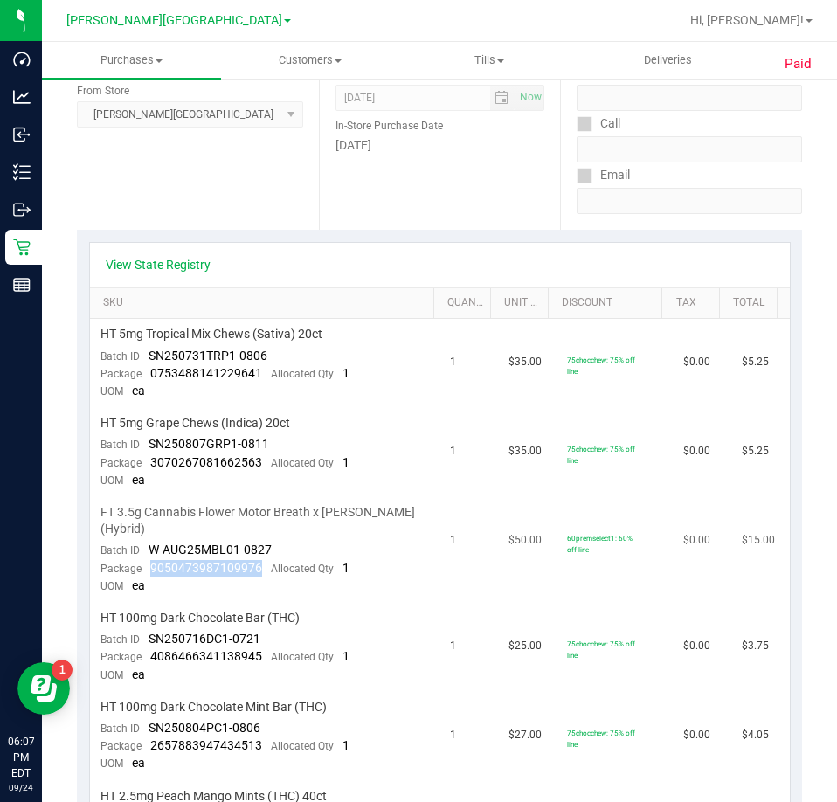
click at [152, 570] on span "9050473987109976" at bounding box center [206, 568] width 112 height 14
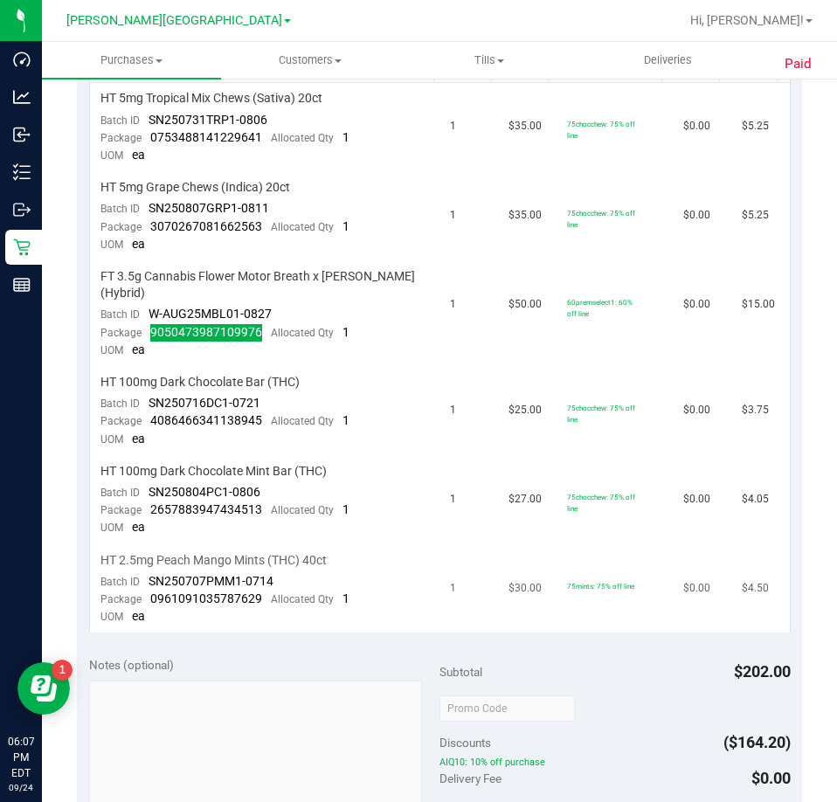
scroll to position [524, 0]
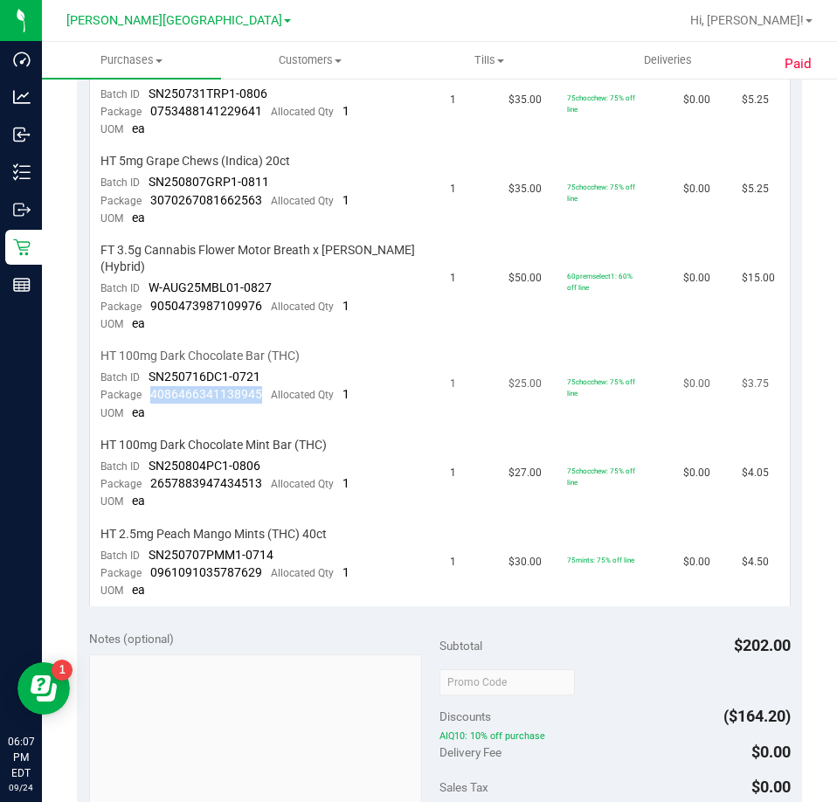
drag, startPoint x: 264, startPoint y: 391, endPoint x: 151, endPoint y: 399, distance: 113.0
click at [151, 399] on div "Package 4086466341138945 Allocated Qty 1" at bounding box center [224, 394] width 249 height 17
drag, startPoint x: 258, startPoint y: 481, endPoint x: 147, endPoint y: 484, distance: 111.0
click at [147, 484] on div "Package 2657883947434513 Allocated Qty 1" at bounding box center [224, 483] width 249 height 17
drag, startPoint x: 264, startPoint y: 571, endPoint x: 150, endPoint y: 571, distance: 113.6
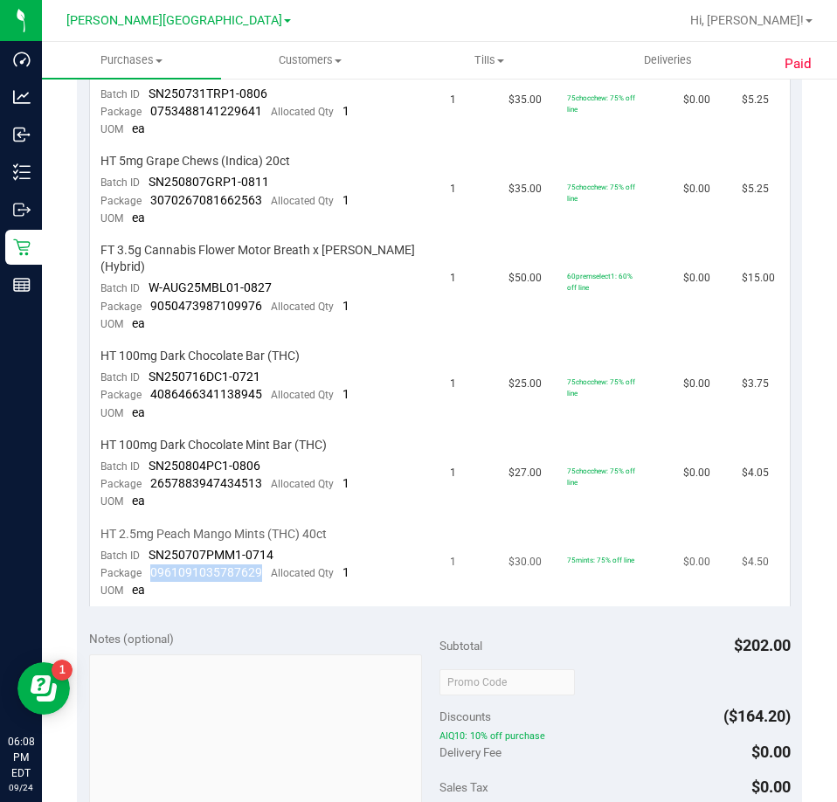
click at [150, 571] on div "Package 0961091035787629 Allocated Qty 1" at bounding box center [224, 572] width 249 height 17
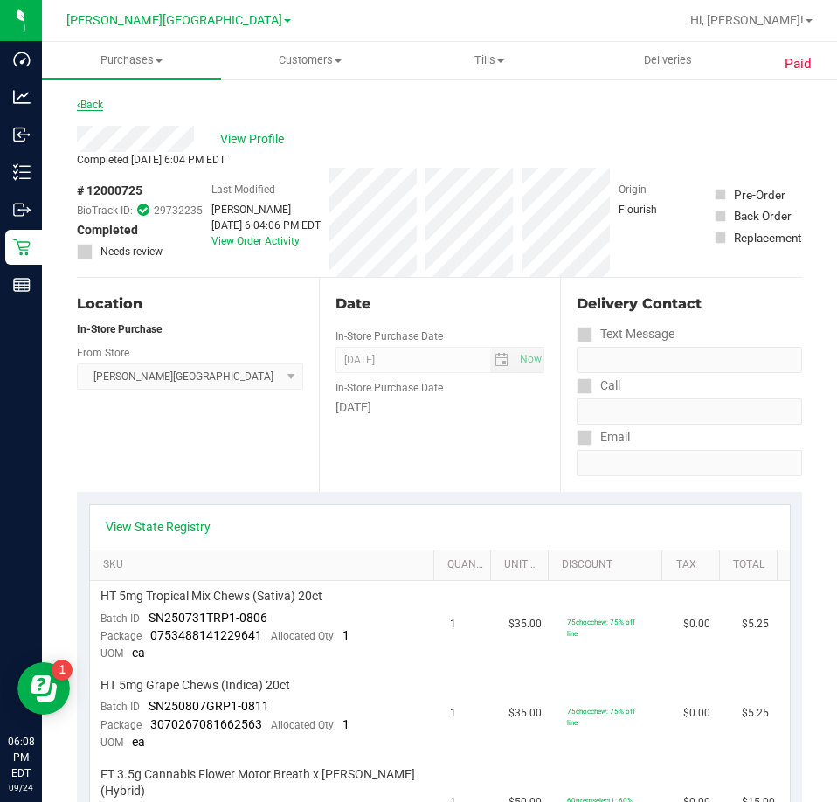
click at [92, 101] on link "Back" at bounding box center [90, 105] width 26 height 12
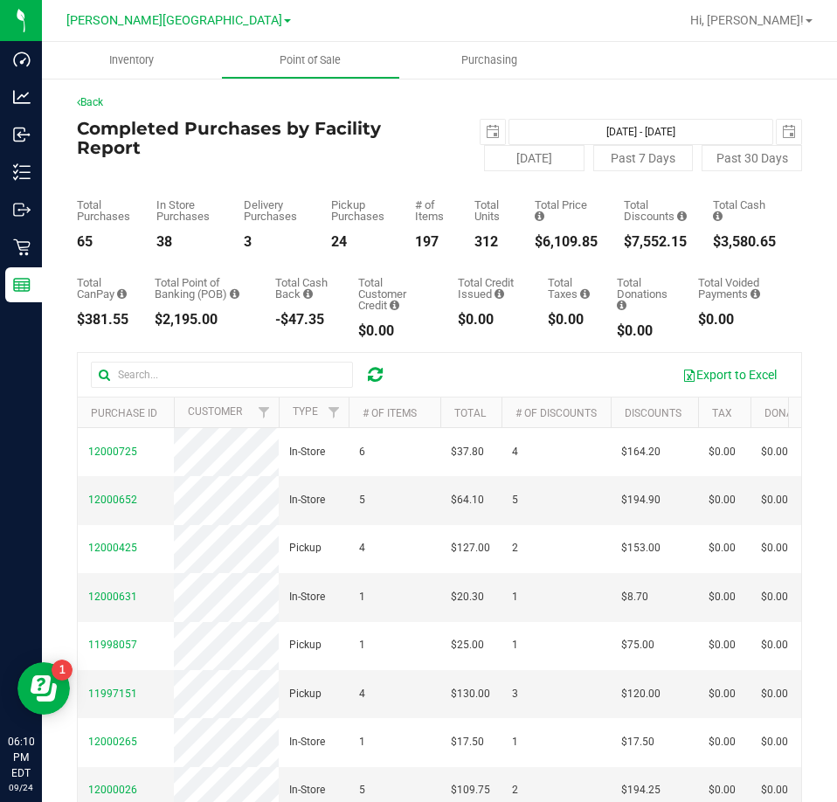
click at [375, 370] on icon at bounding box center [375, 374] width 15 height 17
click at [376, 370] on icon at bounding box center [375, 374] width 15 height 17
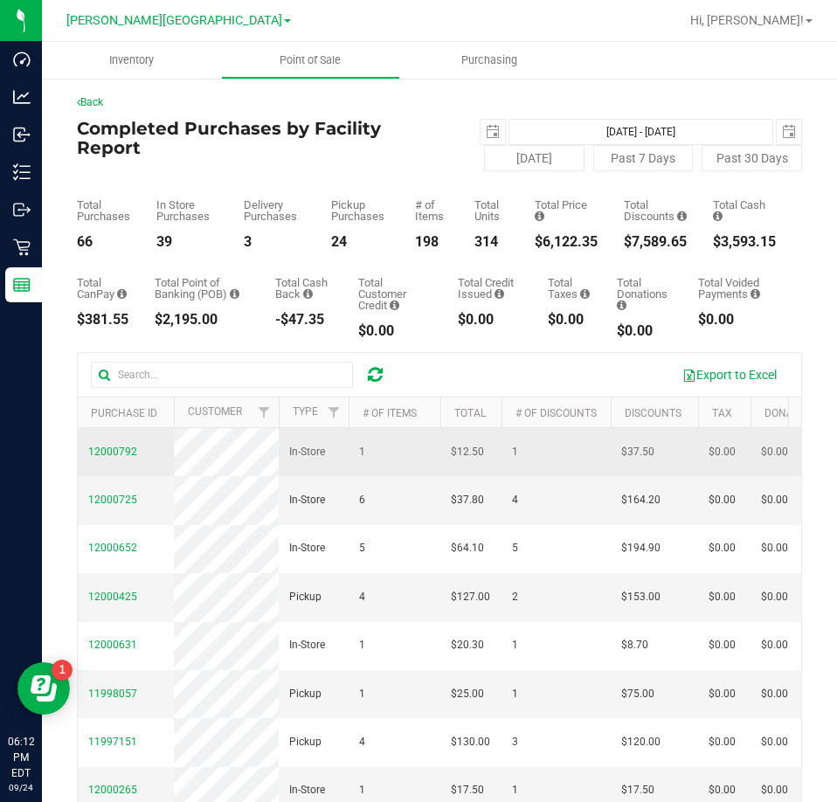
click at [114, 448] on td "12000792" at bounding box center [126, 452] width 96 height 48
click at [114, 458] on span "12000792" at bounding box center [112, 452] width 49 height 12
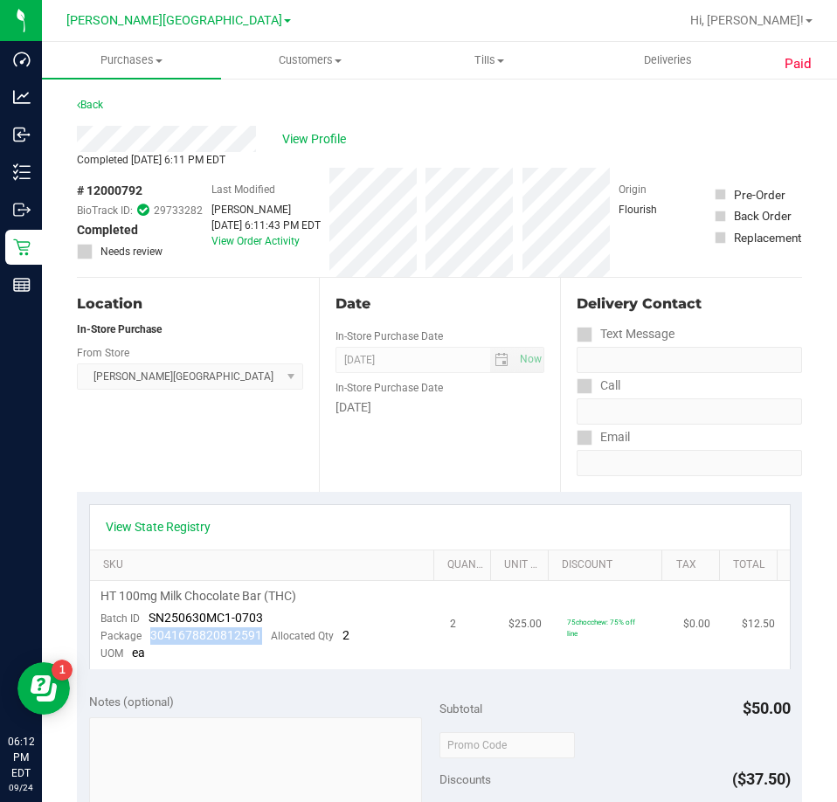
drag, startPoint x: 258, startPoint y: 635, endPoint x: 149, endPoint y: 639, distance: 108.4
click at [150, 639] on span "3041678820812591" at bounding box center [206, 635] width 112 height 14
click at [149, 472] on div "Location In-Store Purchase From Store [PERSON_NAME][GEOGRAPHIC_DATA] WC Select …" at bounding box center [198, 385] width 242 height 214
click at [98, 106] on link "Back" at bounding box center [90, 105] width 26 height 12
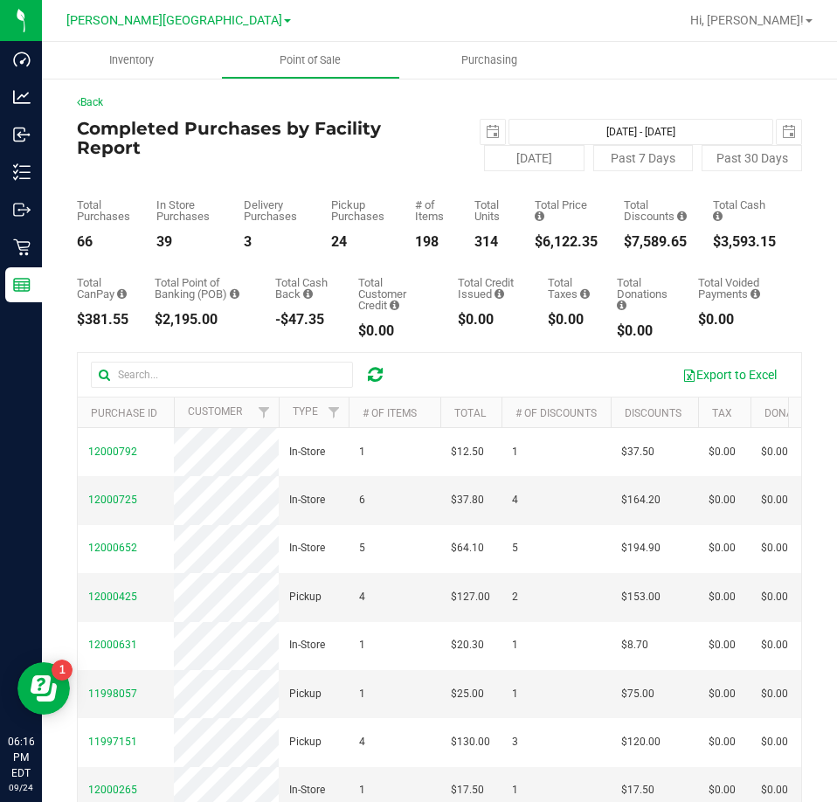
click at [375, 386] on div at bounding box center [246, 375] width 311 height 26
click at [374, 369] on icon at bounding box center [375, 374] width 15 height 17
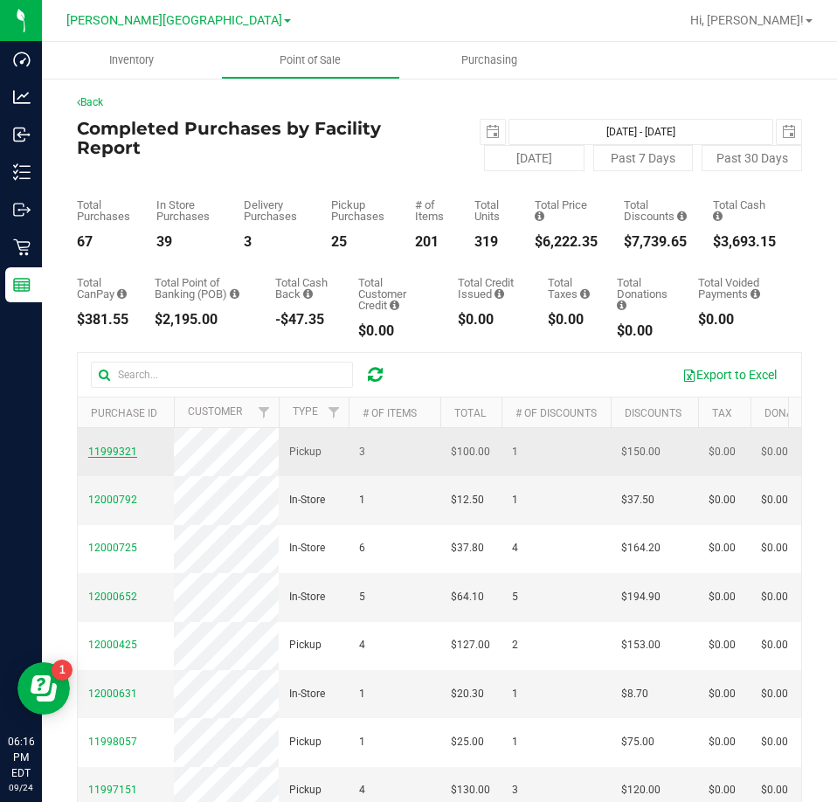
click at [121, 453] on span "11999321" at bounding box center [112, 452] width 49 height 12
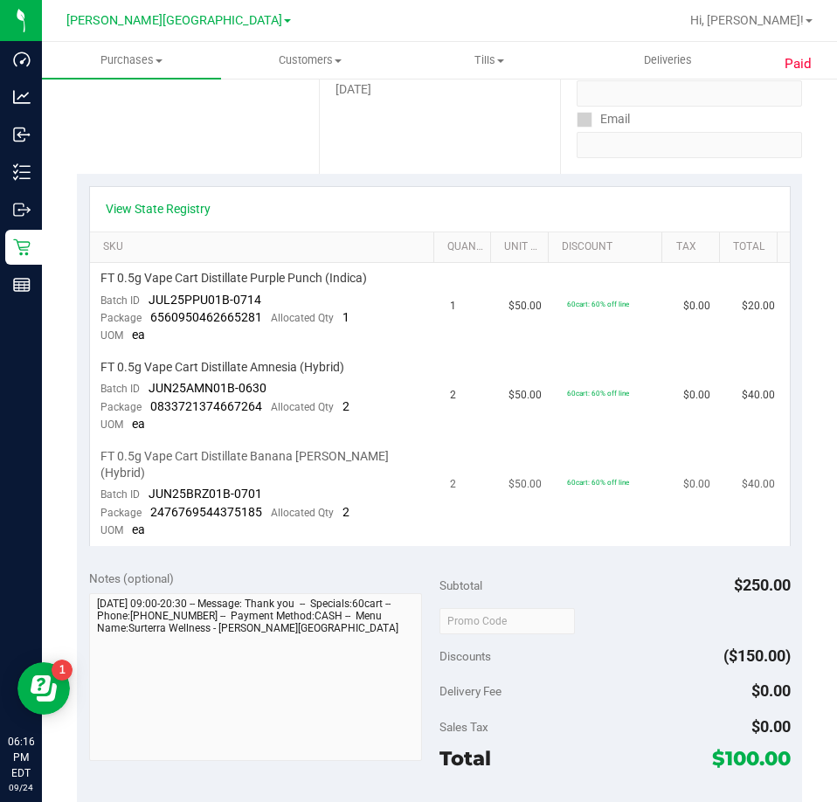
scroll to position [349, 0]
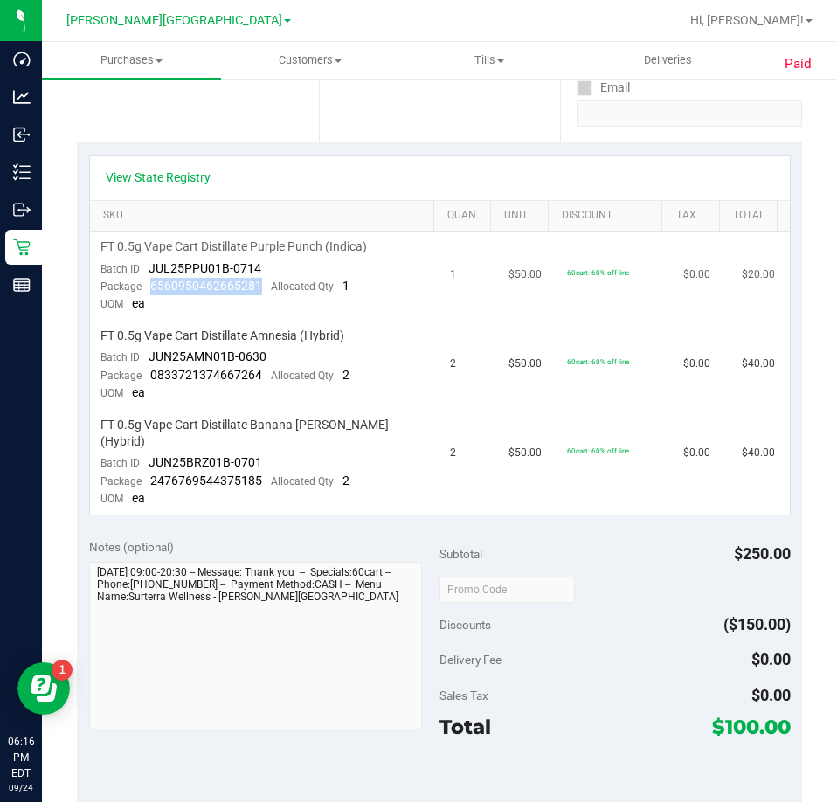
drag, startPoint x: 258, startPoint y: 288, endPoint x: 149, endPoint y: 287, distance: 109.2
click at [149, 287] on div "Package 6560950462665281 Allocated Qty 1" at bounding box center [224, 286] width 249 height 17
drag, startPoint x: 264, startPoint y: 377, endPoint x: 149, endPoint y: 381, distance: 114.5
click at [149, 381] on div "Package 0833721374667264 Allocated Qty 2" at bounding box center [224, 375] width 249 height 17
drag, startPoint x: 260, startPoint y: 466, endPoint x: 149, endPoint y: 461, distance: 111.9
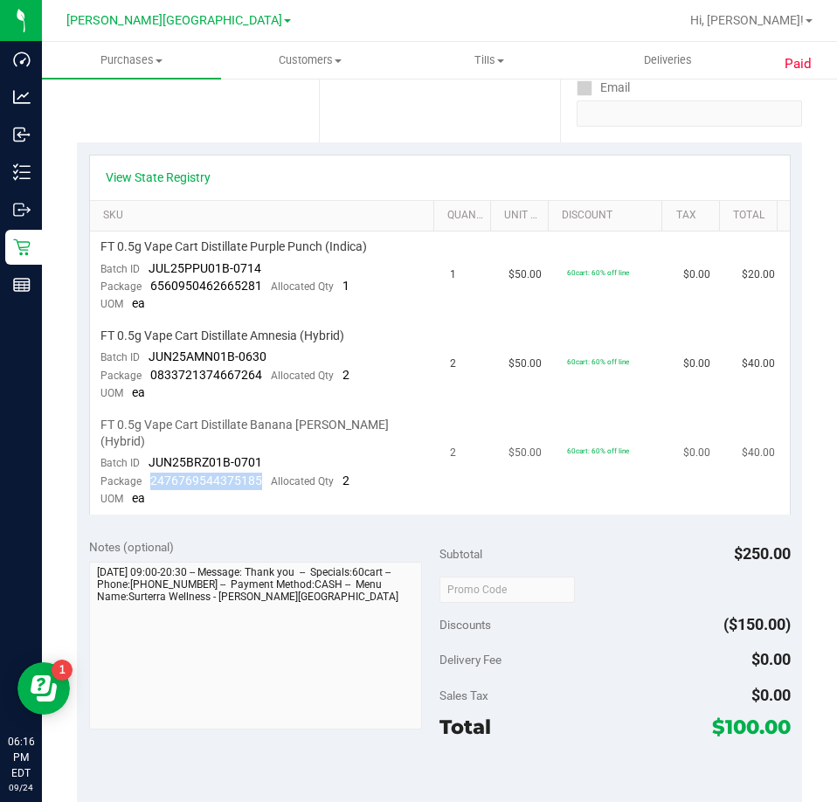
click at [149, 473] on div "Package 2476769544375185 Allocated Qty 2" at bounding box center [224, 481] width 249 height 17
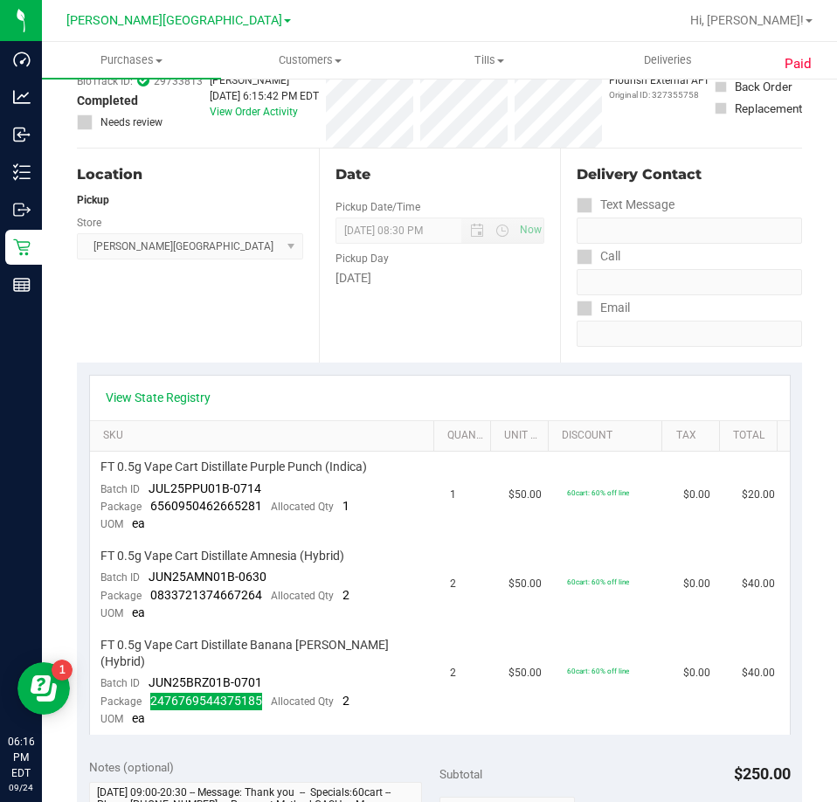
scroll to position [0, 0]
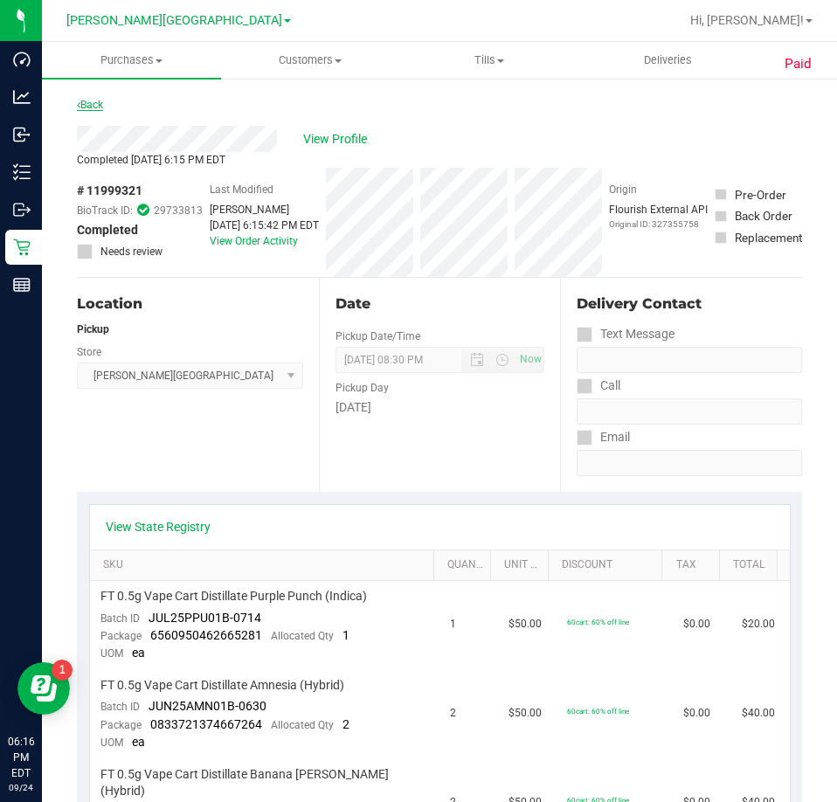
click at [96, 101] on link "Back" at bounding box center [90, 105] width 26 height 12
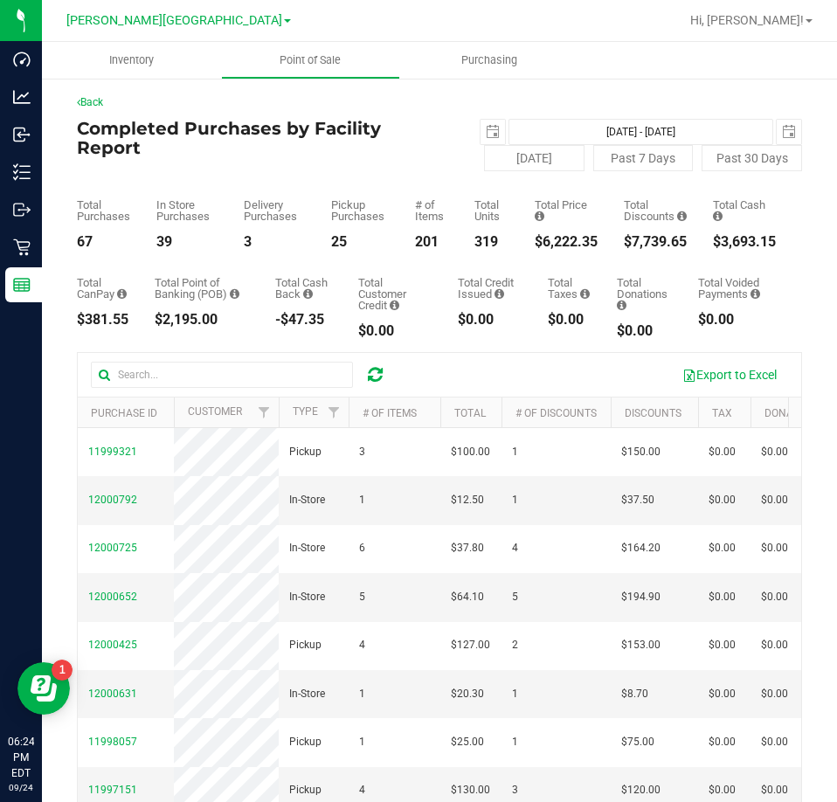
click at [379, 377] on icon at bounding box center [375, 374] width 15 height 17
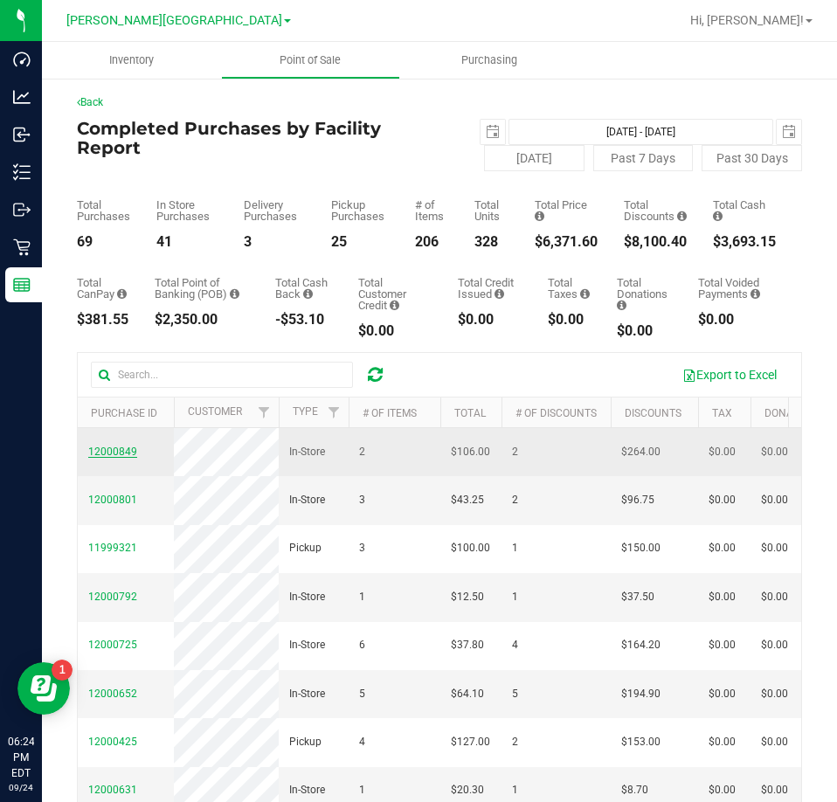
click at [106, 454] on span "12000849" at bounding box center [112, 452] width 49 height 12
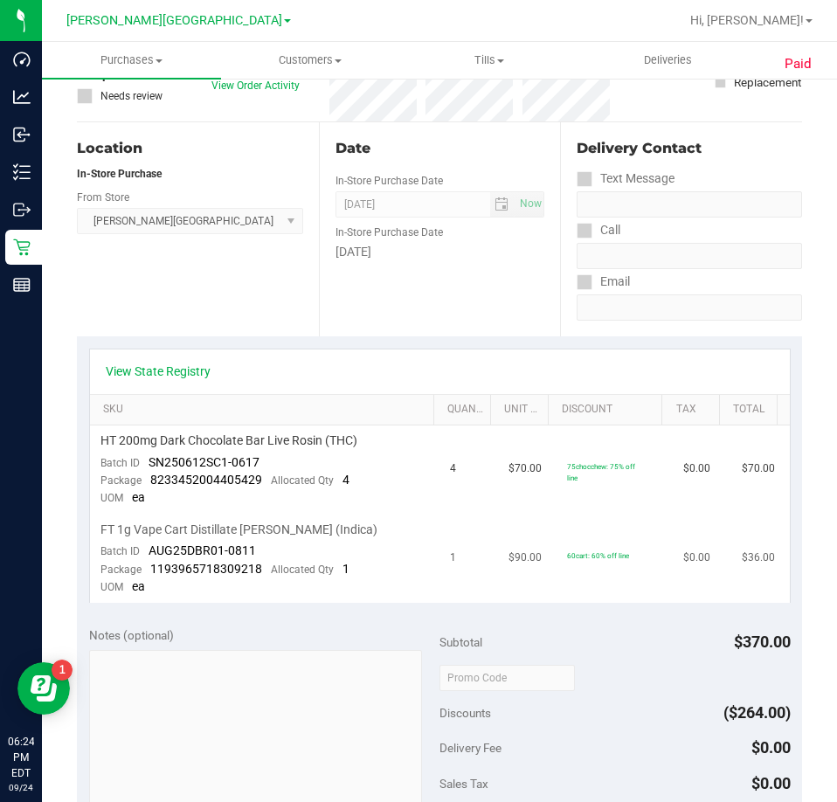
scroll to position [175, 0]
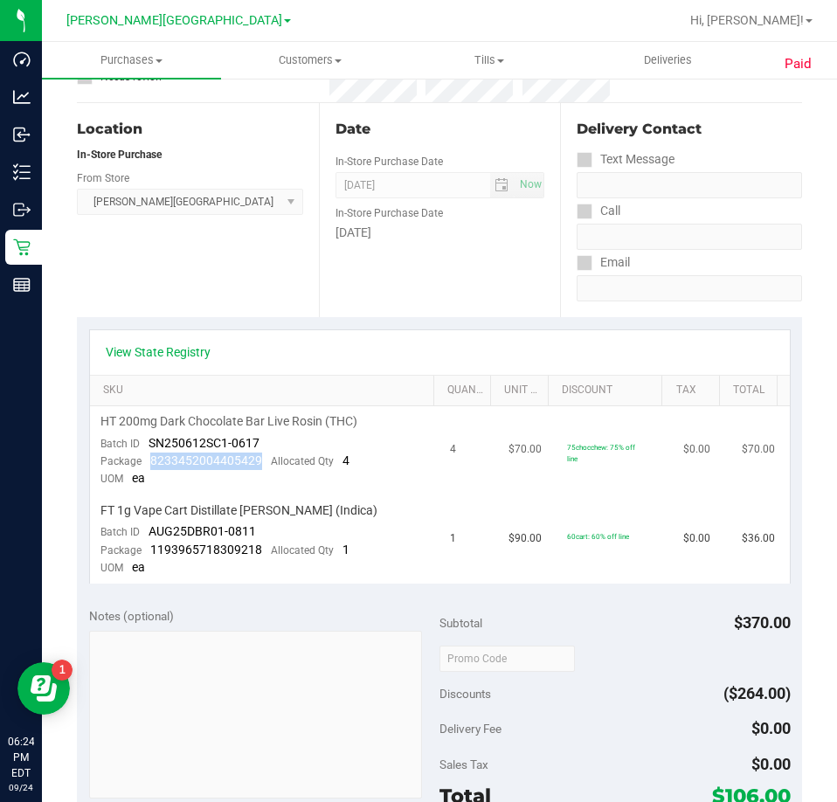
drag, startPoint x: 257, startPoint y: 461, endPoint x: 149, endPoint y: 468, distance: 108.6
click at [149, 468] on div "Package 8233452004405429 Allocated Qty 4" at bounding box center [224, 461] width 249 height 17
drag, startPoint x: 259, startPoint y: 550, endPoint x: 153, endPoint y: 542, distance: 106.0
click at [153, 542] on div "Package 1193965718309218 Allocated Qty 1" at bounding box center [224, 550] width 249 height 17
drag, startPoint x: 150, startPoint y: 550, endPoint x: 258, endPoint y: 552, distance: 107.5
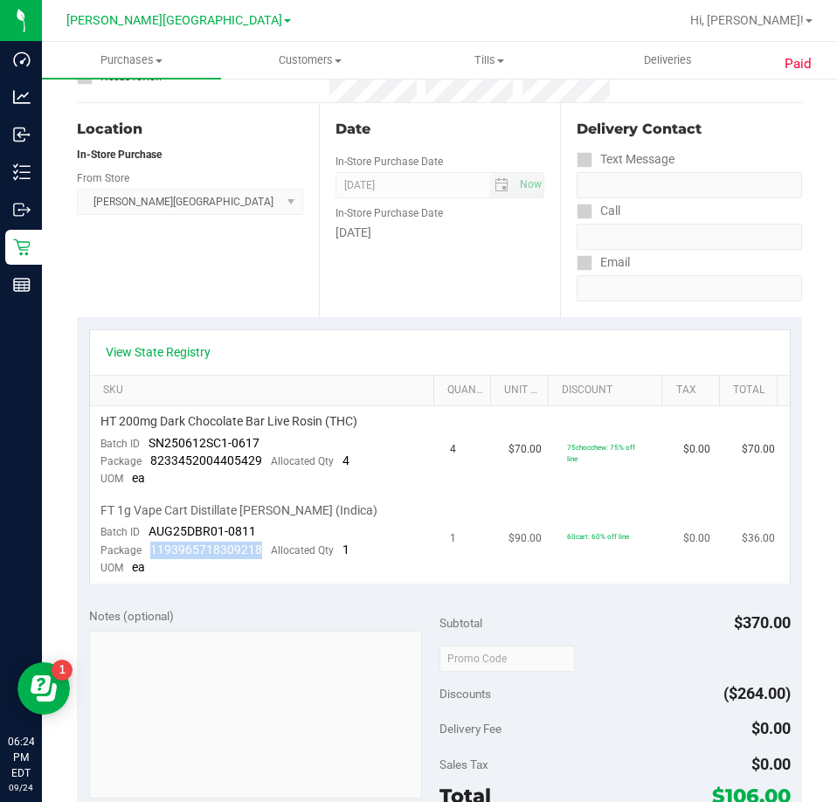
click at [258, 552] on span "1193965718309218" at bounding box center [206, 550] width 112 height 14
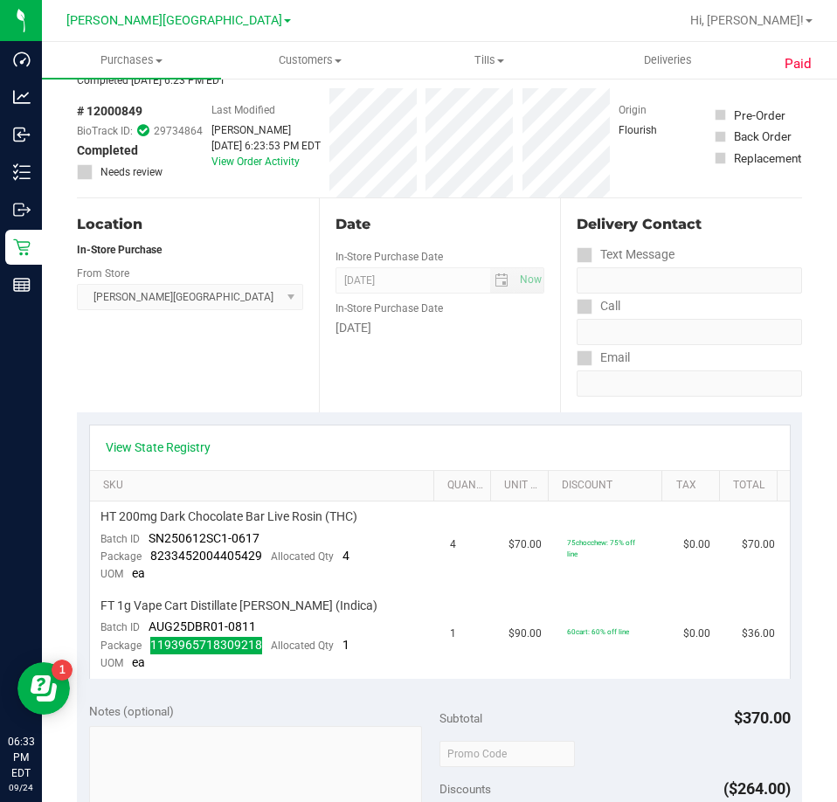
scroll to position [0, 0]
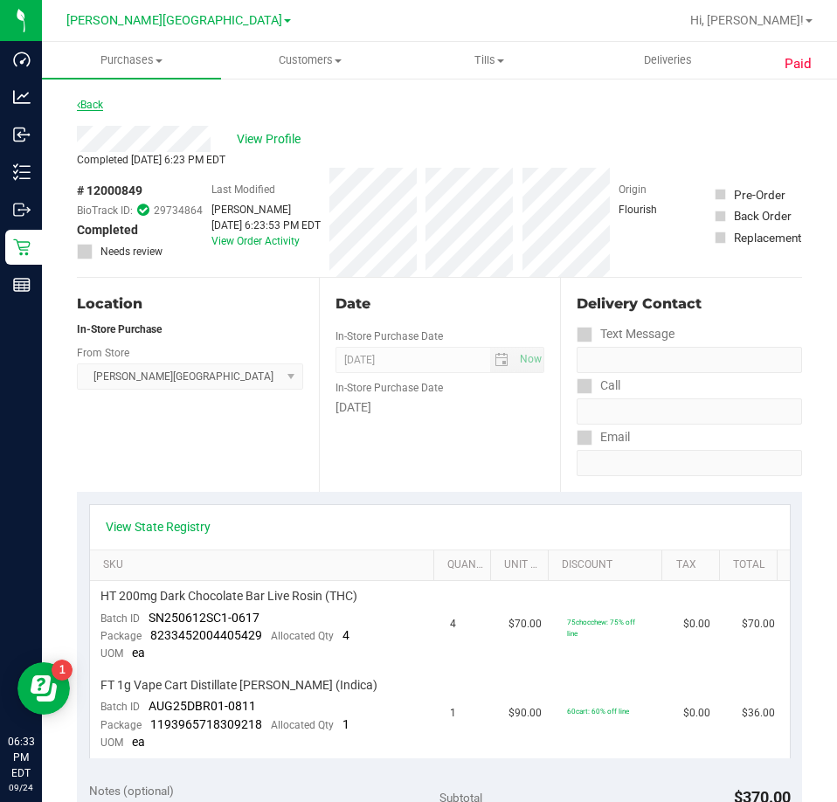
click at [92, 108] on link "Back" at bounding box center [90, 105] width 26 height 12
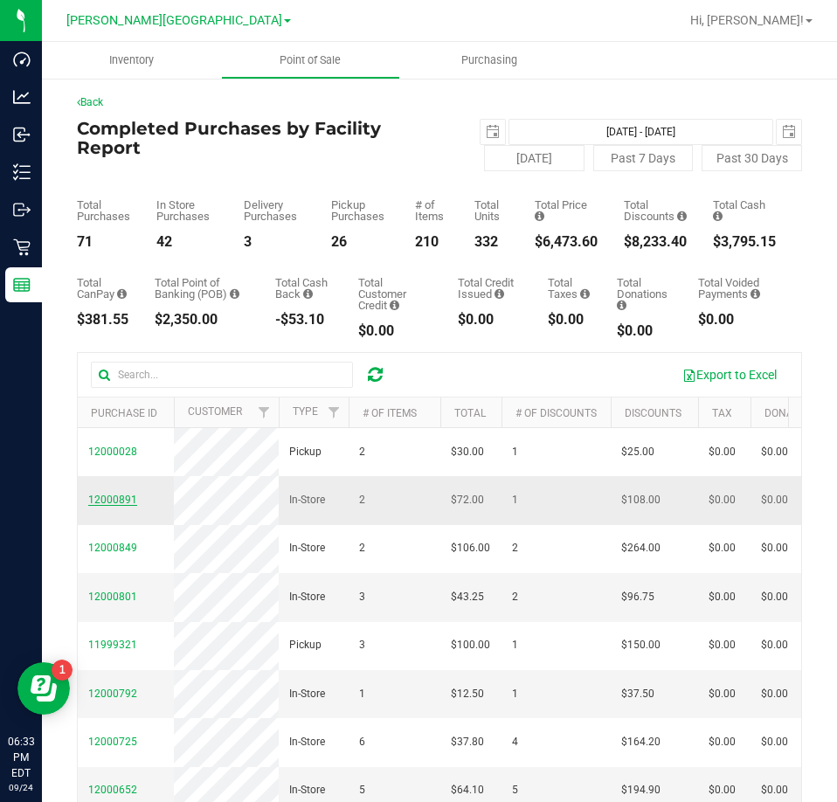
click at [93, 506] on span "12000891" at bounding box center [112, 500] width 49 height 12
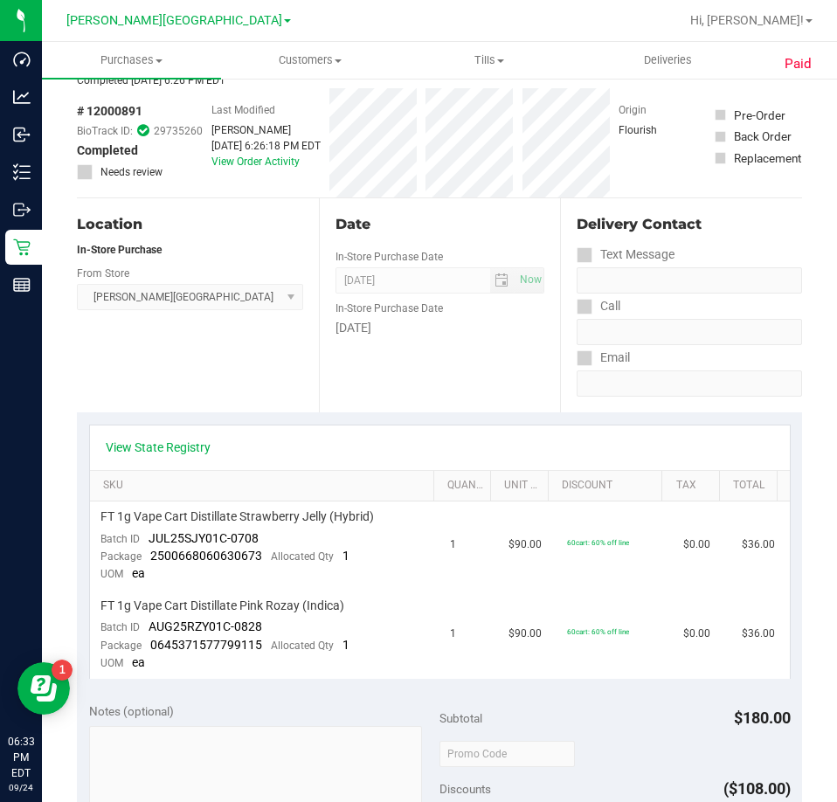
scroll to position [175, 0]
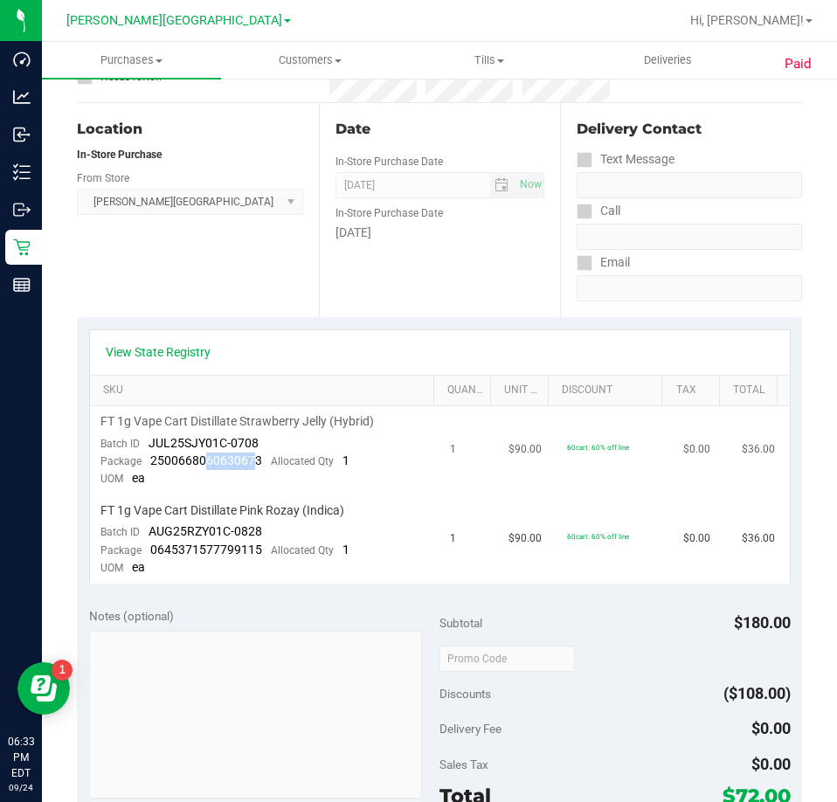
drag, startPoint x: 255, startPoint y: 463, endPoint x: 204, endPoint y: 463, distance: 50.7
click at [203, 464] on span "2500668060630673" at bounding box center [206, 460] width 112 height 14
drag, startPoint x: 263, startPoint y: 461, endPoint x: 151, endPoint y: 457, distance: 111.9
click at [151, 457] on div "Package 2500668060630673 Allocated Qty 1" at bounding box center [224, 461] width 249 height 17
drag, startPoint x: 262, startPoint y: 550, endPoint x: 148, endPoint y: 550, distance: 114.5
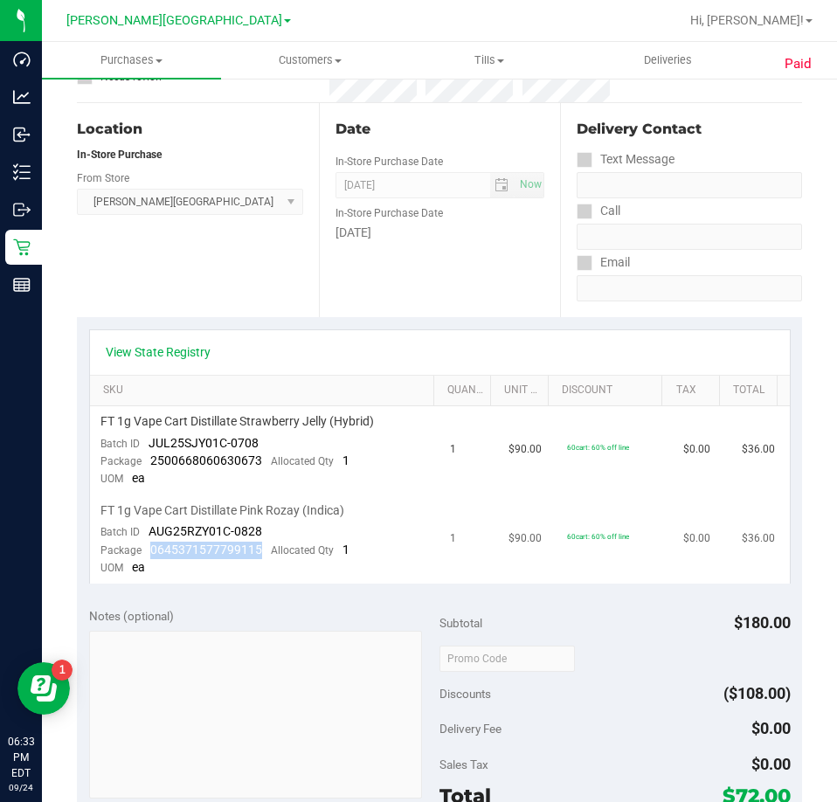
click at [148, 550] on div "Package 0645371577799115 Allocated Qty 1" at bounding box center [224, 550] width 249 height 17
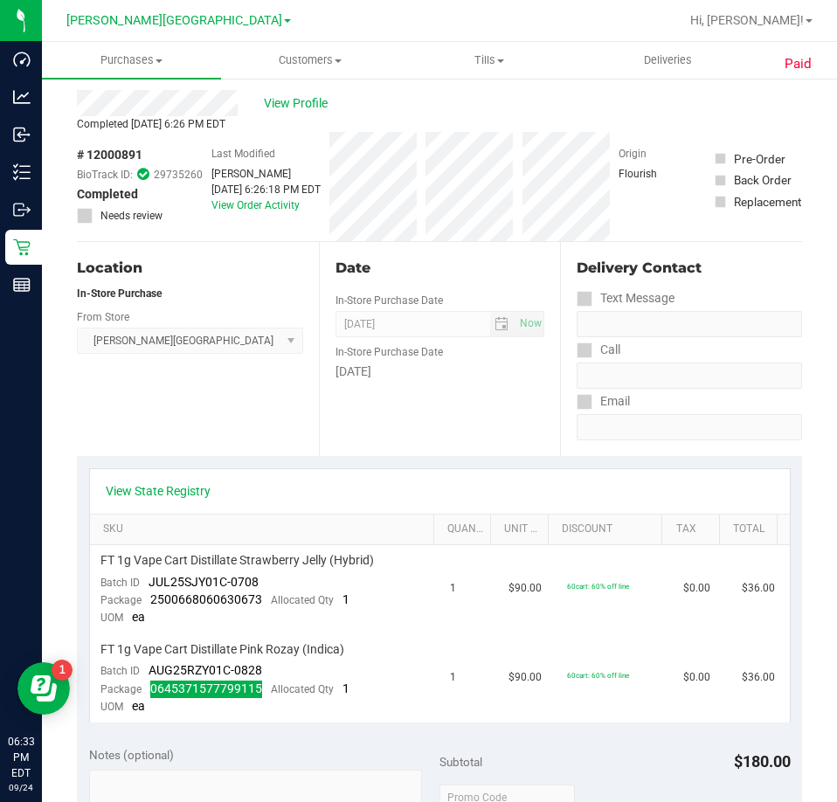
scroll to position [0, 0]
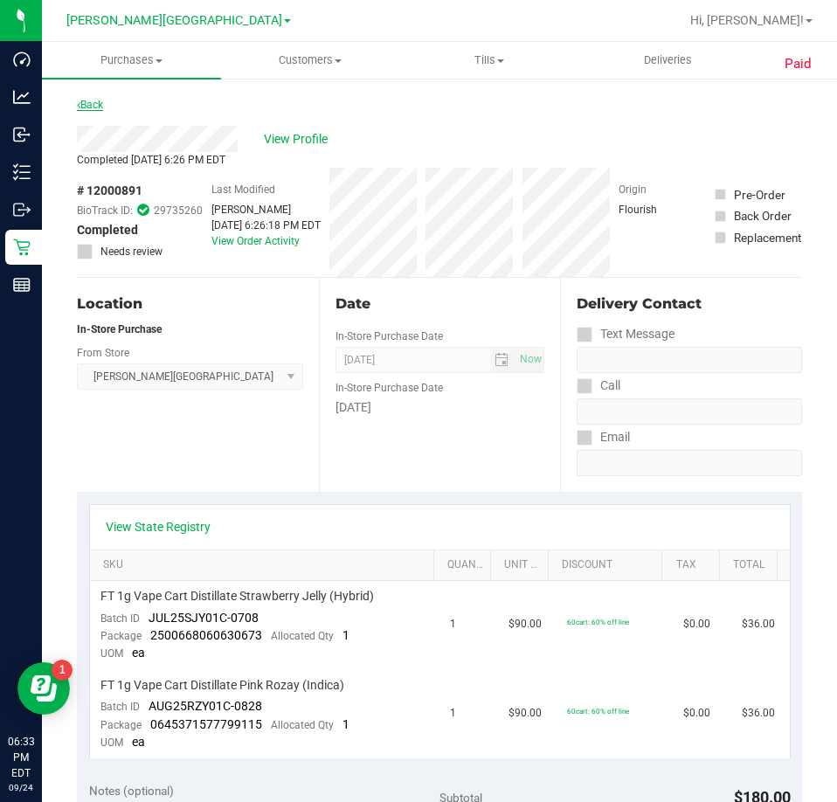
click at [93, 100] on link "Back" at bounding box center [90, 105] width 26 height 12
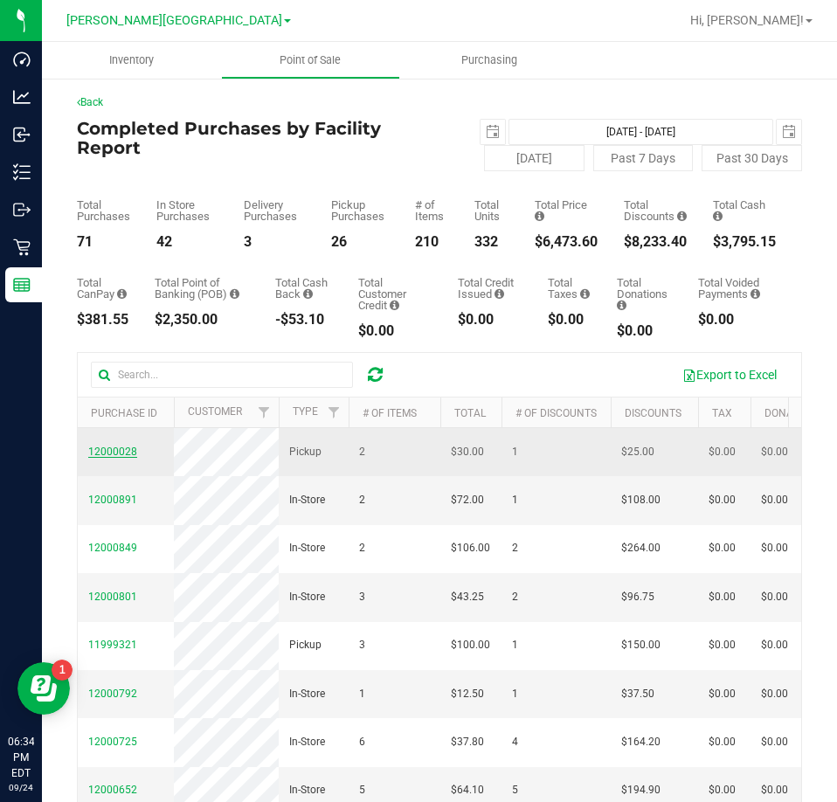
click at [114, 447] on span "12000028" at bounding box center [112, 452] width 49 height 12
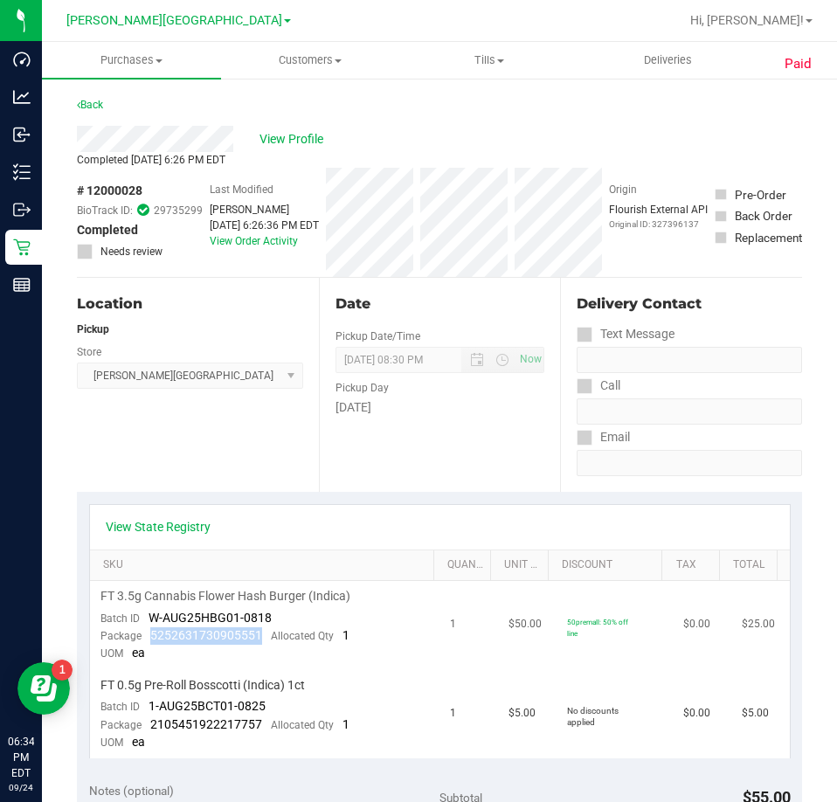
drag, startPoint x: 264, startPoint y: 633, endPoint x: 140, endPoint y: 639, distance: 124.2
click at [140, 639] on div "Package 5252631730905551 Allocated Qty 1" at bounding box center [224, 635] width 249 height 17
drag, startPoint x: 259, startPoint y: 727, endPoint x: 150, endPoint y: 727, distance: 108.3
click at [150, 727] on div "Package 2105451922217757 Allocated Qty 1" at bounding box center [224, 724] width 249 height 17
click at [86, 100] on link "Back" at bounding box center [90, 105] width 26 height 12
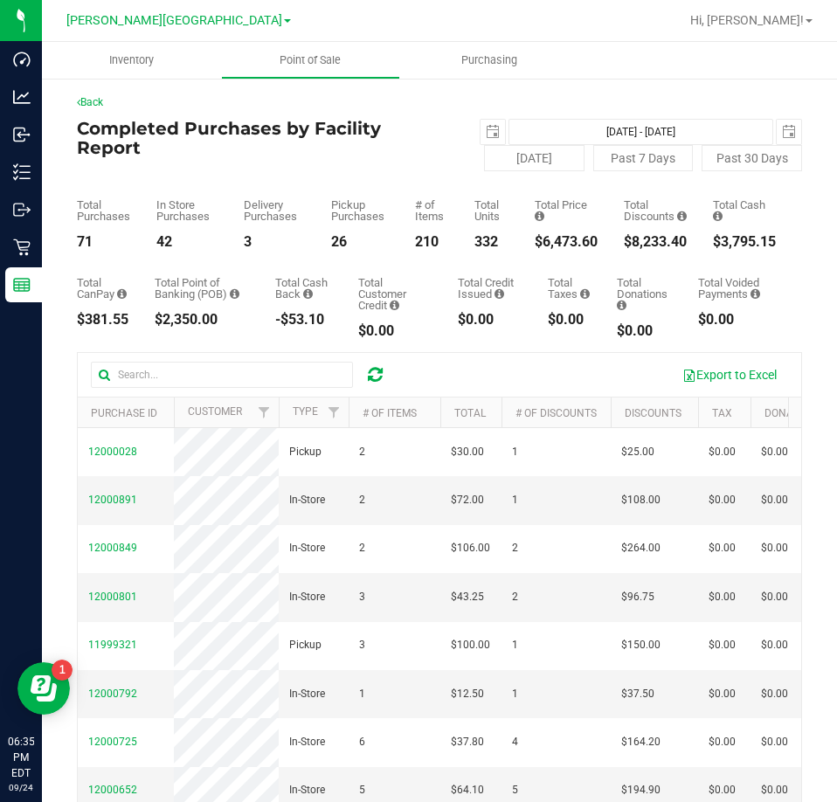
click at [375, 381] on icon at bounding box center [375, 374] width 15 height 17
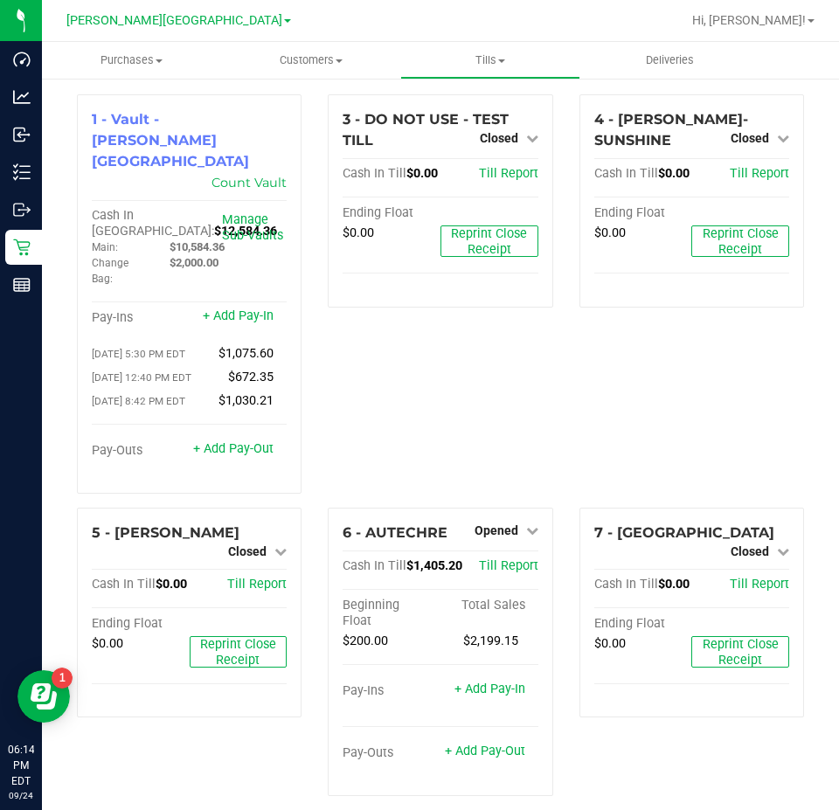
scroll to position [262, 0]
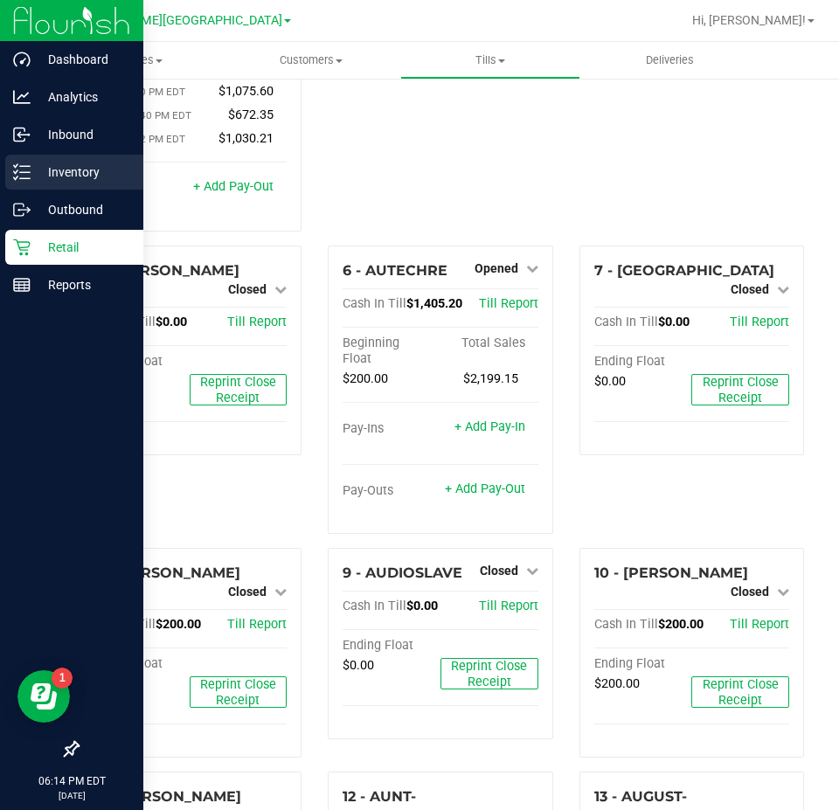
click at [25, 183] on div "Inventory" at bounding box center [74, 172] width 138 height 35
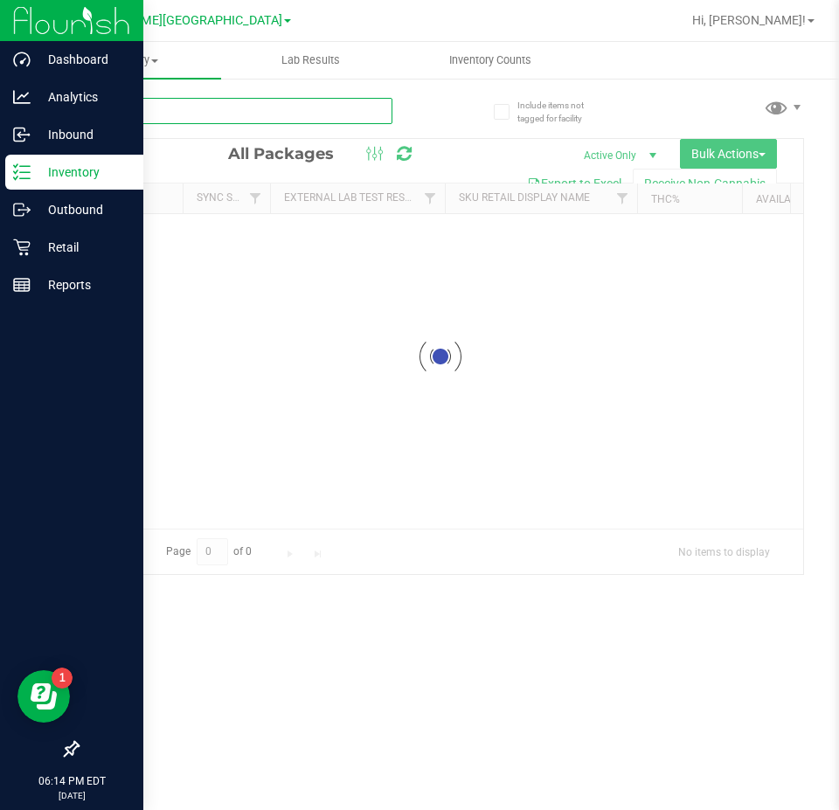
click at [232, 115] on input "text" at bounding box center [234, 111] width 315 height 26
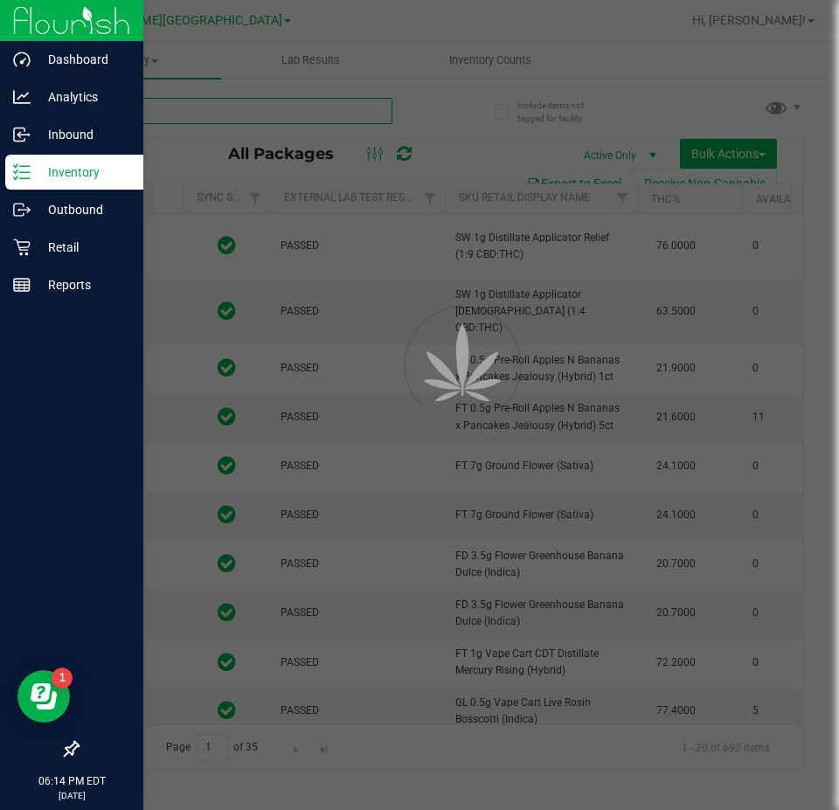
type input "455835"
type input "2026-03-16"
type input "4558355042900908"
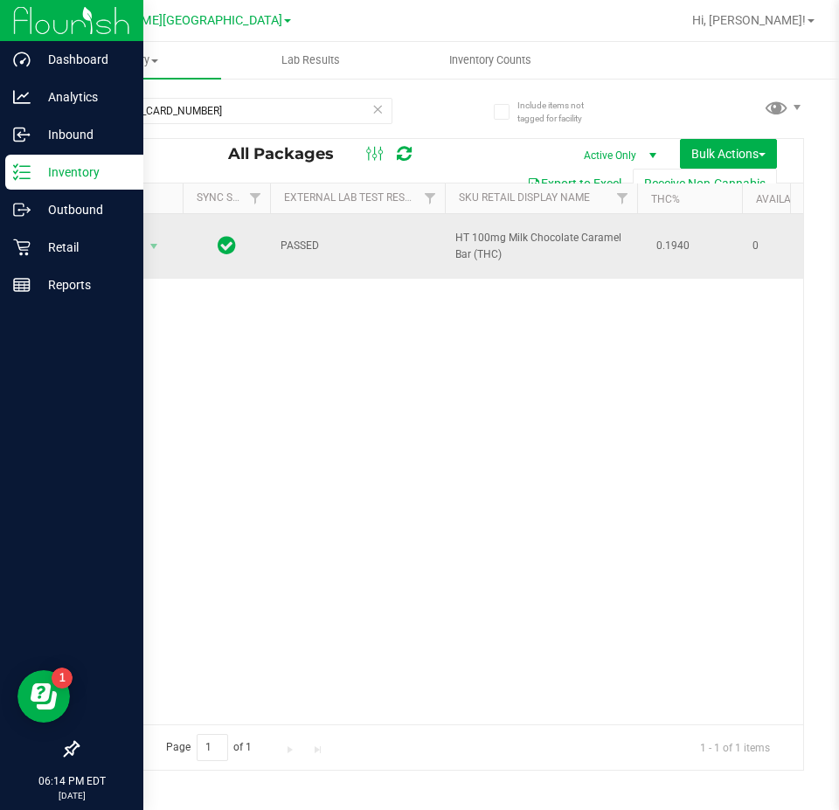
click at [112, 253] on span "Action" at bounding box center [118, 246] width 47 height 24
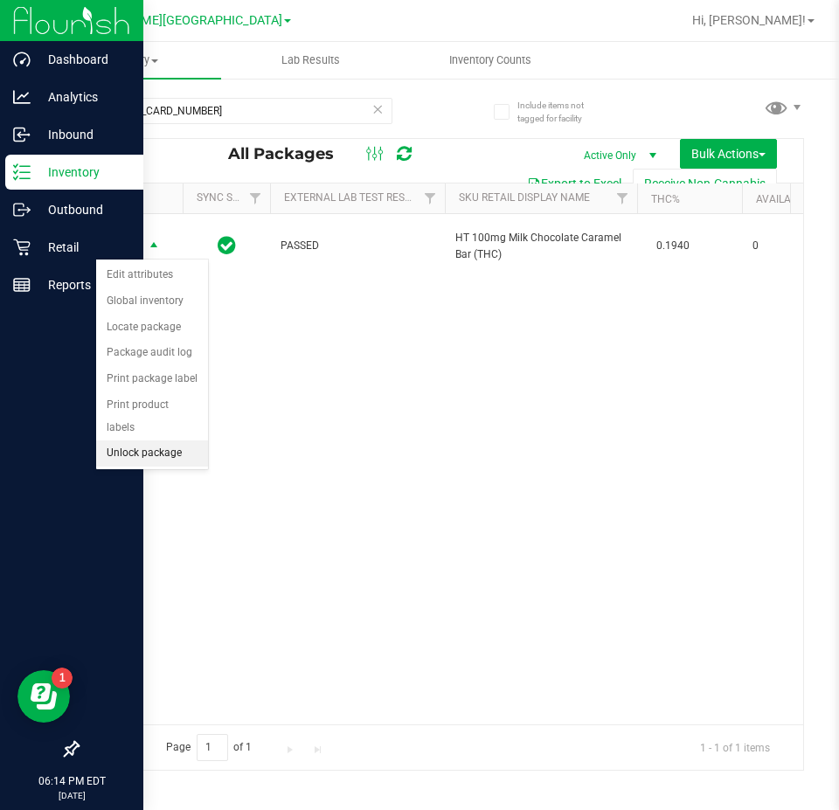
click at [134, 441] on li "Unlock package" at bounding box center [152, 453] width 112 height 26
